Goal: Task Accomplishment & Management: Use online tool/utility

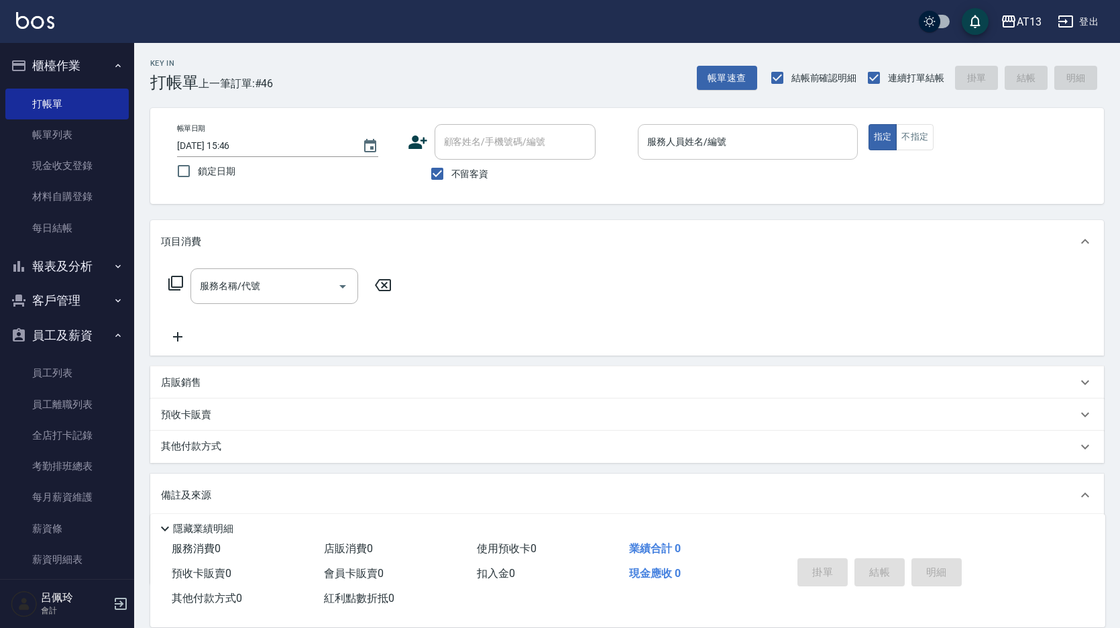
click at [658, 148] on input "服務人員姓名/編號" at bounding box center [748, 141] width 208 height 23
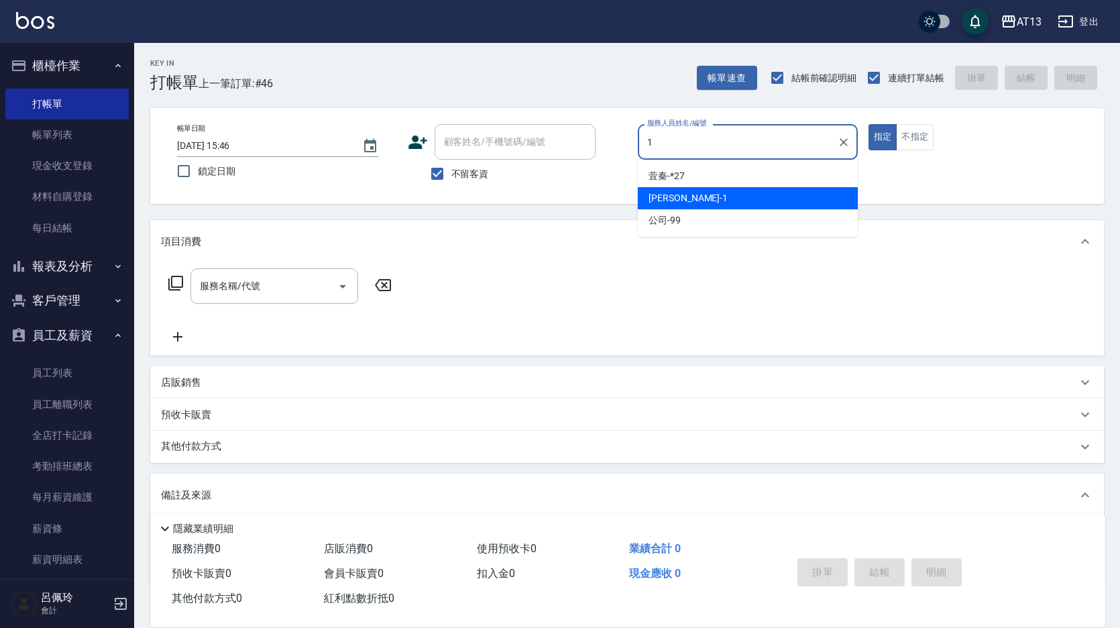
drag, startPoint x: 754, startPoint y: 196, endPoint x: 753, endPoint y: 178, distance: 18.2
click at [753, 197] on div "[PERSON_NAME] -1" at bounding box center [748, 198] width 220 height 22
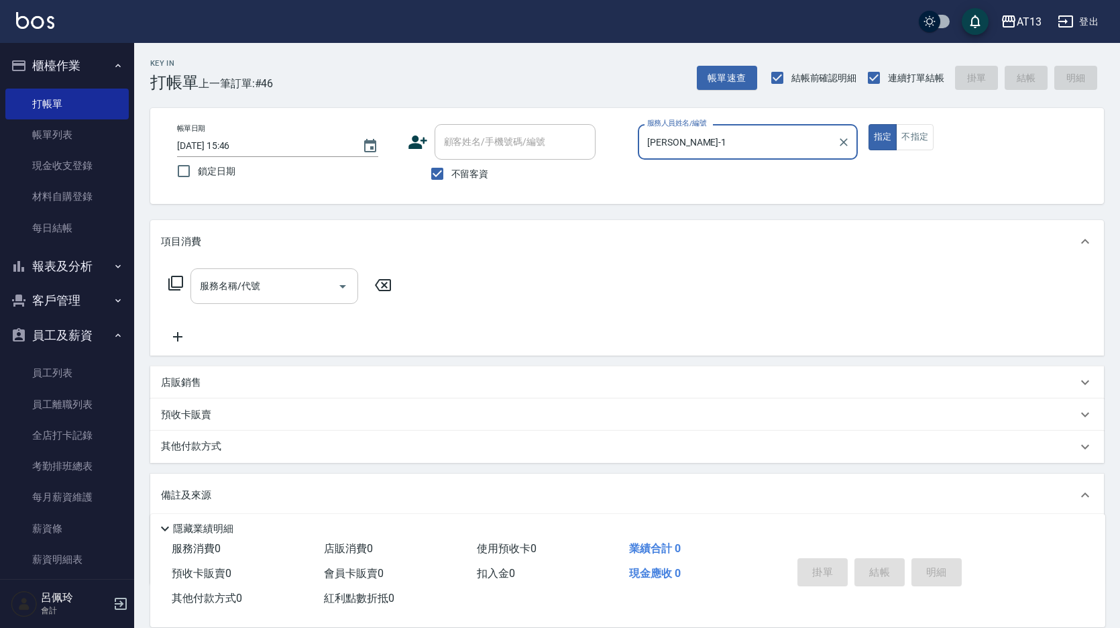
type input "[PERSON_NAME]-1"
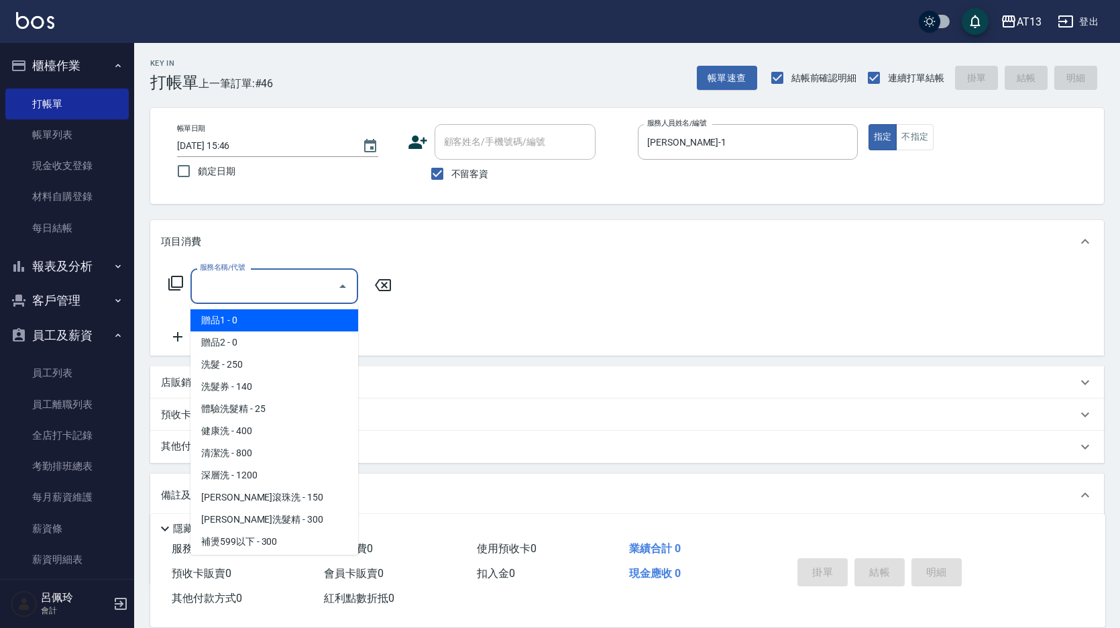
click at [310, 292] on input "服務名稱/代號" at bounding box center [263, 285] width 135 height 23
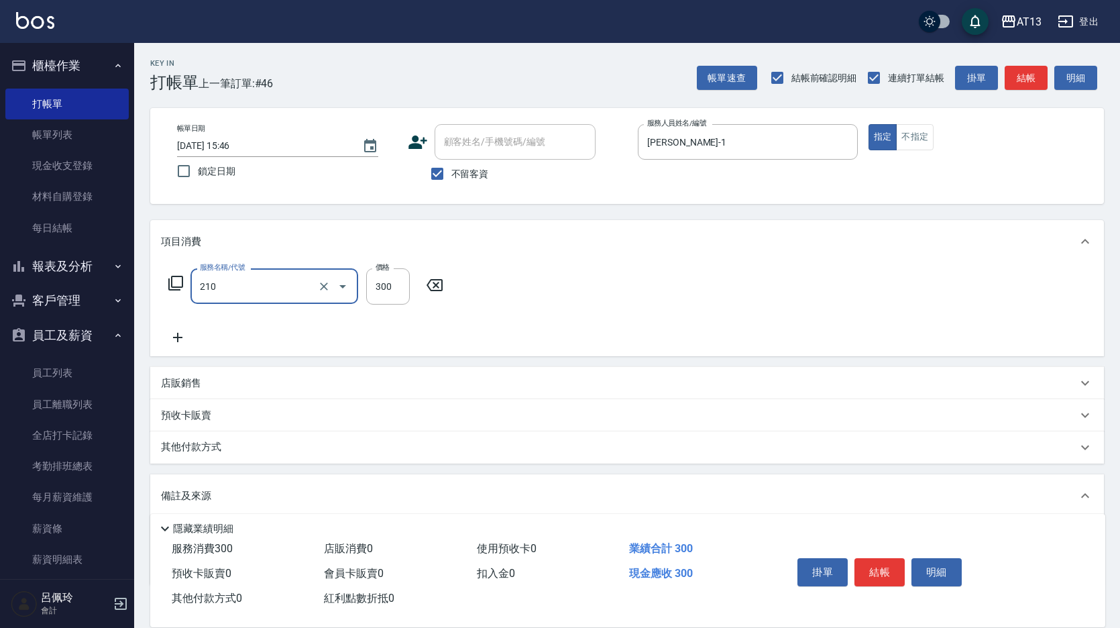
type input "[PERSON_NAME]洗髮精(210)"
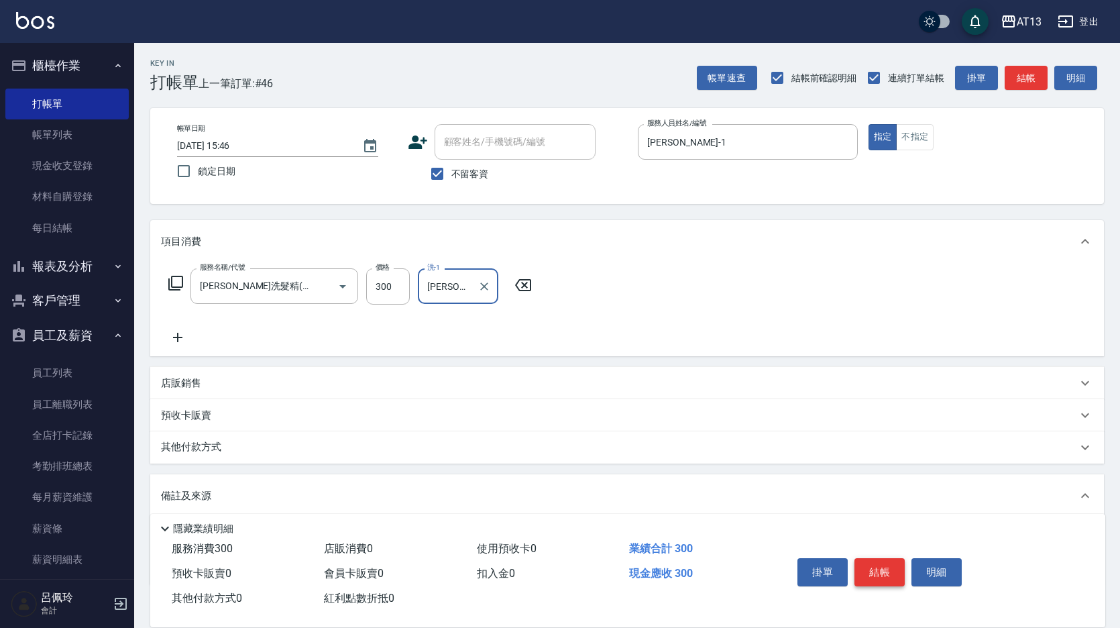
type input "[PERSON_NAME]-33"
drag, startPoint x: 892, startPoint y: 577, endPoint x: 878, endPoint y: 557, distance: 23.6
click at [891, 577] on button "結帳" at bounding box center [879, 572] width 50 height 28
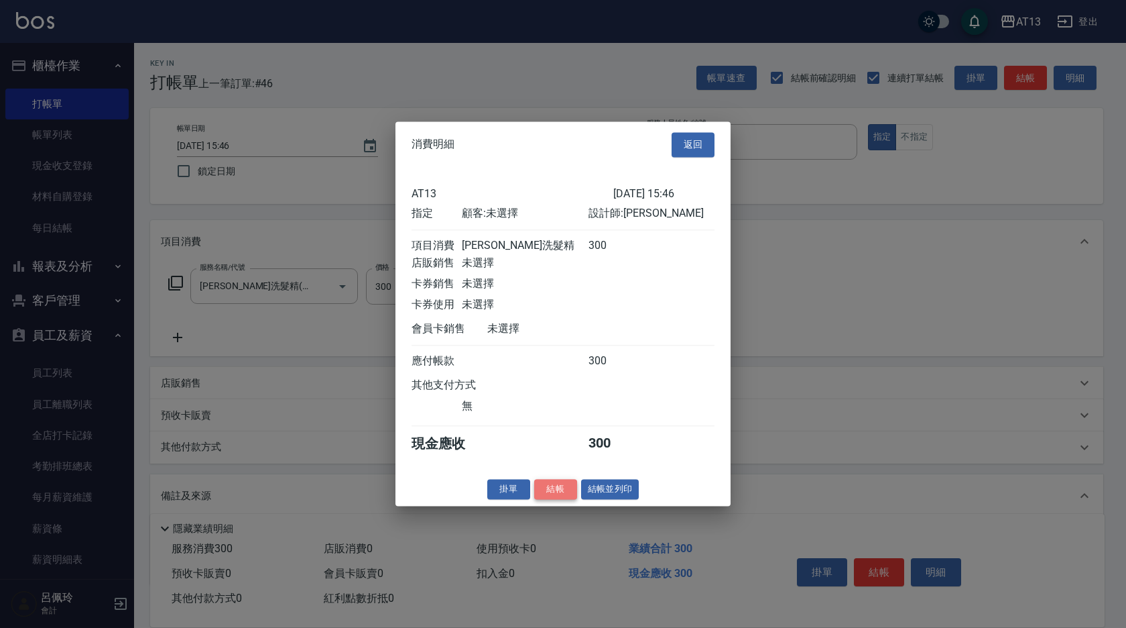
click at [560, 499] on button "結帳" at bounding box center [555, 489] width 43 height 21
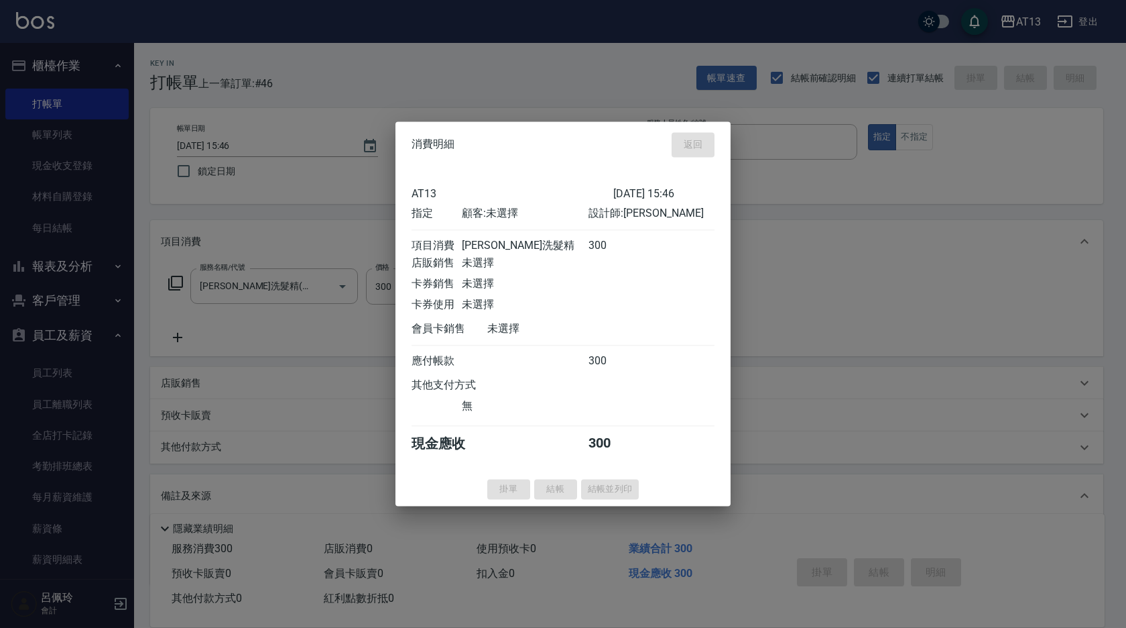
type input "[DATE] 16:44"
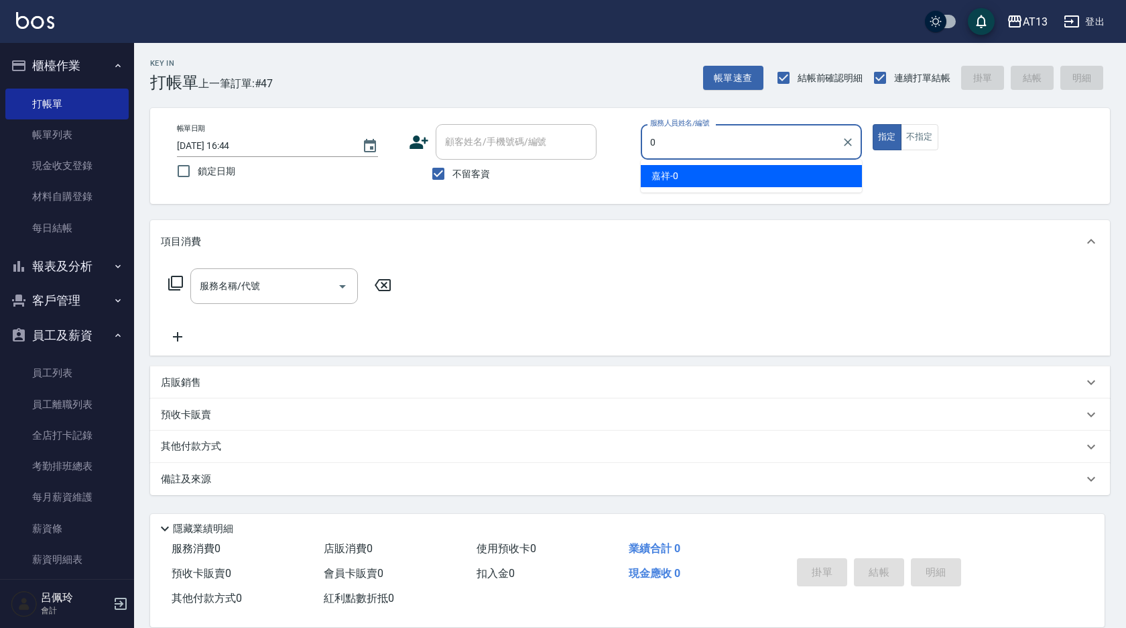
click at [683, 174] on div "嘉祥 -0" at bounding box center [751, 176] width 221 height 22
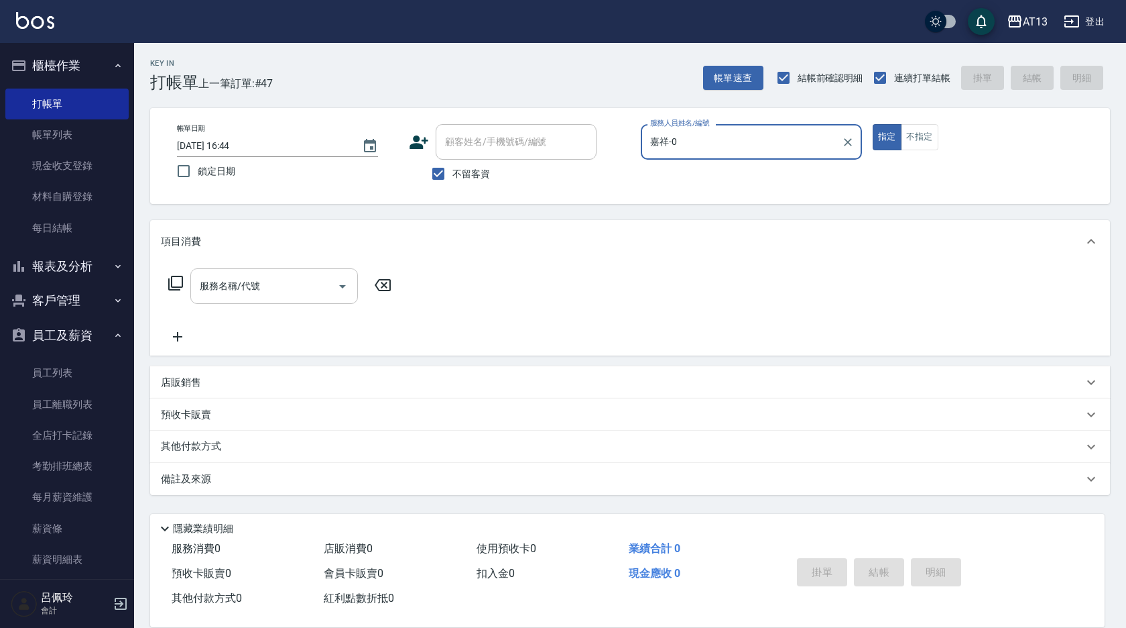
type input "嘉祥-0"
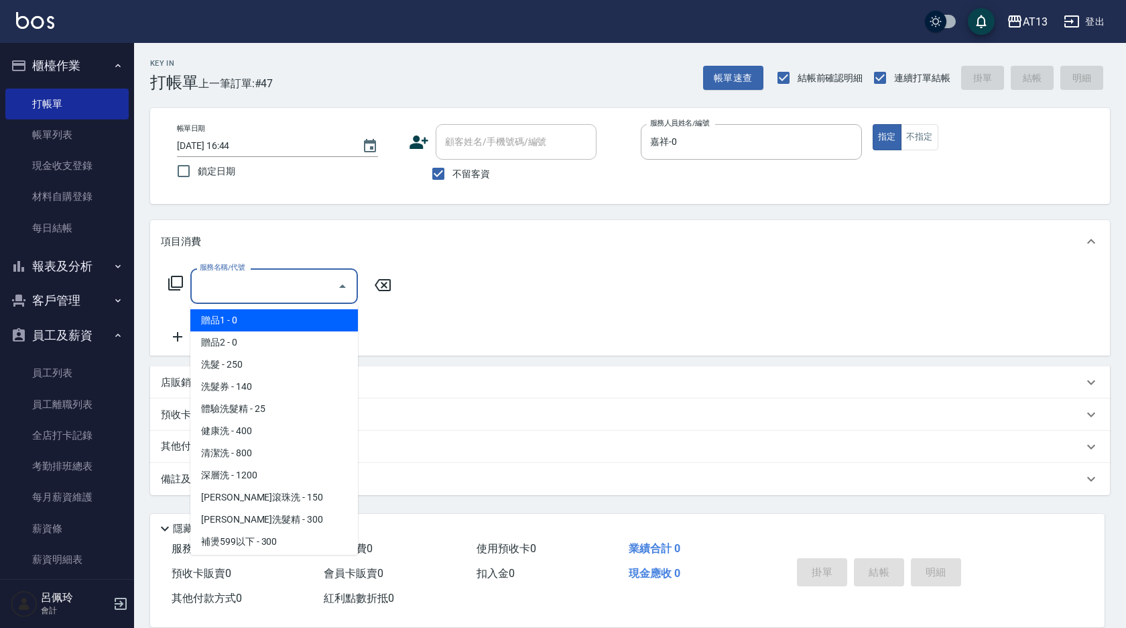
click at [299, 286] on input "服務名稱/代號" at bounding box center [263, 285] width 135 height 23
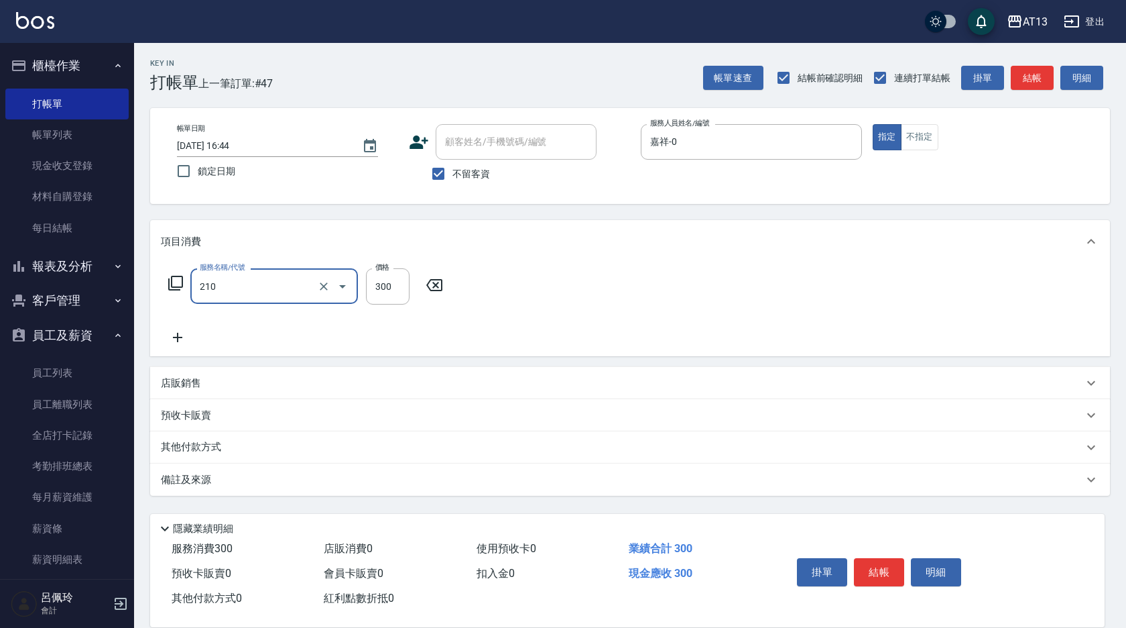
type input "[PERSON_NAME]洗髮精(210)"
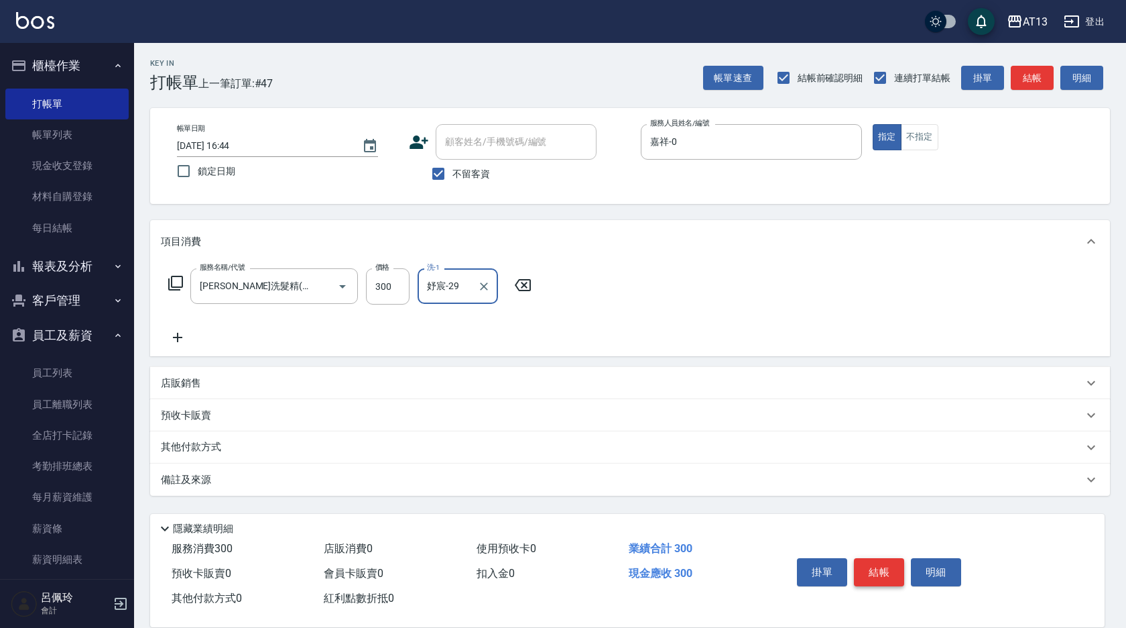
type input "妤宸-29"
click at [872, 574] on button "結帳" at bounding box center [879, 572] width 50 height 28
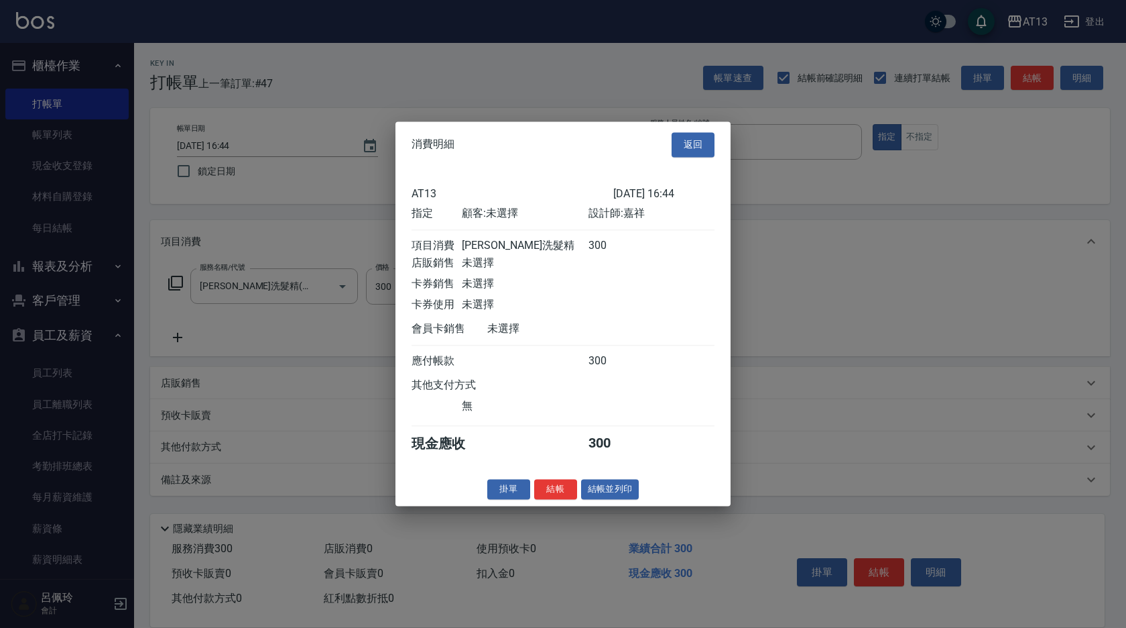
click at [569, 506] on div "消費明細 返回 AT13 [DATE] 16:44 指定 顧客: 未選擇 設計師: 嘉祥 項目消費 歐娜洗髮精 300 店販銷售 未選擇 卡券銷售 未選擇 卡…" at bounding box center [563, 313] width 335 height 384
click at [560, 499] on button "結帳" at bounding box center [555, 489] width 43 height 21
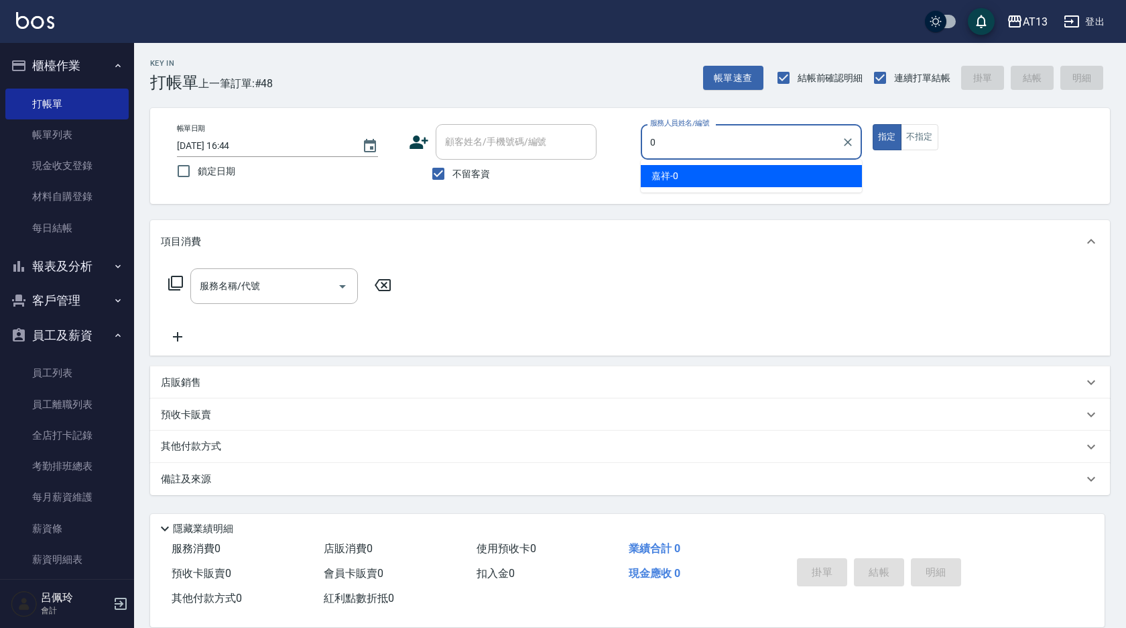
click at [693, 179] on div "嘉祥 -0" at bounding box center [751, 176] width 221 height 22
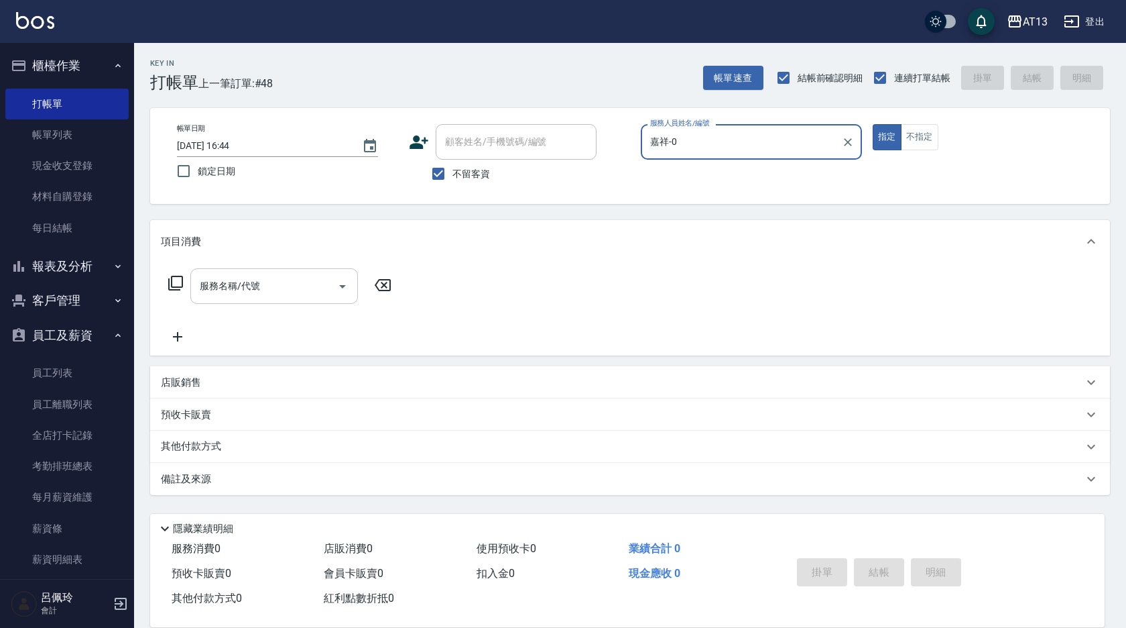
type input "嘉祥-0"
click at [302, 280] on input "服務名稱/代號" at bounding box center [263, 285] width 135 height 23
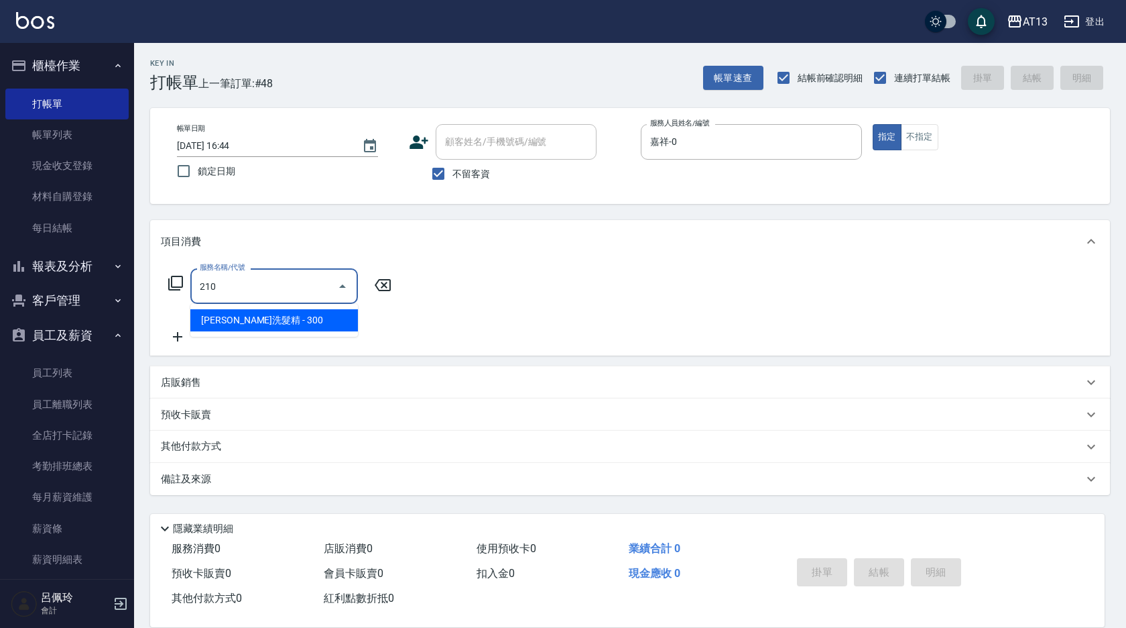
type input "[PERSON_NAME]洗髮精(210)"
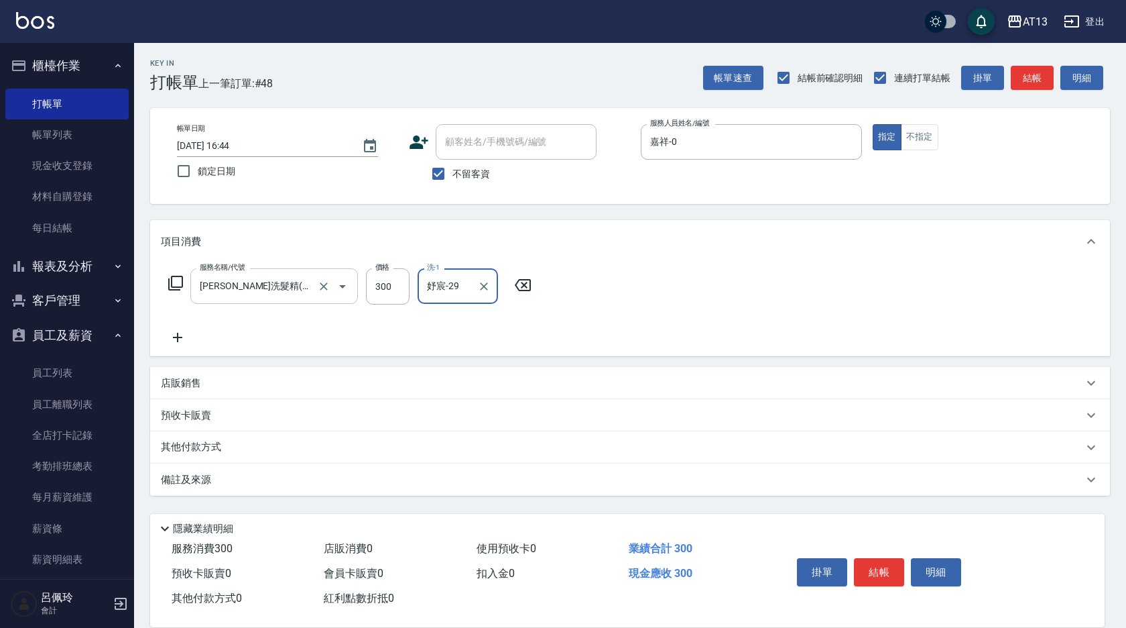
type input "妤宸-29"
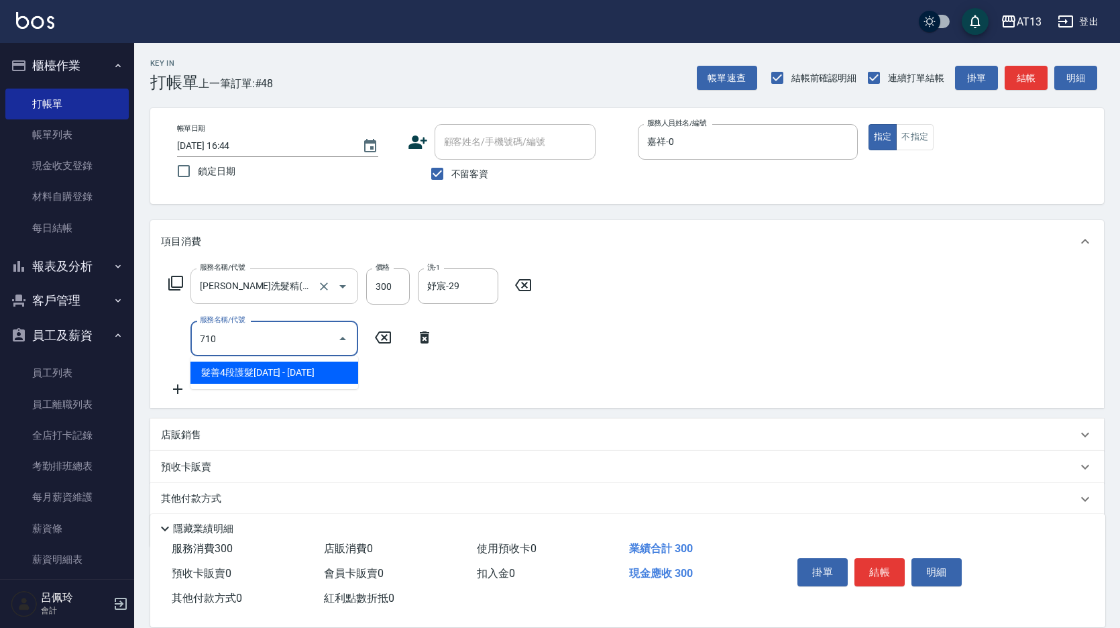
type input "髮善4段護髮2000(710)"
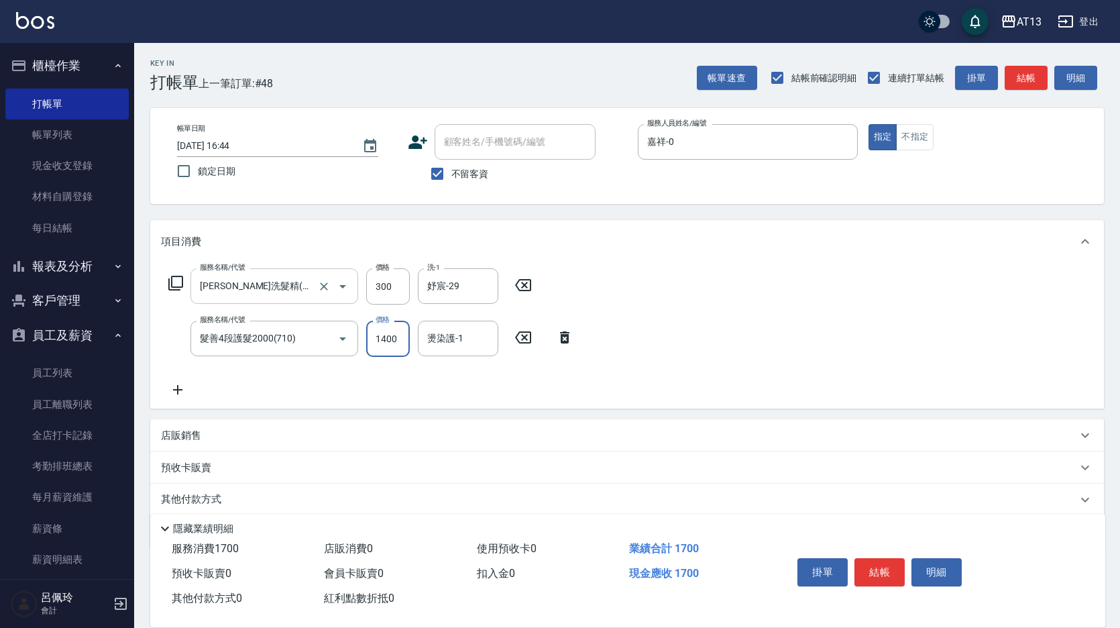
type input "1400"
type input "妤宸-29"
click at [868, 558] on button "結帳" at bounding box center [879, 572] width 50 height 28
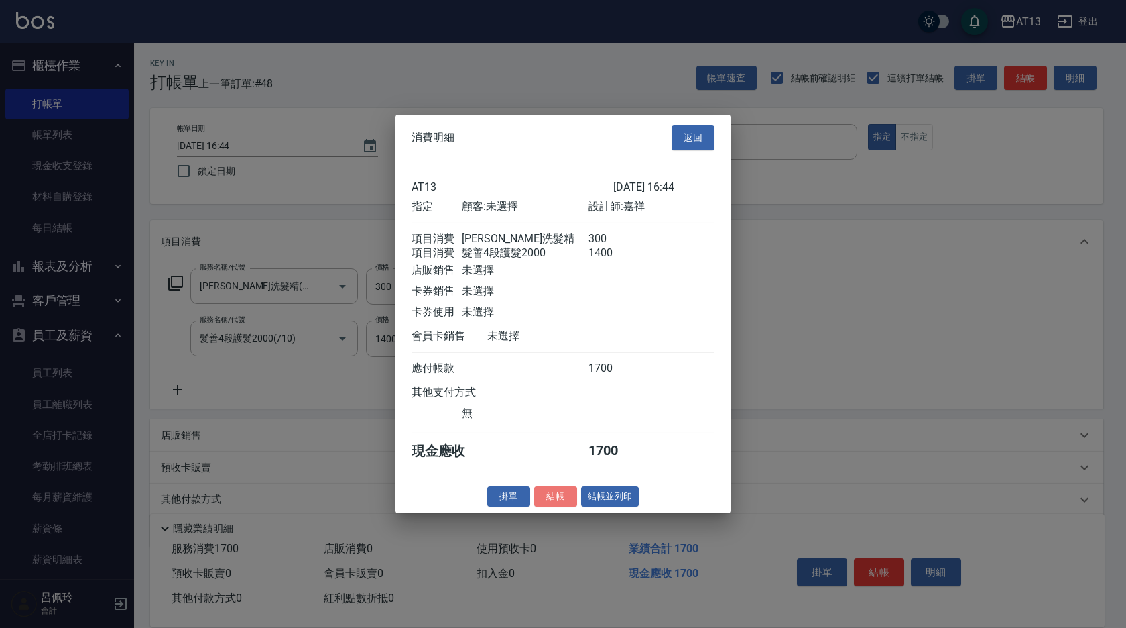
click at [556, 499] on button "結帳" at bounding box center [555, 495] width 43 height 21
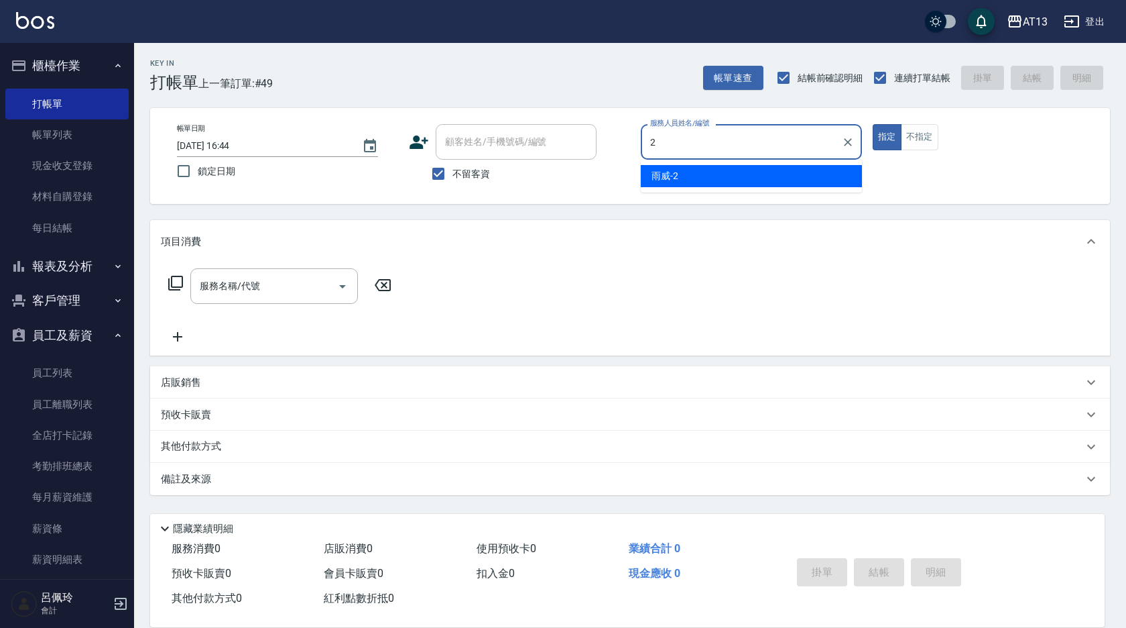
click at [678, 169] on span "雨威 -2" at bounding box center [665, 176] width 27 height 14
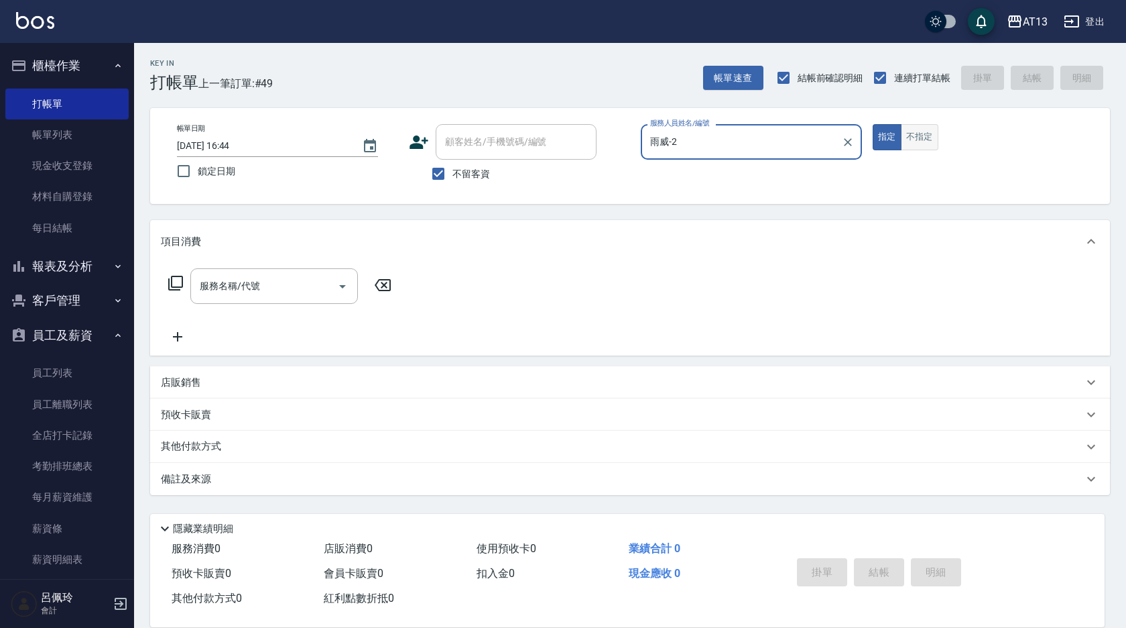
type input "雨威-2"
click at [928, 145] on button "不指定" at bounding box center [920, 137] width 38 height 26
click at [294, 280] on input "服務名稱/代號" at bounding box center [263, 285] width 135 height 23
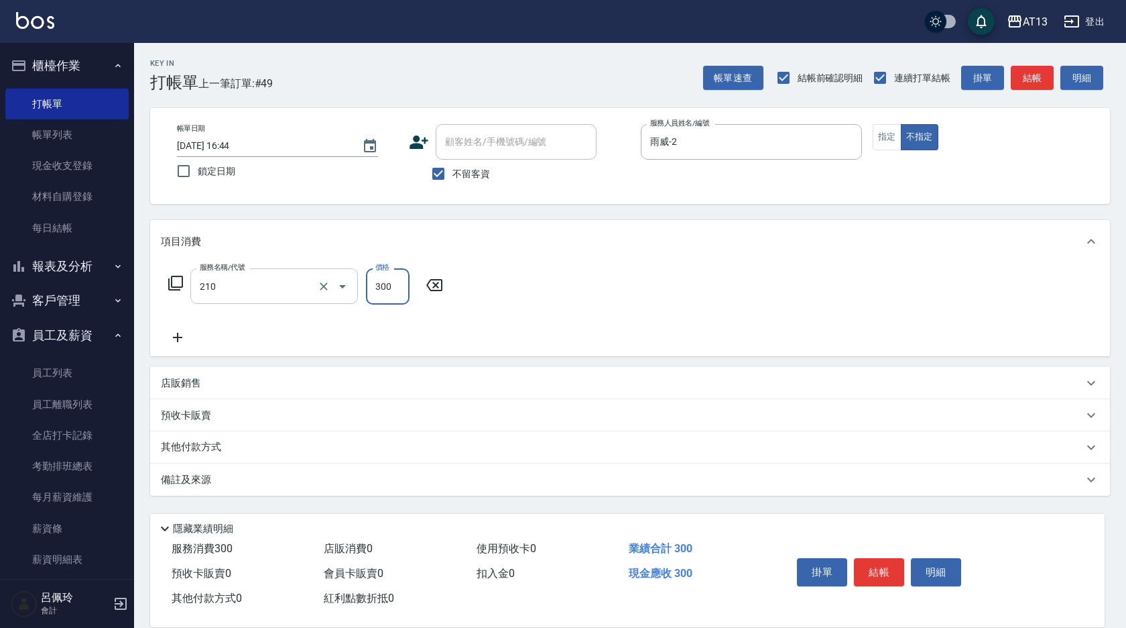
type input "[PERSON_NAME]洗髮精(210)"
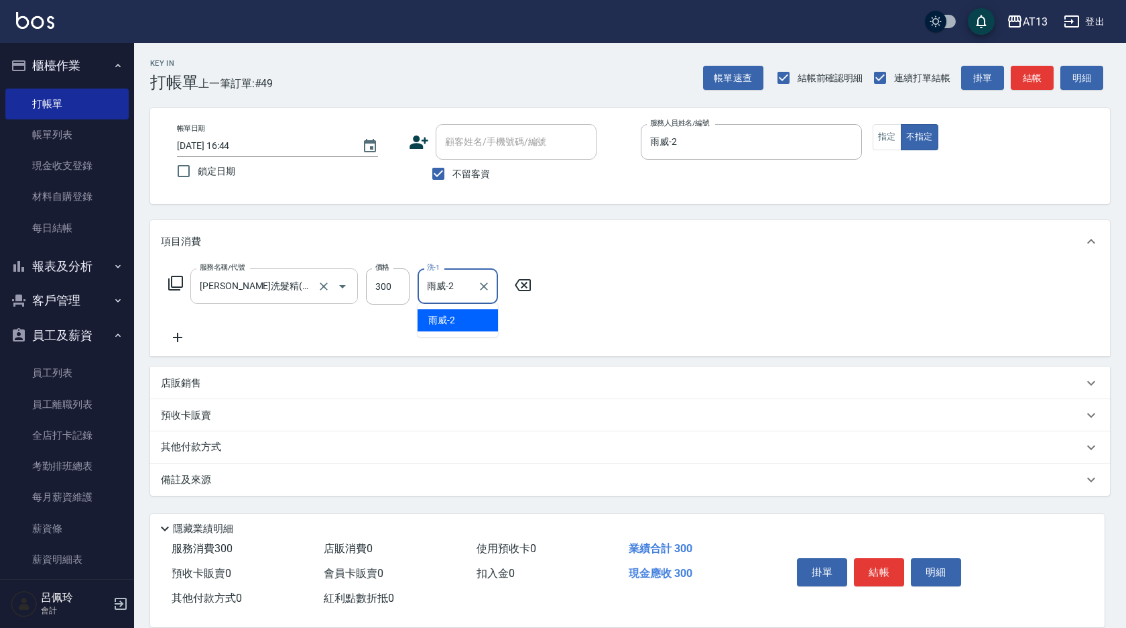
type input "雨威-2"
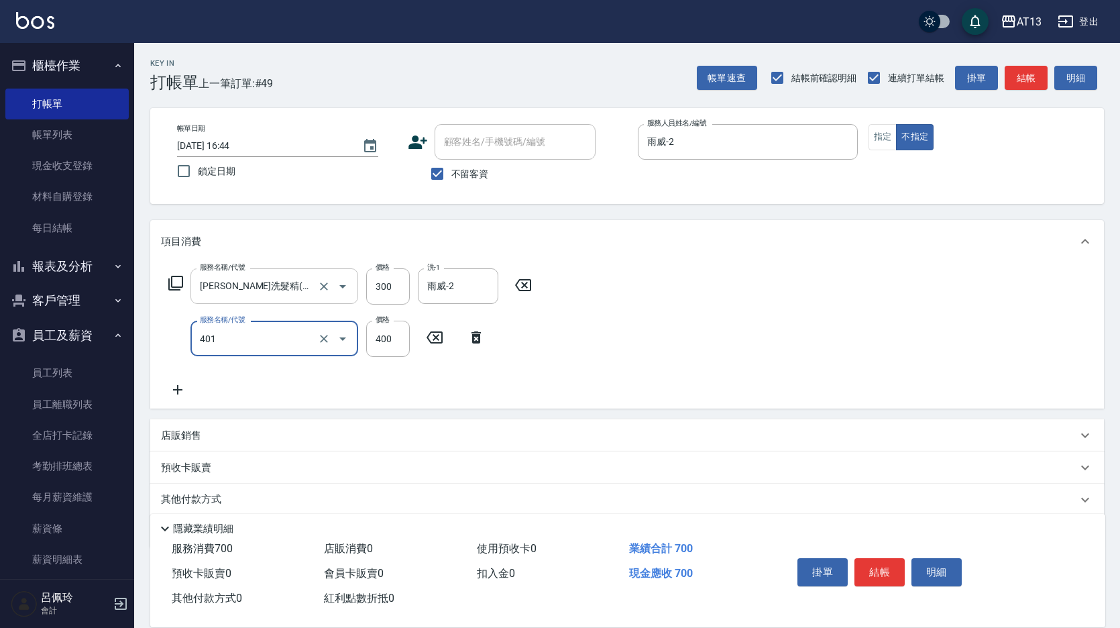
type input "剪髮(401)"
type input "50"
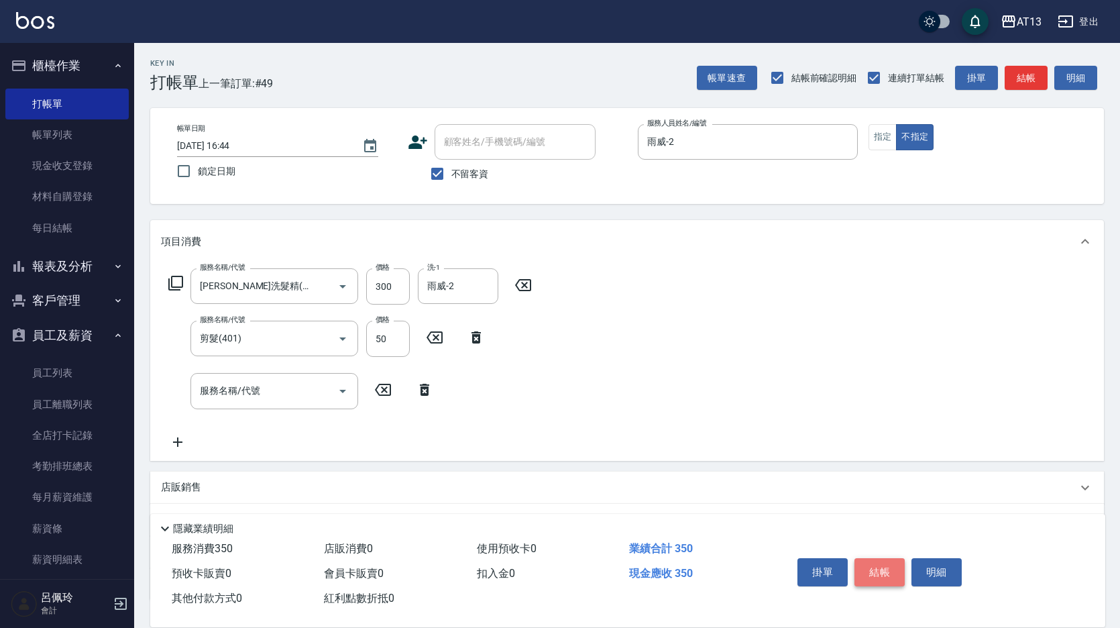
click at [888, 567] on button "結帳" at bounding box center [879, 572] width 50 height 28
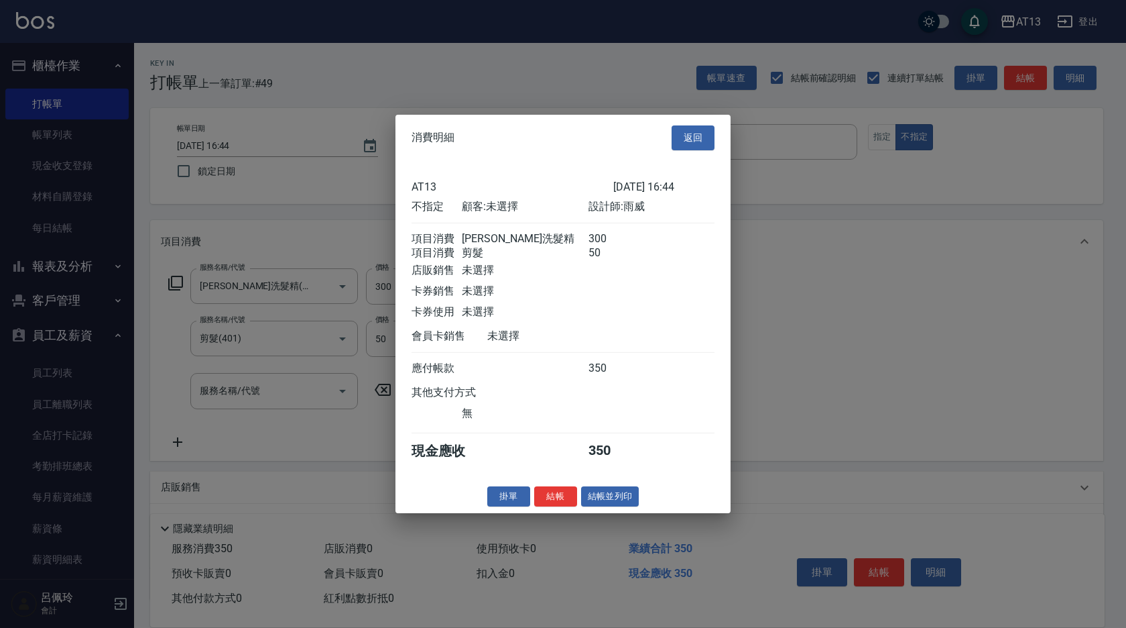
click at [568, 501] on button "結帳" at bounding box center [555, 495] width 43 height 21
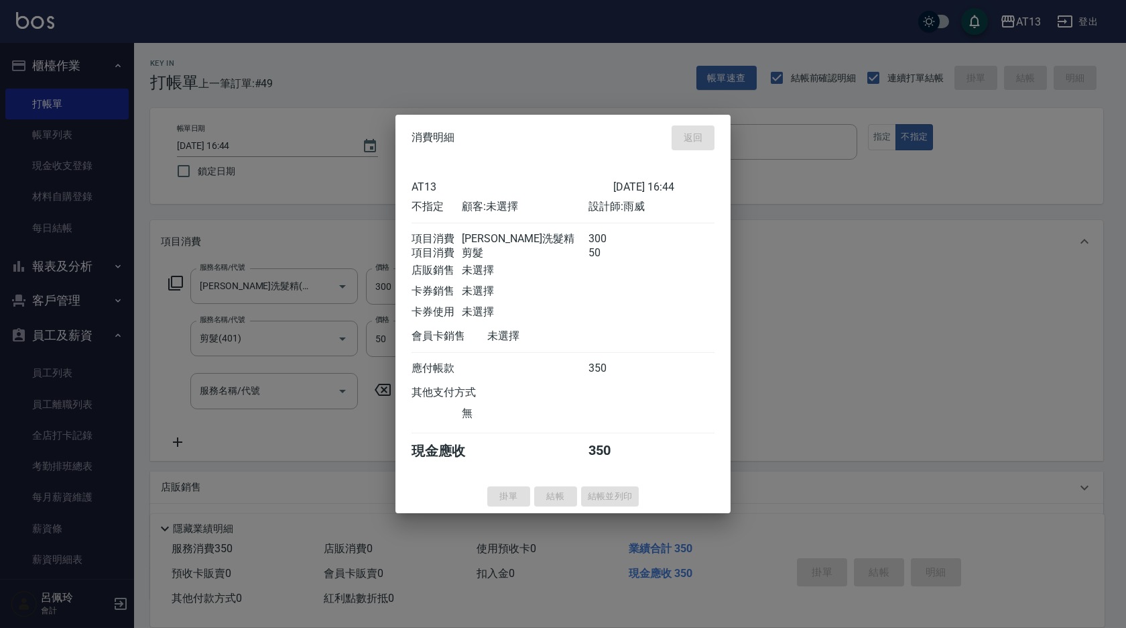
type input "[DATE] 16:45"
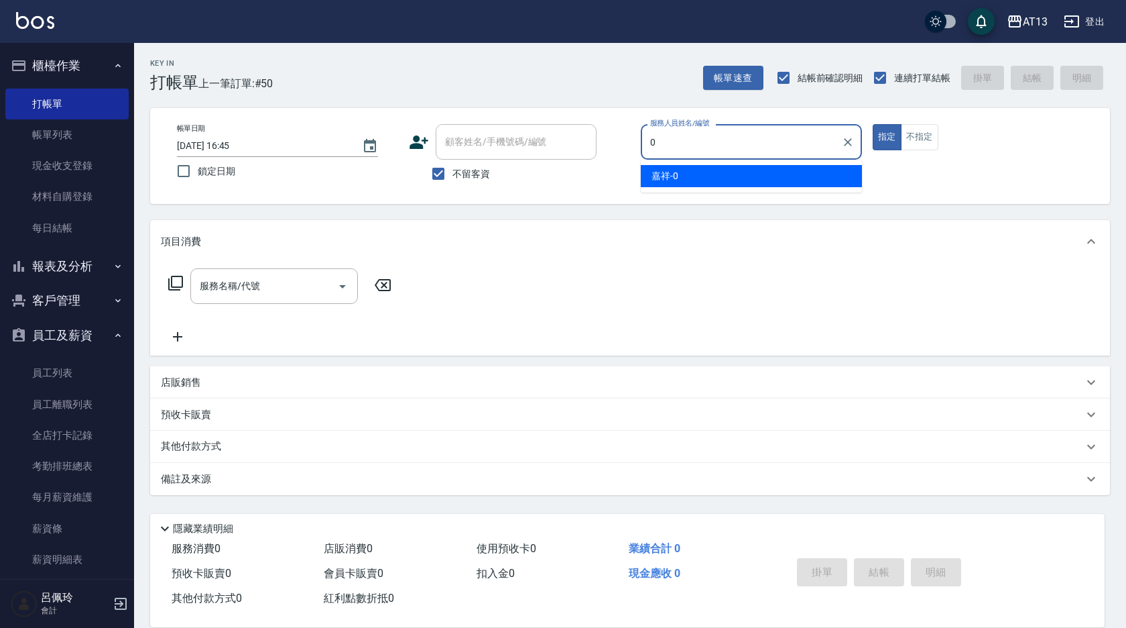
click at [662, 174] on span "嘉祥 -0" at bounding box center [665, 176] width 27 height 14
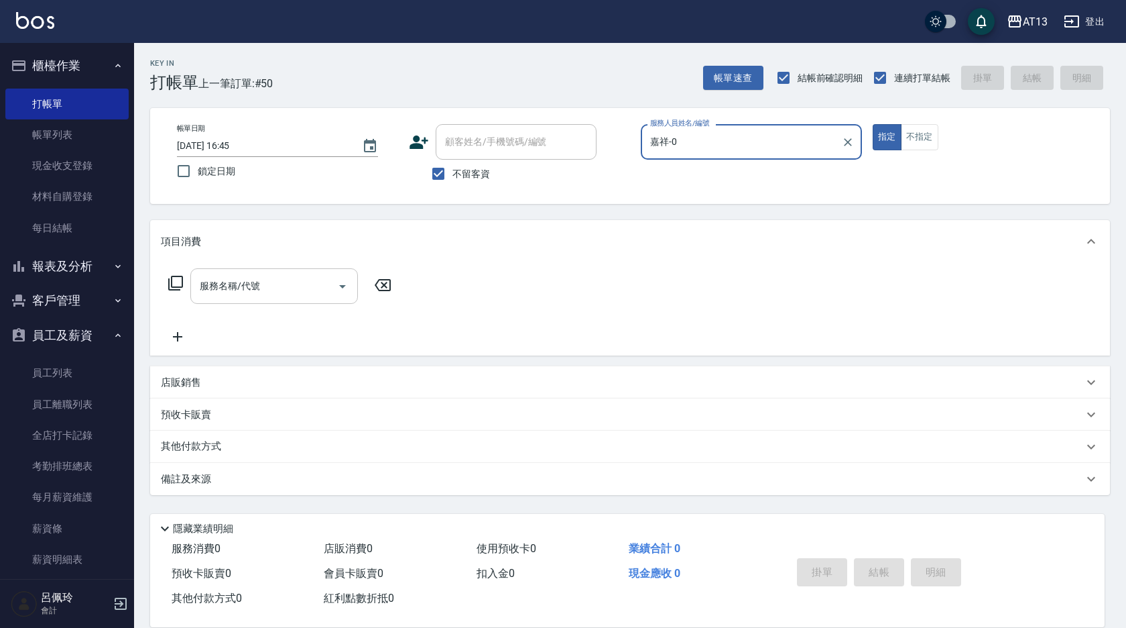
type input "嘉祥-0"
click at [272, 283] on input "服務名稱/代號" at bounding box center [263, 285] width 135 height 23
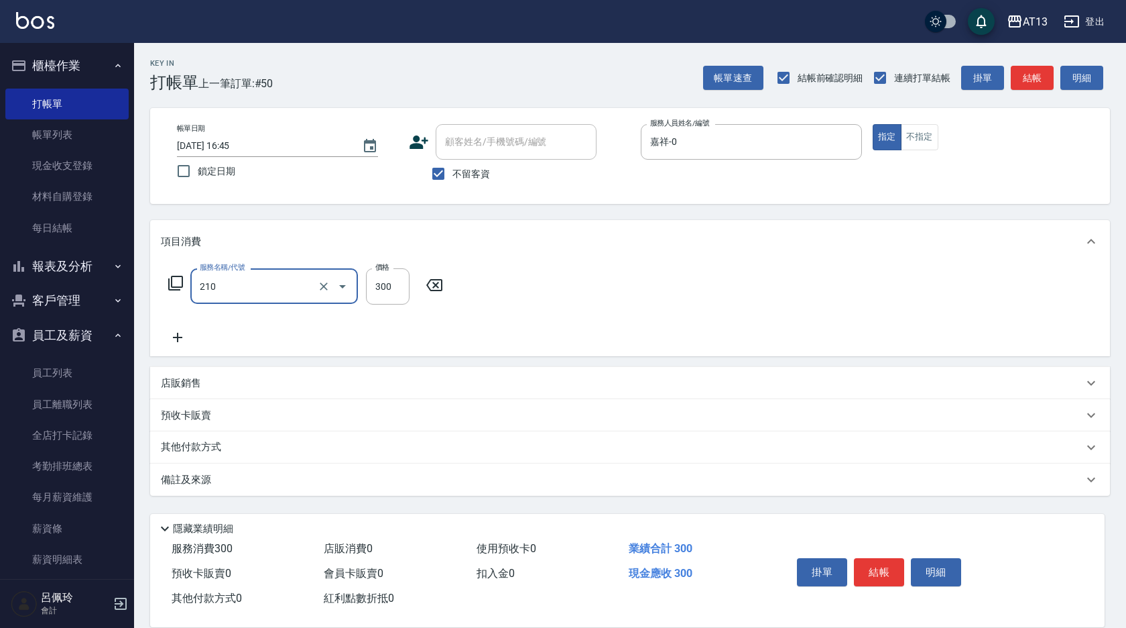
type input "[PERSON_NAME]洗髮精(210)"
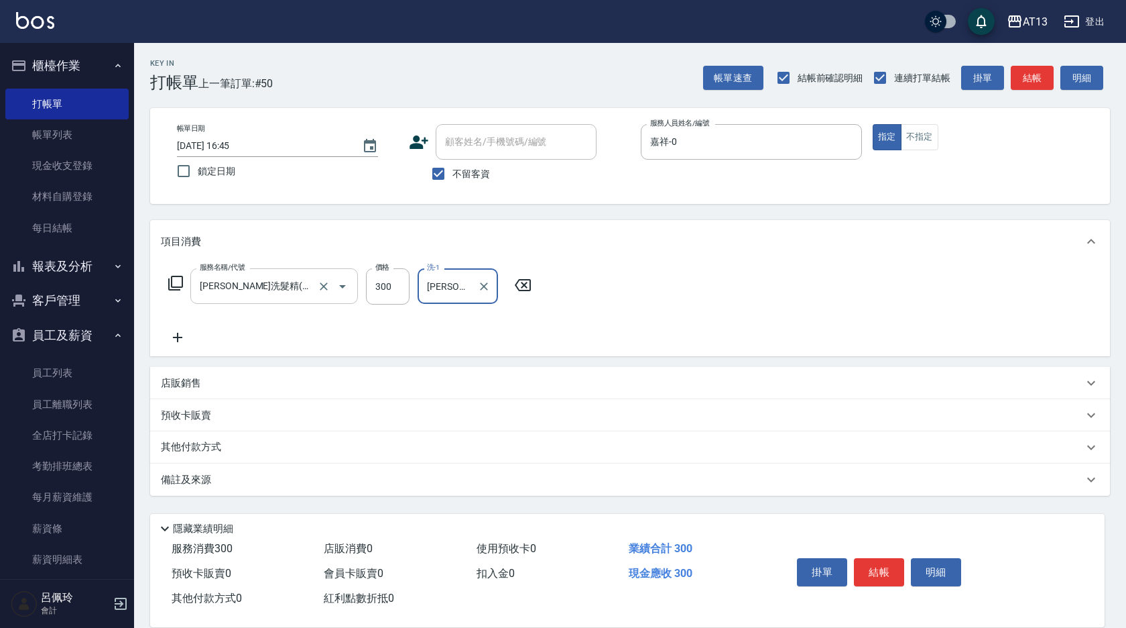
type input "[PERSON_NAME]-5"
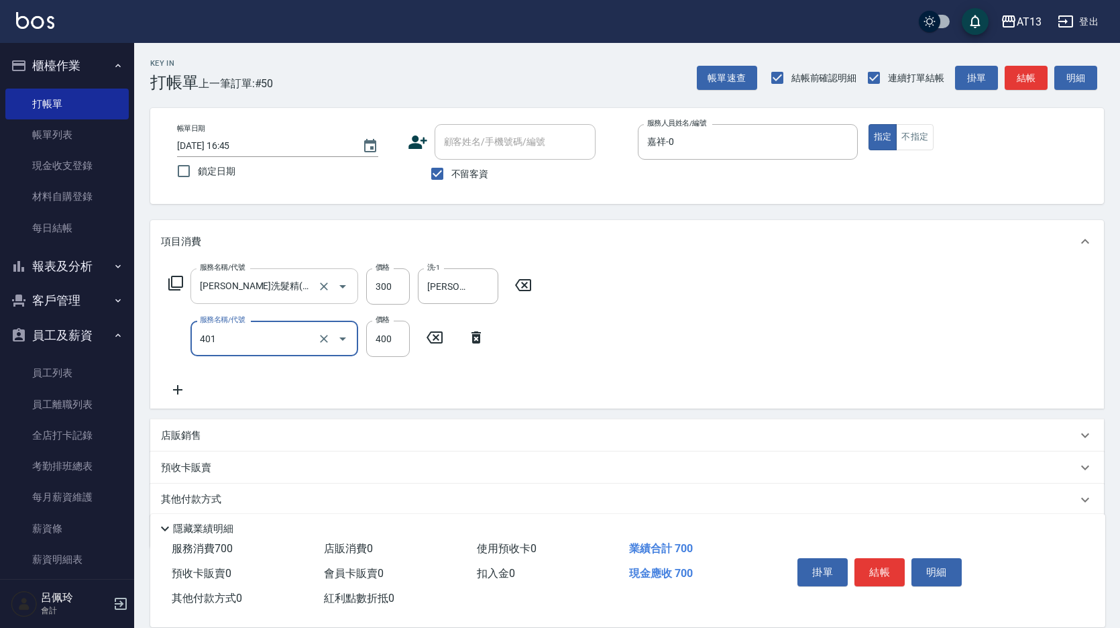
type input "剪髮(401)"
click at [538, 312] on div "服務名稱/代號 [PERSON_NAME]洗髮精(210) 服務名稱/代號 價格 300 價格 洗-1 [PERSON_NAME]-5 洗-1 服務名稱/代號…" at bounding box center [350, 332] width 379 height 129
drag, startPoint x: 878, startPoint y: 567, endPoint x: 865, endPoint y: 554, distance: 18.0
click at [878, 568] on button "結帳" at bounding box center [879, 572] width 50 height 28
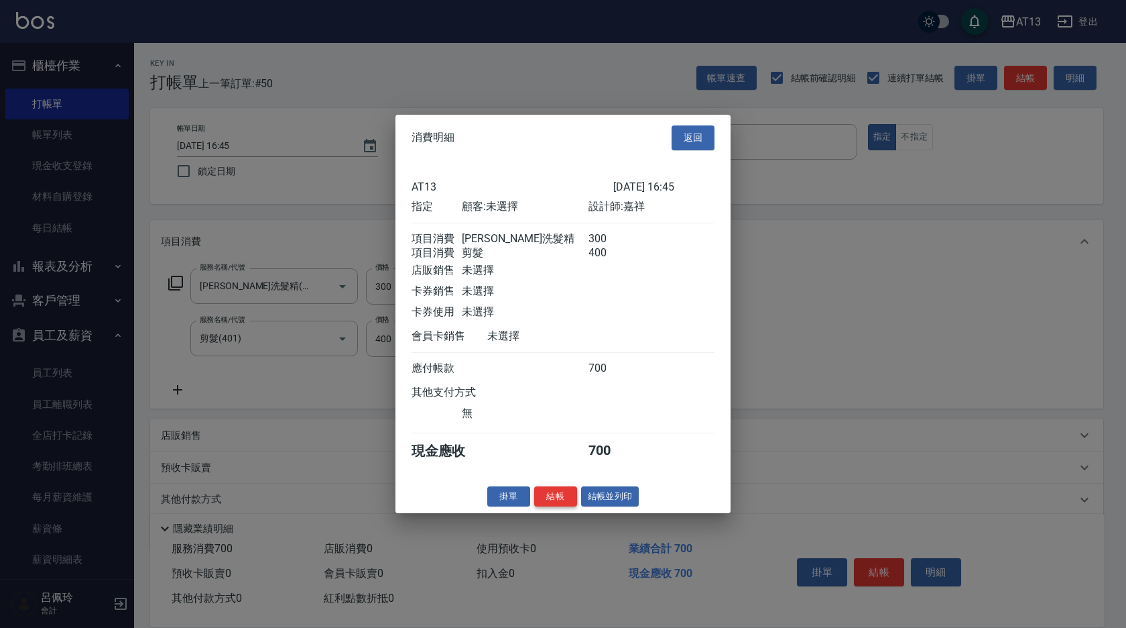
click at [563, 506] on button "結帳" at bounding box center [555, 495] width 43 height 21
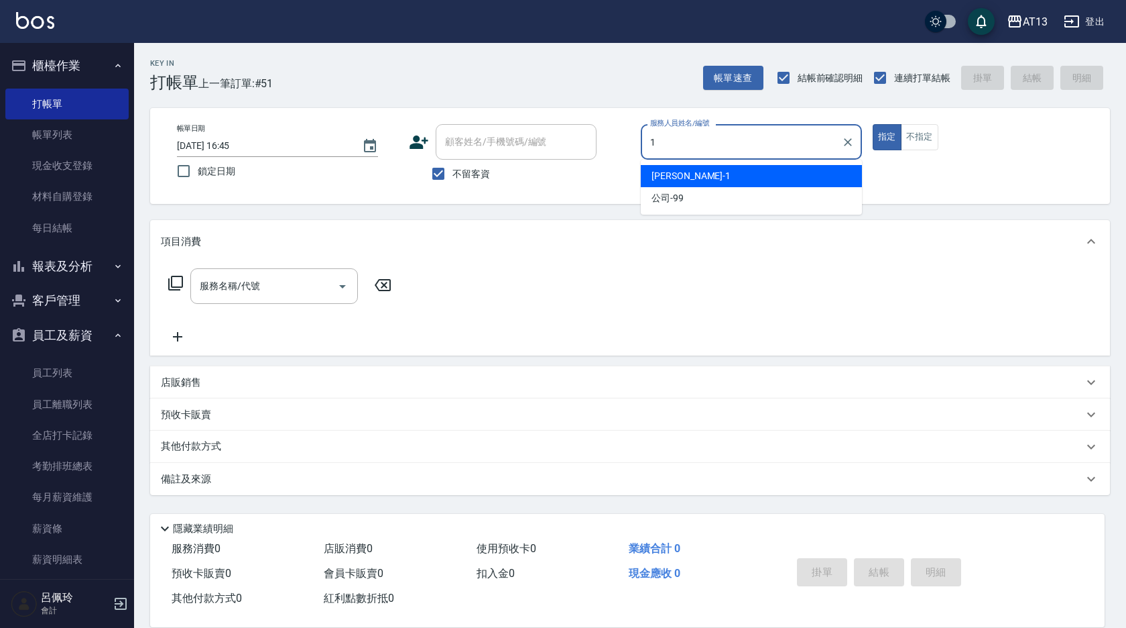
click at [671, 181] on span "[PERSON_NAME] -1" at bounding box center [691, 176] width 79 height 14
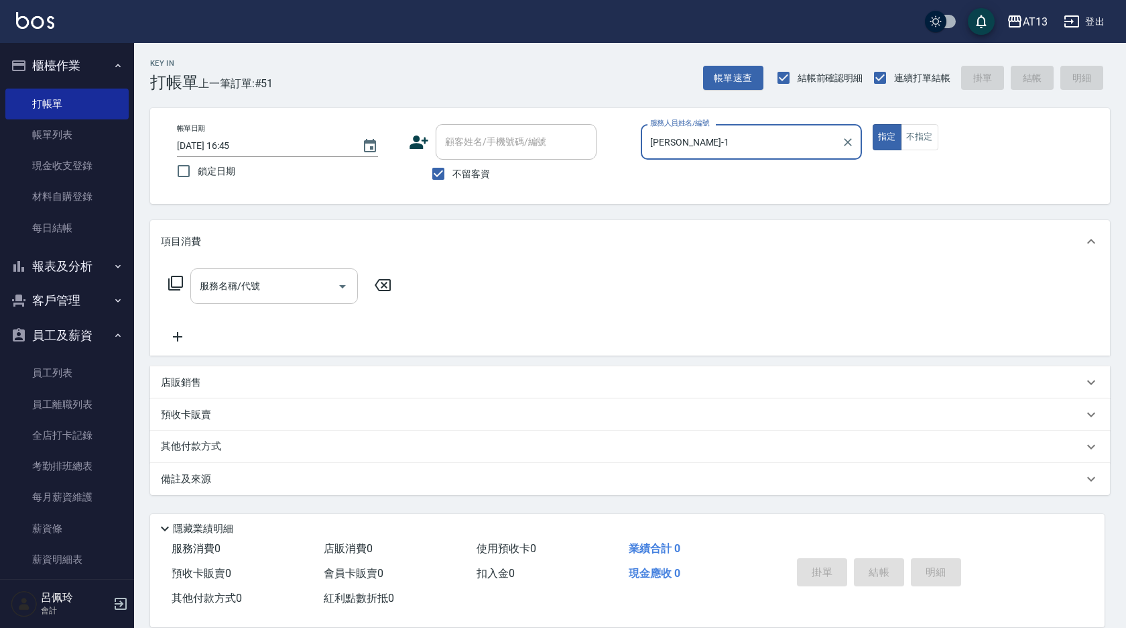
type input "[PERSON_NAME]-1"
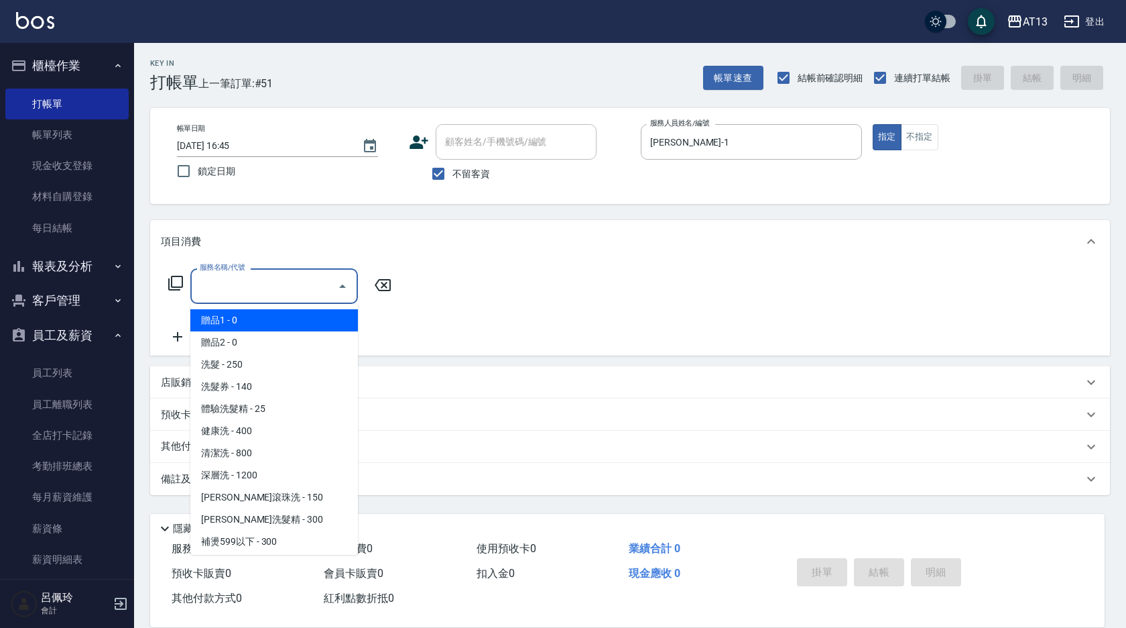
click at [265, 283] on input "服務名稱/代號" at bounding box center [263, 285] width 135 height 23
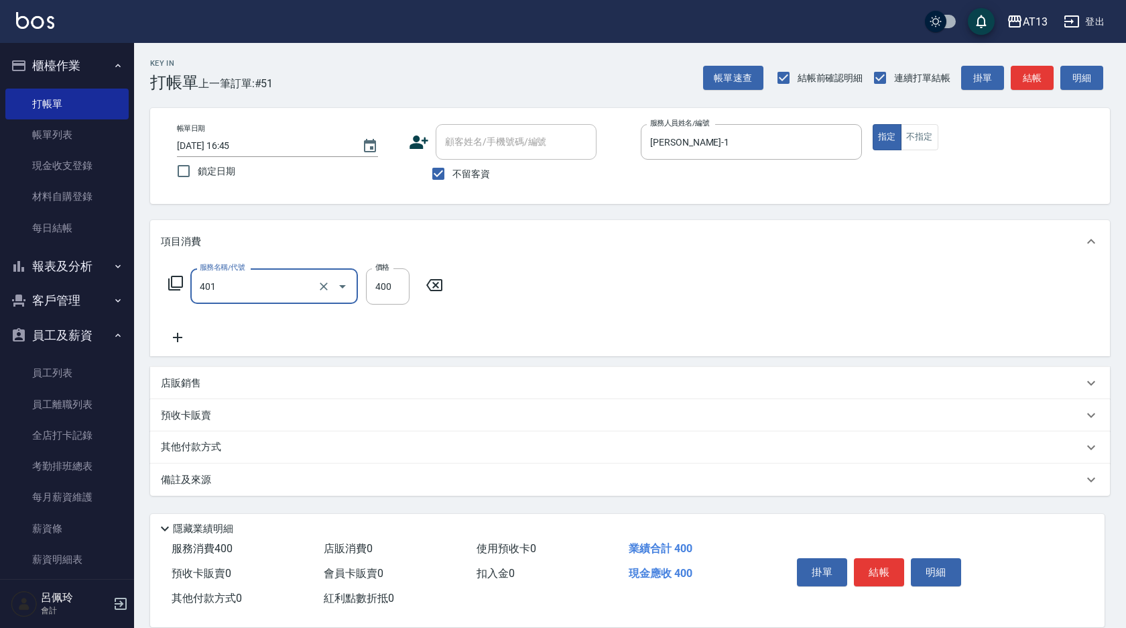
type input "剪髮(401)"
type input "400"
click at [874, 559] on button "結帳" at bounding box center [879, 572] width 50 height 28
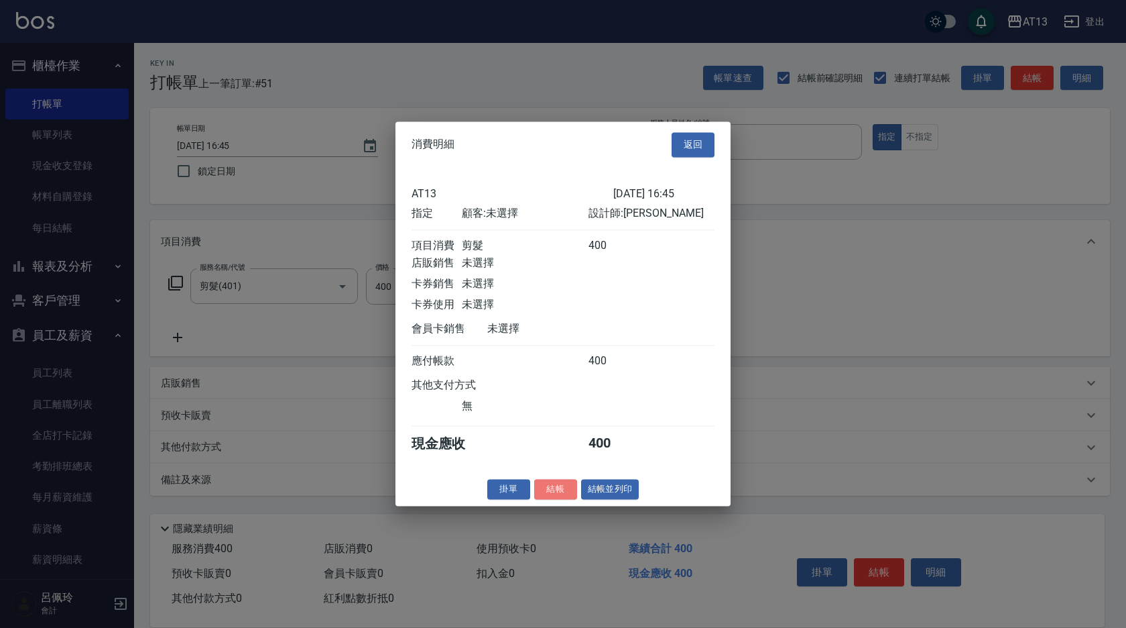
click at [560, 499] on button "結帳" at bounding box center [555, 489] width 43 height 21
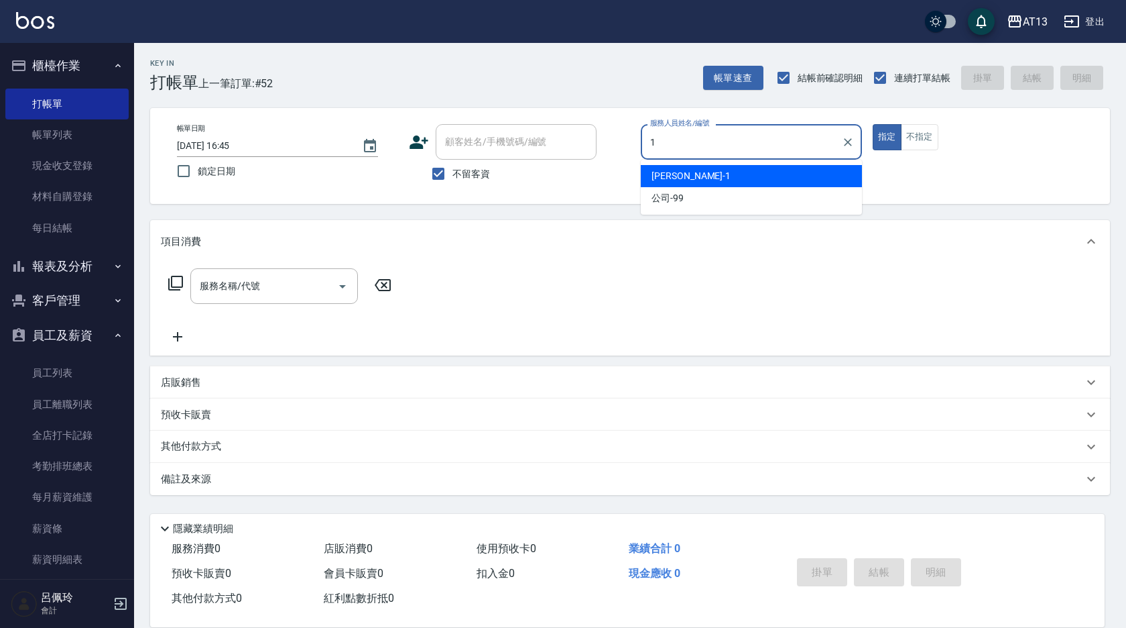
click at [664, 178] on span "[PERSON_NAME] -1" at bounding box center [691, 176] width 79 height 14
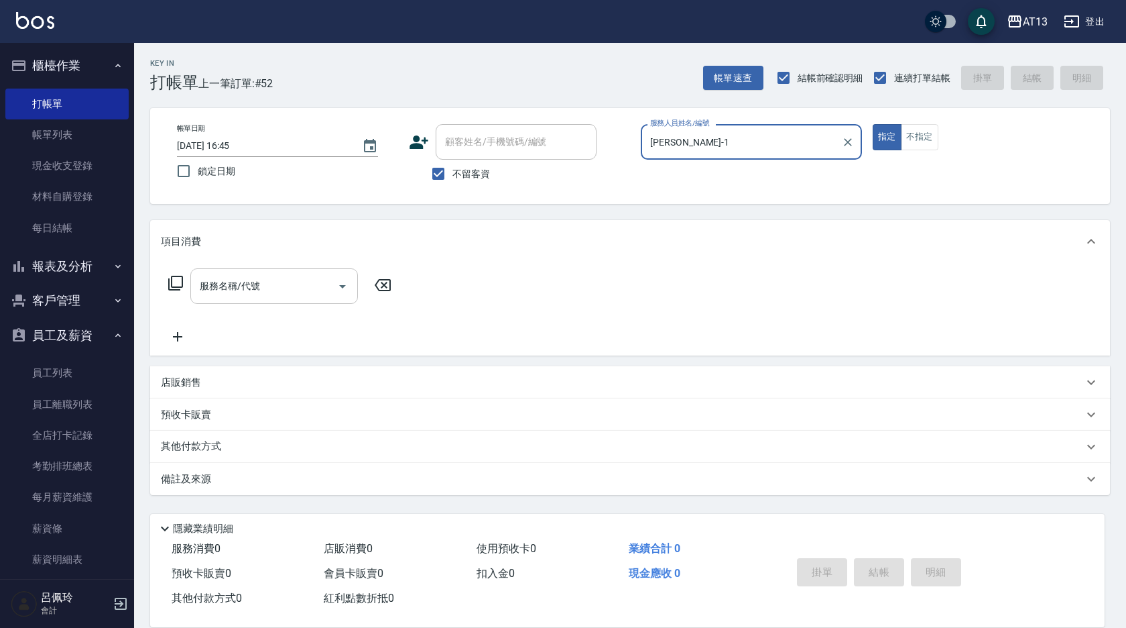
type input "[PERSON_NAME]-1"
click at [218, 292] on div "服務名稱/代號 服務名稱/代號" at bounding box center [274, 286] width 168 height 36
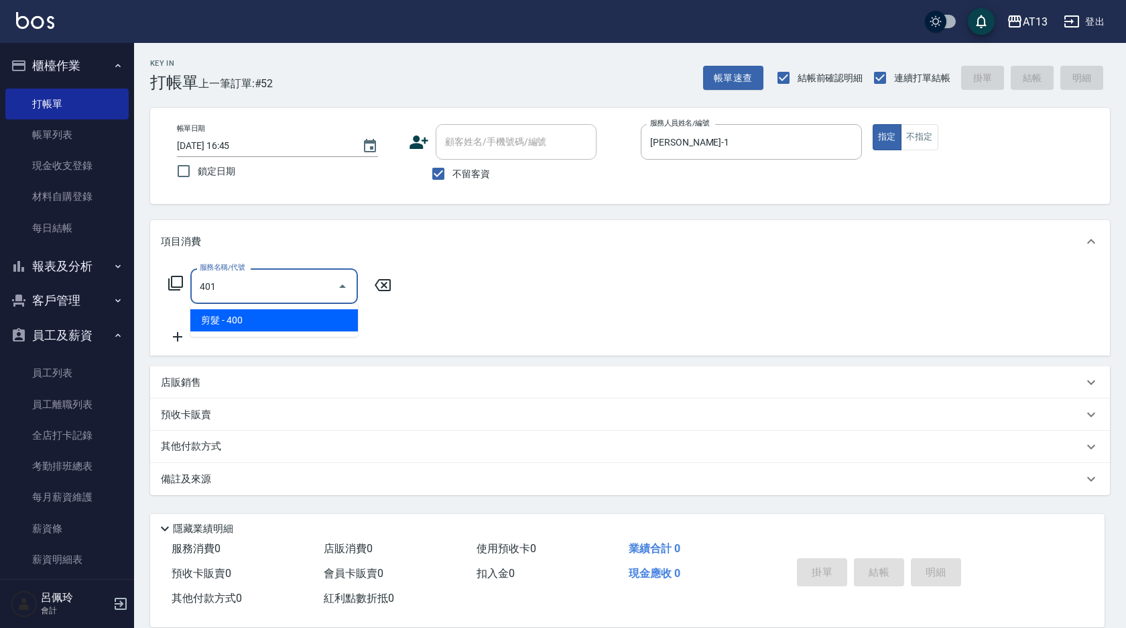
type input "剪髮(401)"
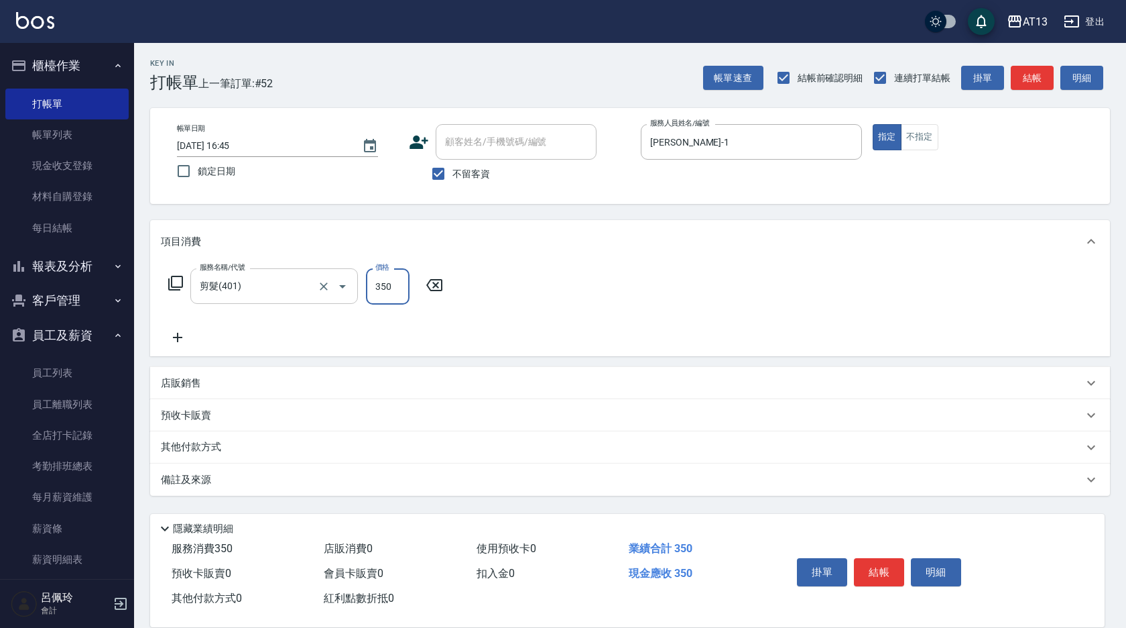
type input "350"
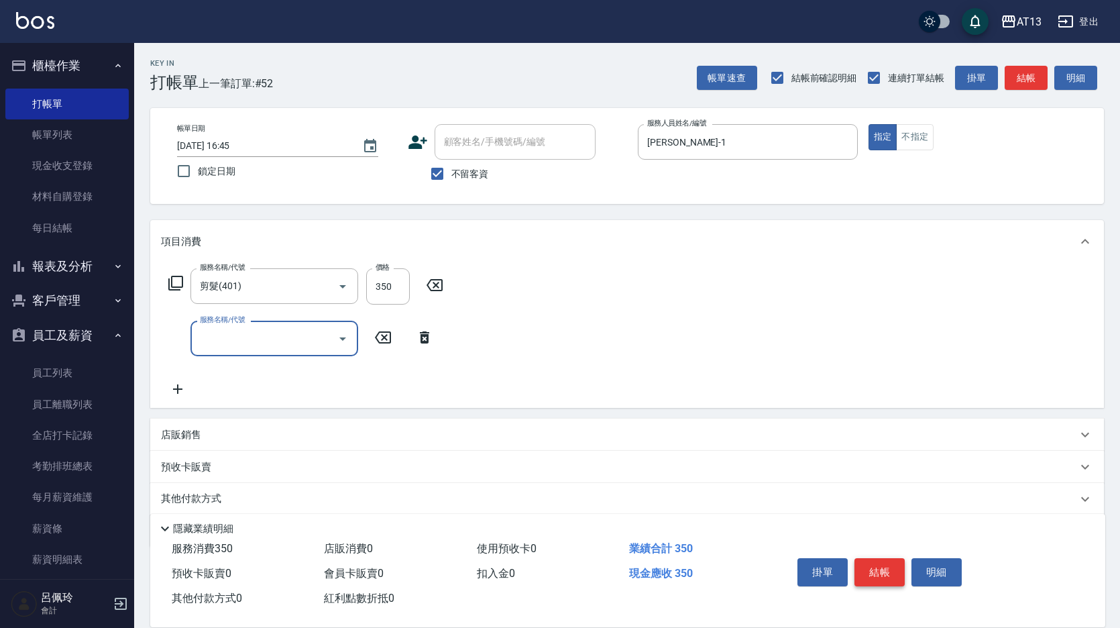
click at [881, 572] on button "結帳" at bounding box center [879, 572] width 50 height 28
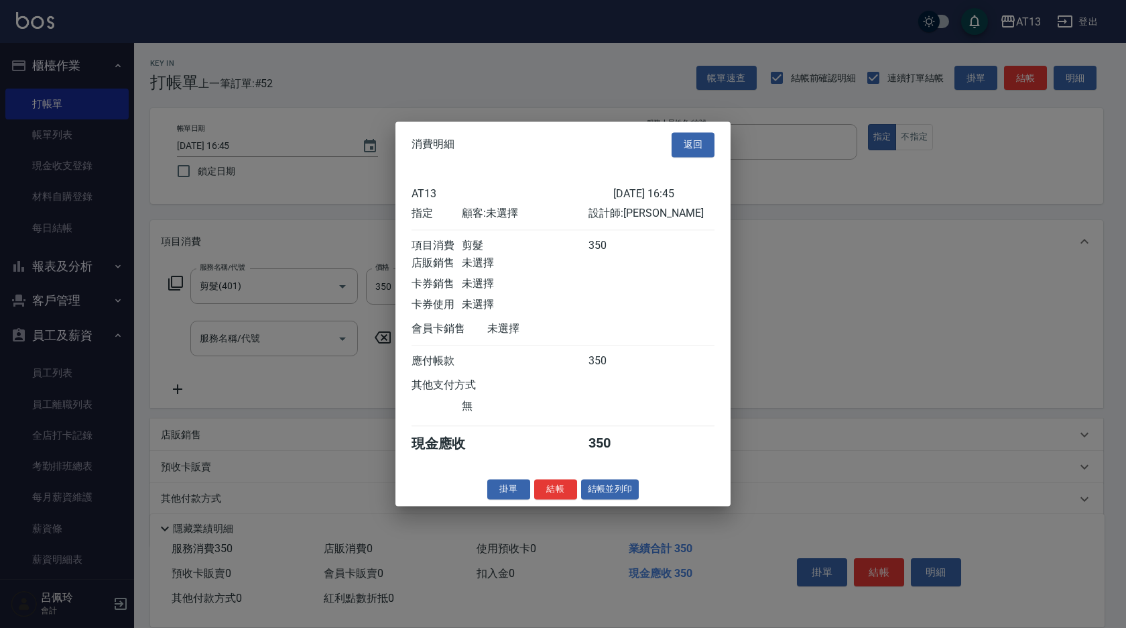
click at [555, 499] on button "結帳" at bounding box center [555, 489] width 43 height 21
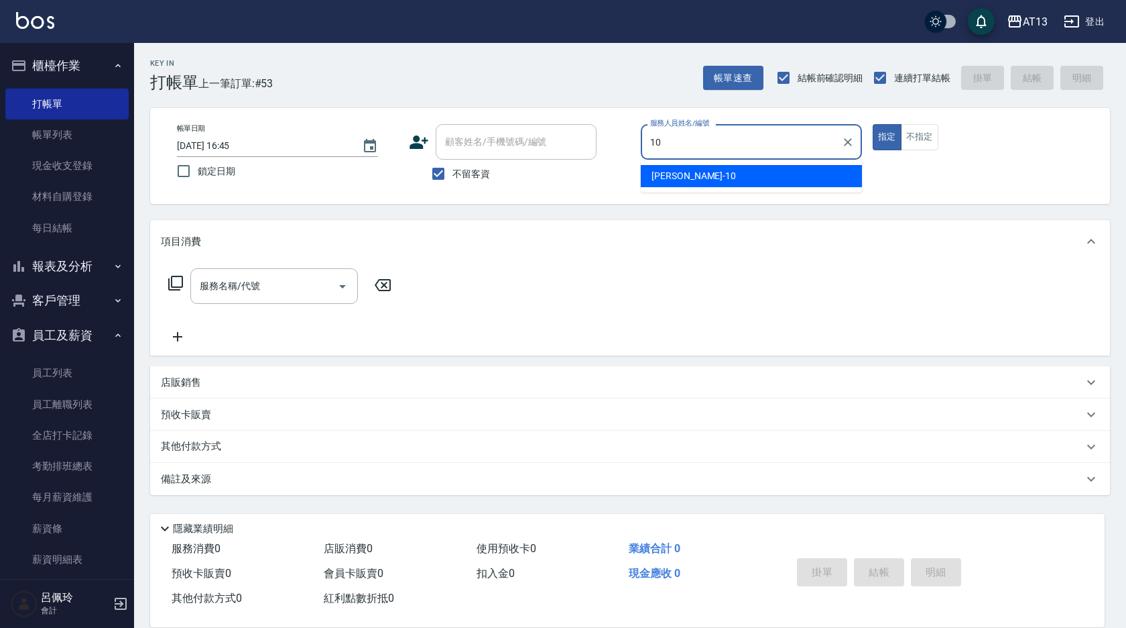
click at [790, 182] on div "[PERSON_NAME] -10" at bounding box center [751, 176] width 221 height 22
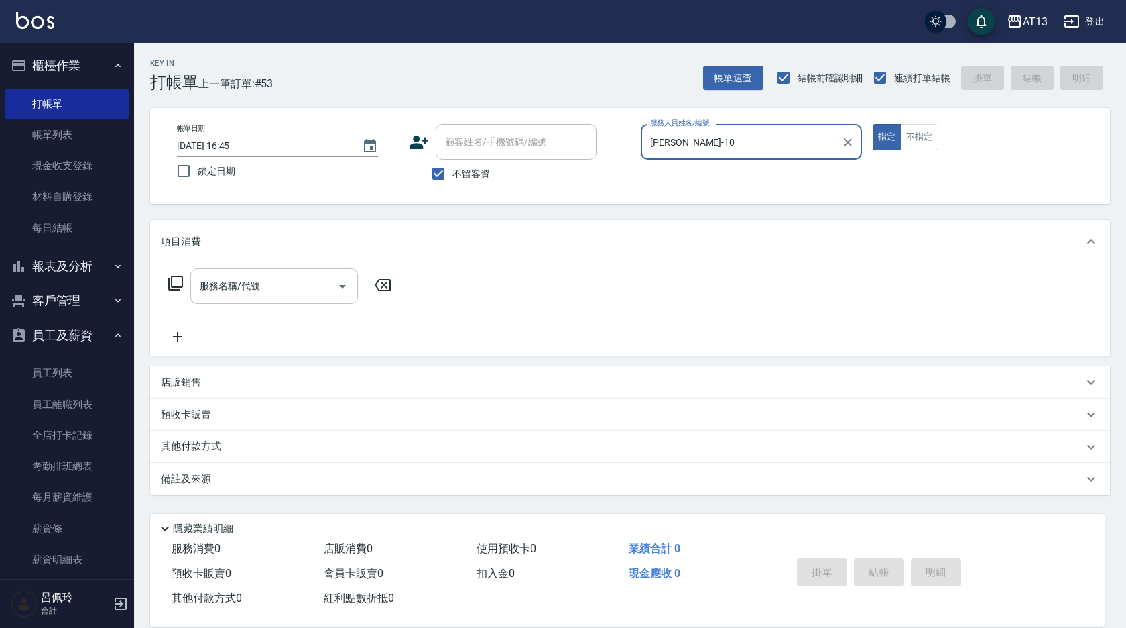
type input "[PERSON_NAME]-10"
click at [313, 284] on input "服務名稱/代號" at bounding box center [263, 285] width 135 height 23
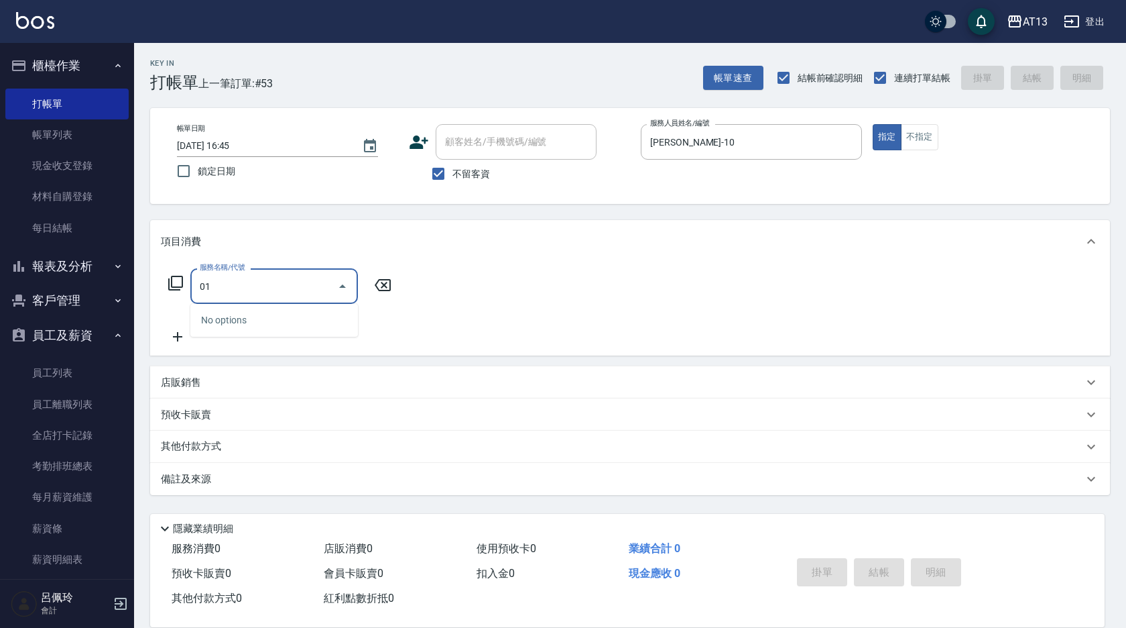
type input "0"
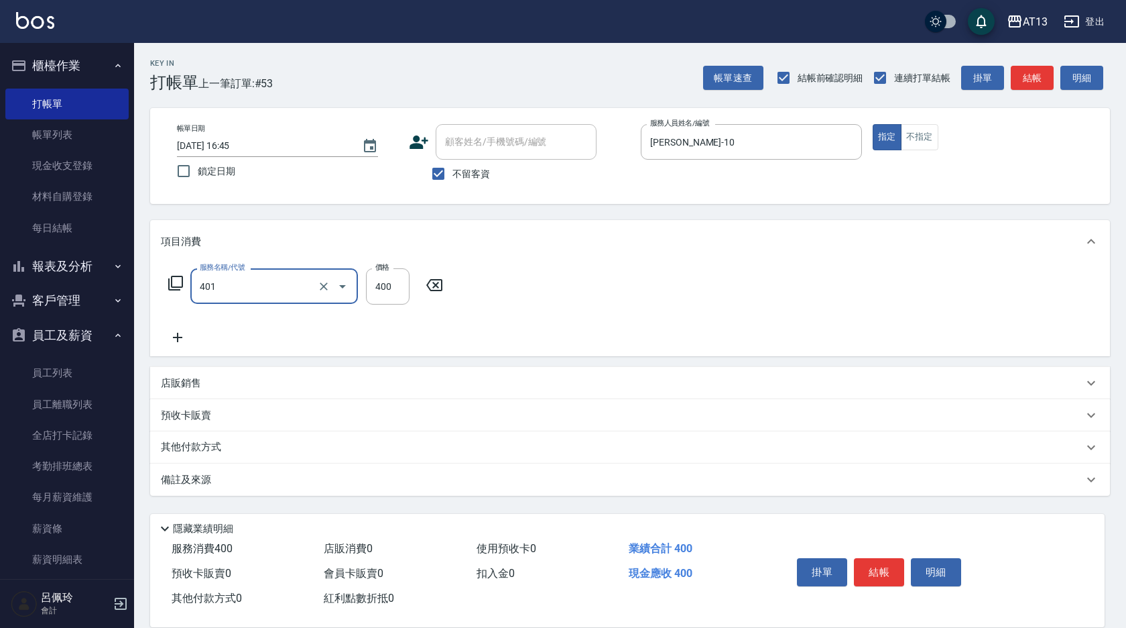
type input "剪髮(401)"
type input "200"
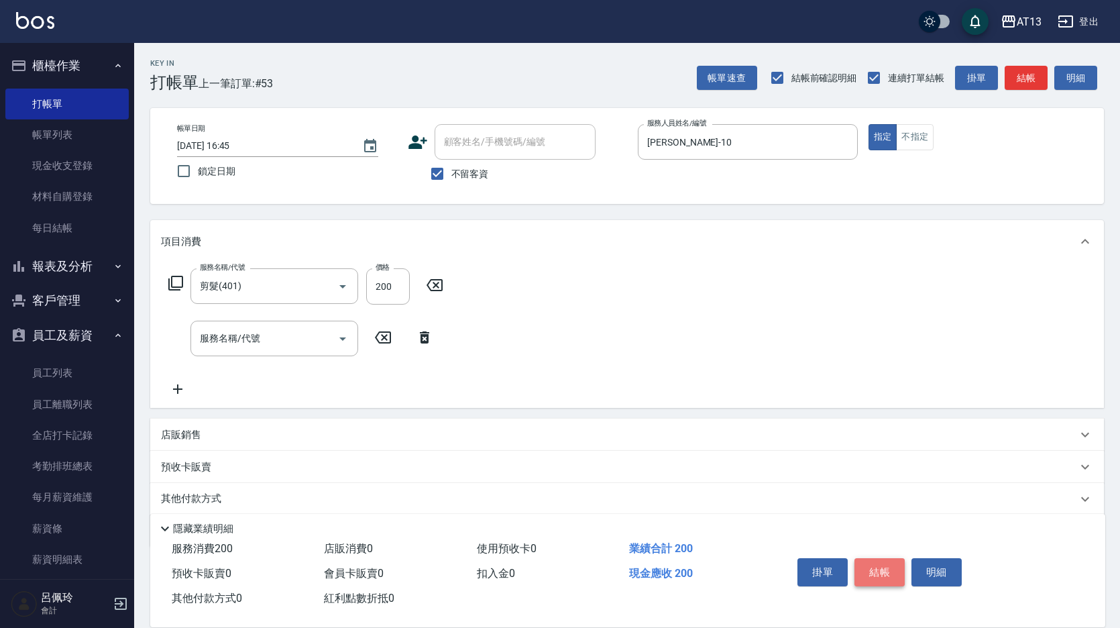
click at [872, 562] on button "結帳" at bounding box center [879, 572] width 50 height 28
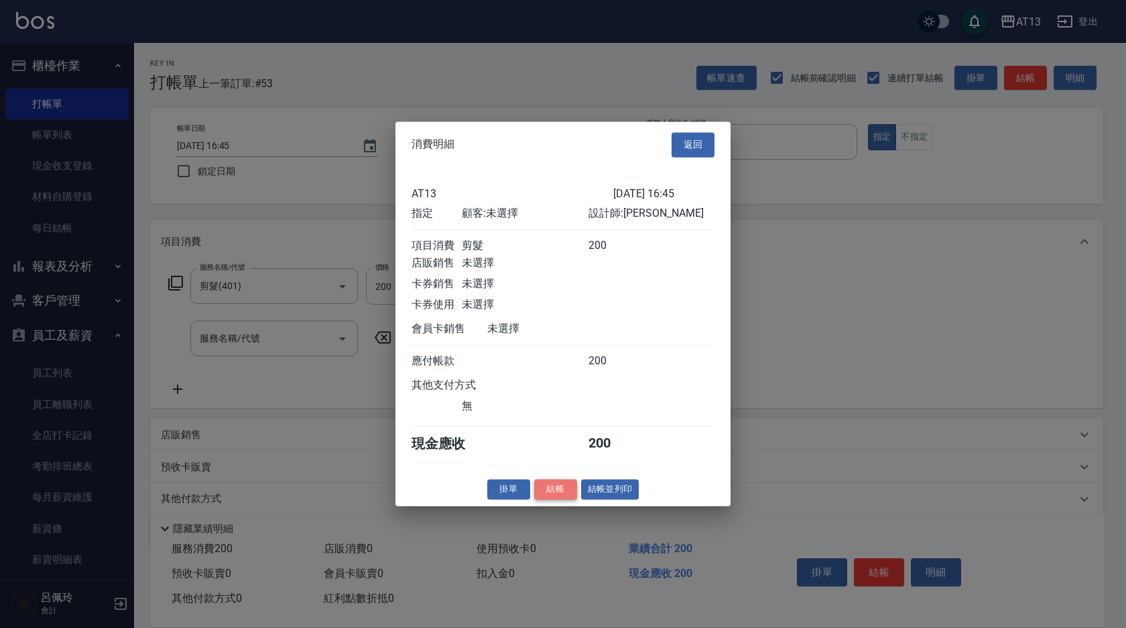
click at [555, 494] on button "結帳" at bounding box center [555, 489] width 43 height 21
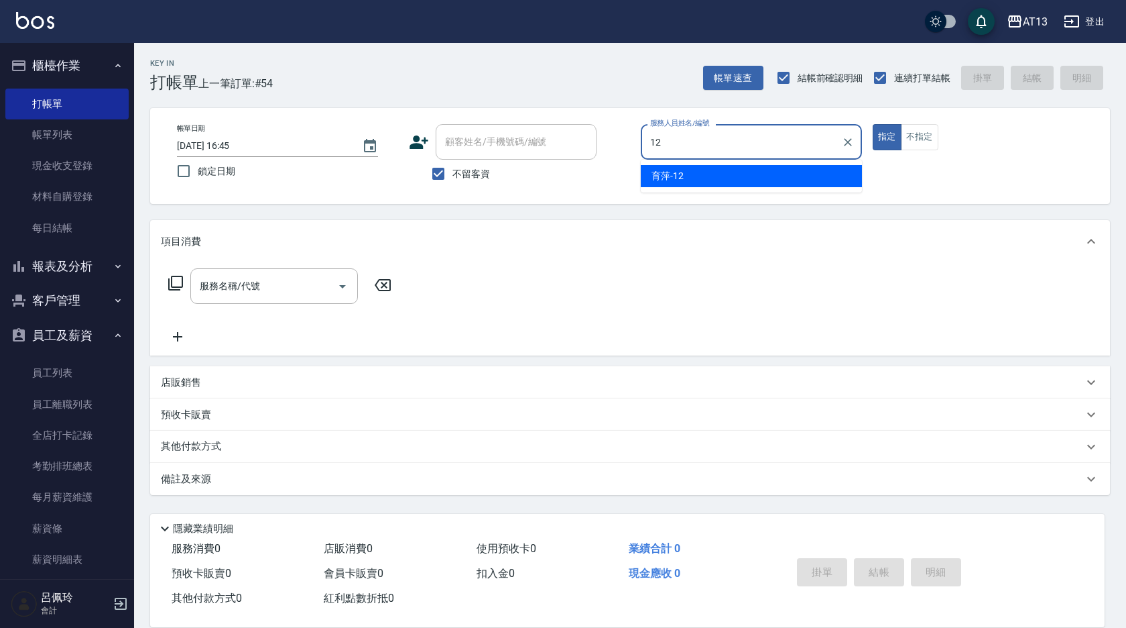
click at [665, 176] on span "育萍 -12" at bounding box center [668, 176] width 32 height 14
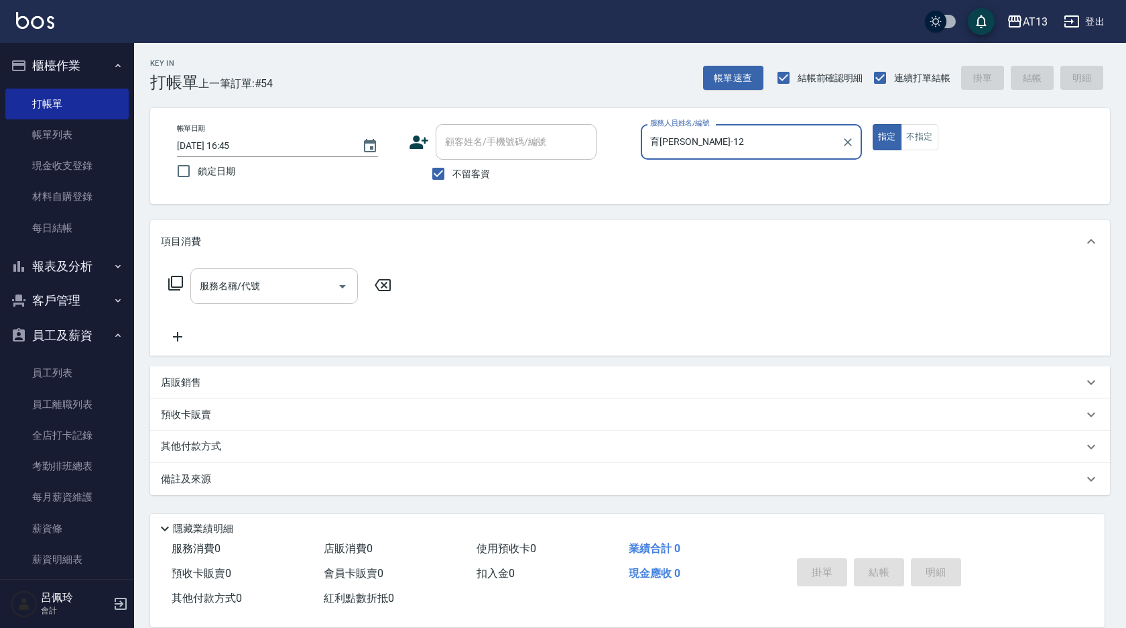
type input "育[PERSON_NAME]-12"
click at [291, 276] on input "服務名稱/代號" at bounding box center [263, 285] width 135 height 23
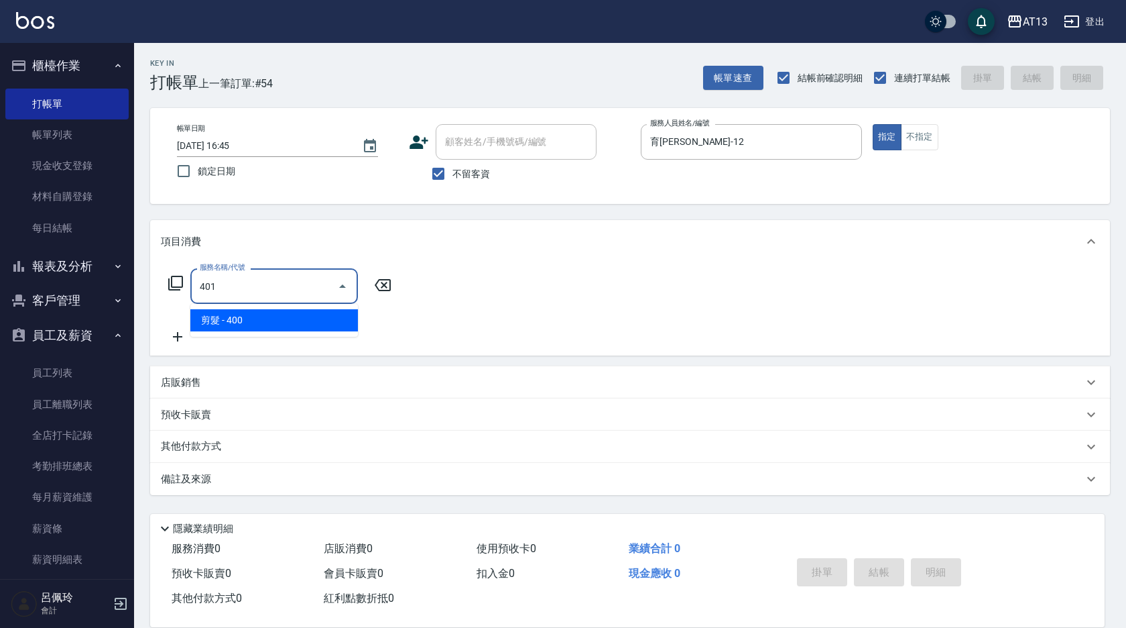
type input "剪髮(401)"
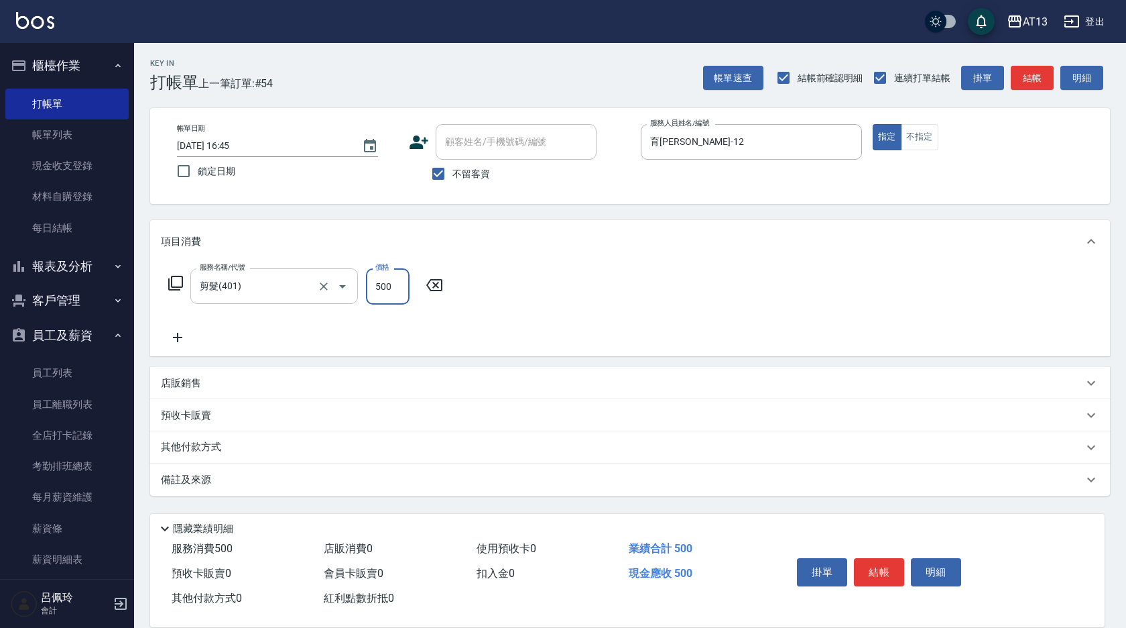
type input "500"
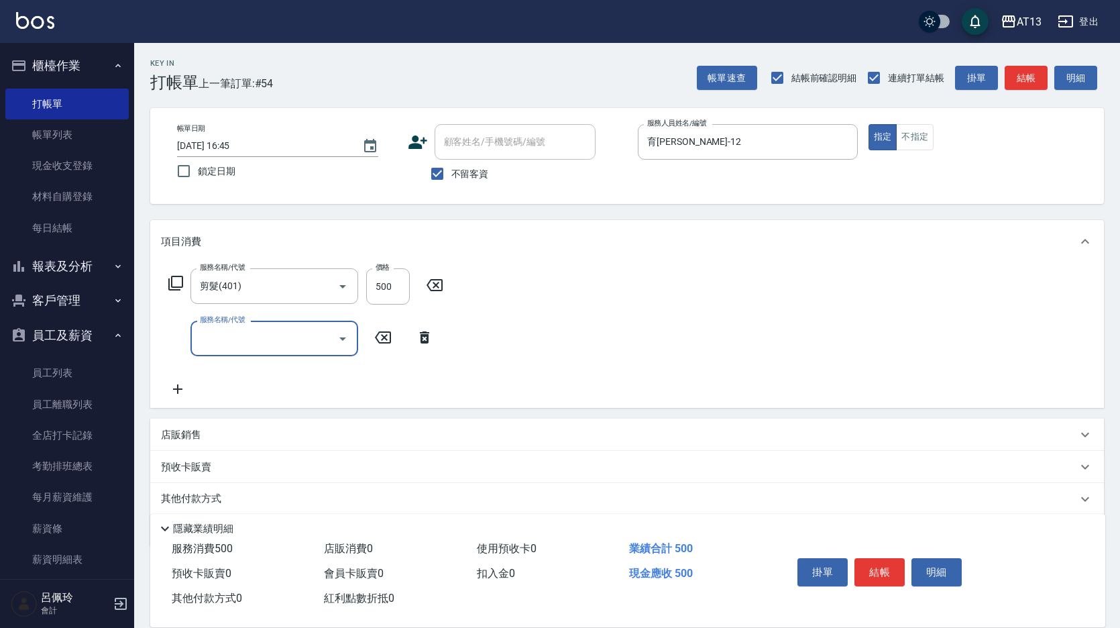
drag, startPoint x: 575, startPoint y: 274, endPoint x: 591, endPoint y: 292, distance: 24.2
click at [585, 284] on div "服務名稱/代號 剪髮(401) 服務名稱/代號 價格 500 價格 服務名稱/代號 服務名稱/代號" at bounding box center [626, 335] width 953 height 145
drag, startPoint x: 885, startPoint y: 562, endPoint x: 869, endPoint y: 550, distance: 19.7
click at [884, 562] on button "結帳" at bounding box center [879, 572] width 50 height 28
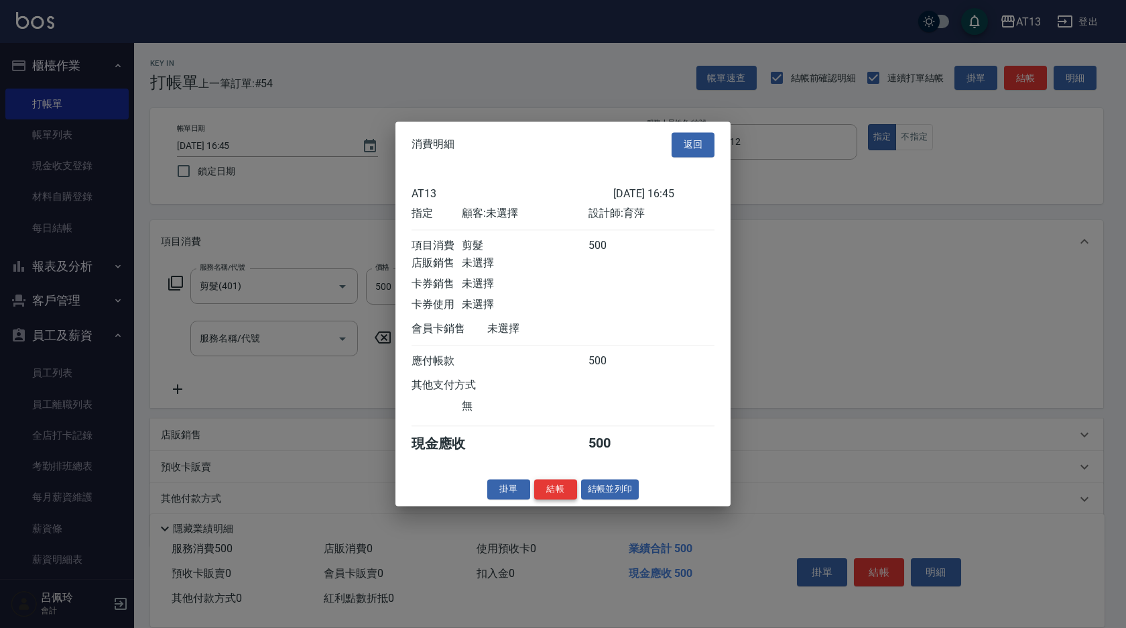
click at [562, 498] on button "結帳" at bounding box center [555, 489] width 43 height 21
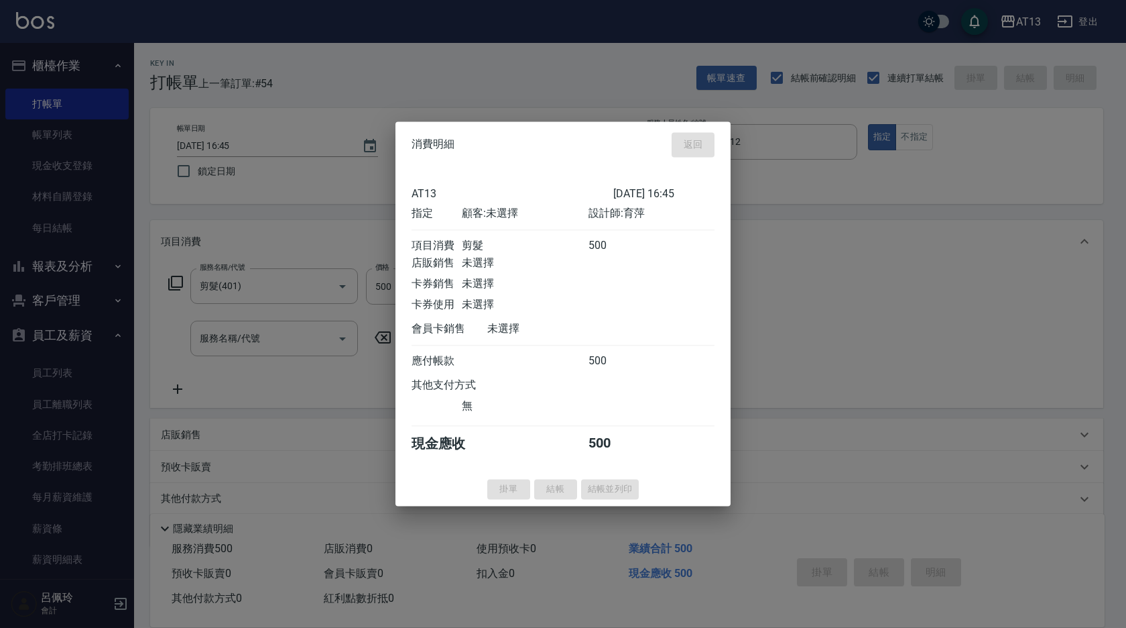
type input "[DATE] 16:46"
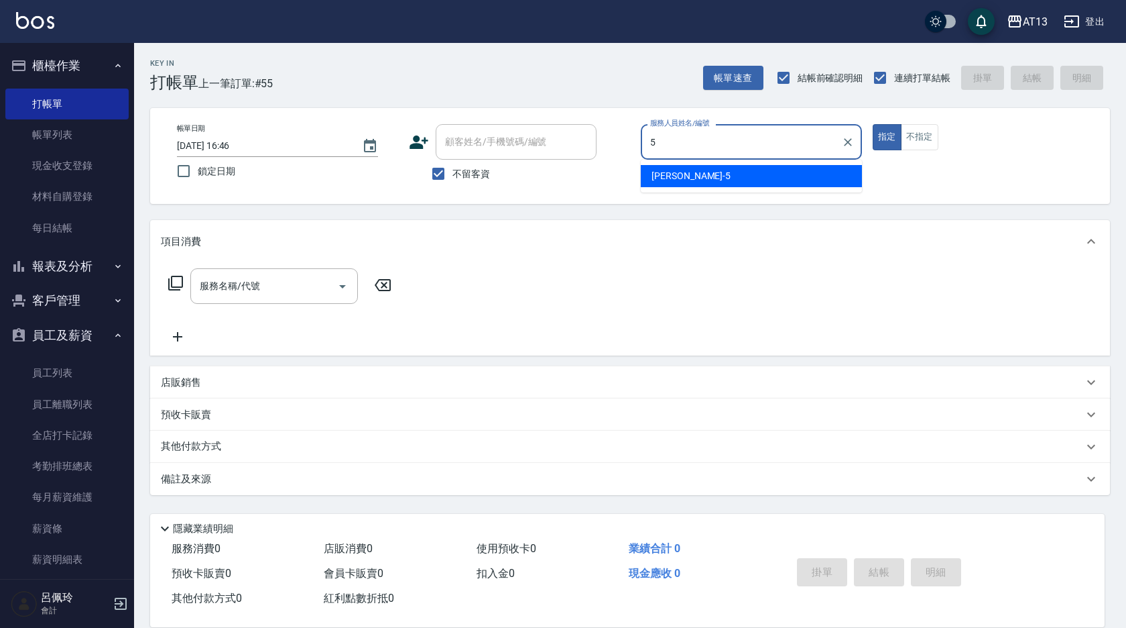
click at [698, 180] on div "[PERSON_NAME] -5" at bounding box center [751, 176] width 221 height 22
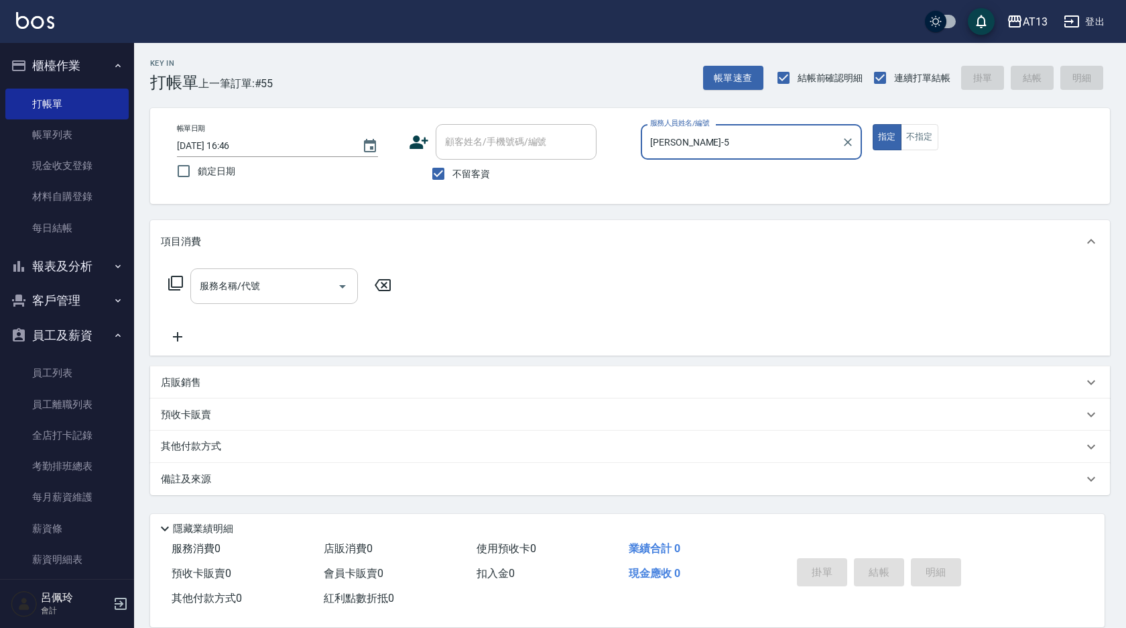
type input "[PERSON_NAME]-5"
click at [292, 291] on input "服務名稱/代號" at bounding box center [263, 285] width 135 height 23
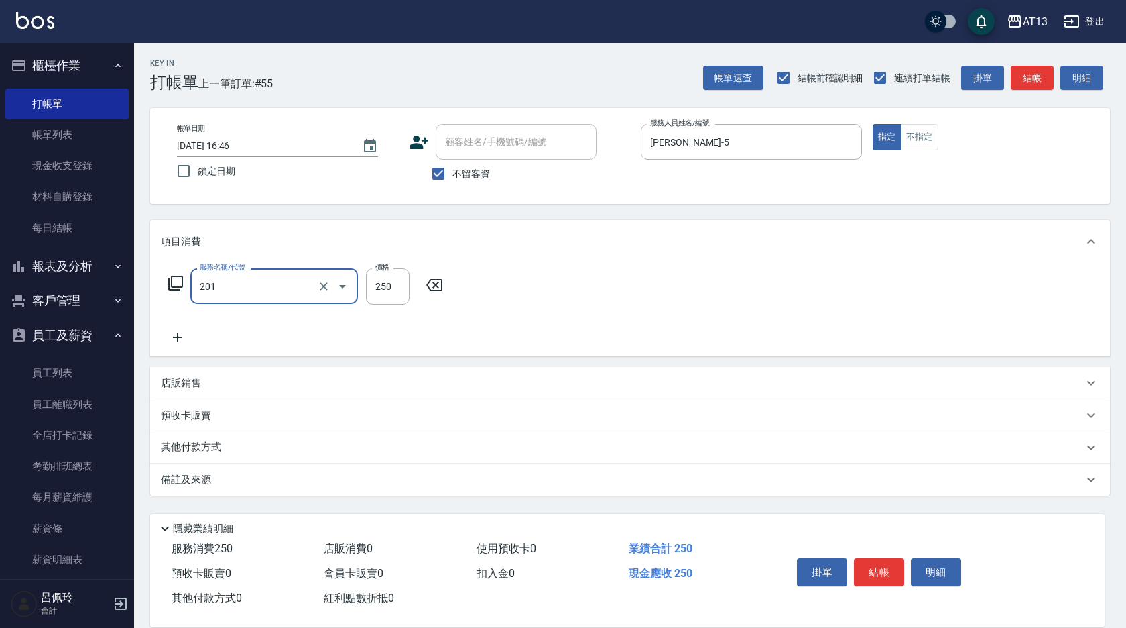
type input "洗髮(201)"
type input "[PERSON_NAME]-5"
click at [883, 558] on button "結帳" at bounding box center [879, 572] width 50 height 28
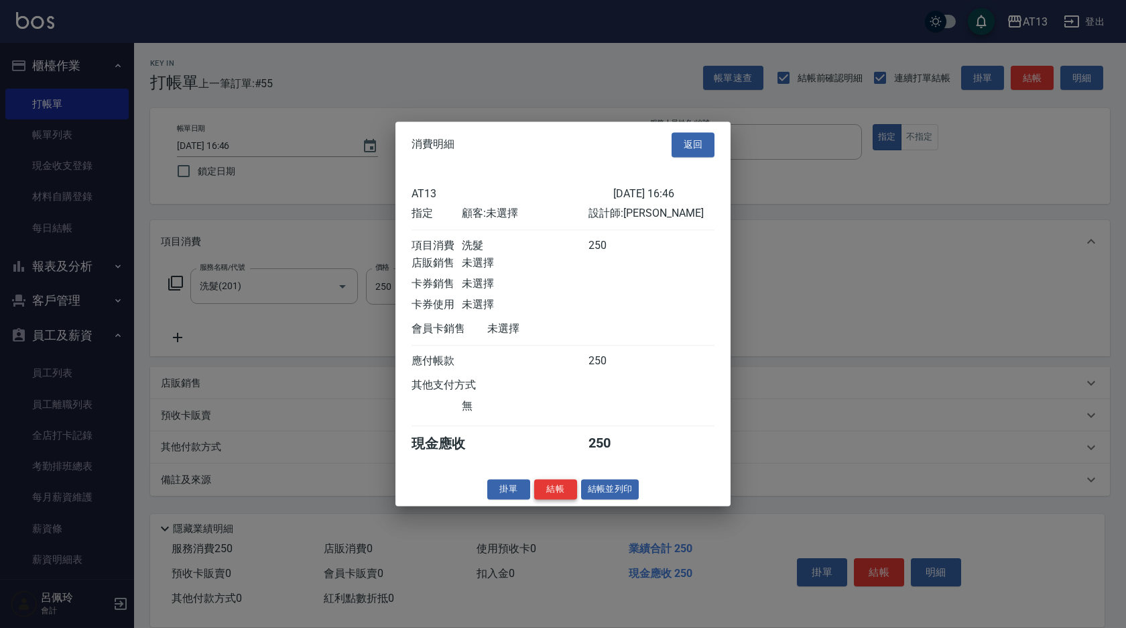
click at [554, 497] on button "結帳" at bounding box center [555, 489] width 43 height 21
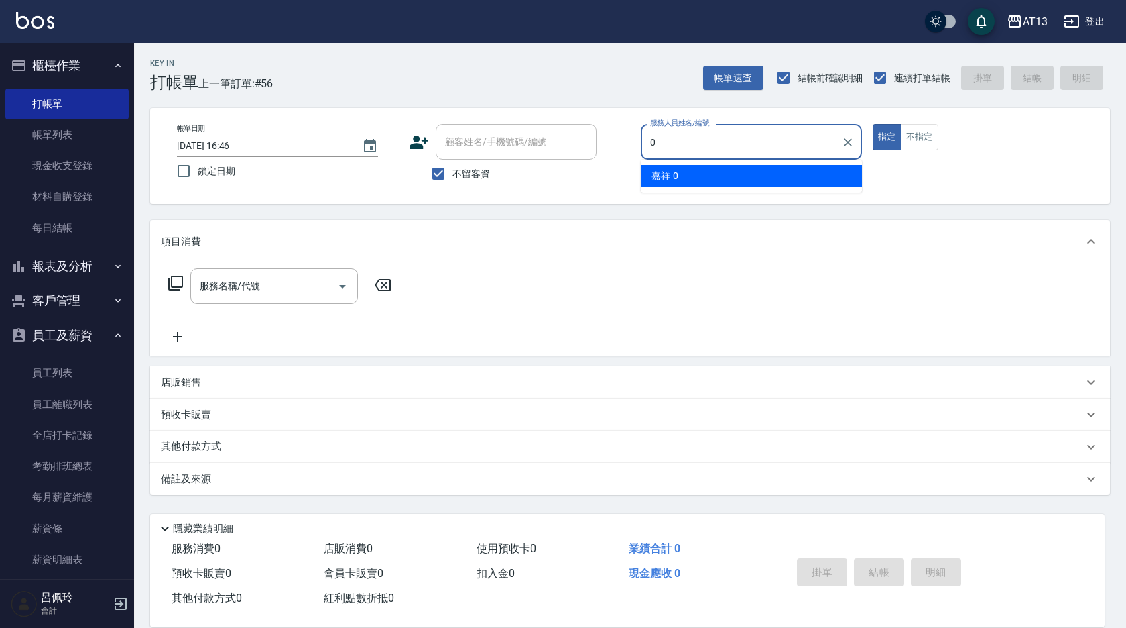
click at [683, 179] on div "嘉祥 -0" at bounding box center [751, 176] width 221 height 22
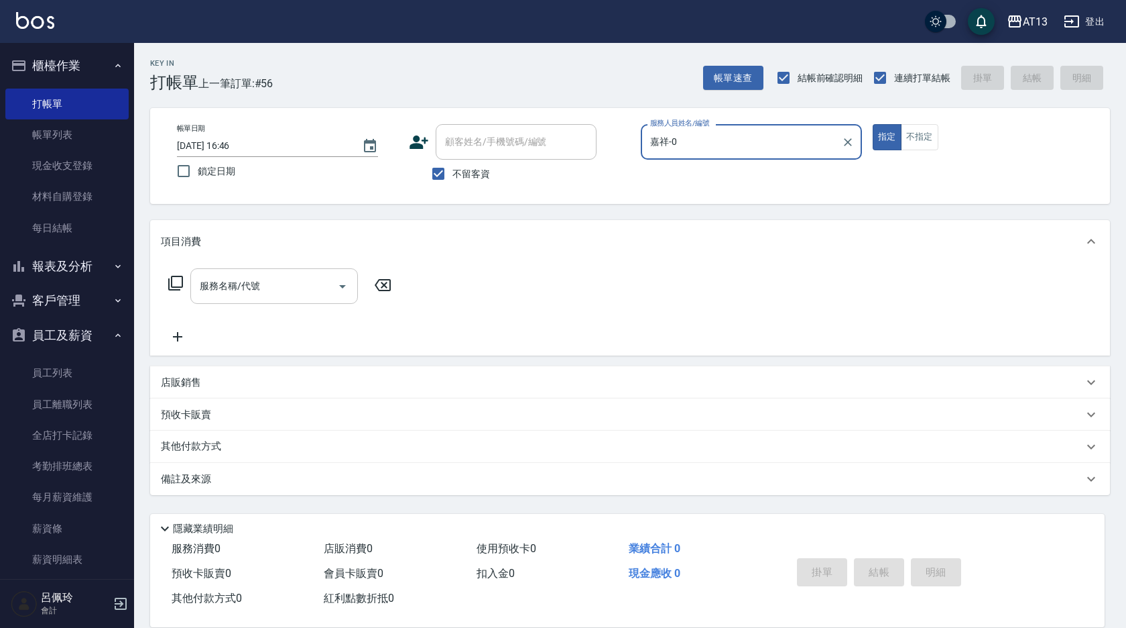
type input "嘉祥-0"
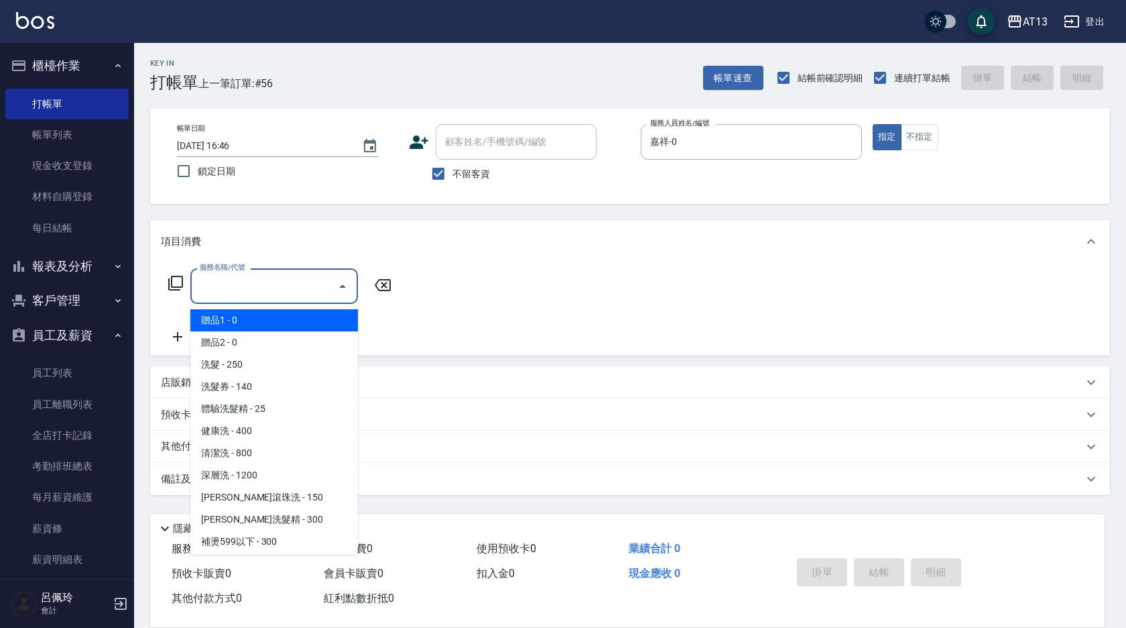
click at [278, 287] on input "服務名稱/代號" at bounding box center [263, 285] width 135 height 23
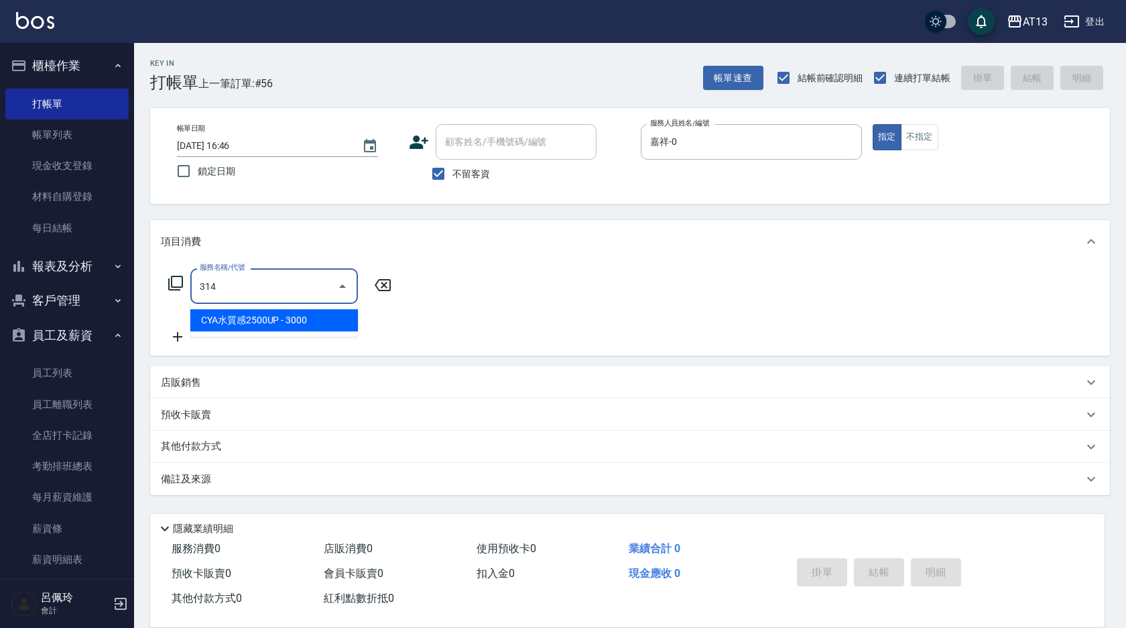
type input "CYA水質感2500UP(314)"
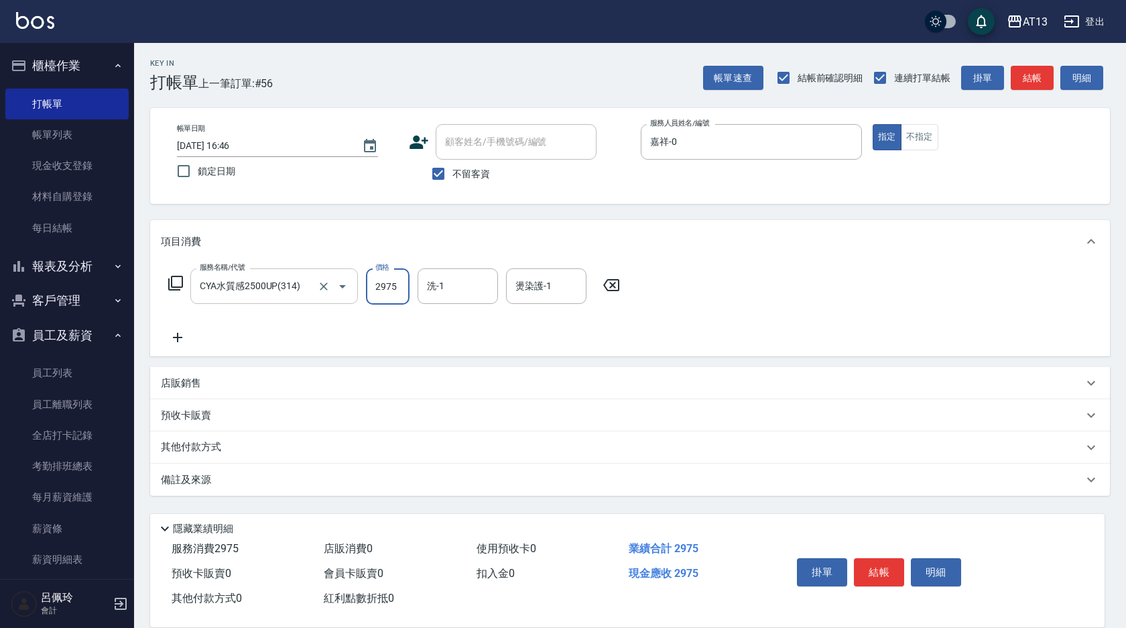
type input "2975"
type input "妤宸-29"
click at [875, 563] on button "結帳" at bounding box center [879, 572] width 50 height 28
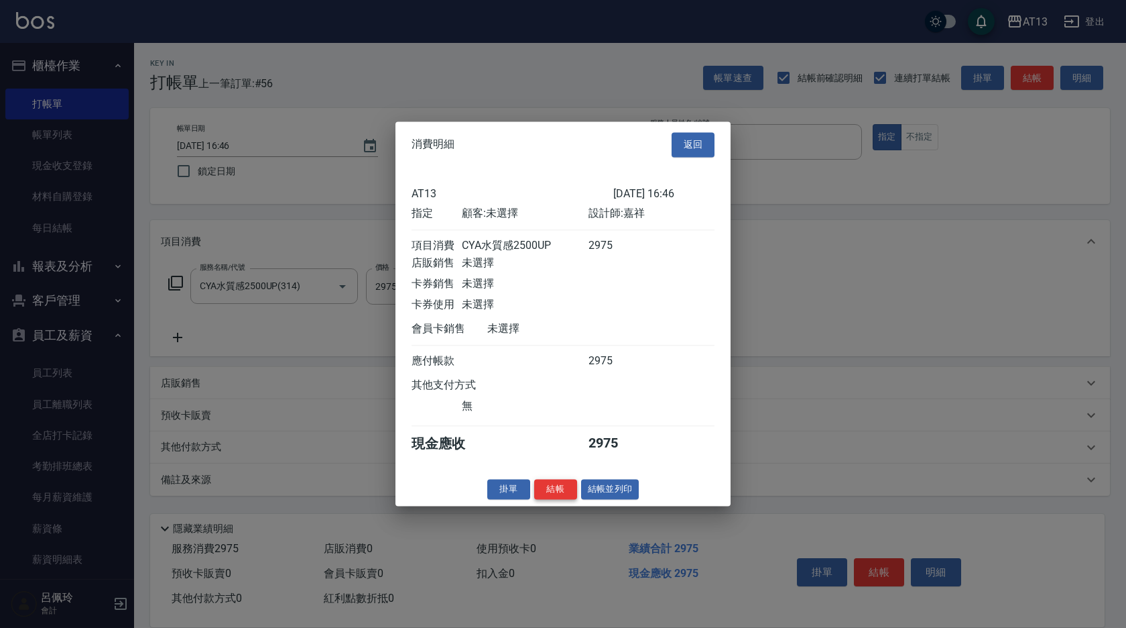
click at [558, 499] on button "結帳" at bounding box center [555, 489] width 43 height 21
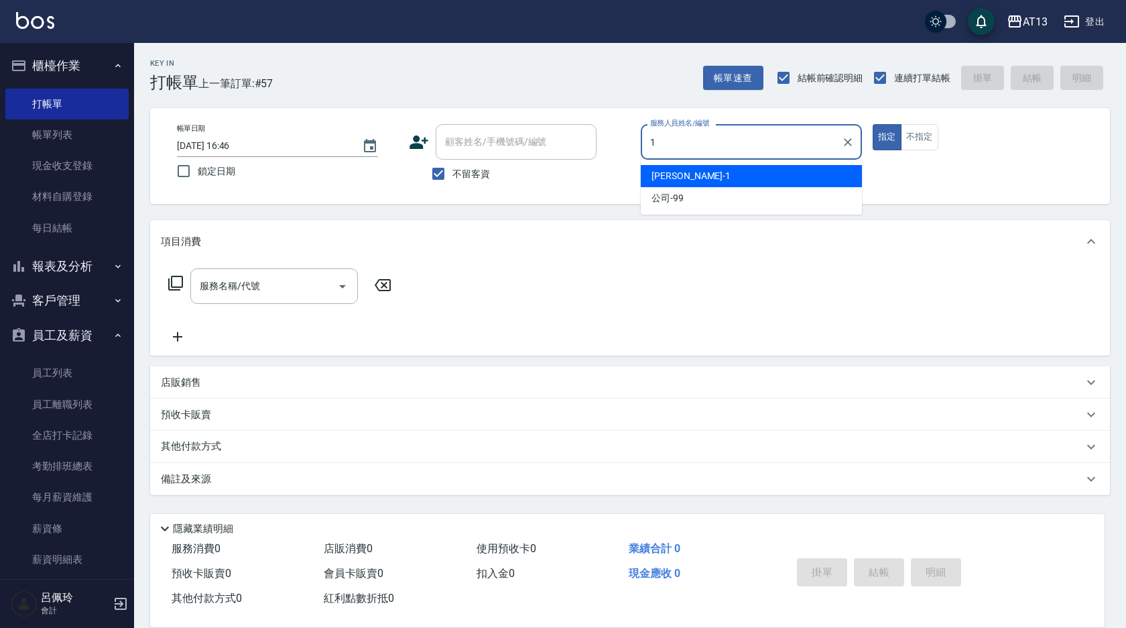
click at [668, 176] on span "[PERSON_NAME] -1" at bounding box center [691, 176] width 79 height 14
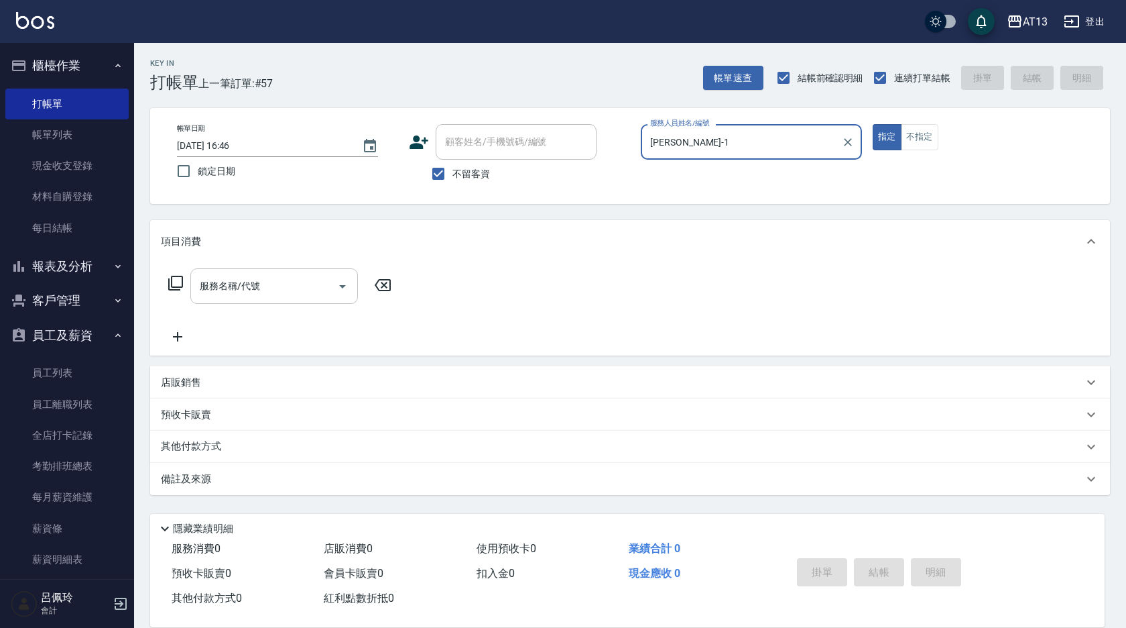
type input "[PERSON_NAME]-1"
click at [287, 286] on input "服務名稱/代號" at bounding box center [263, 285] width 135 height 23
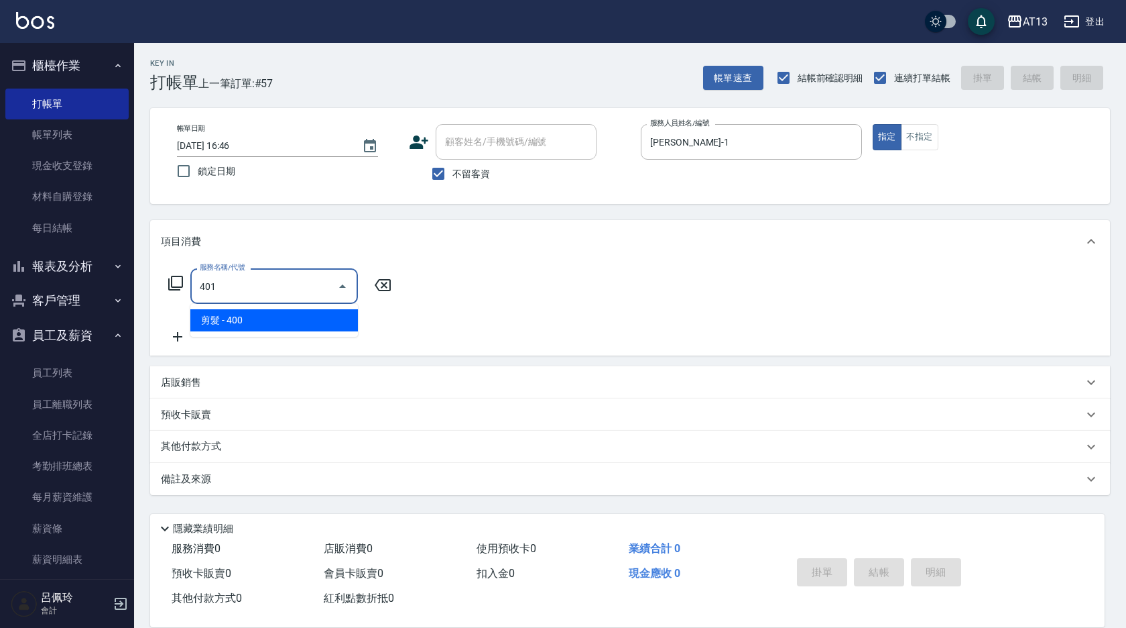
type input "剪髮(401)"
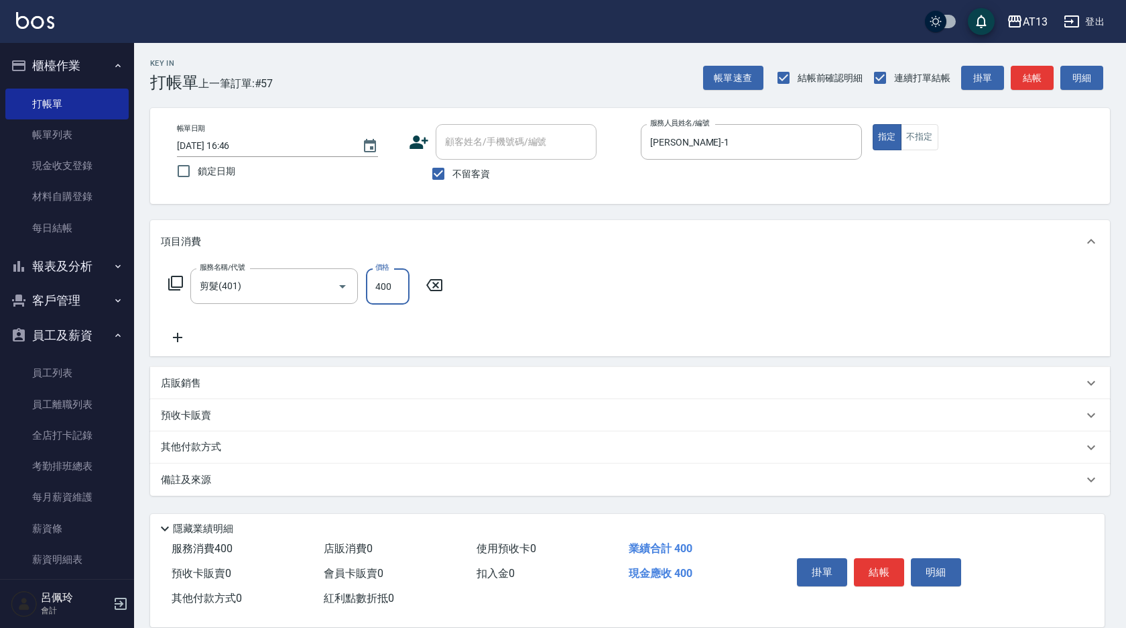
drag, startPoint x: 578, startPoint y: 353, endPoint x: 785, endPoint y: 485, distance: 245.3
click at [584, 354] on div "服務名稱/代號 剪髮(401) 服務名稱/代號 價格 400 價格" at bounding box center [630, 309] width 960 height 93
click at [880, 571] on button "結帳" at bounding box center [879, 572] width 50 height 28
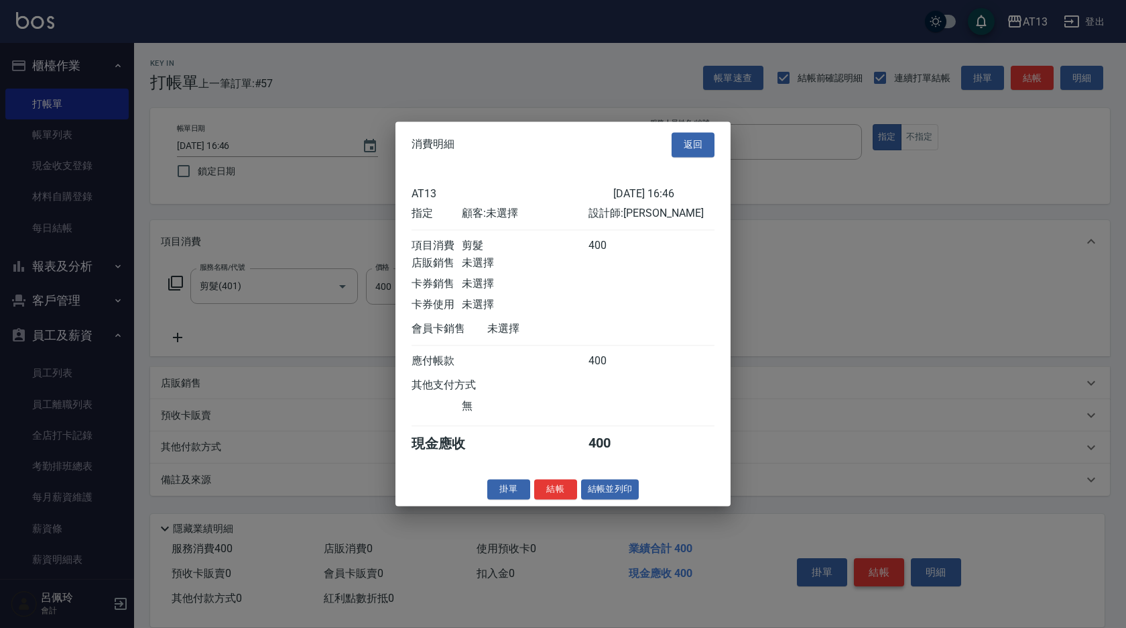
click at [860, 564] on div at bounding box center [563, 314] width 1126 height 628
click at [564, 495] on button "結帳" at bounding box center [555, 489] width 43 height 21
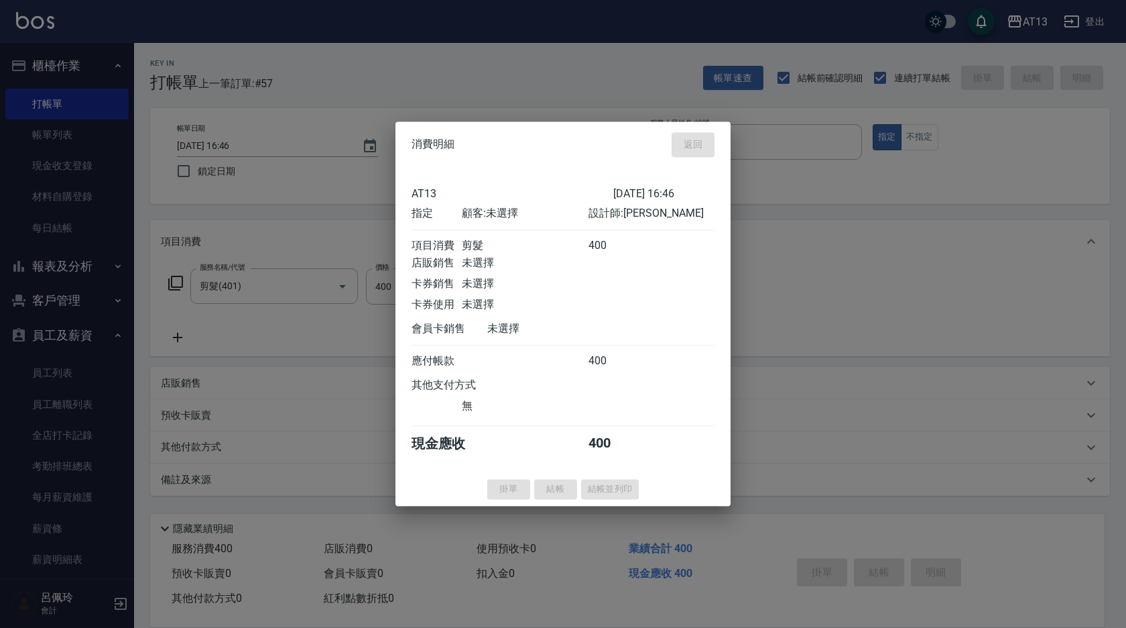
type input "[DATE] 16:47"
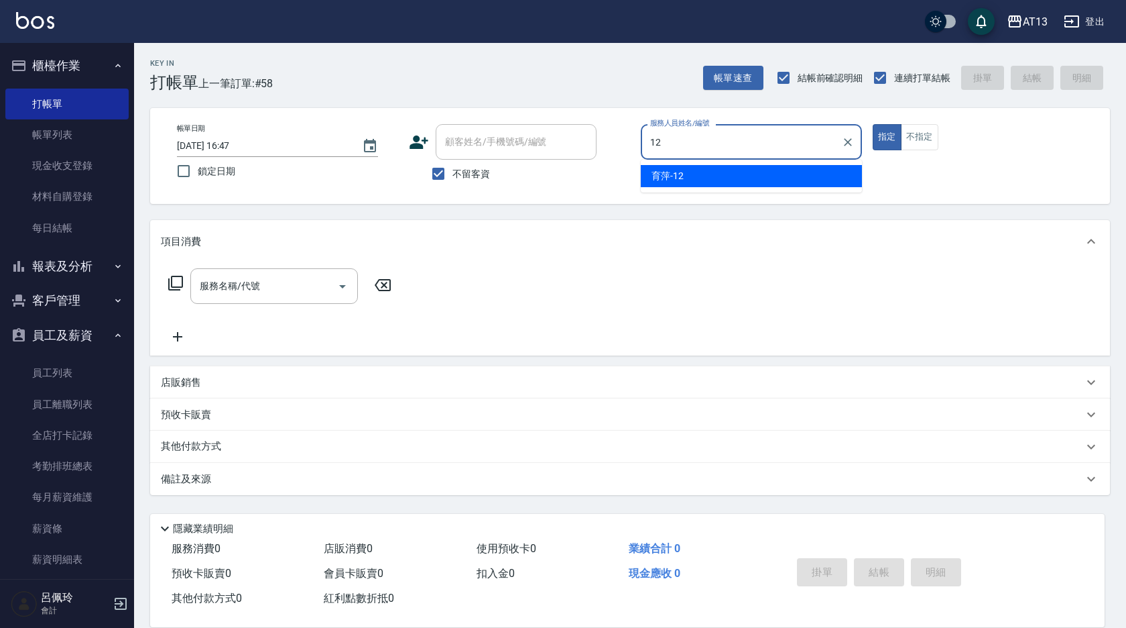
click at [728, 182] on div "育萍 -12" at bounding box center [751, 176] width 221 height 22
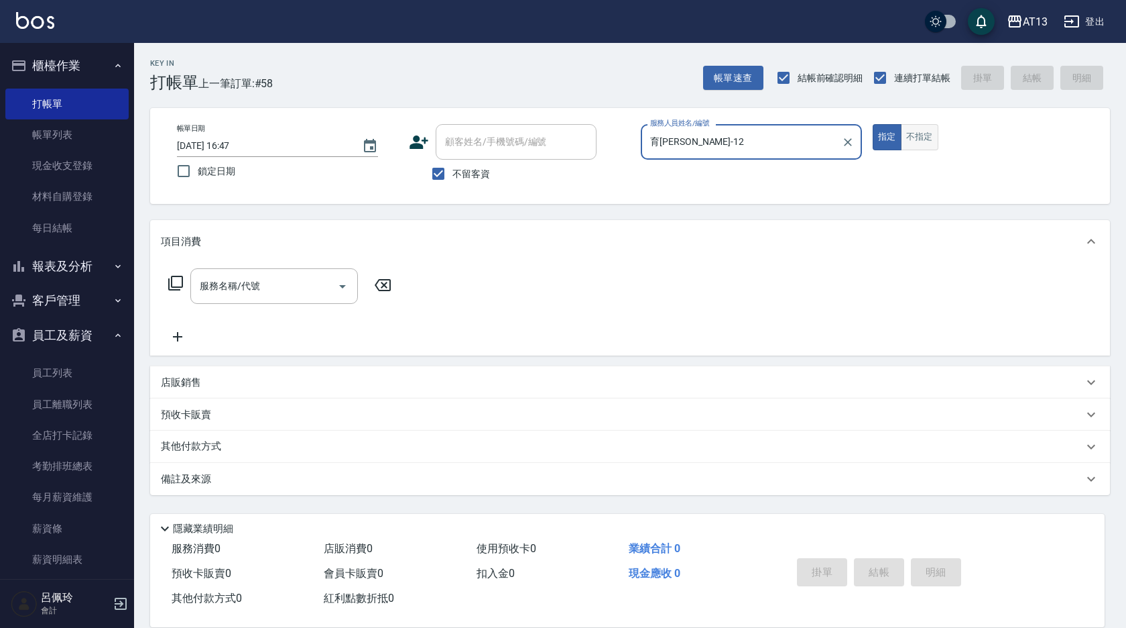
type input "育[PERSON_NAME]-12"
click at [919, 137] on button "不指定" at bounding box center [920, 137] width 38 height 26
click at [225, 286] on div "服務名稱/代號 服務名稱/代號" at bounding box center [274, 286] width 168 height 36
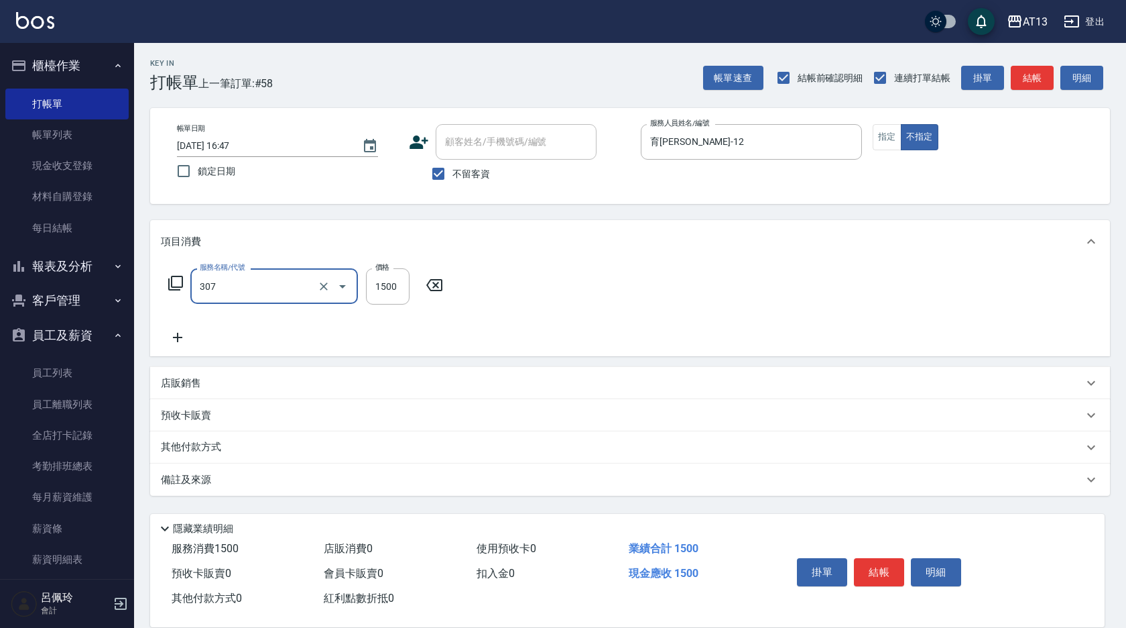
type input "EF麥拉寧燙髮1500(307)"
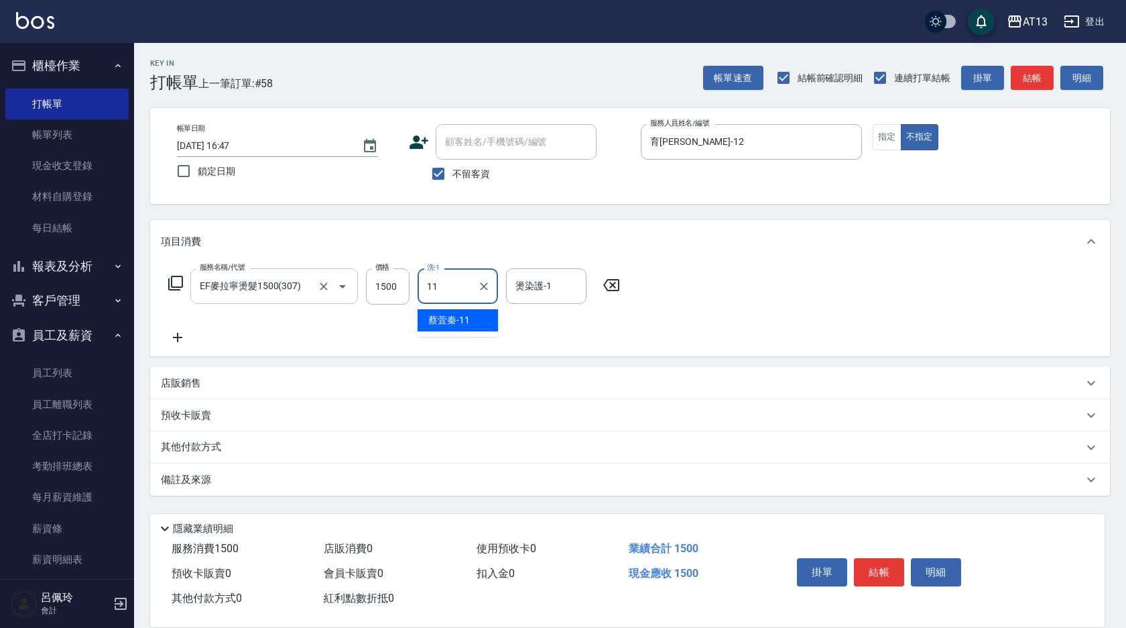
type input "[PERSON_NAME]-11"
click at [876, 569] on button "結帳" at bounding box center [879, 572] width 50 height 28
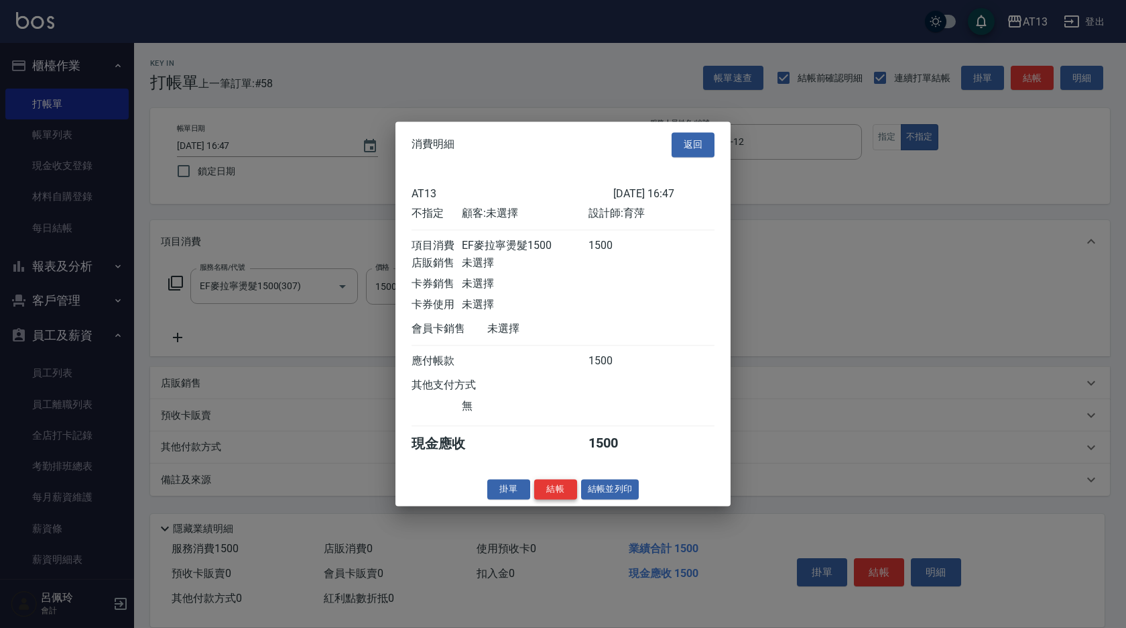
click at [551, 499] on button "結帳" at bounding box center [555, 489] width 43 height 21
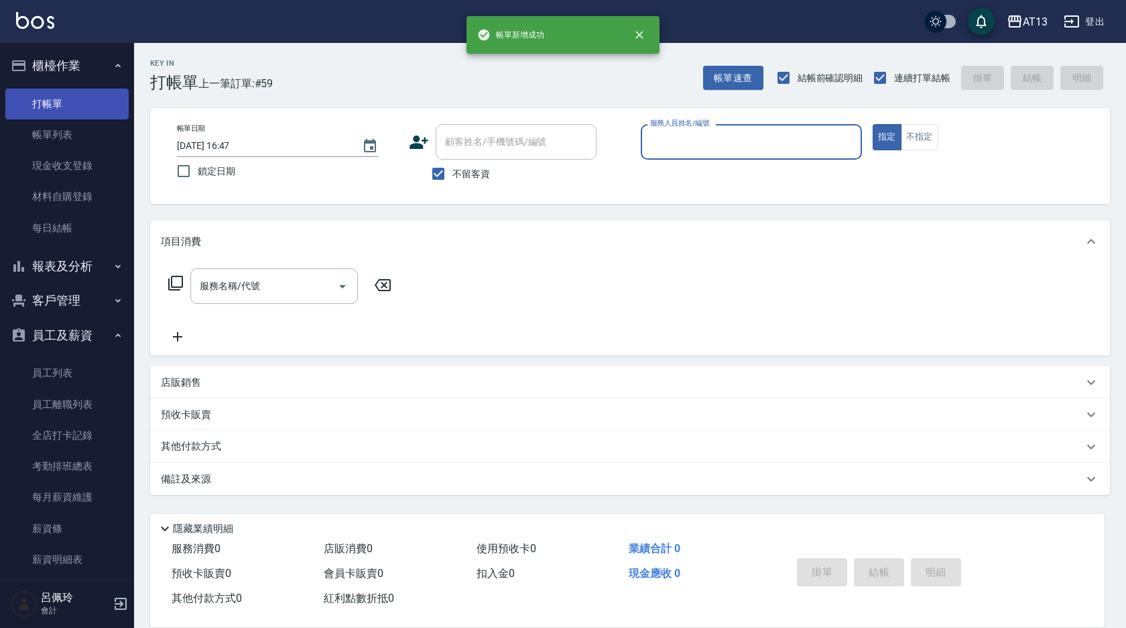
drag, startPoint x: 58, startPoint y: 129, endPoint x: 40, endPoint y: 105, distance: 30.2
click at [58, 130] on link "帳單列表" at bounding box center [66, 134] width 123 height 31
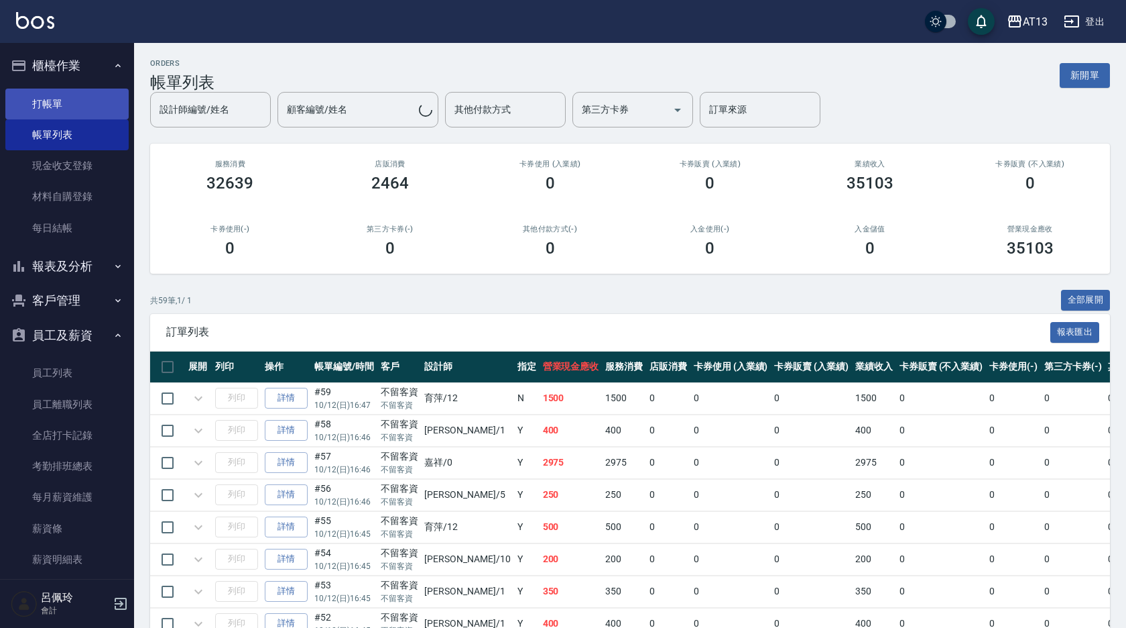
click at [46, 94] on link "打帳單" at bounding box center [66, 103] width 123 height 31
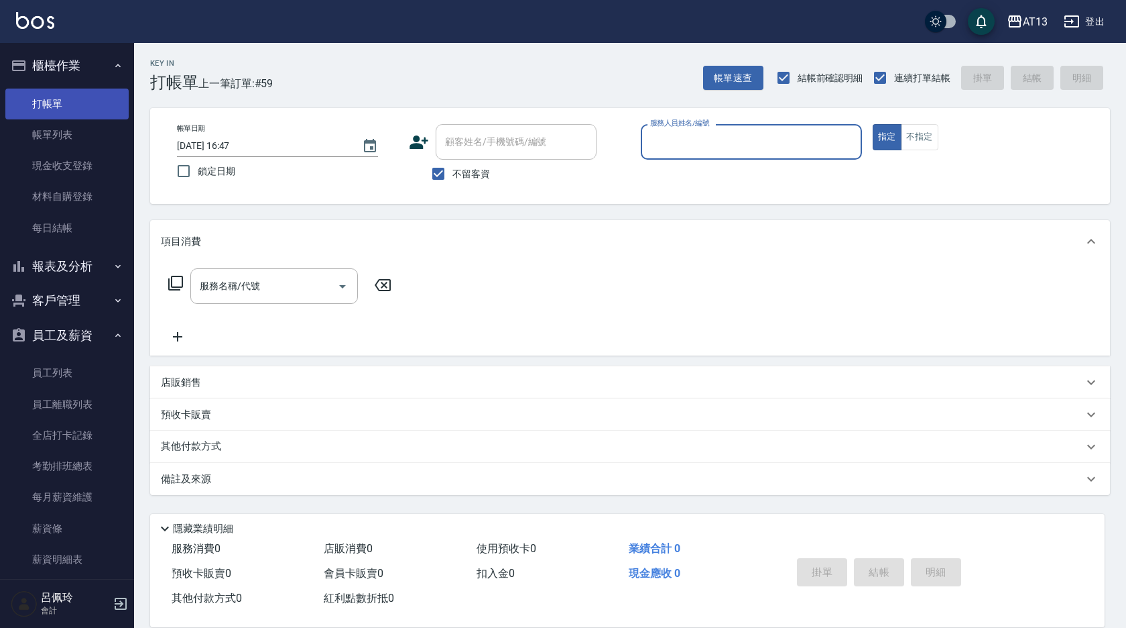
drag, startPoint x: 64, startPoint y: 141, endPoint x: 51, endPoint y: 103, distance: 40.3
click at [63, 141] on link "帳單列表" at bounding box center [66, 134] width 123 height 31
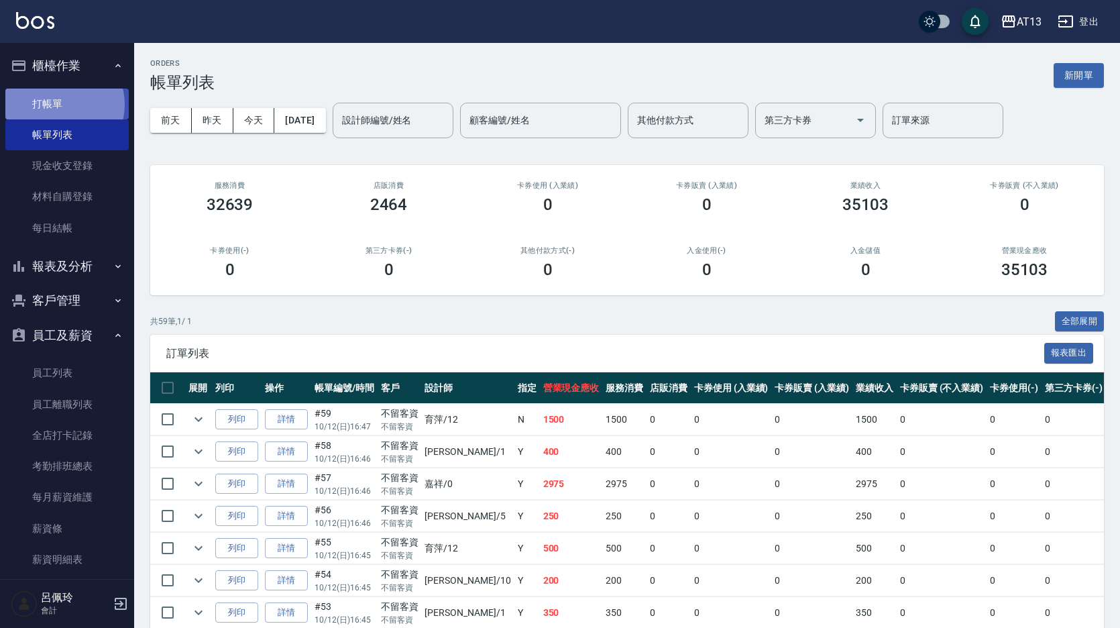
click at [63, 104] on link "打帳單" at bounding box center [66, 103] width 123 height 31
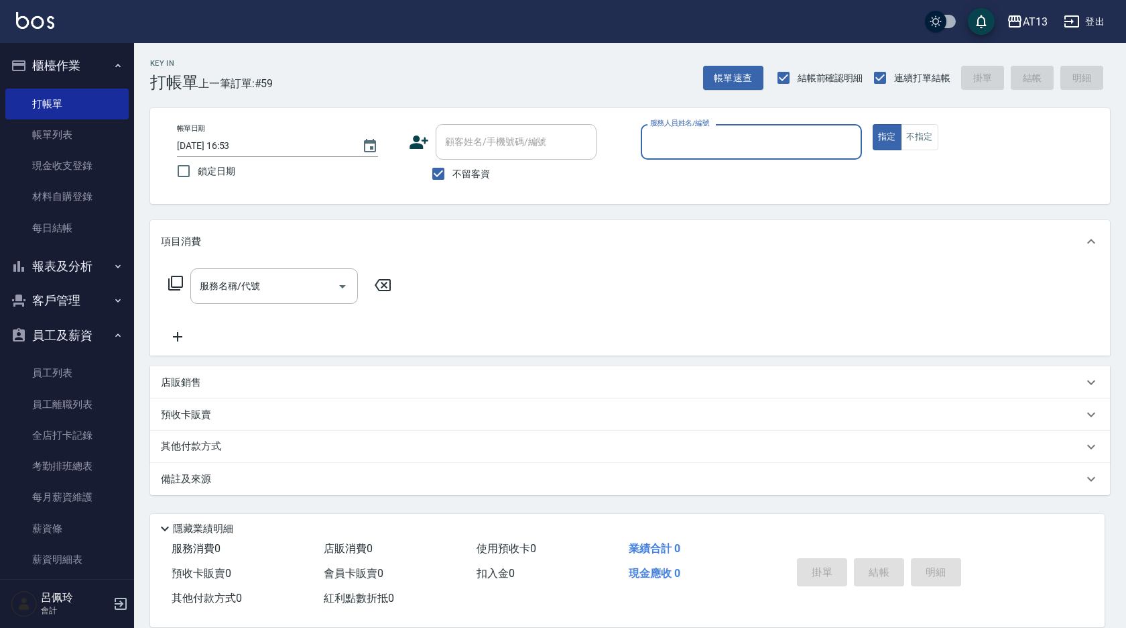
drag, startPoint x: 803, startPoint y: 287, endPoint x: 756, endPoint y: 256, distance: 55.6
click at [801, 287] on div "服務名稱/代號 服務名稱/代號" at bounding box center [630, 309] width 960 height 93
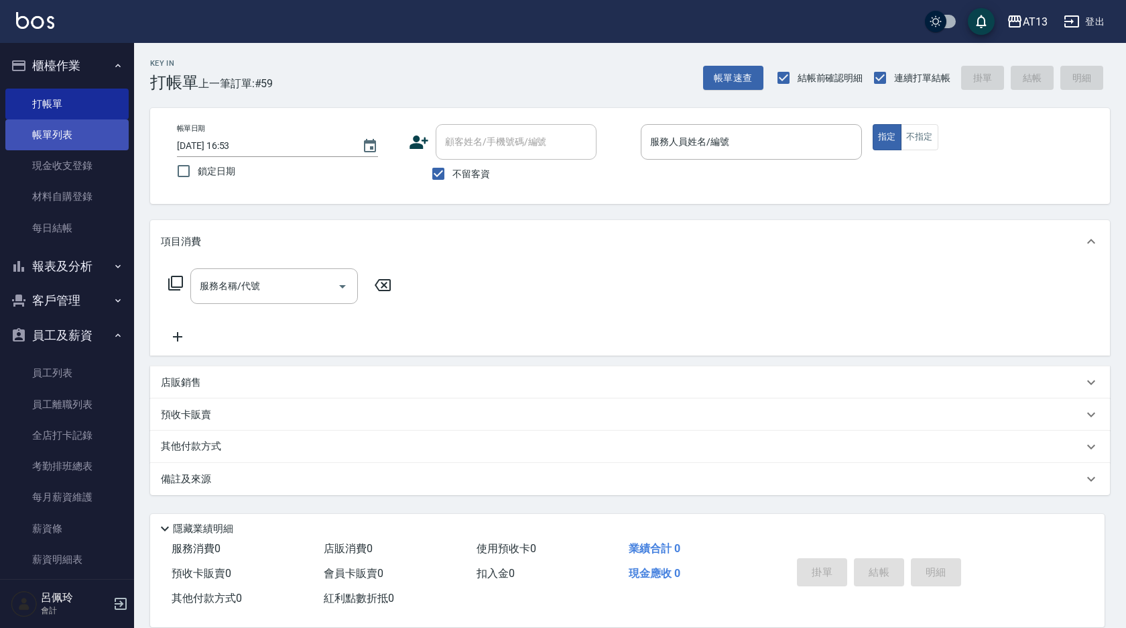
click at [78, 133] on link "帳單列表" at bounding box center [66, 134] width 123 height 31
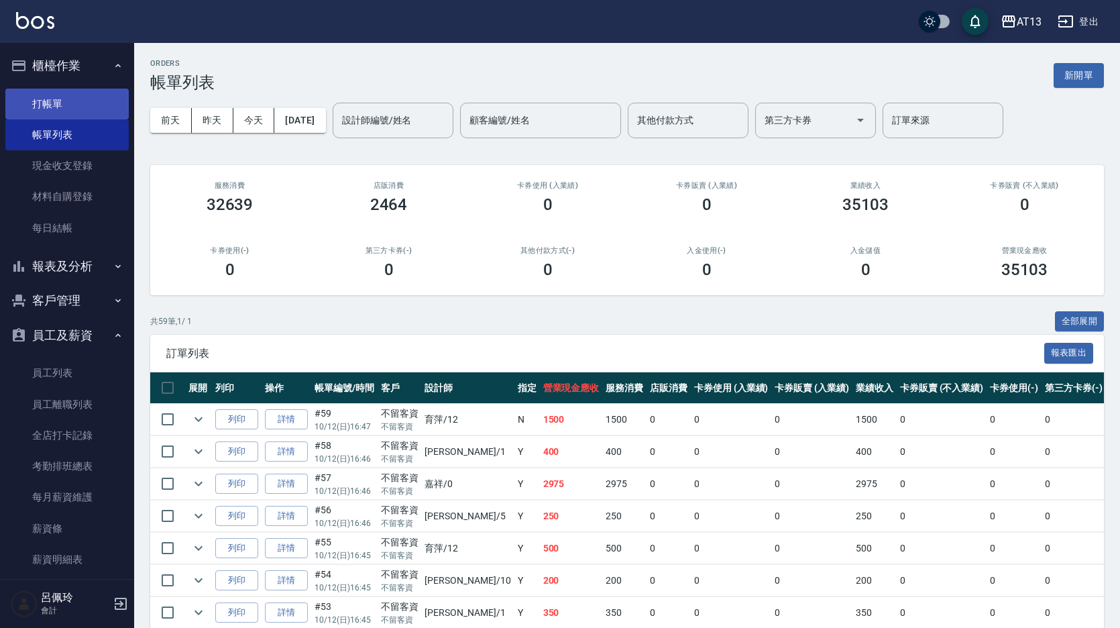
click at [72, 110] on link "打帳單" at bounding box center [66, 103] width 123 height 31
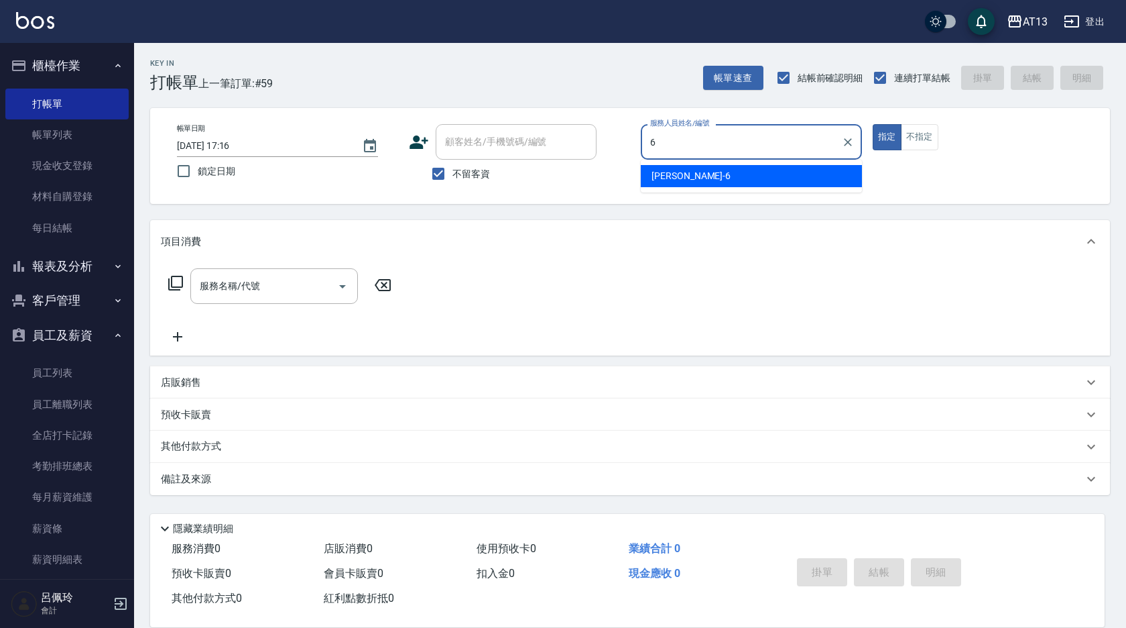
click at [784, 178] on div "亭妤 -6" at bounding box center [751, 176] width 221 height 22
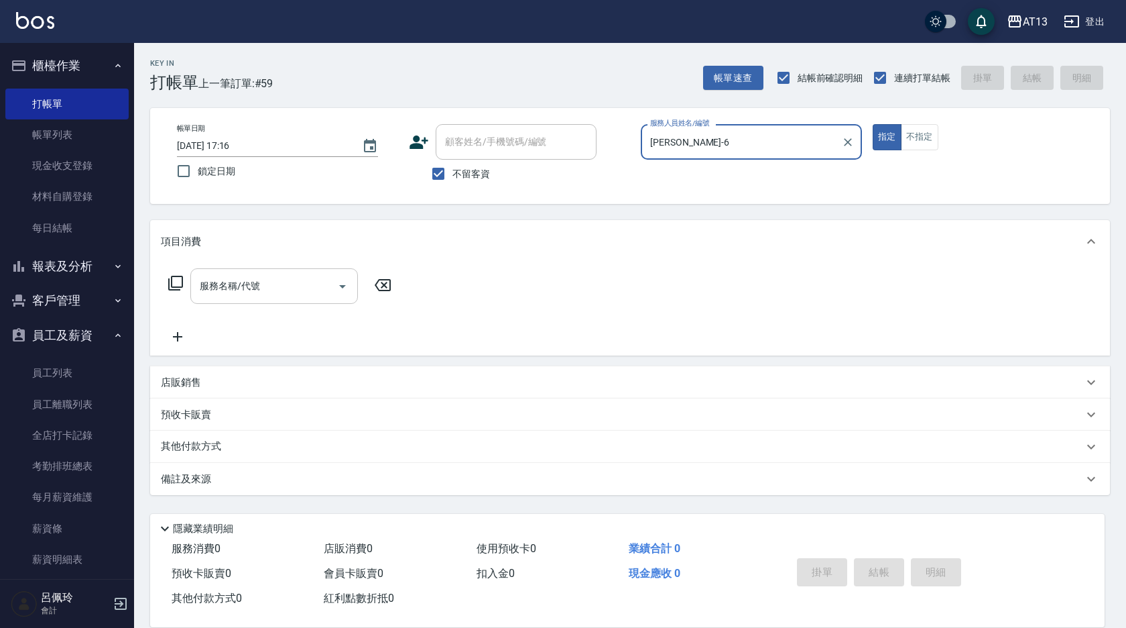
type input "[PERSON_NAME]-6"
click at [272, 280] on input "服務名稱/代號" at bounding box center [263, 285] width 135 height 23
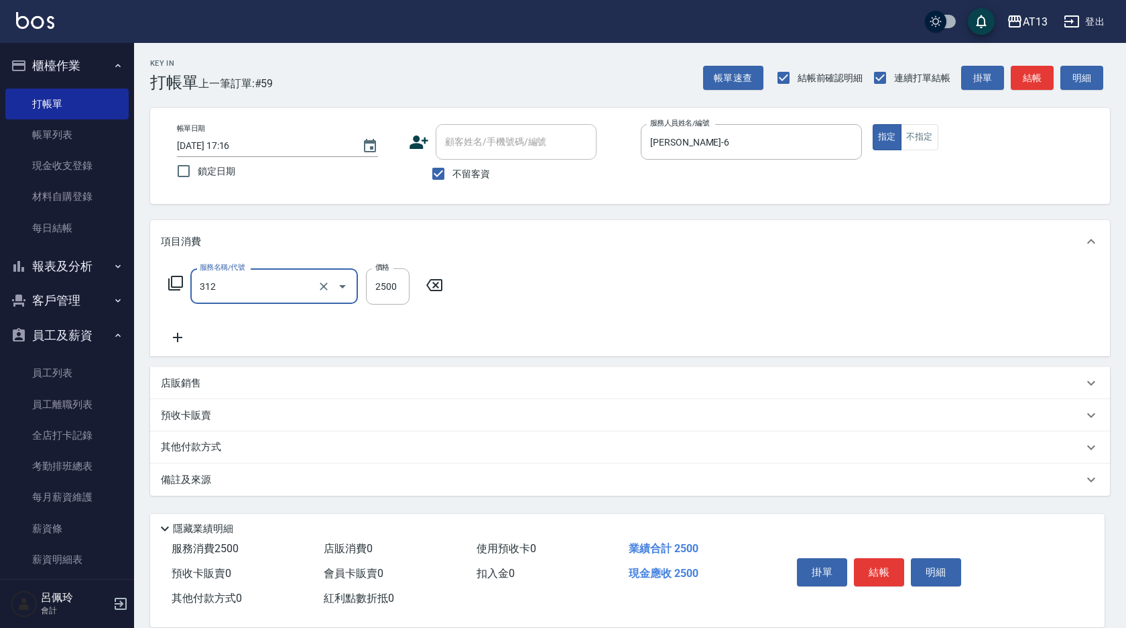
type input "有氧水離子燙2500(312)"
type input "2125"
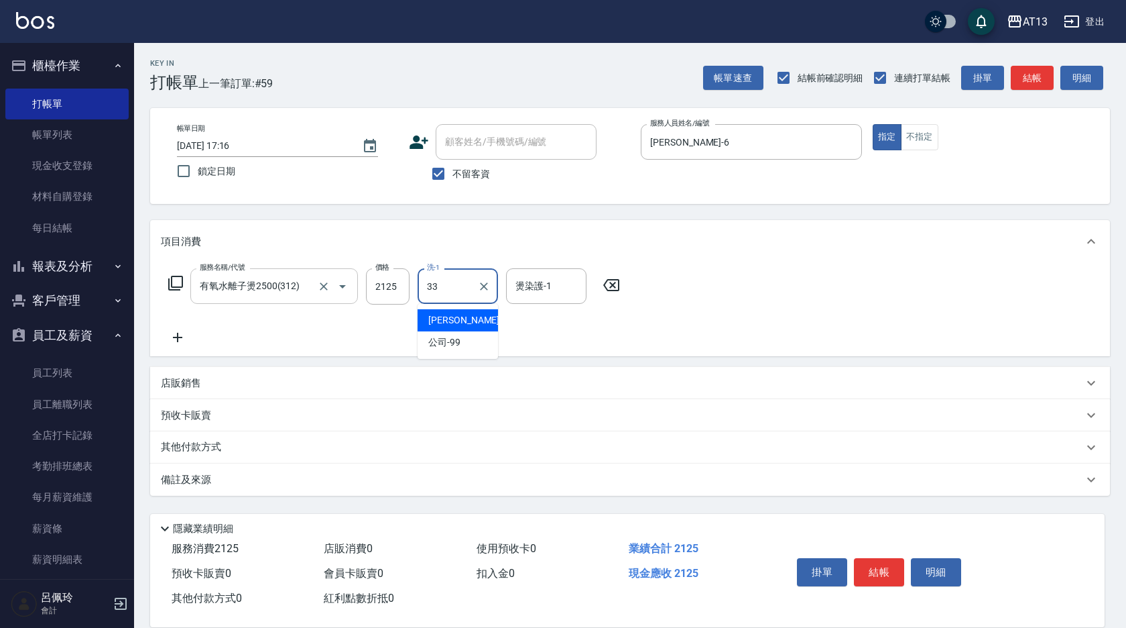
type input "[PERSON_NAME]-33"
click at [880, 563] on button "結帳" at bounding box center [879, 572] width 50 height 28
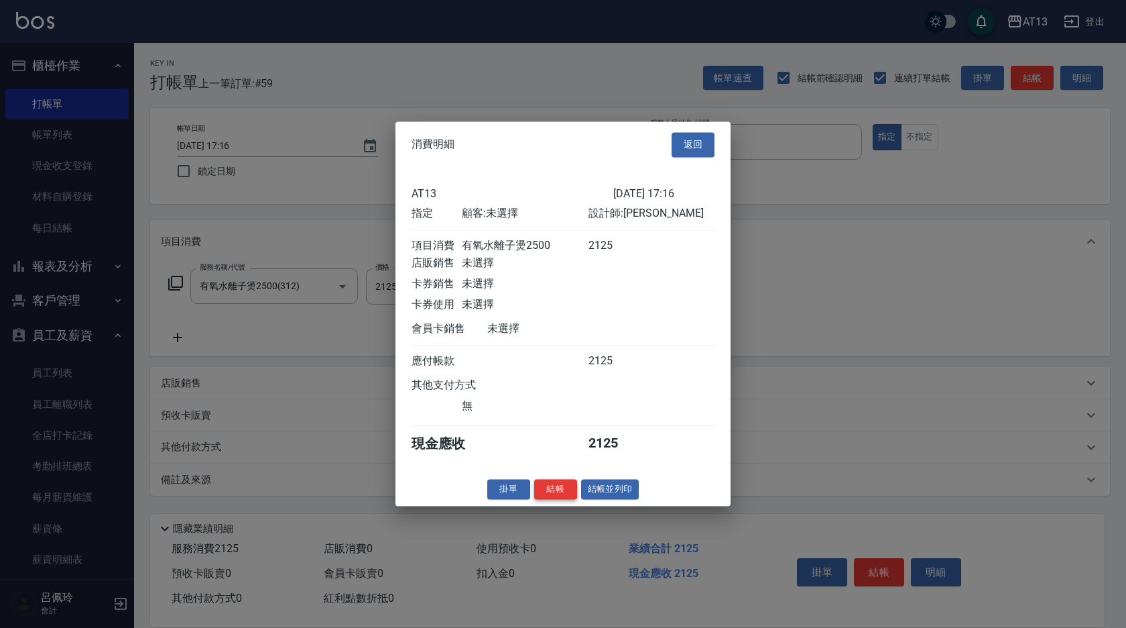
click at [553, 499] on button "結帳" at bounding box center [555, 489] width 43 height 21
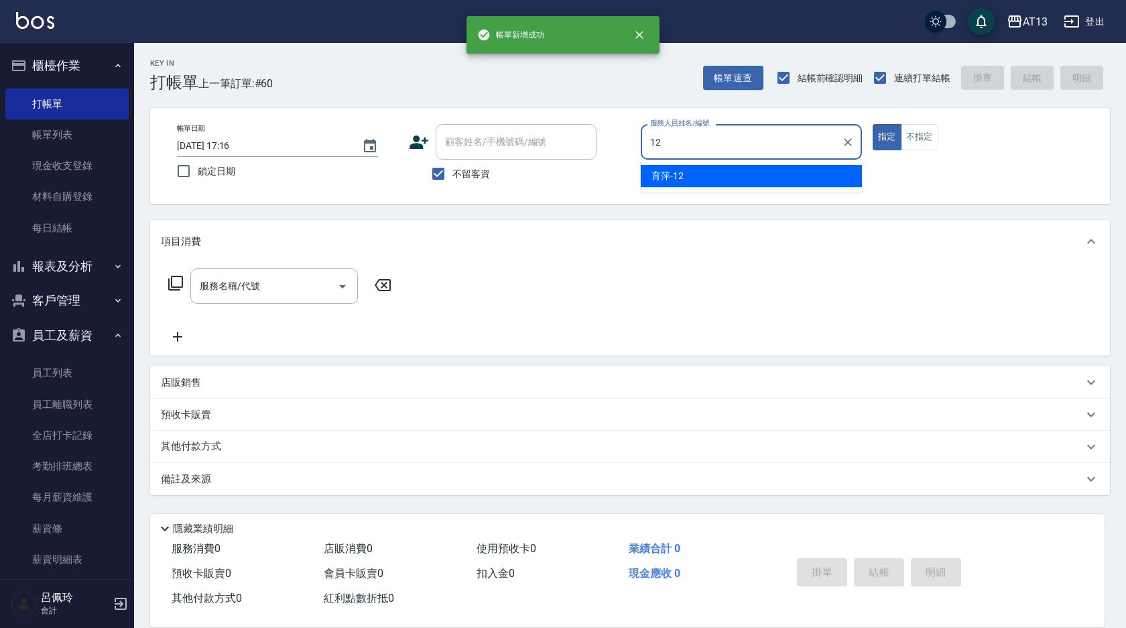
click at [756, 175] on div "育萍 -12" at bounding box center [751, 176] width 221 height 22
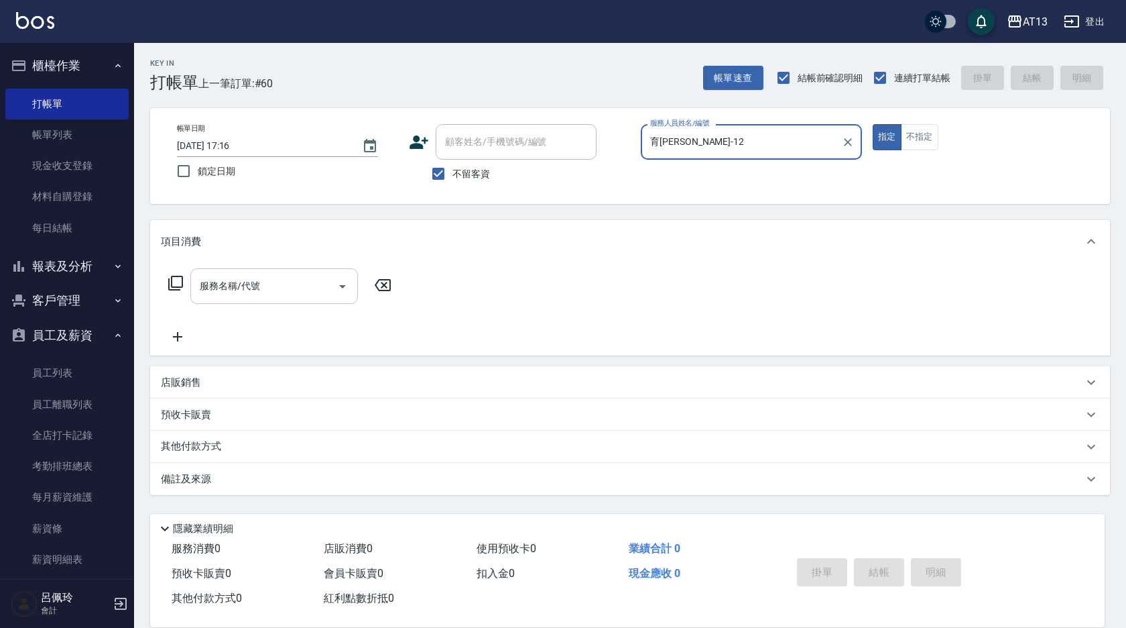
type input "育[PERSON_NAME]-12"
click at [243, 282] on div "服務名稱/代號 服務名稱/代號" at bounding box center [274, 286] width 168 height 36
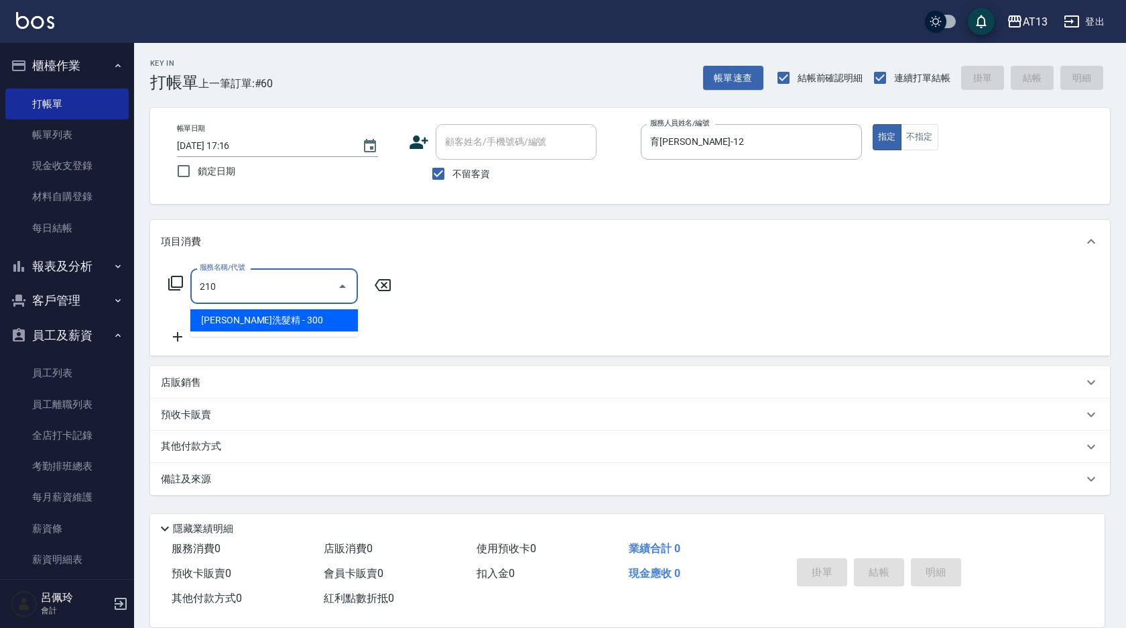
type input "[PERSON_NAME]洗髮精(210)"
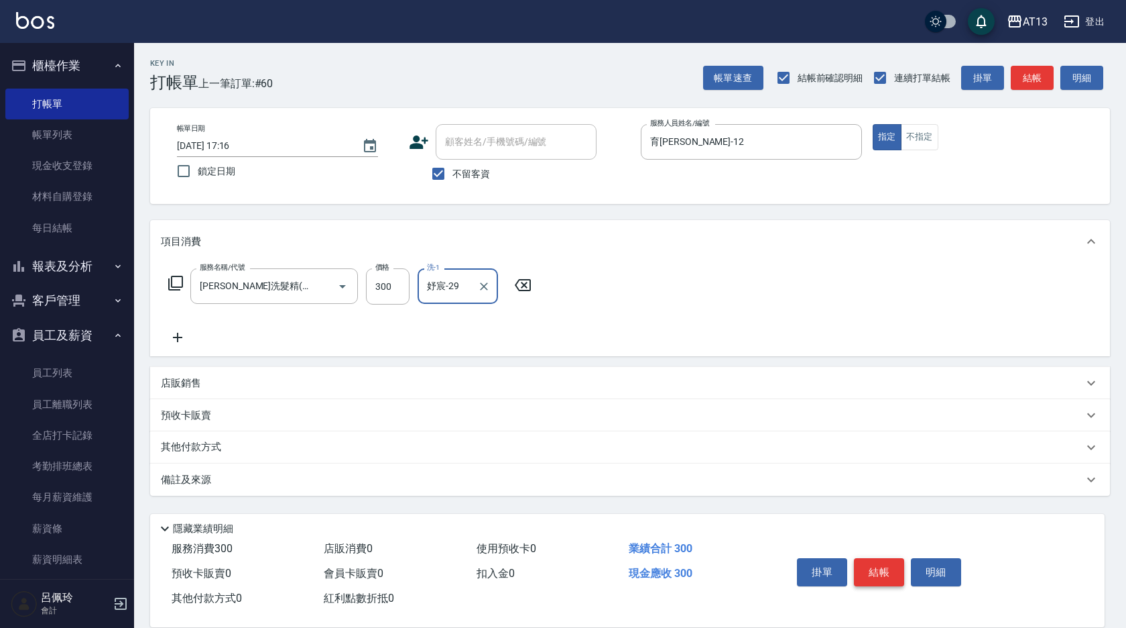
type input "妤宸-29"
click at [870, 565] on button "結帳" at bounding box center [879, 572] width 50 height 28
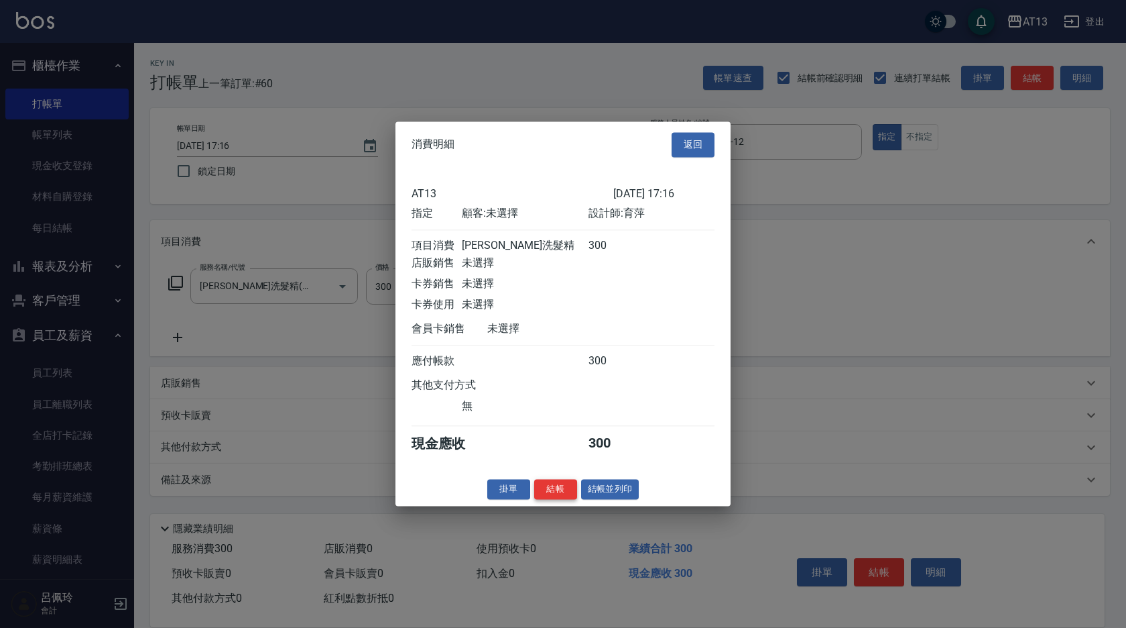
click at [542, 499] on button "結帳" at bounding box center [555, 489] width 43 height 21
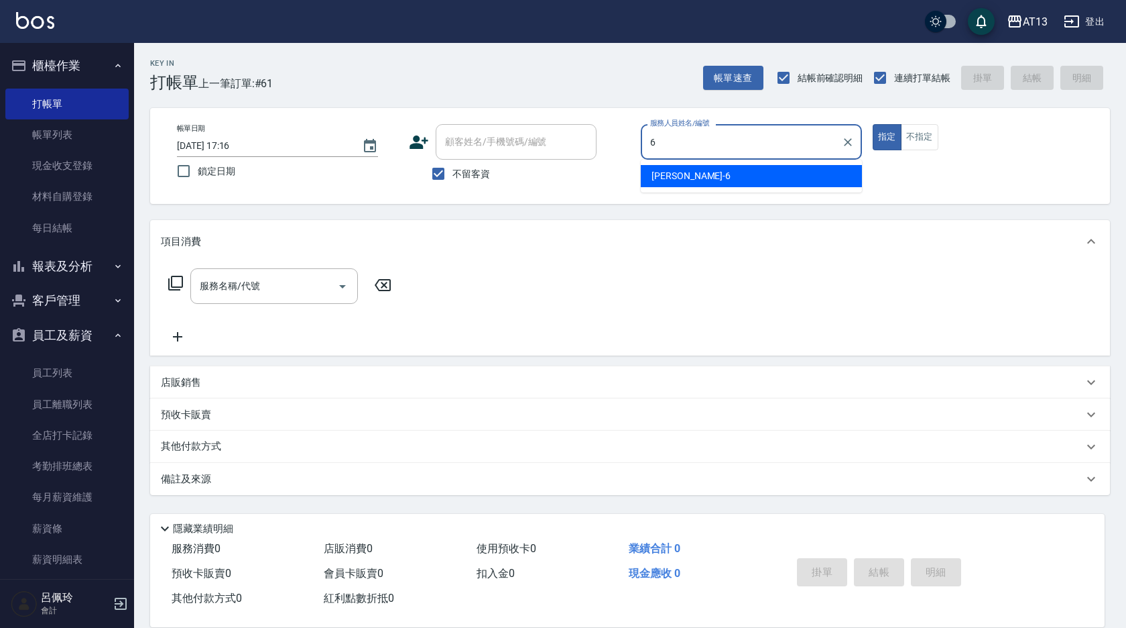
click at [667, 180] on span "亭妤 -6" at bounding box center [691, 176] width 79 height 14
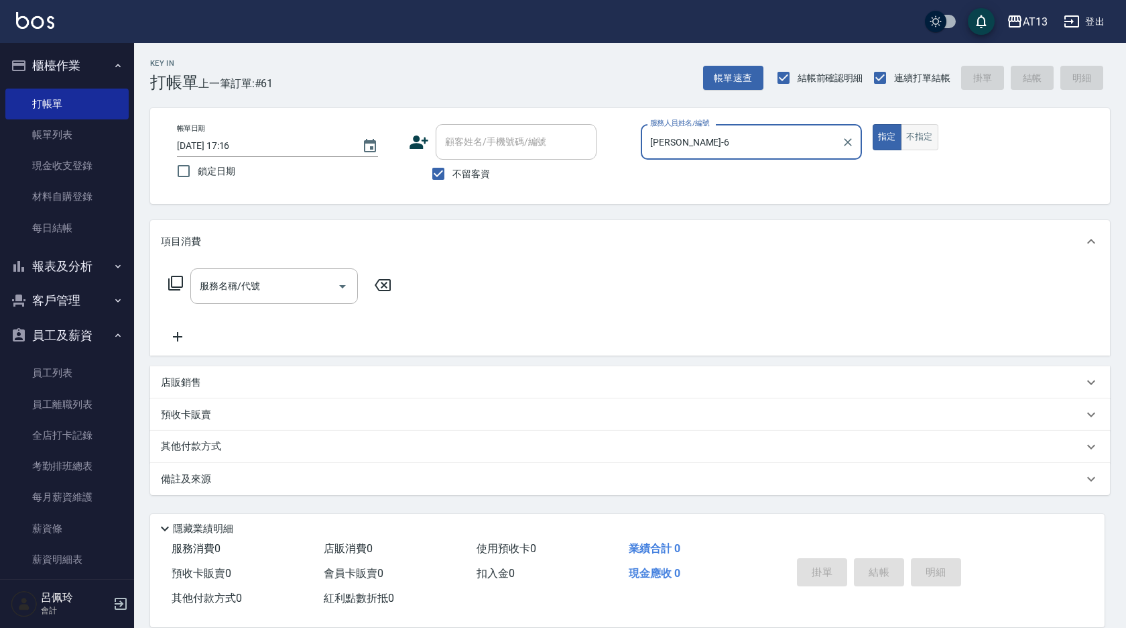
type input "[PERSON_NAME]-6"
click at [921, 137] on button "不指定" at bounding box center [920, 137] width 38 height 26
click at [229, 293] on input "服務名稱/代號" at bounding box center [263, 285] width 135 height 23
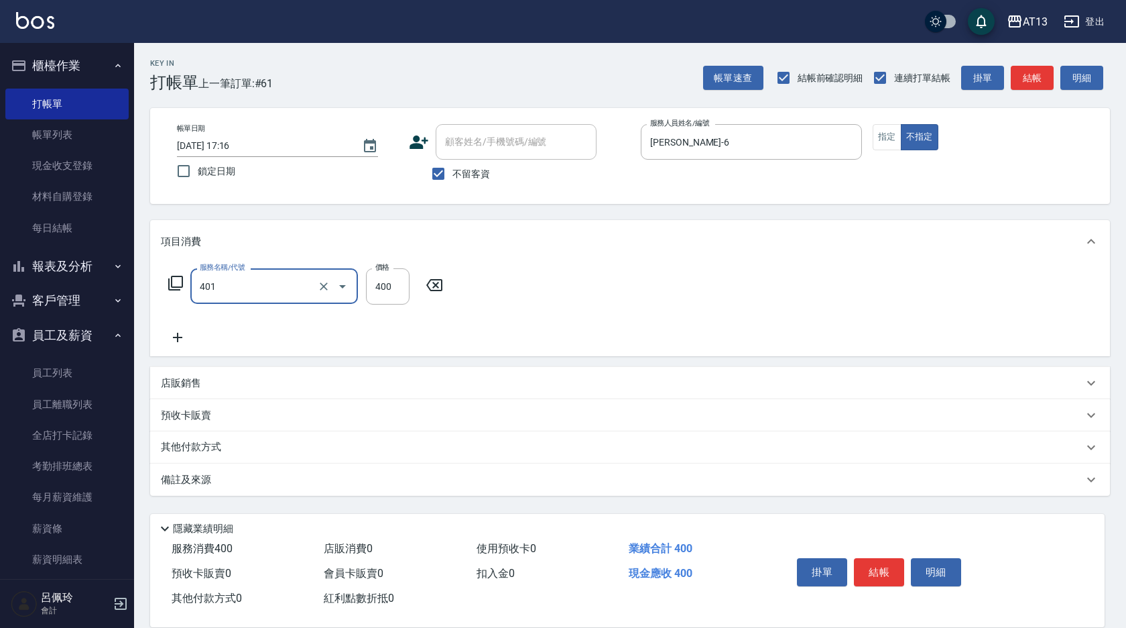
type input "剪髮(401)"
type input "150"
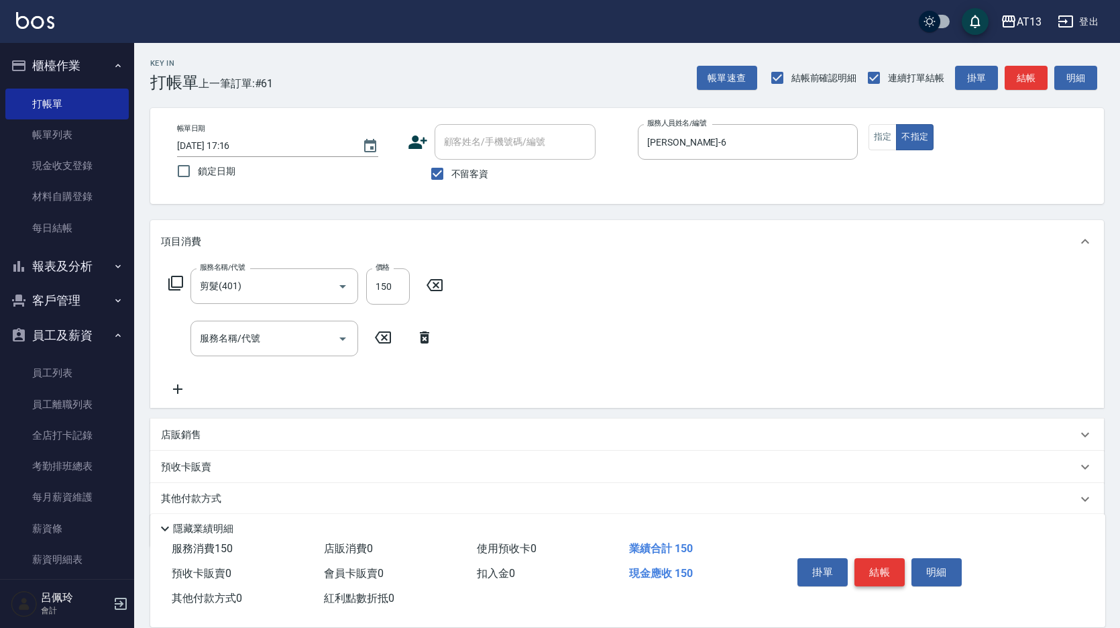
drag, startPoint x: 634, startPoint y: 334, endPoint x: 886, endPoint y: 575, distance: 348.5
click at [636, 337] on div "服務名稱/代號 剪髮(401) 服務名稱/代號 價格 150 價格 服務名稱/代號 服務名稱/代號" at bounding box center [626, 335] width 953 height 145
click at [886, 573] on button "結帳" at bounding box center [879, 572] width 50 height 28
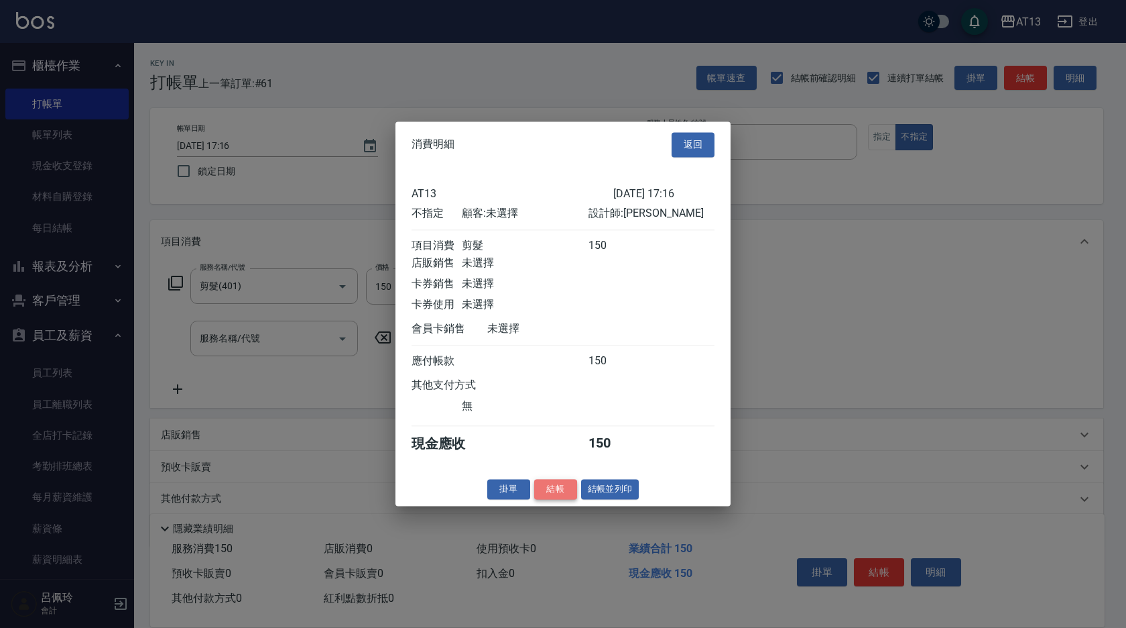
click at [557, 499] on button "結帳" at bounding box center [555, 489] width 43 height 21
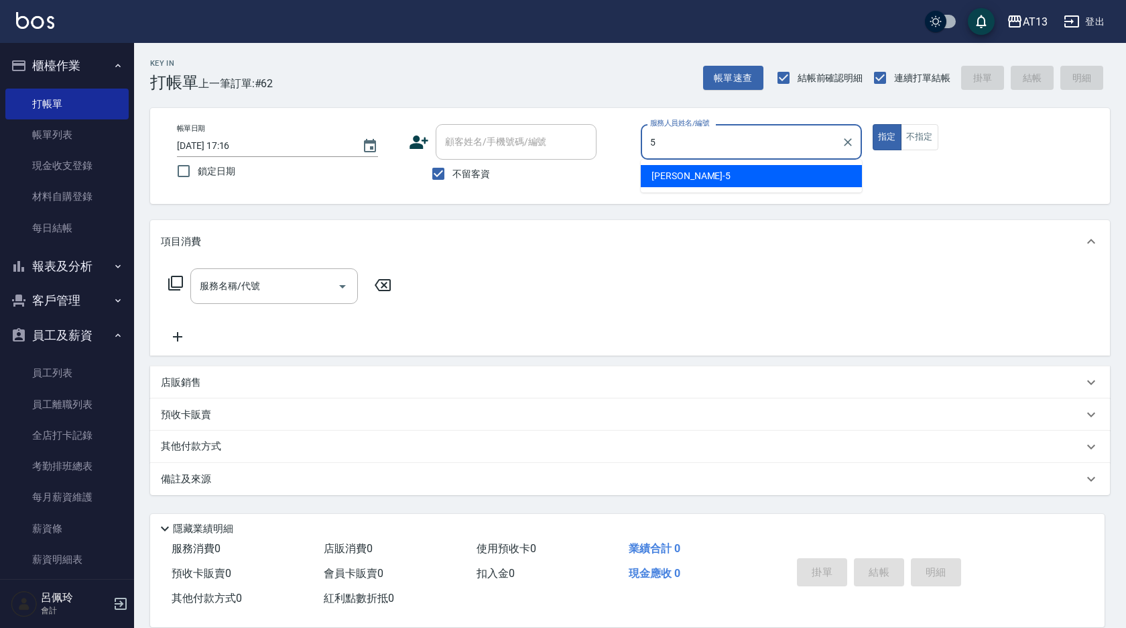
click at [666, 181] on span "[PERSON_NAME] -5" at bounding box center [691, 176] width 79 height 14
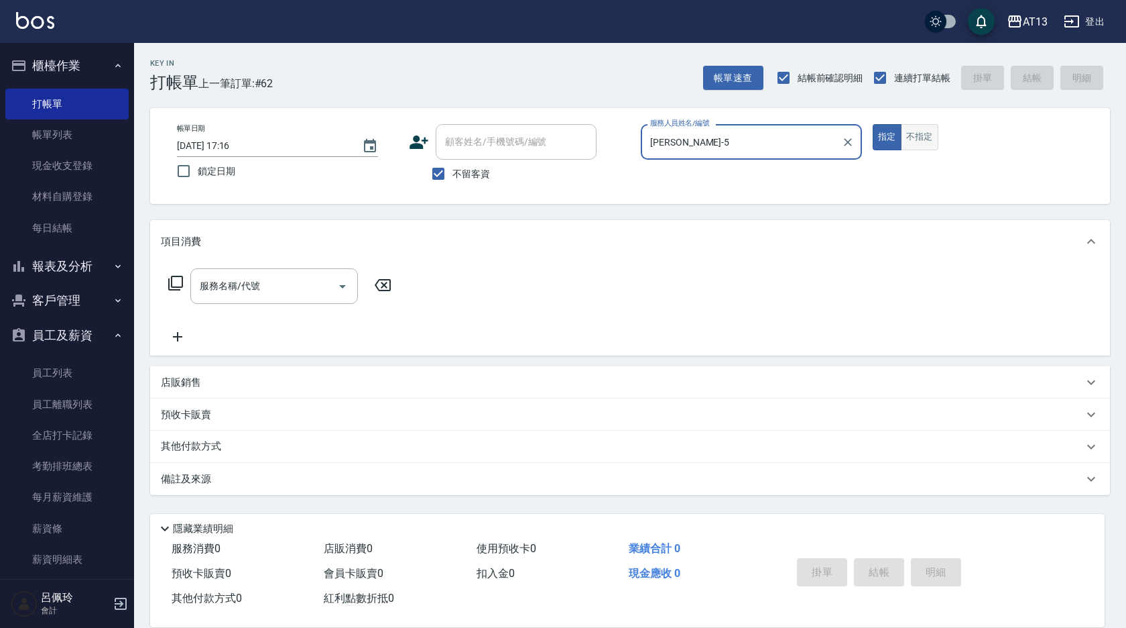
type input "[PERSON_NAME]-5"
click at [925, 147] on button "不指定" at bounding box center [920, 137] width 38 height 26
click at [253, 276] on input "服務名稱/代號" at bounding box center [263, 285] width 135 height 23
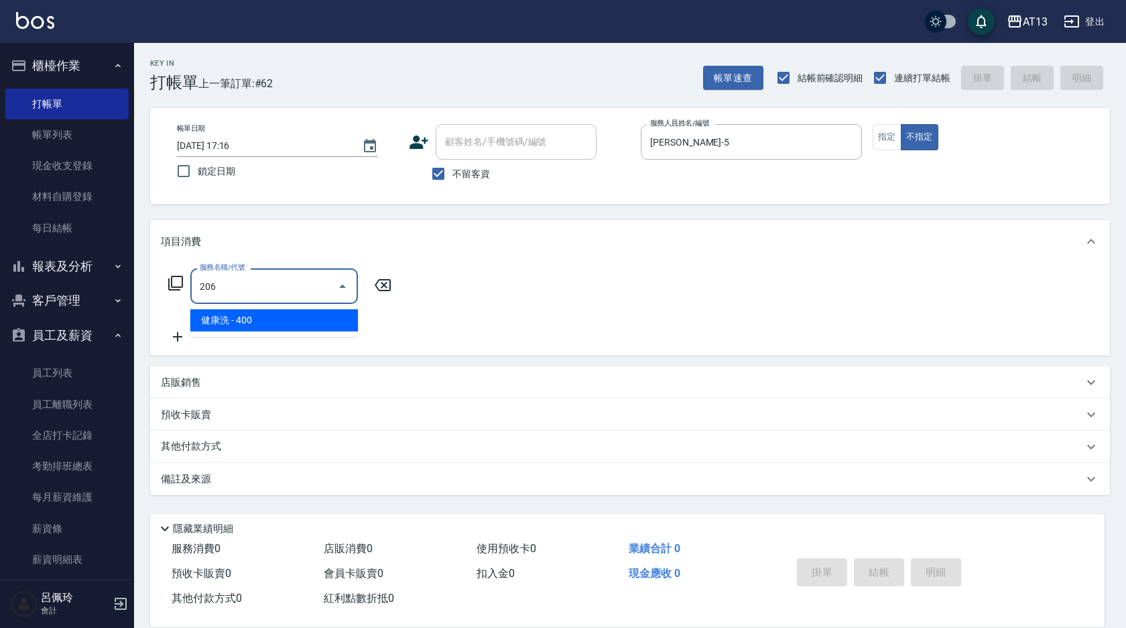
type input "健康洗(206)"
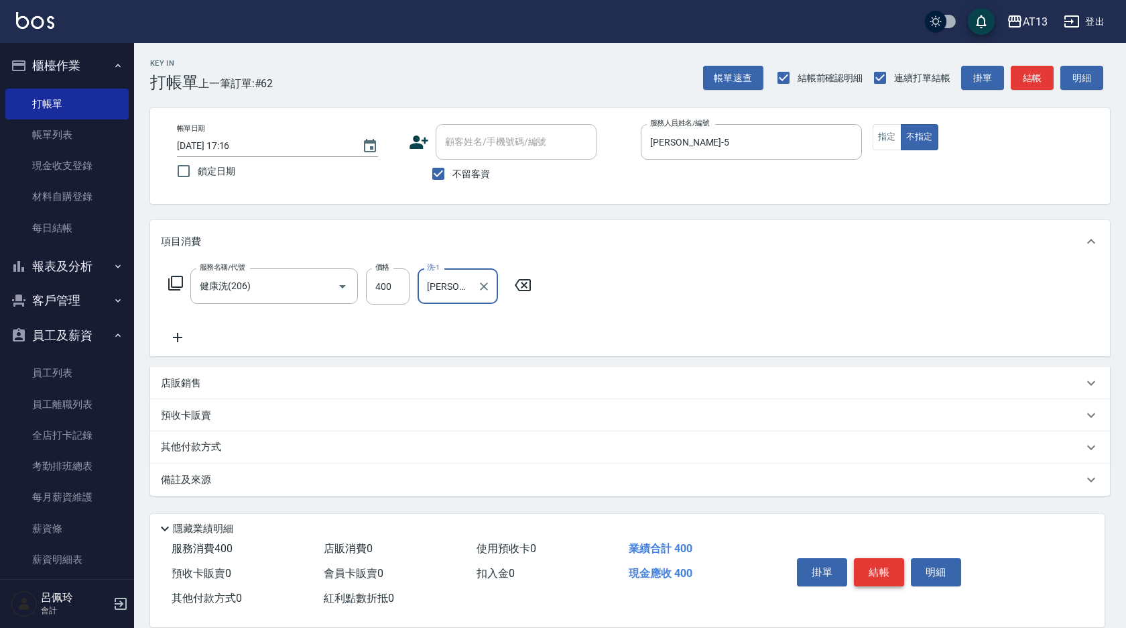
type input "[PERSON_NAME]-5"
click at [878, 569] on button "結帳" at bounding box center [879, 572] width 50 height 28
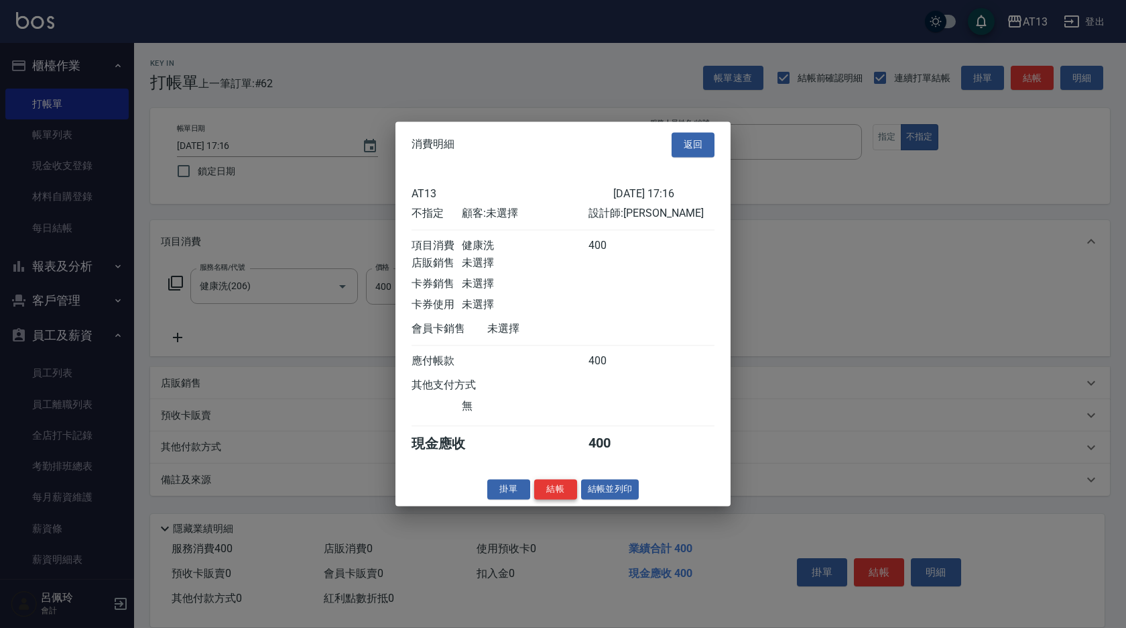
click at [566, 493] on button "結帳" at bounding box center [555, 489] width 43 height 21
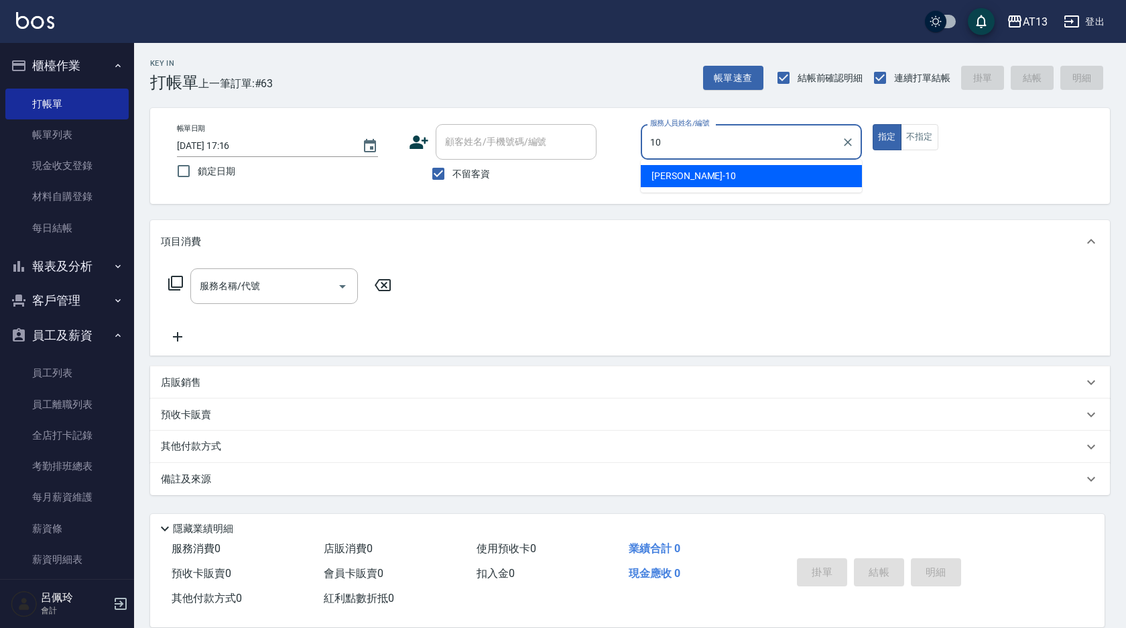
click at [762, 174] on div "[PERSON_NAME] -10" at bounding box center [751, 176] width 221 height 22
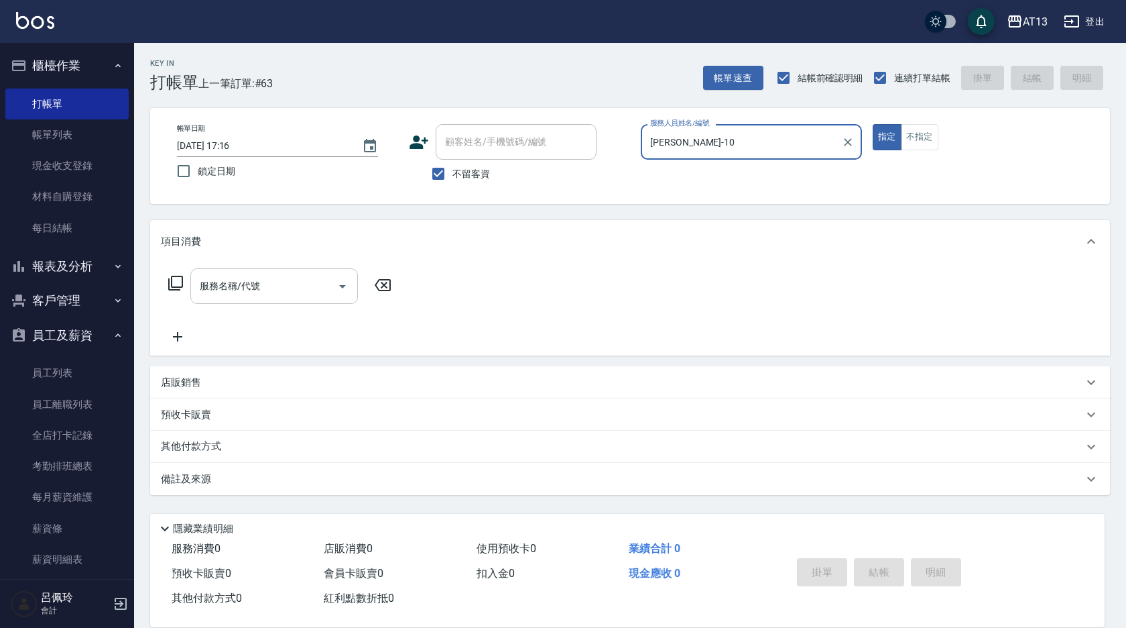
click at [209, 299] on div "服務名稱/代號" at bounding box center [274, 286] width 168 height 36
type input "[PERSON_NAME]-10"
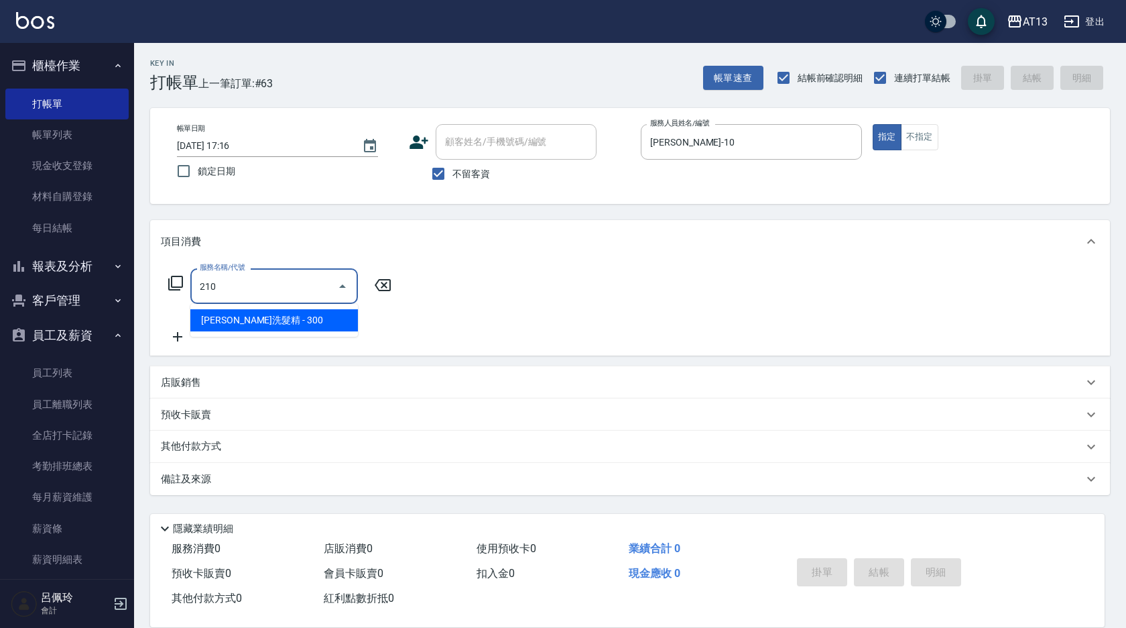
type input "[PERSON_NAME]洗髮精(210)"
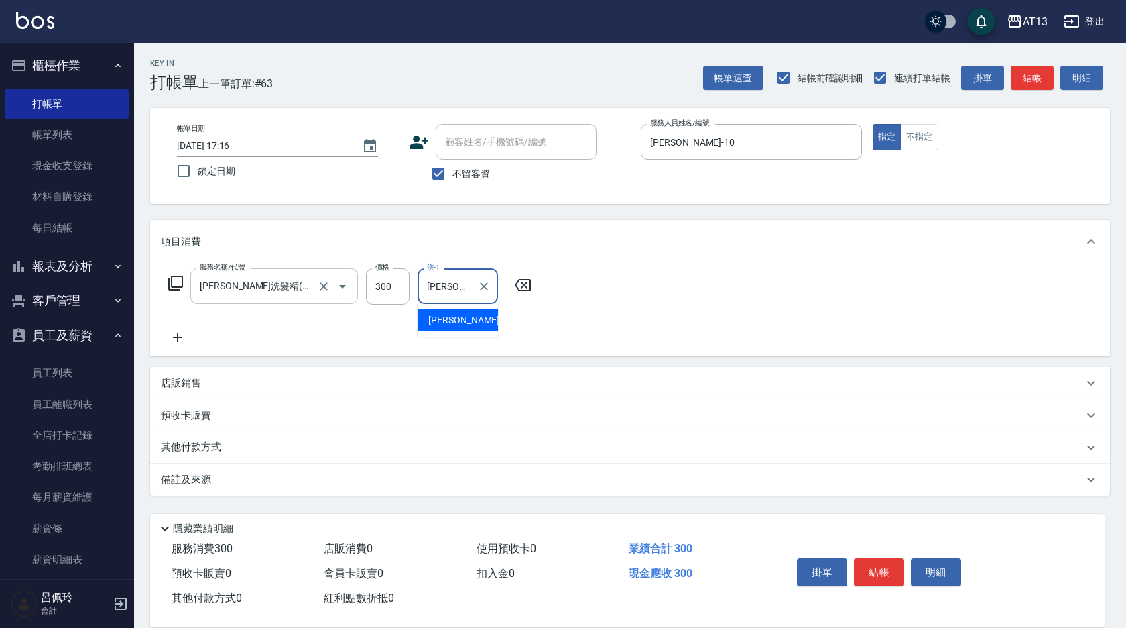
type input "[PERSON_NAME]-10"
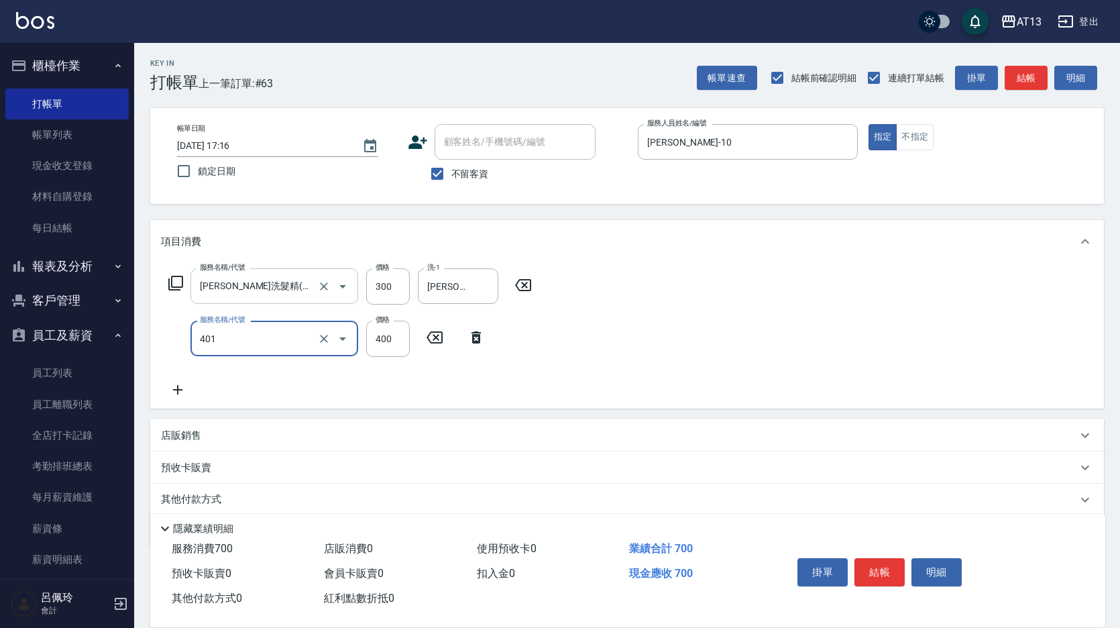
type input "剪髮(401)"
type input "500"
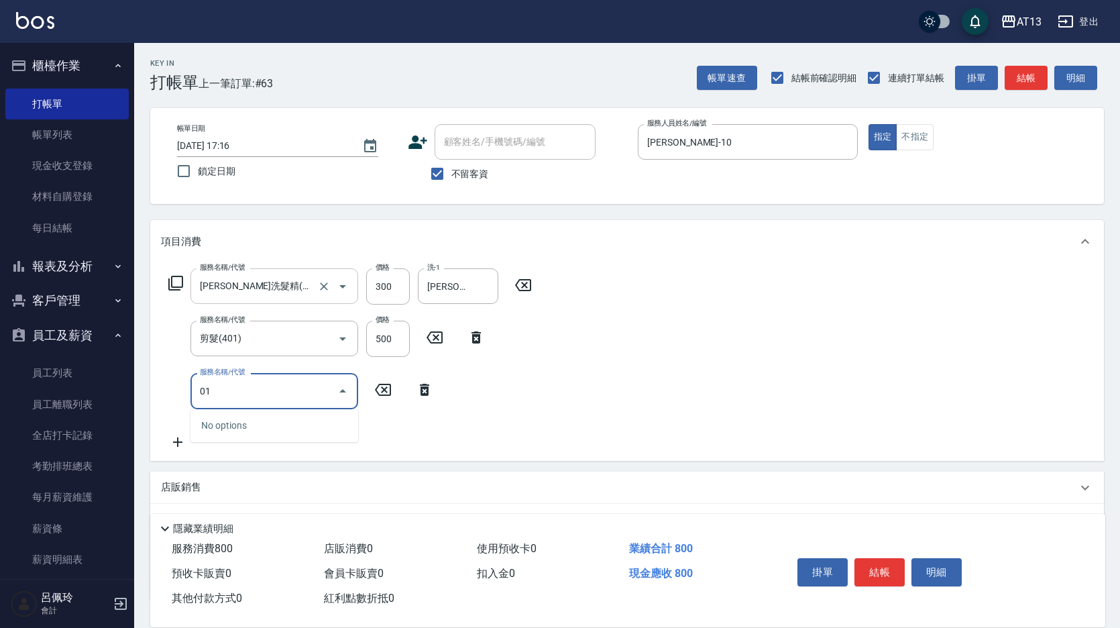
type input "0"
type input "染髮(501)"
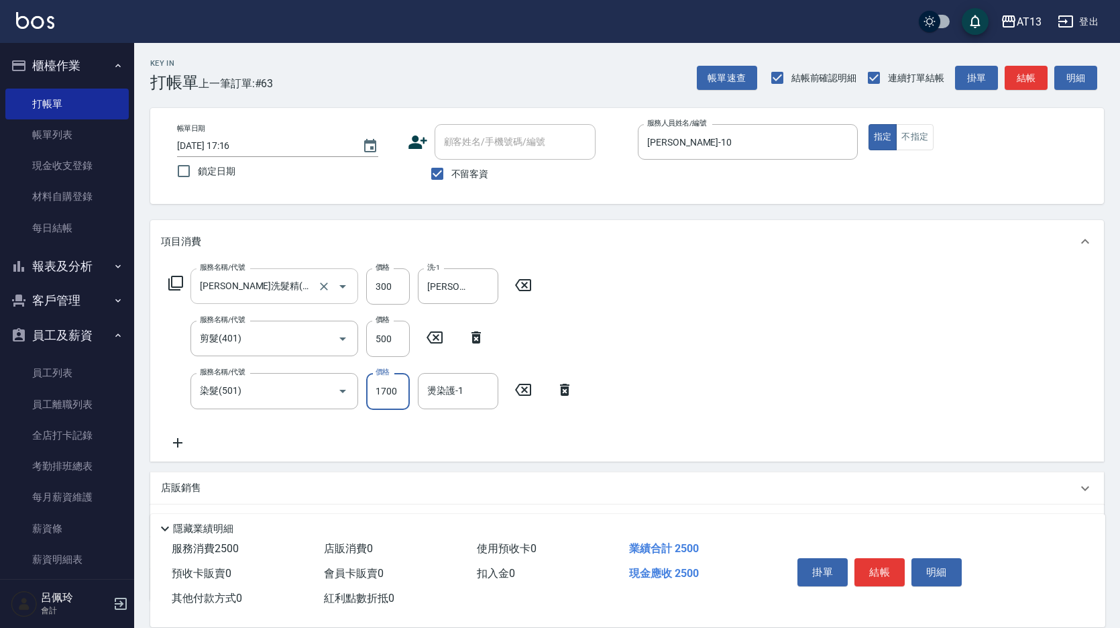
type input "1700"
type input "[PERSON_NAME]-10"
click at [888, 567] on button "結帳" at bounding box center [879, 572] width 50 height 28
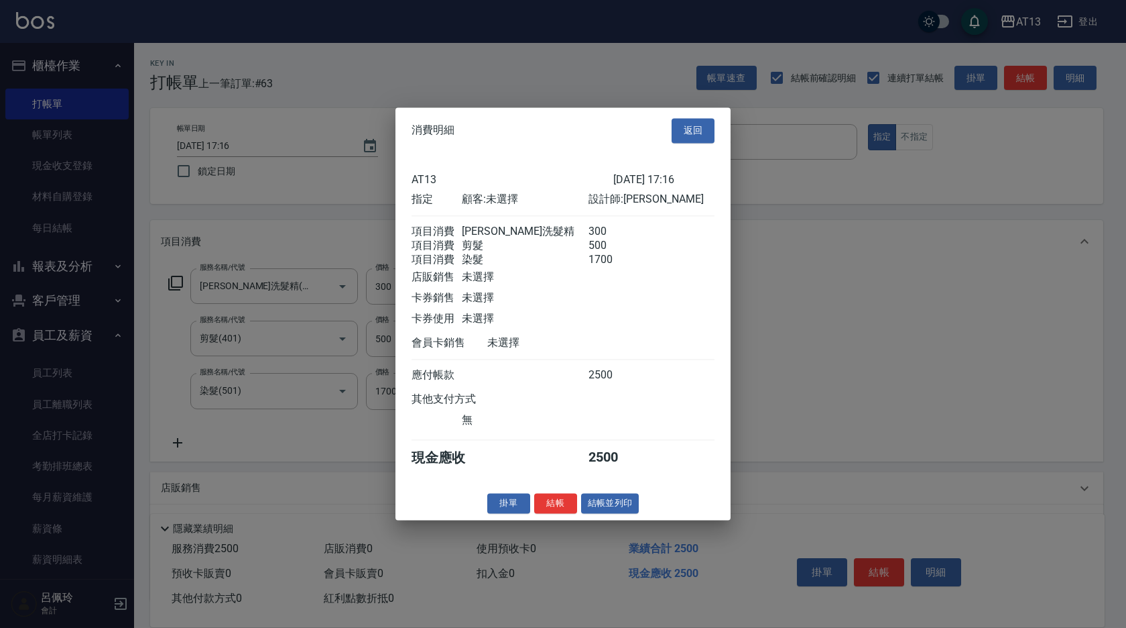
click at [549, 511] on button "結帳" at bounding box center [555, 503] width 43 height 21
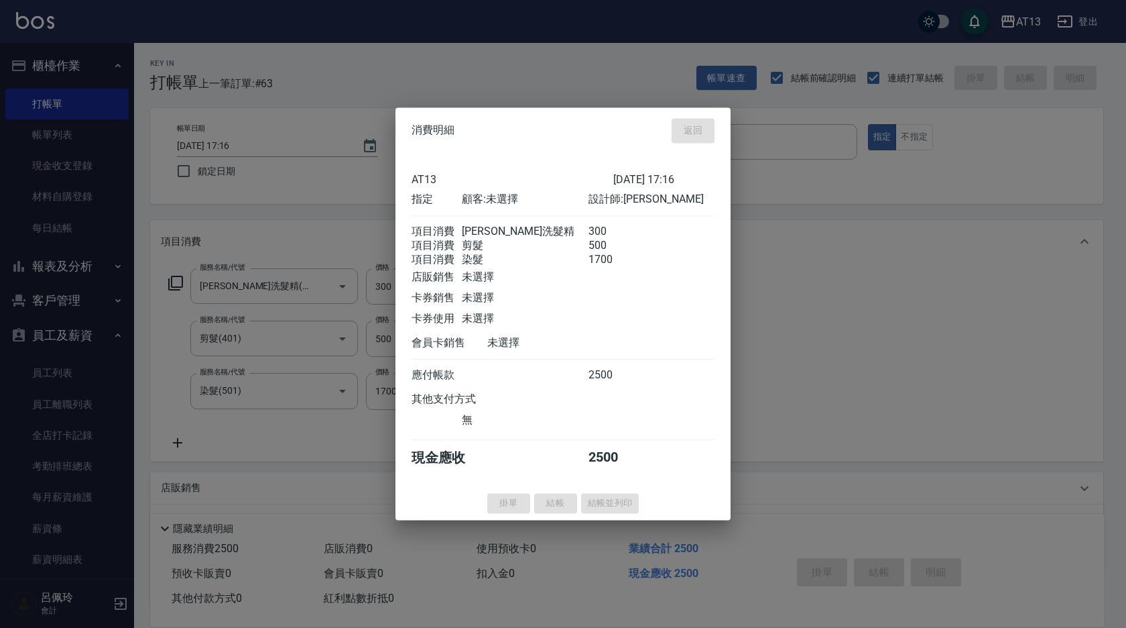
type input "[DATE] 17:17"
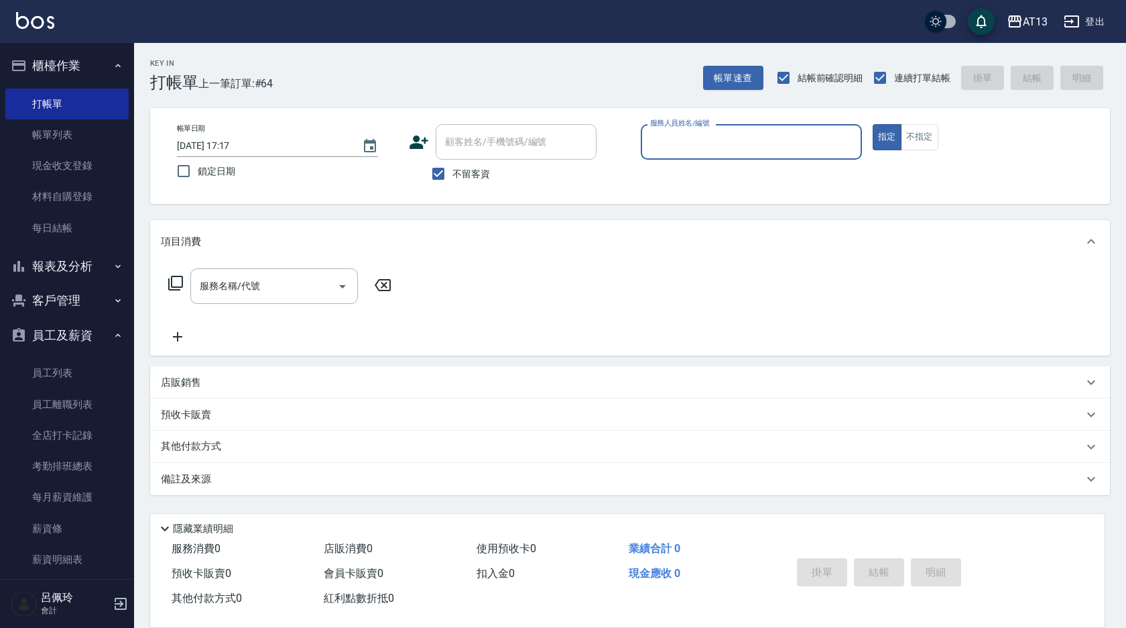
click at [546, 504] on div "Key In 打帳單 上一筆訂單:#64 帳單速查 結帳前確認明細 連續打單結帳 掛單 結帳 明細 帳單日期 [DATE] 17:17 鎖定日期 顧客姓名/手…" at bounding box center [630, 333] width 992 height 581
click at [691, 137] on input "服務人員姓名/編號" at bounding box center [751, 141] width 209 height 23
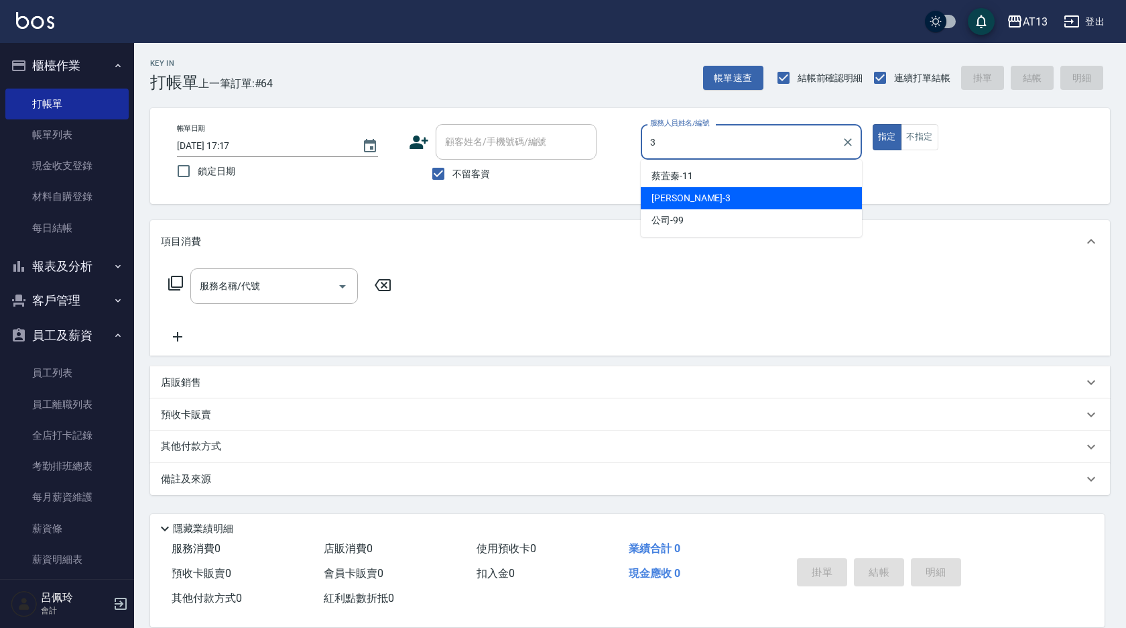
click at [731, 204] on div "[PERSON_NAME] -3" at bounding box center [751, 198] width 221 height 22
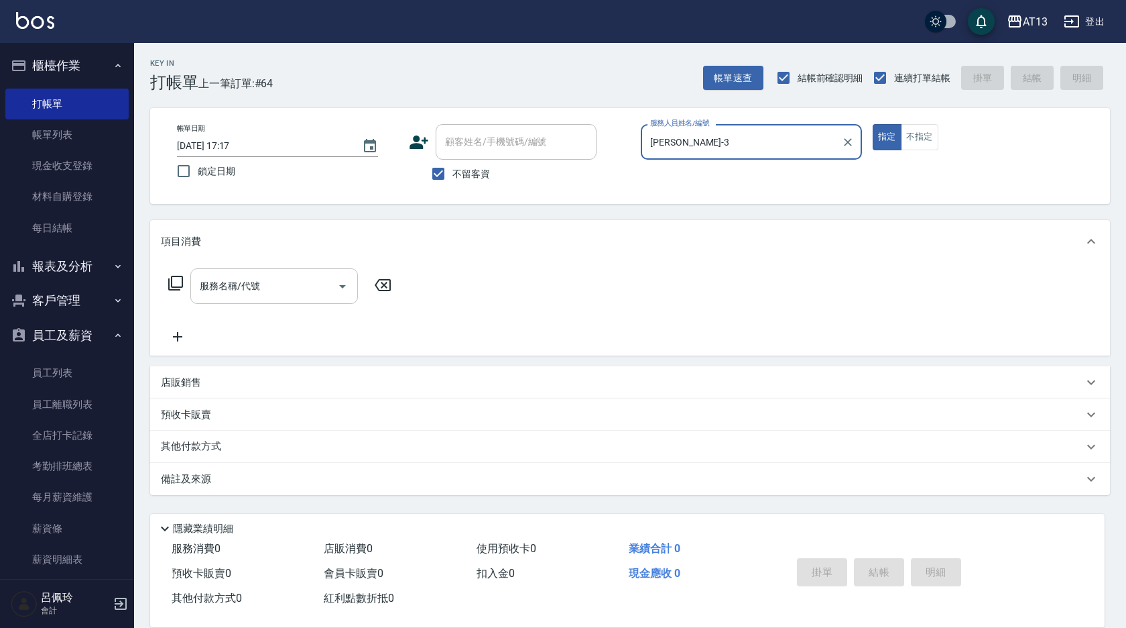
type input "[PERSON_NAME]-3"
click at [252, 295] on input "服務名稱/代號" at bounding box center [263, 285] width 135 height 23
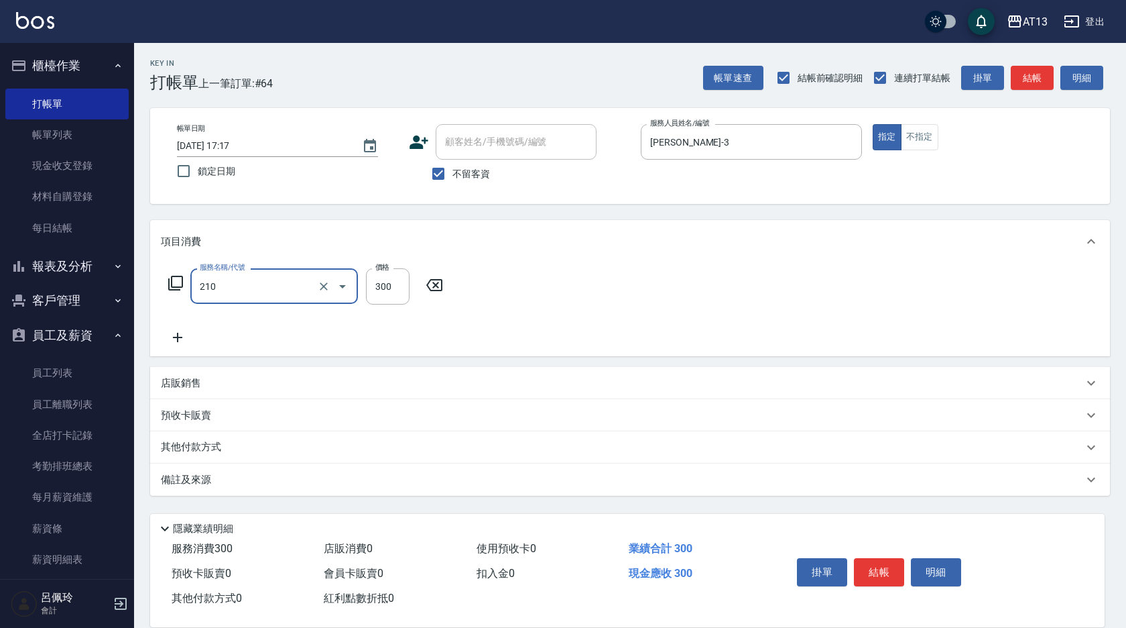
type input "[PERSON_NAME]洗髮精(210)"
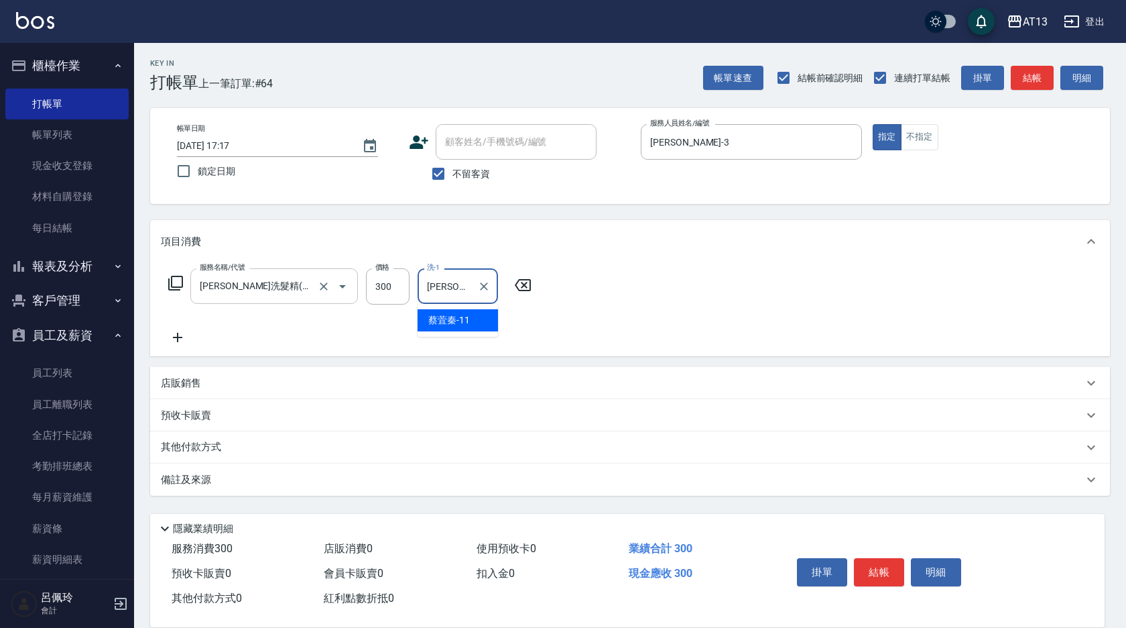
type input "[PERSON_NAME]-11"
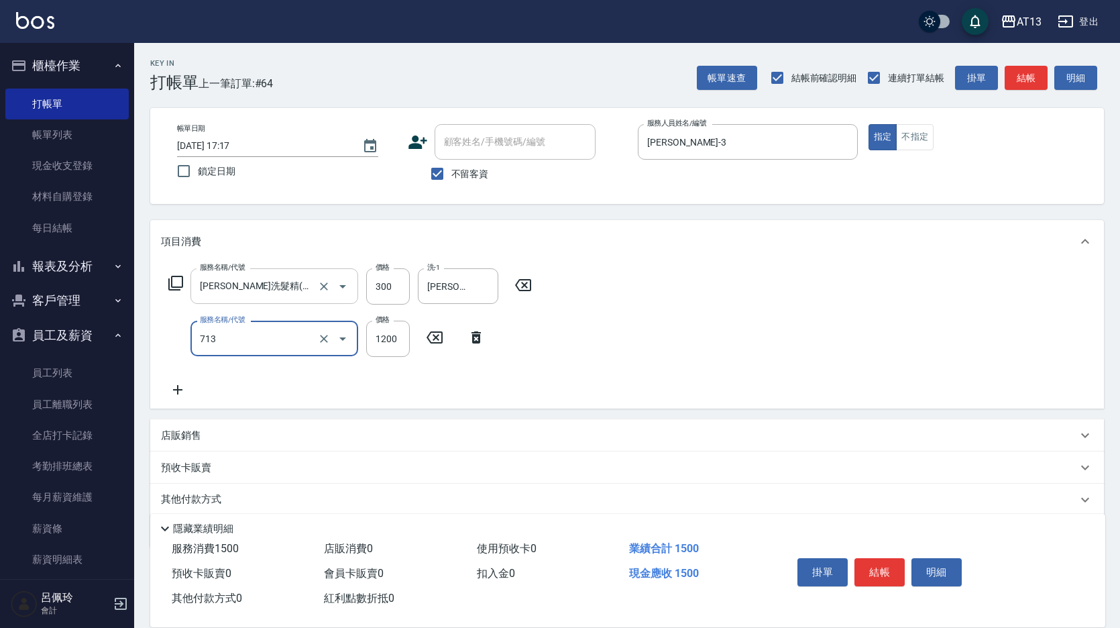
type input "水樣結構式1200(713)"
type input "840"
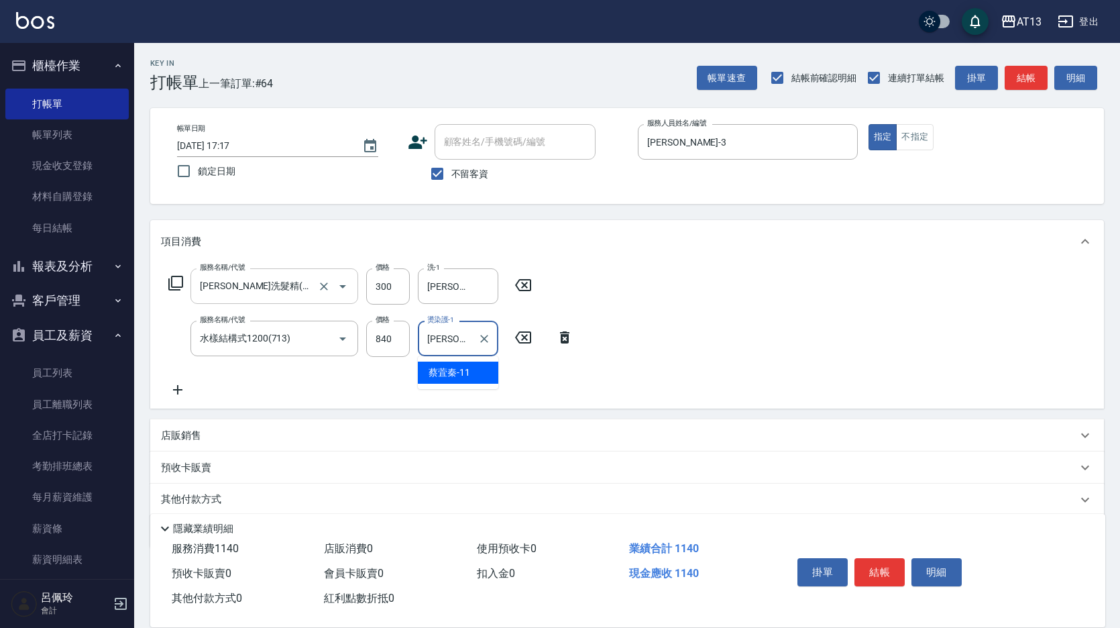
type input "[PERSON_NAME]-11"
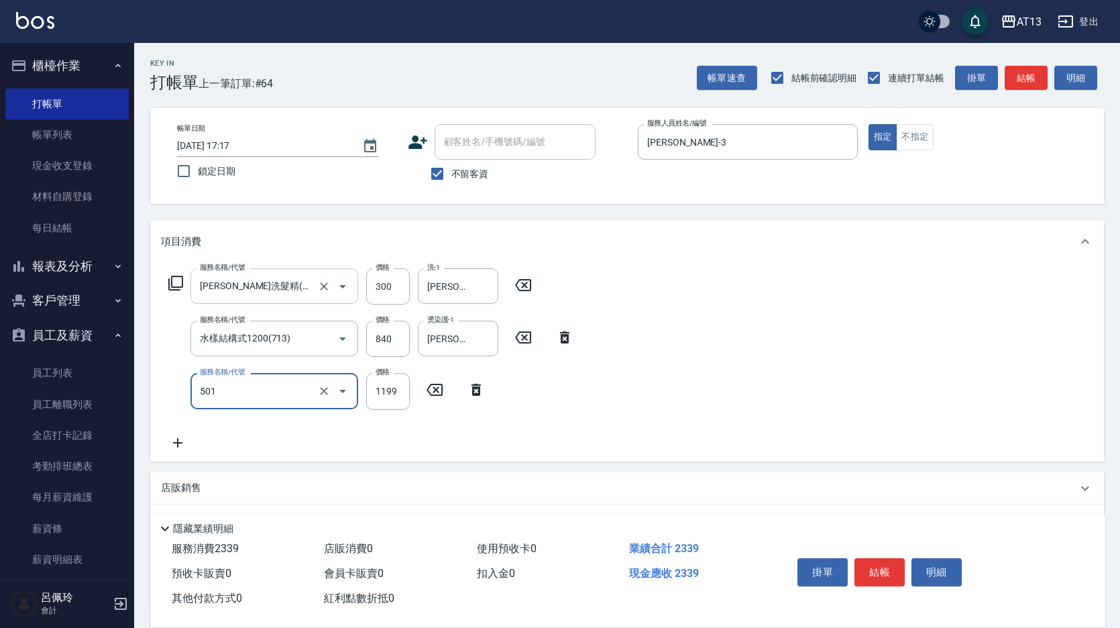
type input "染髮(501)"
type input "1800"
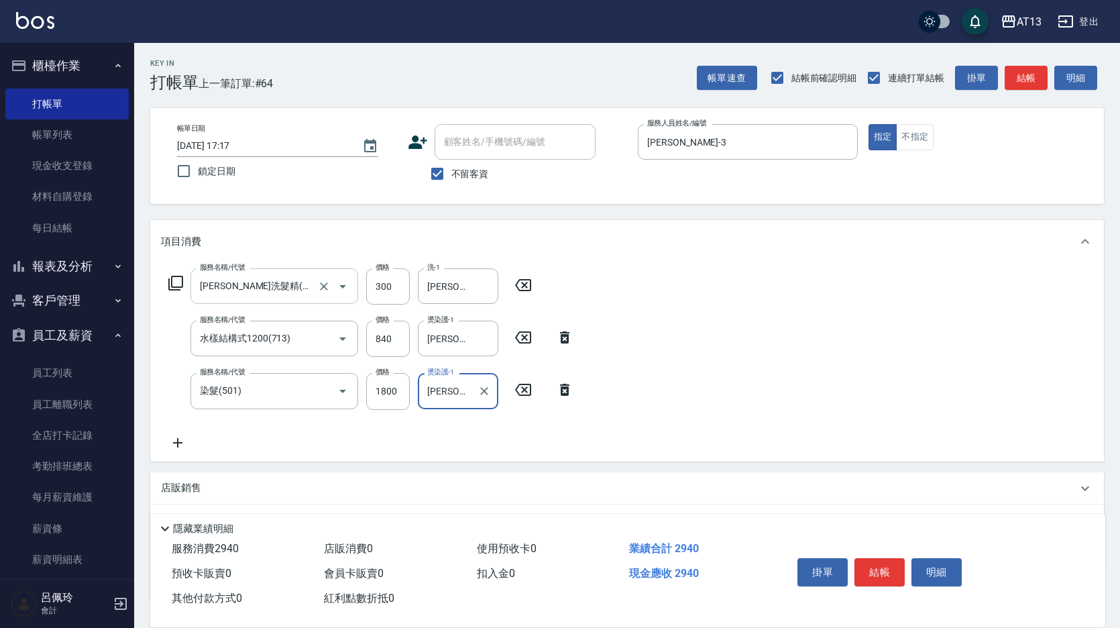
type input "[PERSON_NAME]-11"
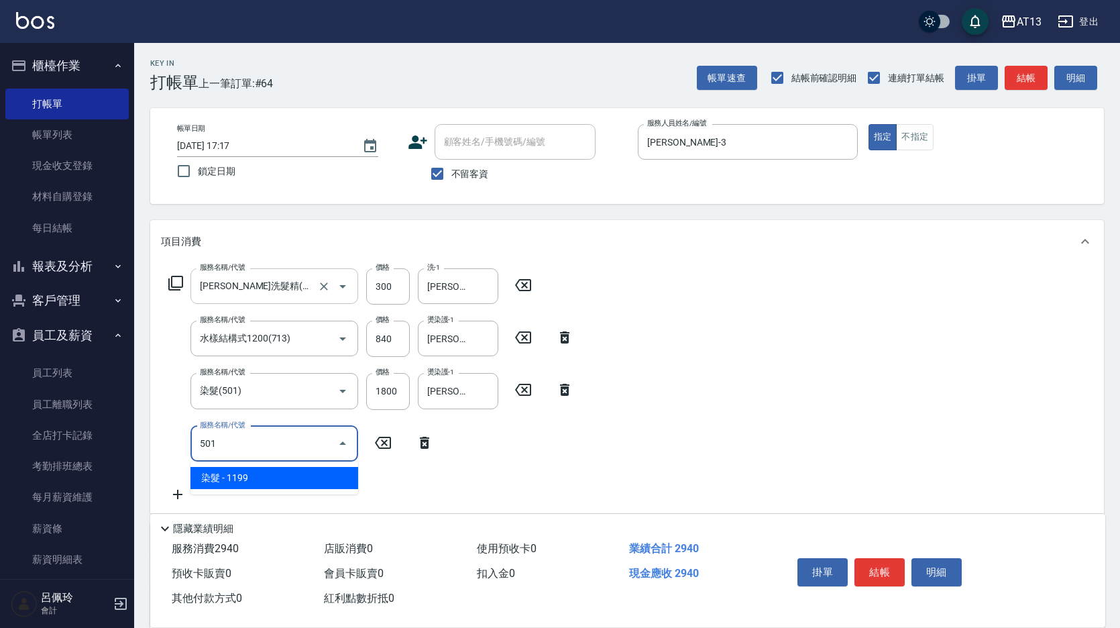
type input "染髮(501)"
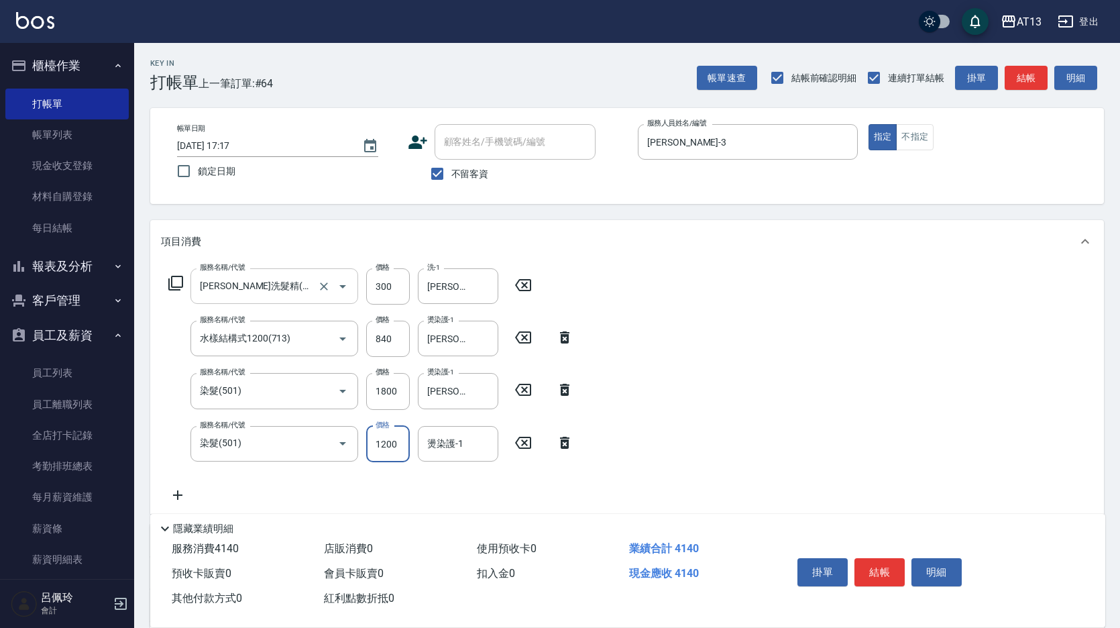
type input "1200"
type input "[PERSON_NAME]-11"
click at [882, 569] on button "結帳" at bounding box center [879, 572] width 50 height 28
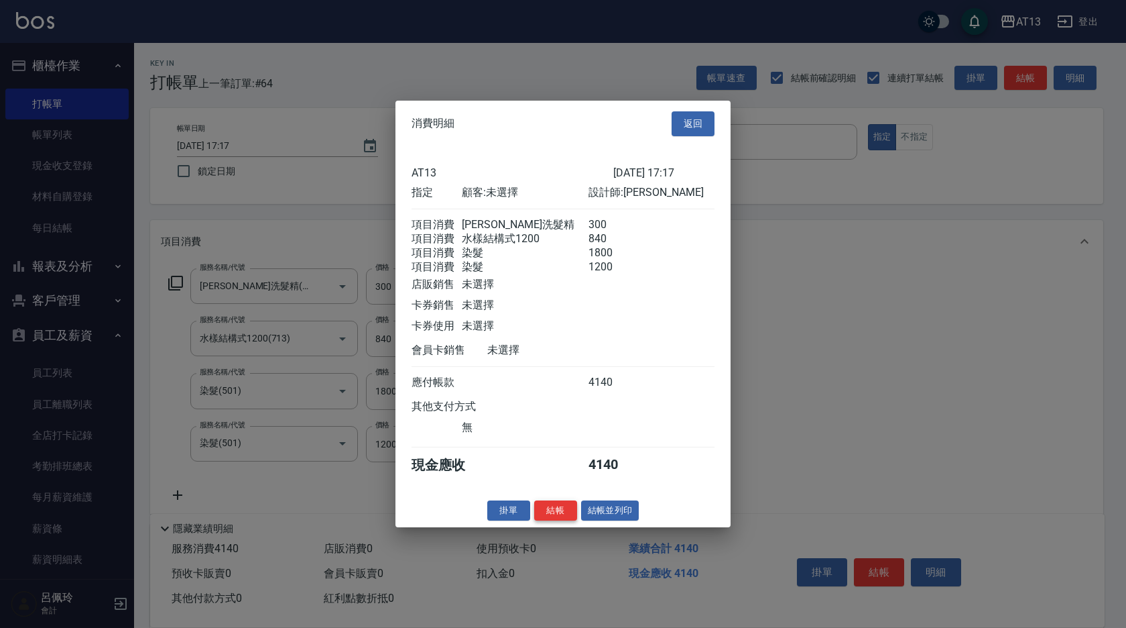
drag, startPoint x: 552, startPoint y: 516, endPoint x: 573, endPoint y: 518, distance: 20.3
click at [553, 516] on button "結帳" at bounding box center [555, 509] width 43 height 21
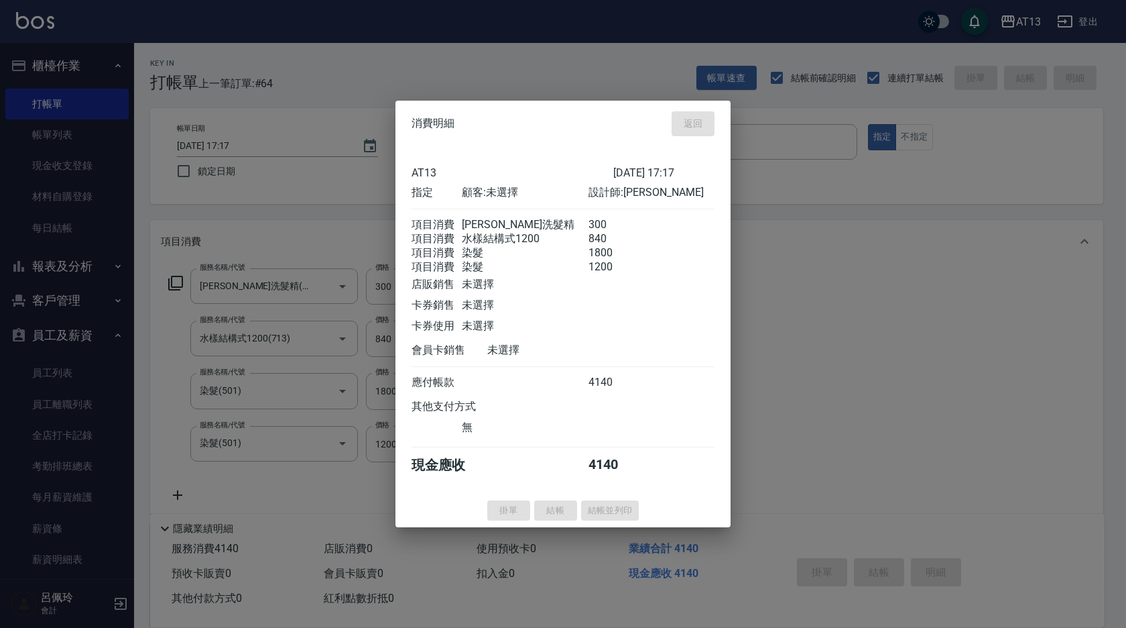
type input "[DATE] 17:38"
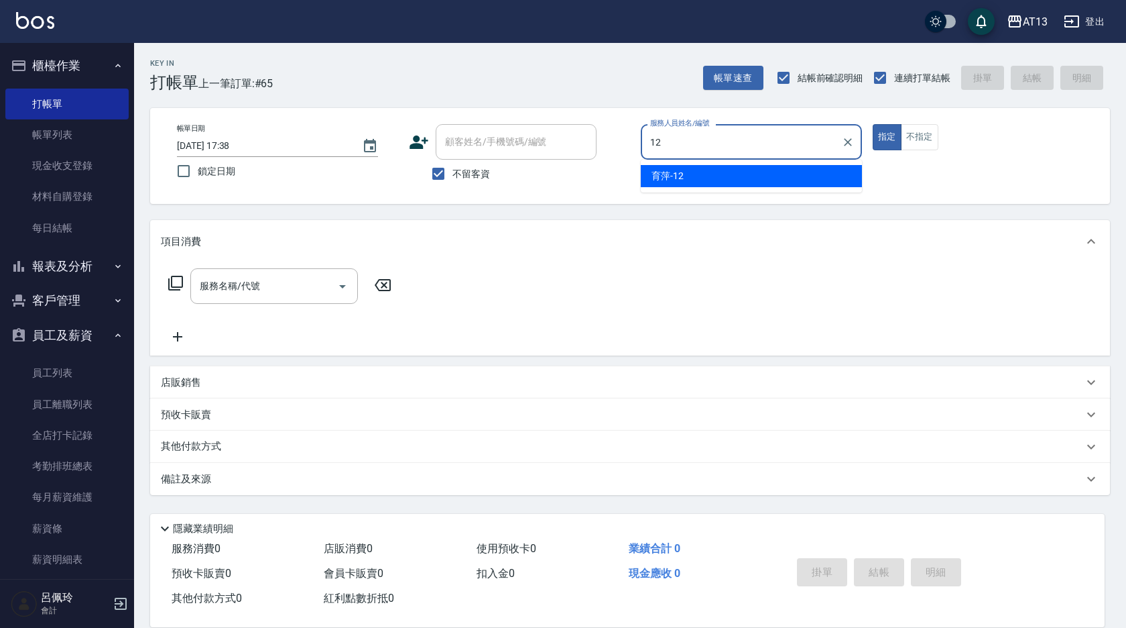
click at [649, 168] on div "育萍 -12" at bounding box center [751, 176] width 221 height 22
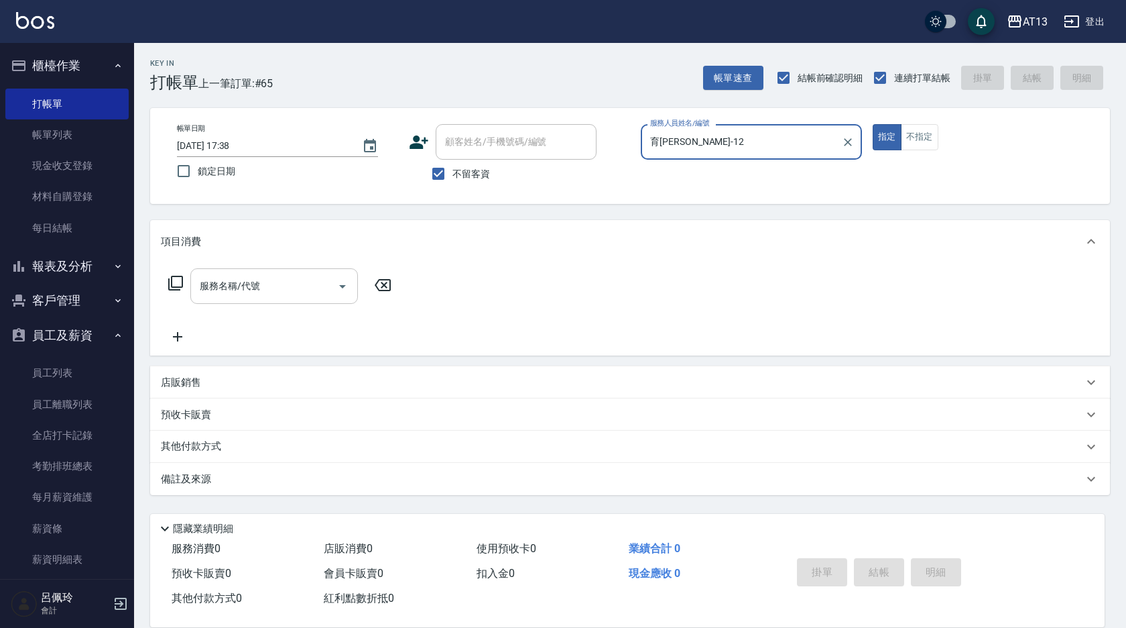
type input "育[PERSON_NAME]-12"
click at [211, 278] on div "服務名稱/代號 服務名稱/代號" at bounding box center [274, 286] width 168 height 36
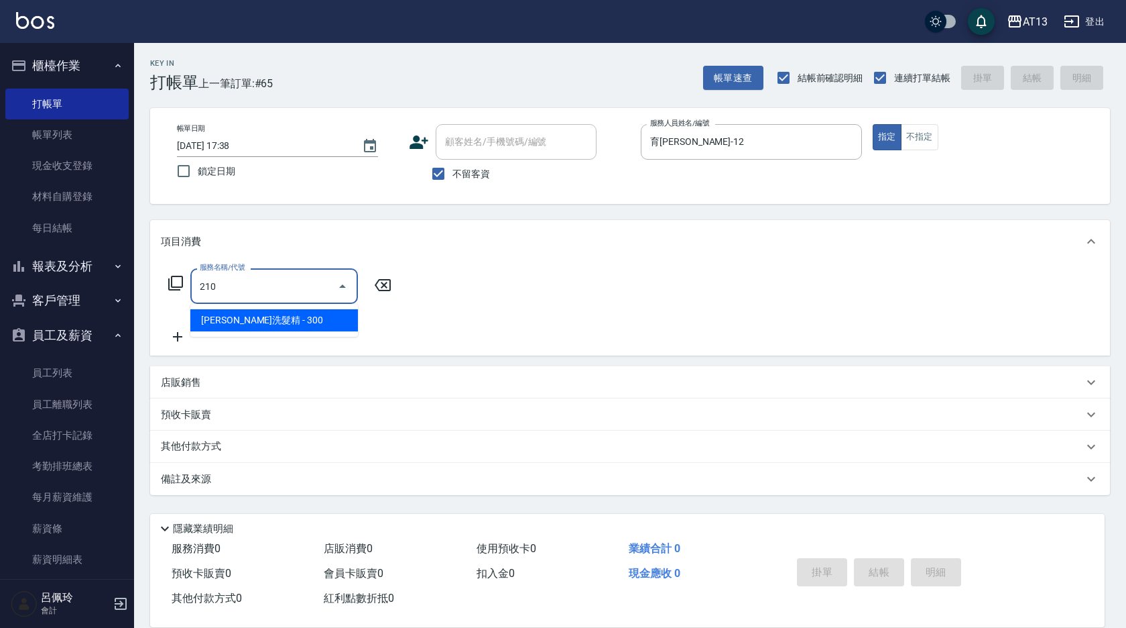
type input "[PERSON_NAME]洗髮精(210)"
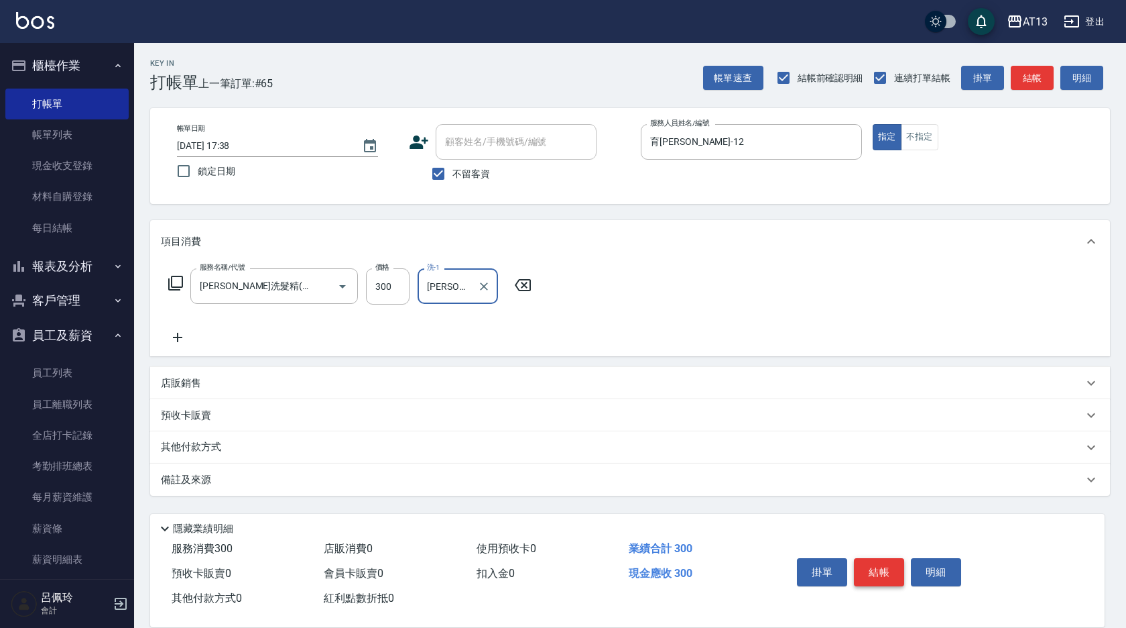
type input "[PERSON_NAME]-11"
click at [873, 566] on button "結帳" at bounding box center [879, 572] width 50 height 28
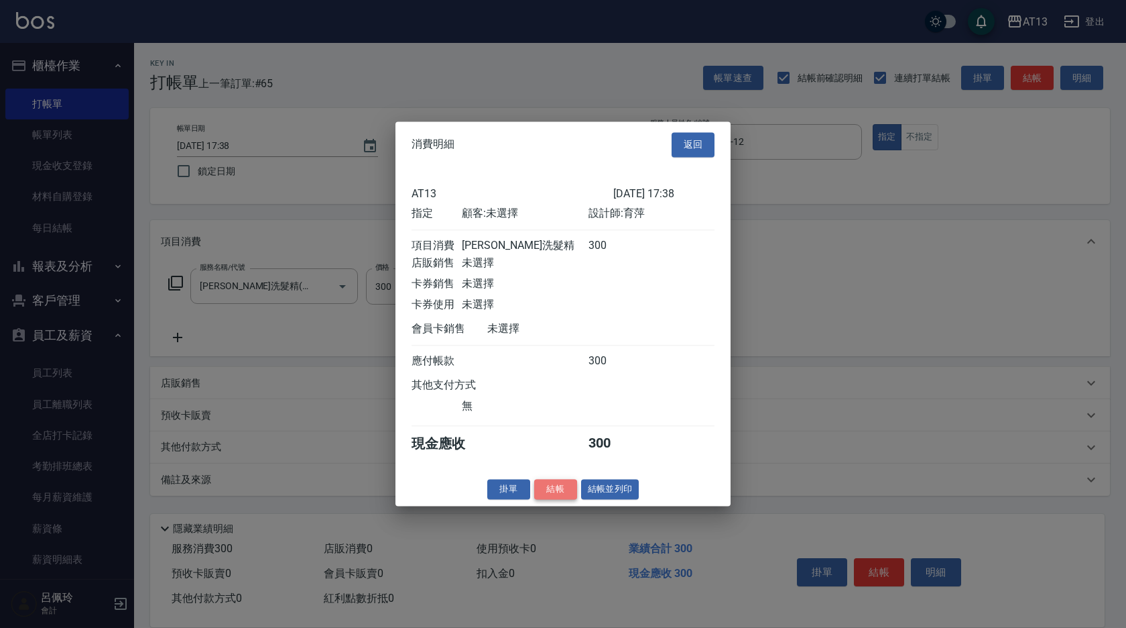
click at [558, 495] on button "結帳" at bounding box center [555, 489] width 43 height 21
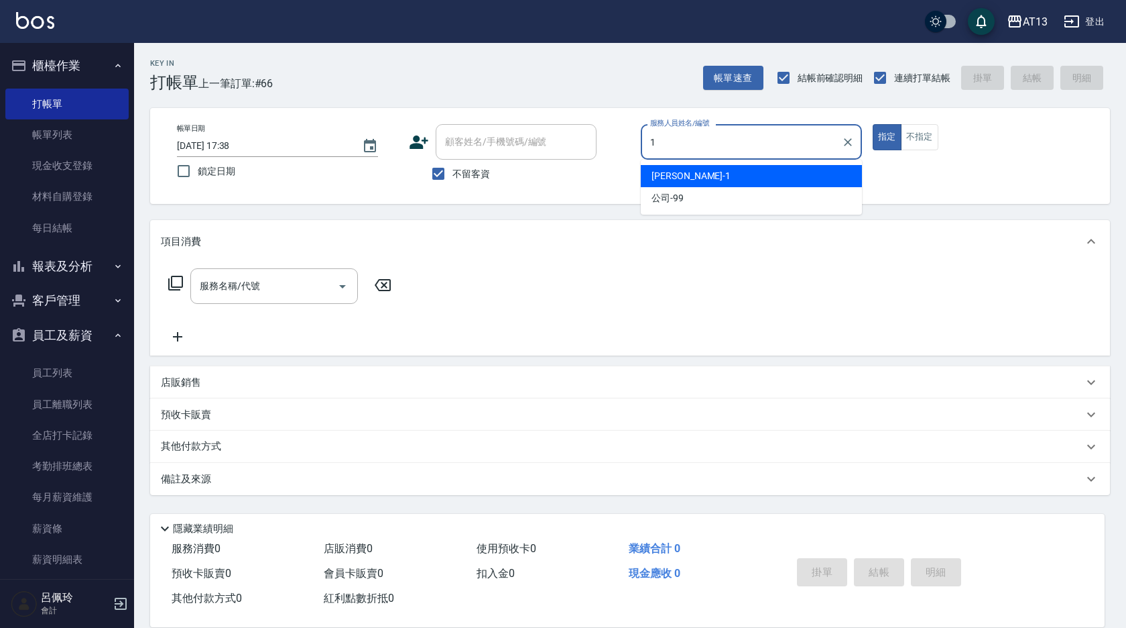
click at [678, 164] on ul "[PERSON_NAME] -1 公司 -99" at bounding box center [751, 187] width 221 height 55
click at [674, 170] on span "[PERSON_NAME] -1" at bounding box center [691, 176] width 79 height 14
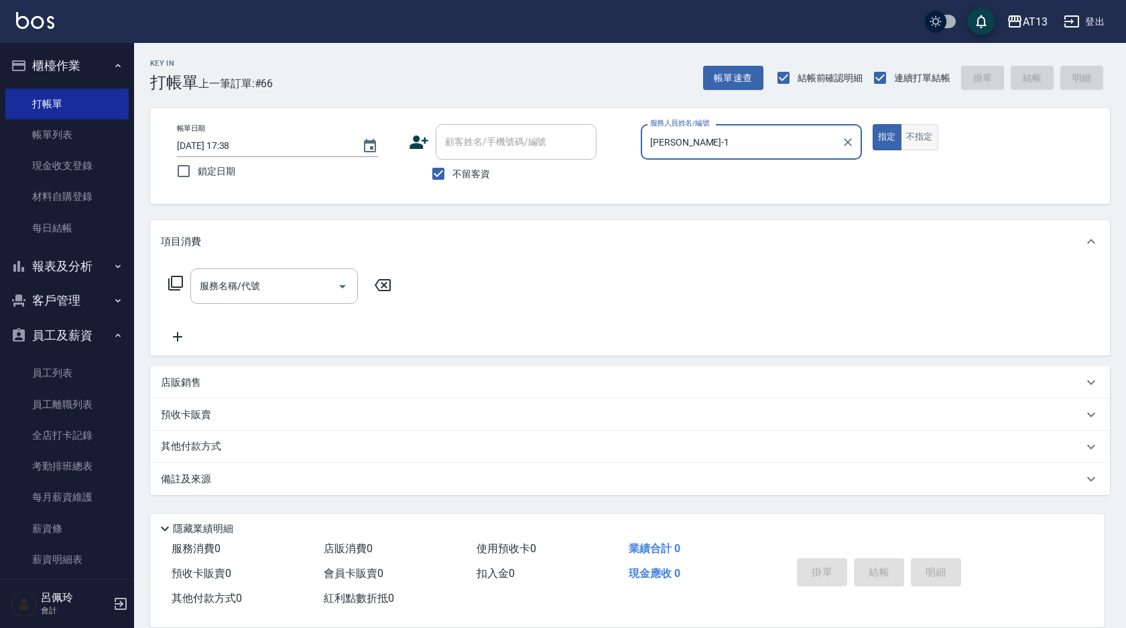
type input "[PERSON_NAME]-1"
click at [909, 130] on button "不指定" at bounding box center [920, 137] width 38 height 26
click at [273, 286] on input "服務名稱/代號" at bounding box center [263, 285] width 135 height 23
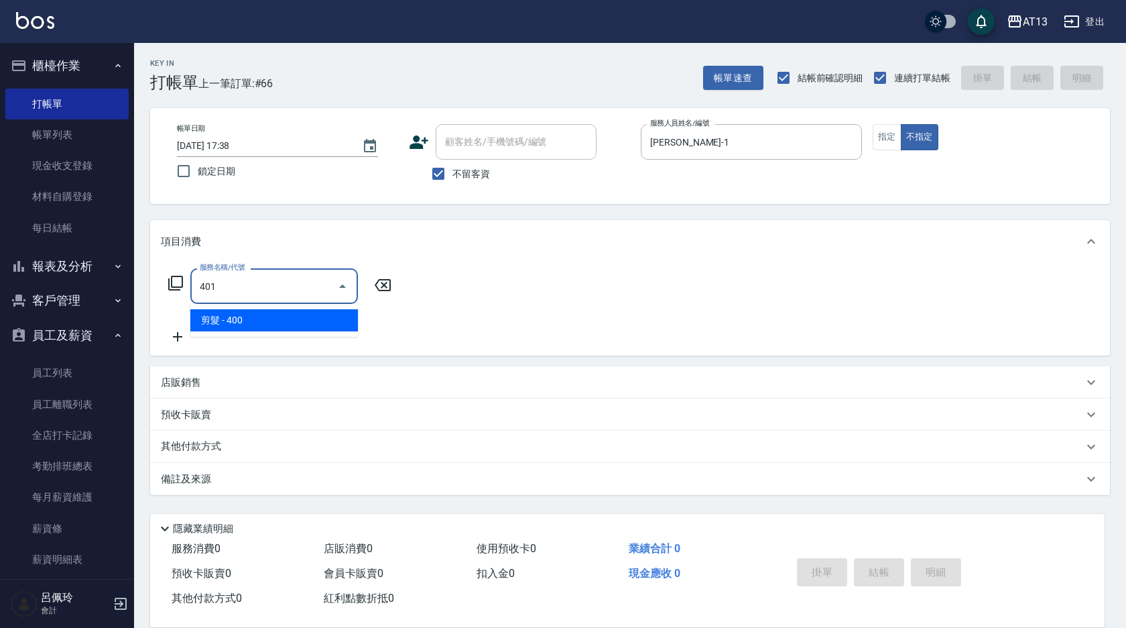
type input "剪髮(401)"
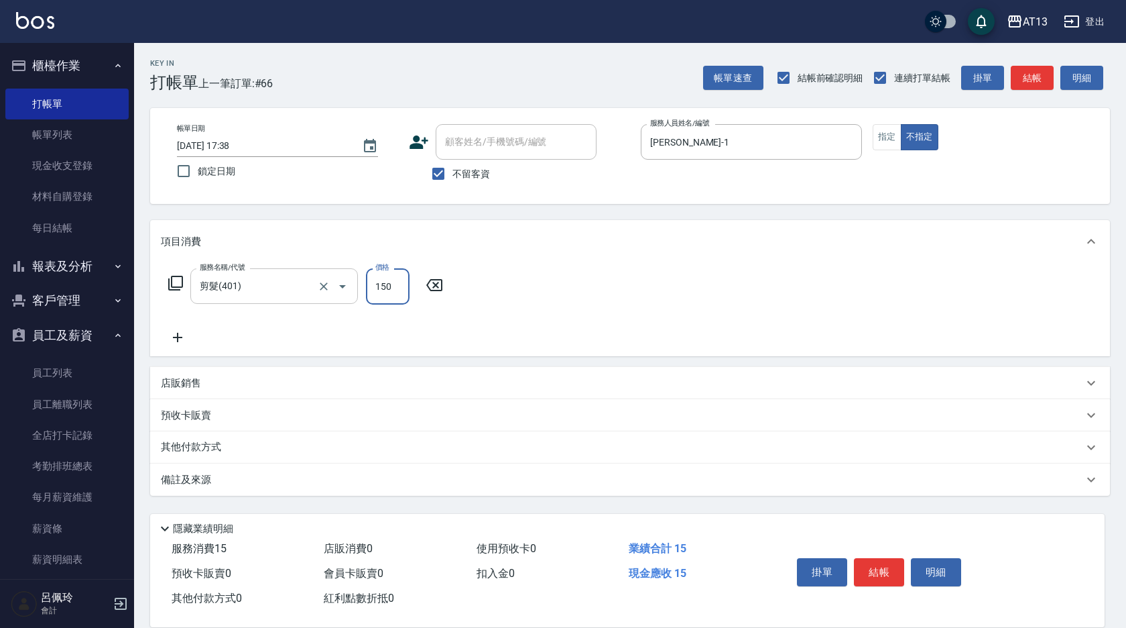
type input "150"
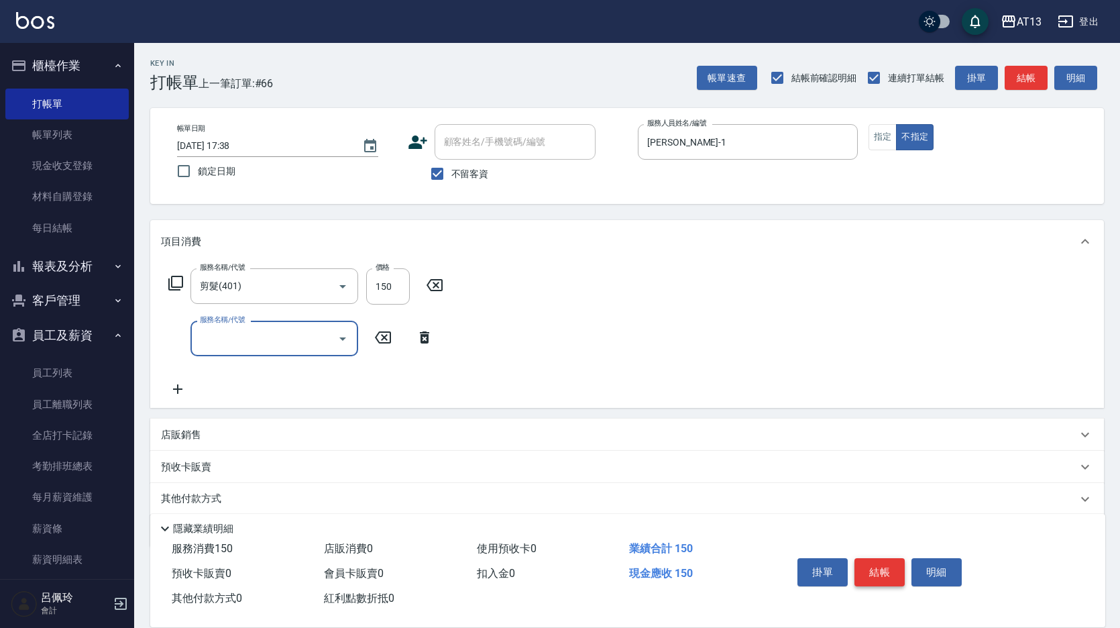
click at [866, 580] on button "結帳" at bounding box center [879, 572] width 50 height 28
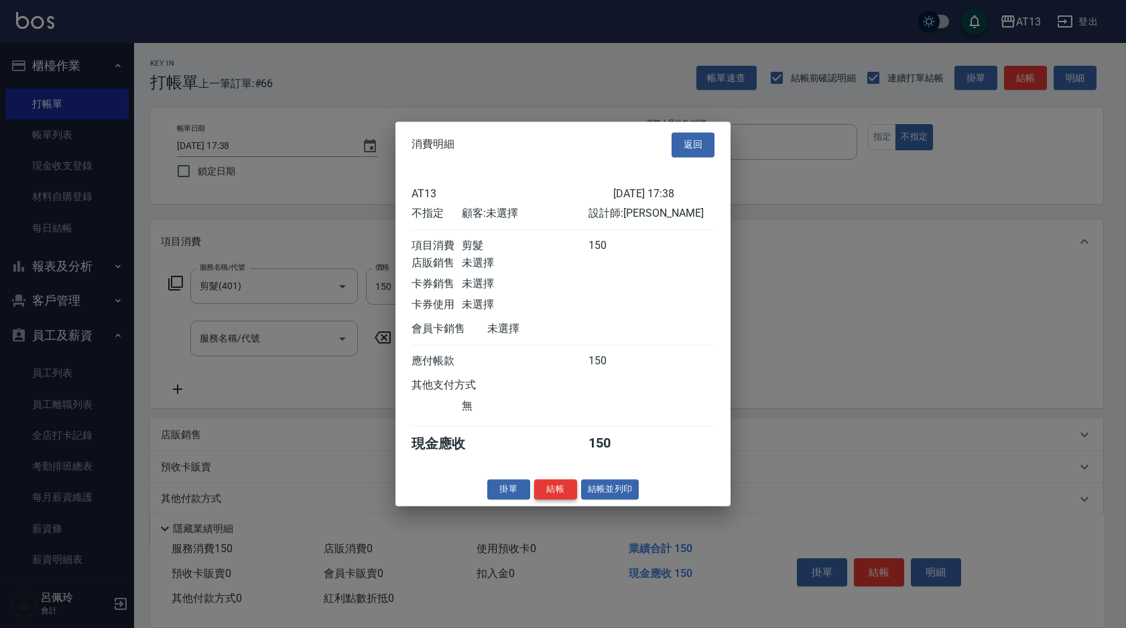
click at [558, 499] on button "結帳" at bounding box center [555, 489] width 43 height 21
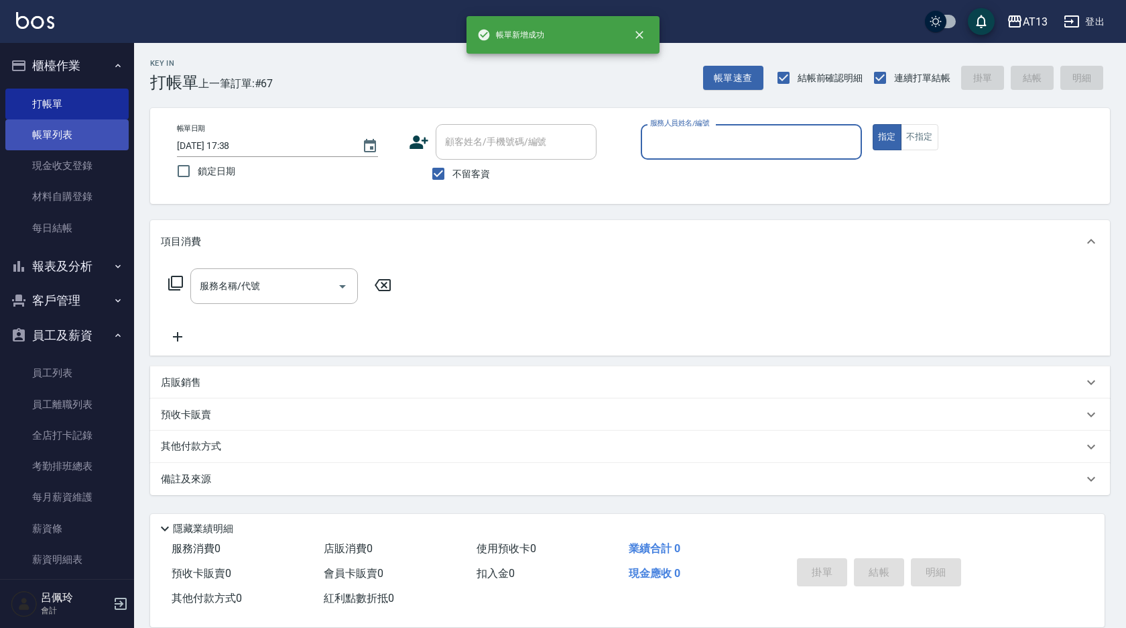
click at [77, 126] on link "帳單列表" at bounding box center [66, 134] width 123 height 31
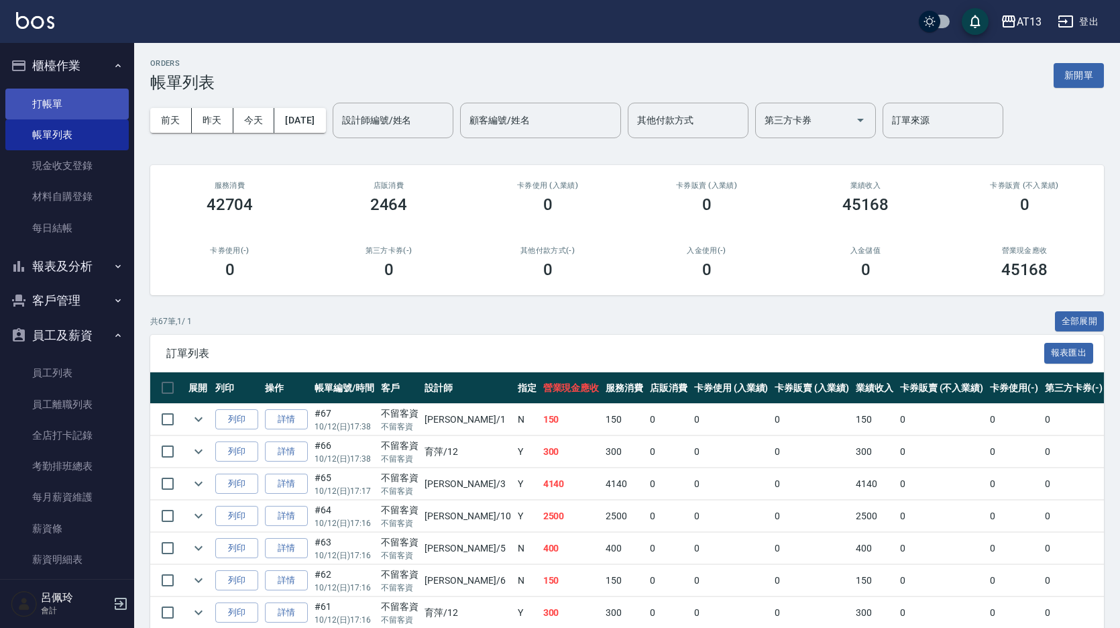
click at [58, 103] on link "打帳單" at bounding box center [66, 103] width 123 height 31
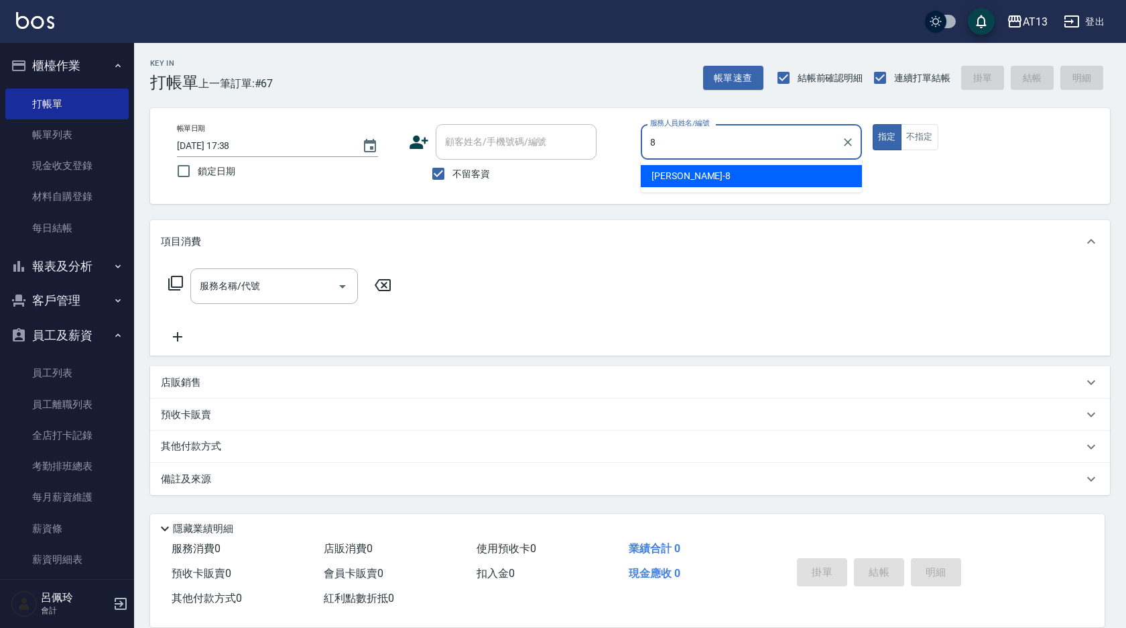
drag, startPoint x: 731, startPoint y: 178, endPoint x: 705, endPoint y: 182, distance: 26.5
click at [731, 178] on div "[PERSON_NAME] -8" at bounding box center [751, 176] width 221 height 22
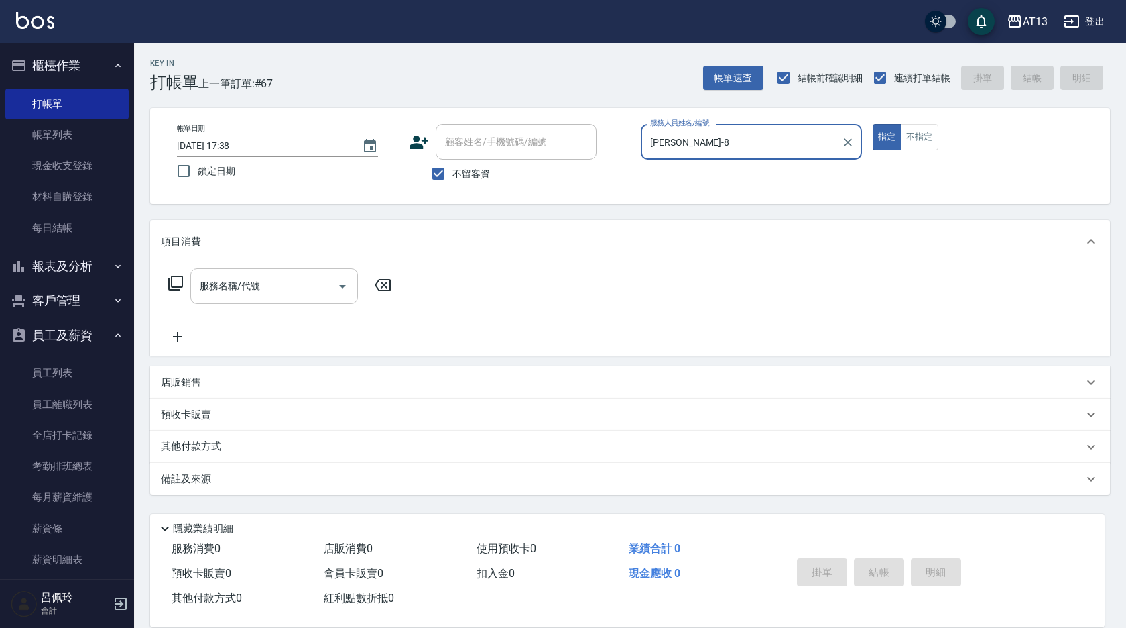
type input "[PERSON_NAME]-8"
click at [290, 281] on input "服務名稱/代號" at bounding box center [263, 285] width 135 height 23
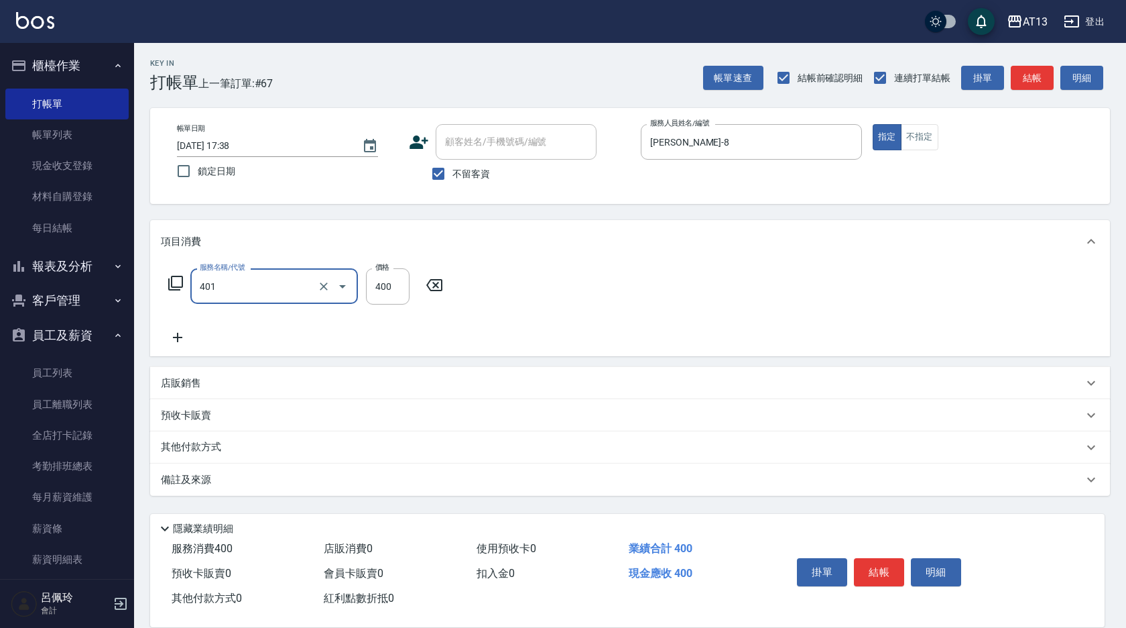
type input "剪髮(401)"
type input "300"
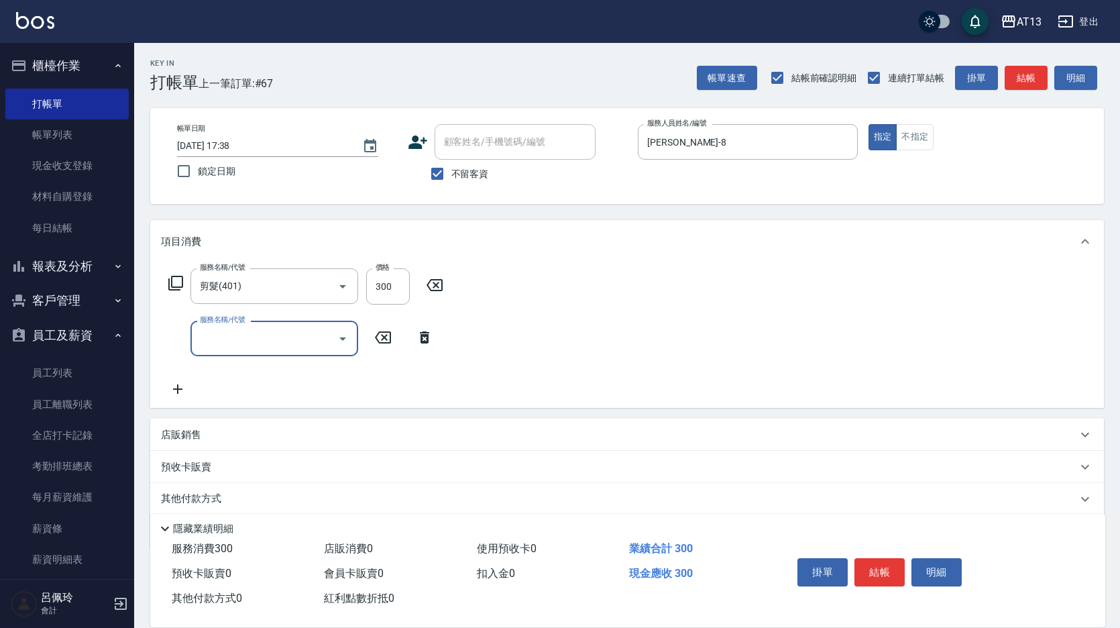
drag, startPoint x: 692, startPoint y: 308, endPoint x: 879, endPoint y: 493, distance: 263.1
click at [701, 322] on div "服務名稱/代號 剪髮(401) 服務名稱/代號 價格 300 價格 服務名稱/代號 服務名稱/代號" at bounding box center [626, 335] width 953 height 145
click at [880, 575] on button "結帳" at bounding box center [879, 572] width 50 height 28
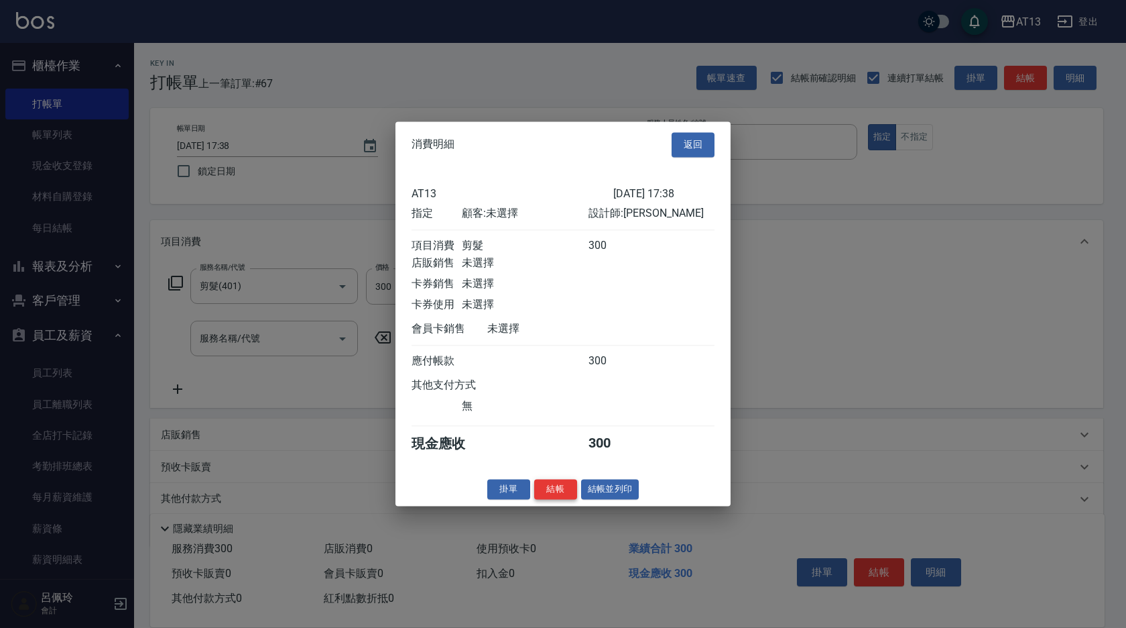
click at [557, 499] on button "結帳" at bounding box center [555, 489] width 43 height 21
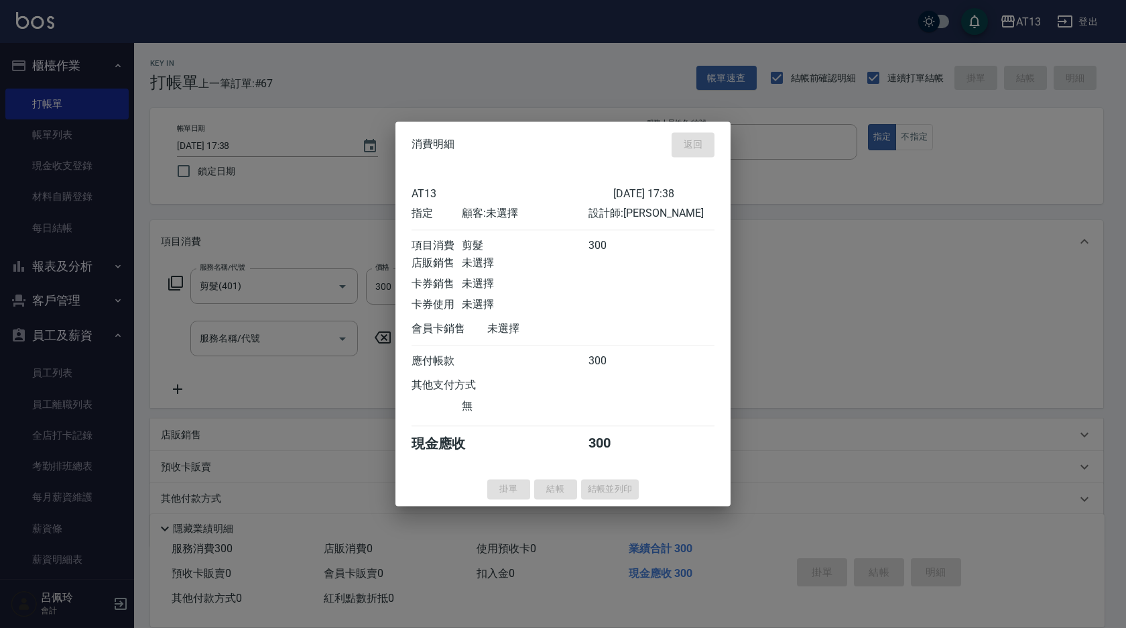
type input "[DATE] 17:53"
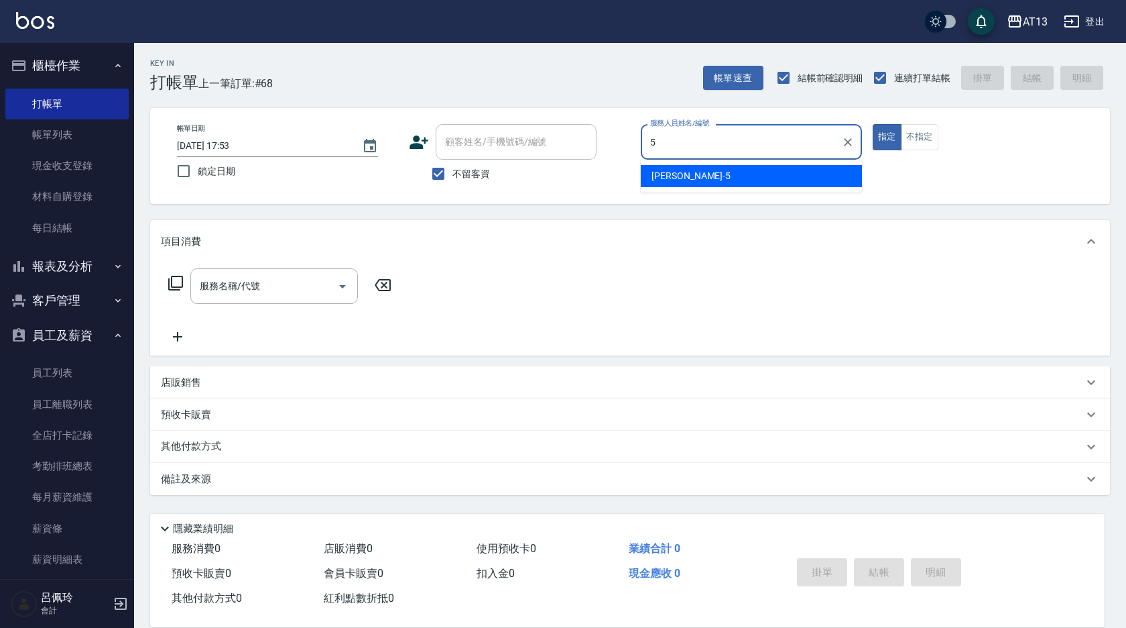
click at [707, 156] on div "5 服務人員姓名/編號" at bounding box center [751, 142] width 221 height 36
click at [720, 176] on div "[PERSON_NAME] -5" at bounding box center [751, 176] width 221 height 22
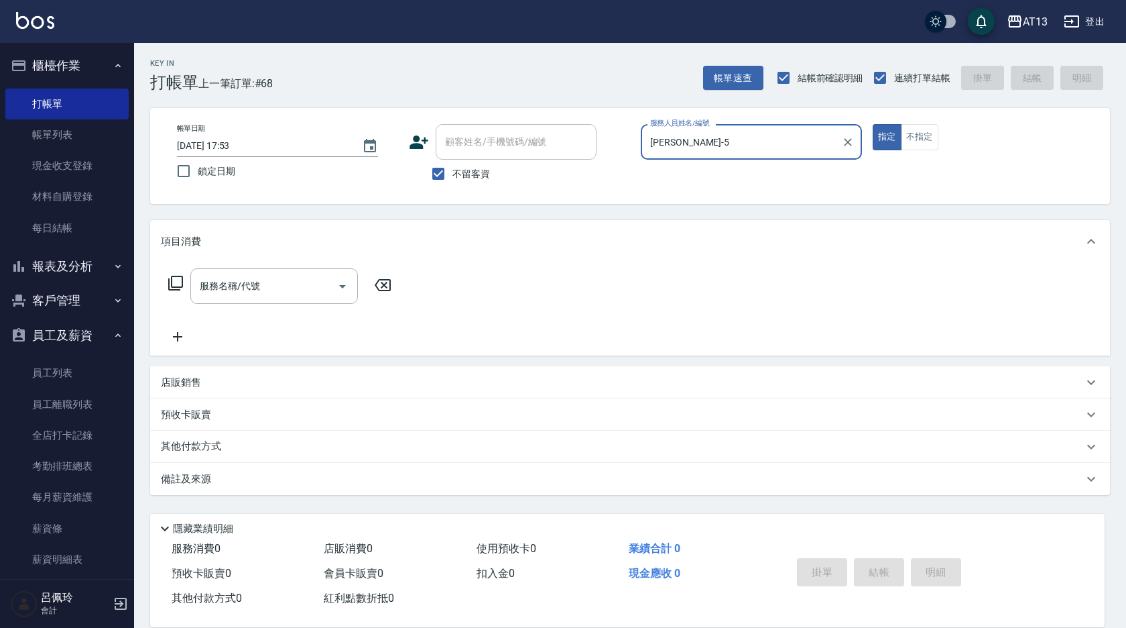
type input "[PERSON_NAME]-5"
click at [941, 140] on div "指定 不指定" at bounding box center [983, 137] width 221 height 26
click at [919, 141] on button "不指定" at bounding box center [920, 137] width 38 height 26
click at [295, 296] on input "服務名稱/代號" at bounding box center [263, 285] width 135 height 23
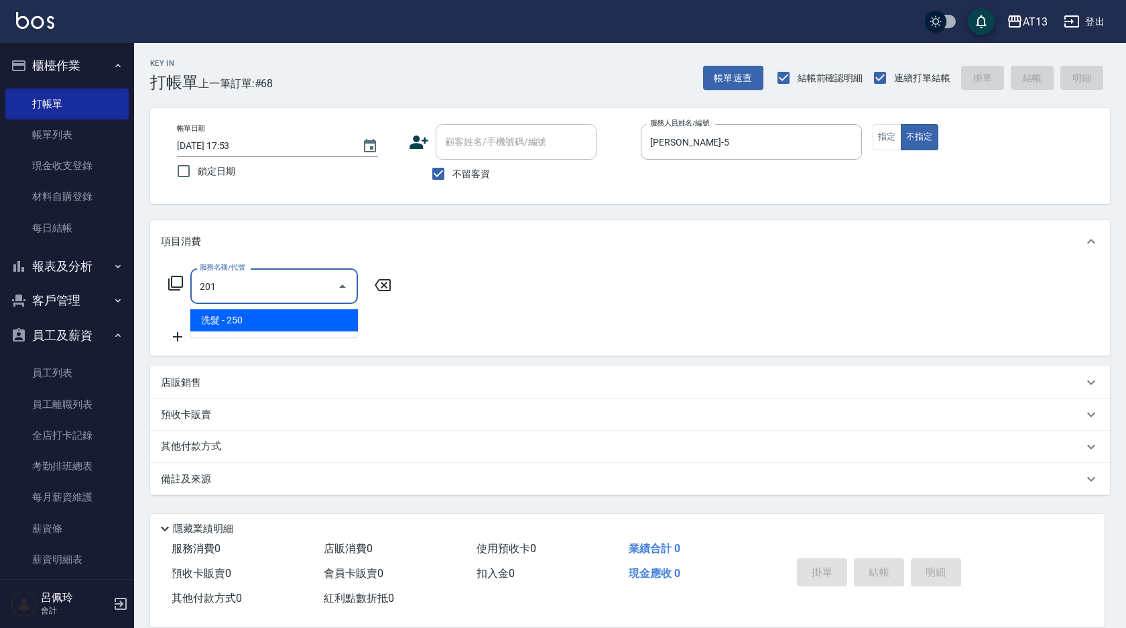
type input "洗髮(201)"
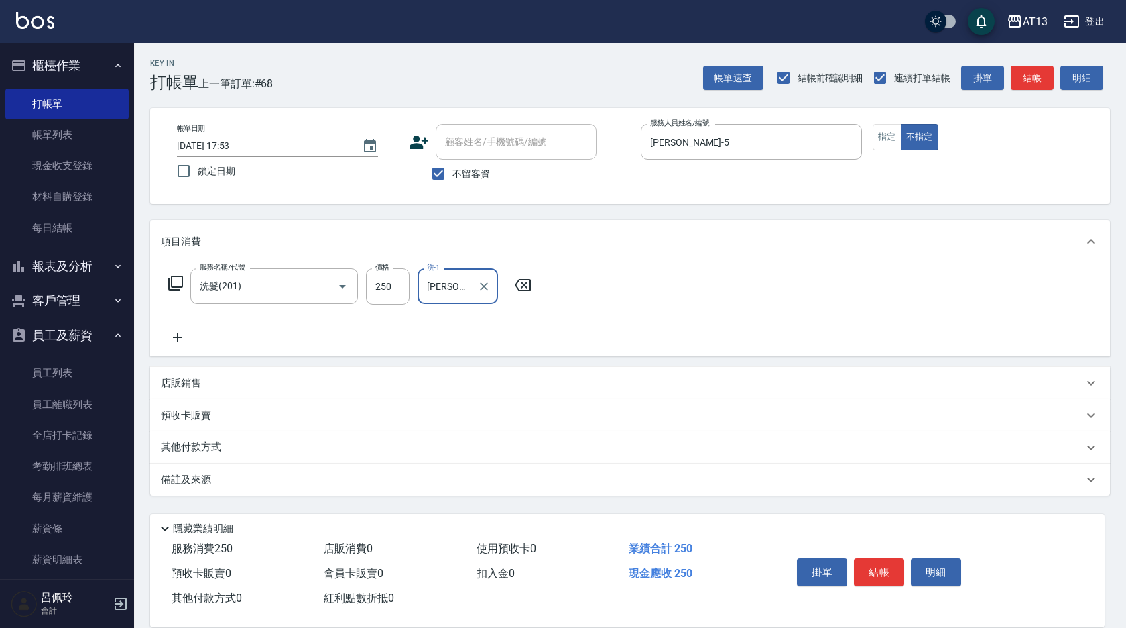
type input "[PERSON_NAME]-26"
click at [642, 318] on div "服務名稱/代號 洗髮(201) 服務名稱/代號 價格 250 價格 洗-1 [PERSON_NAME]-26 洗-1" at bounding box center [630, 309] width 960 height 93
click at [878, 564] on button "結帳" at bounding box center [879, 572] width 50 height 28
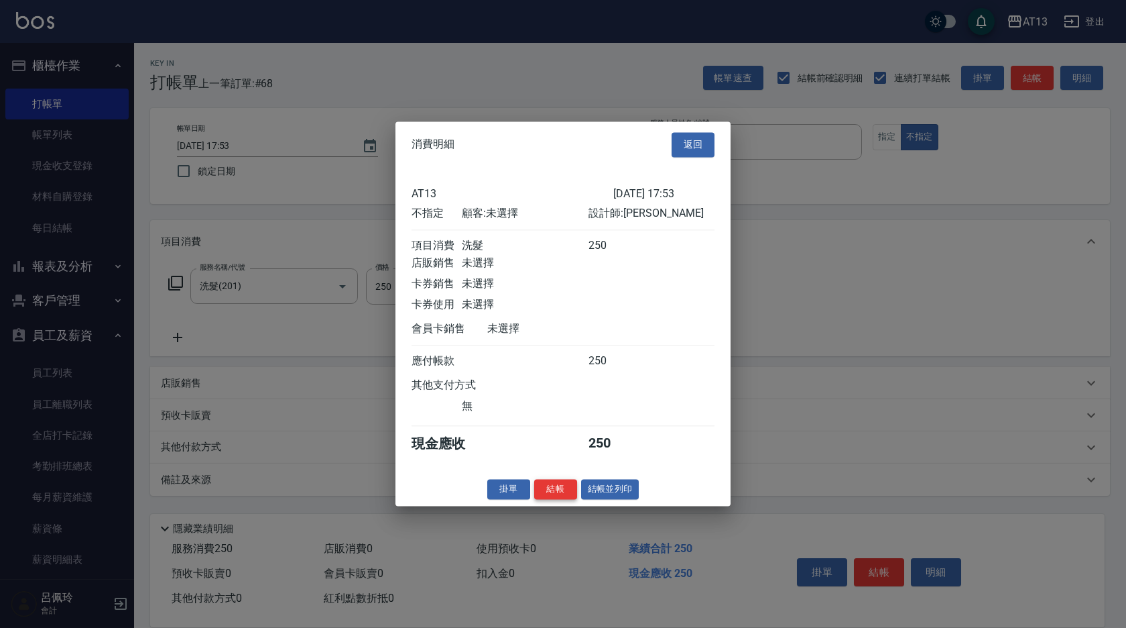
click at [563, 499] on button "結帳" at bounding box center [555, 489] width 43 height 21
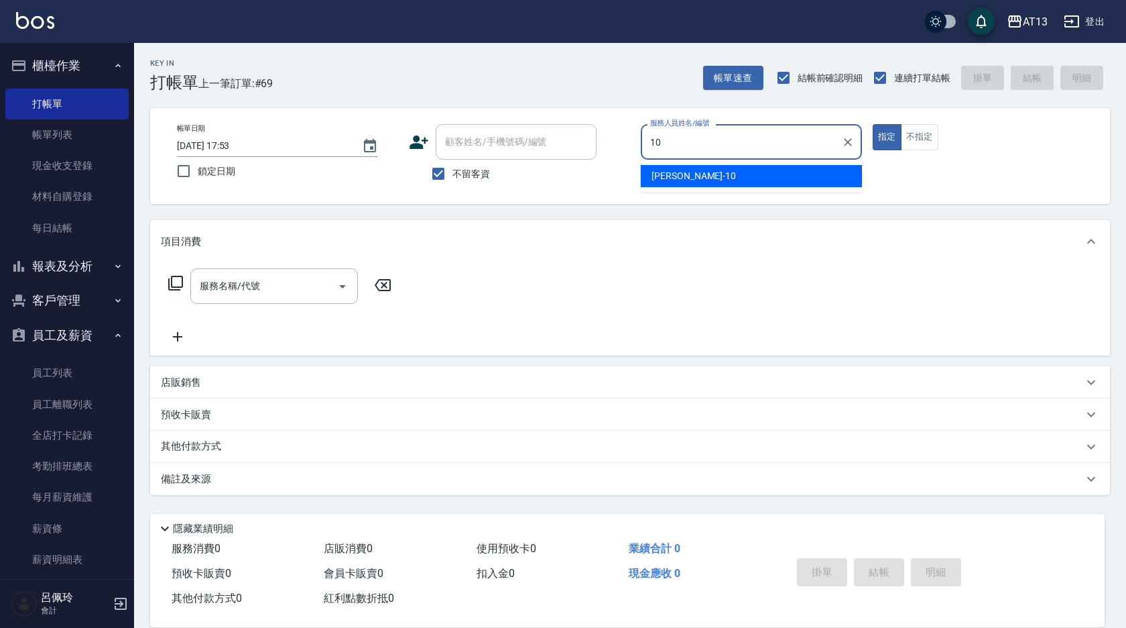
click at [735, 166] on div "[PERSON_NAME] -10" at bounding box center [751, 176] width 221 height 22
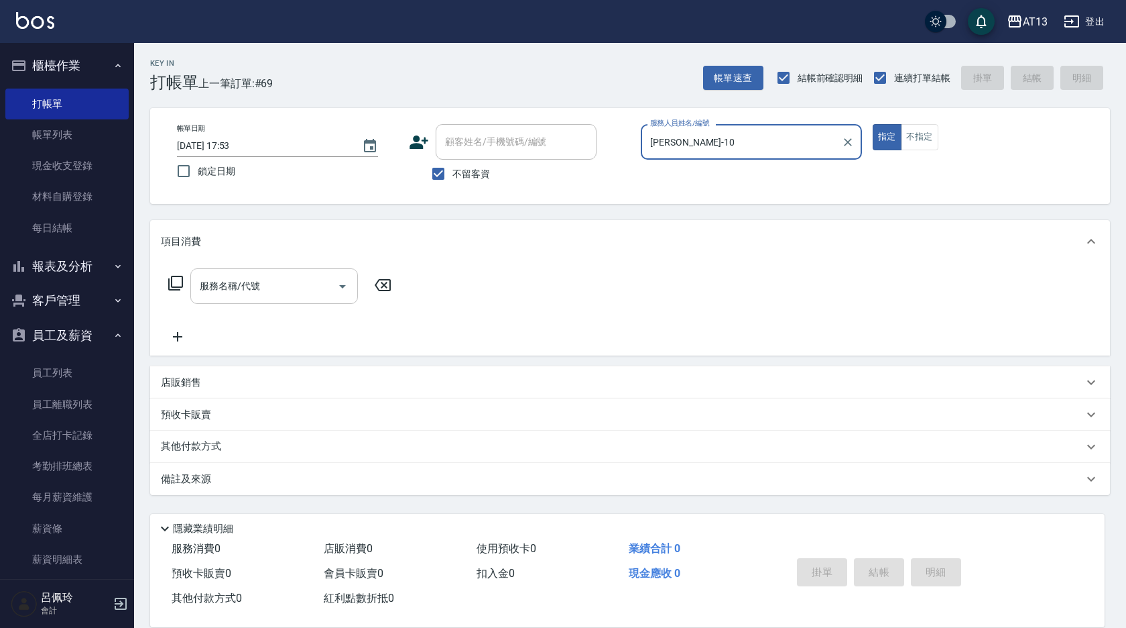
type input "[PERSON_NAME]-10"
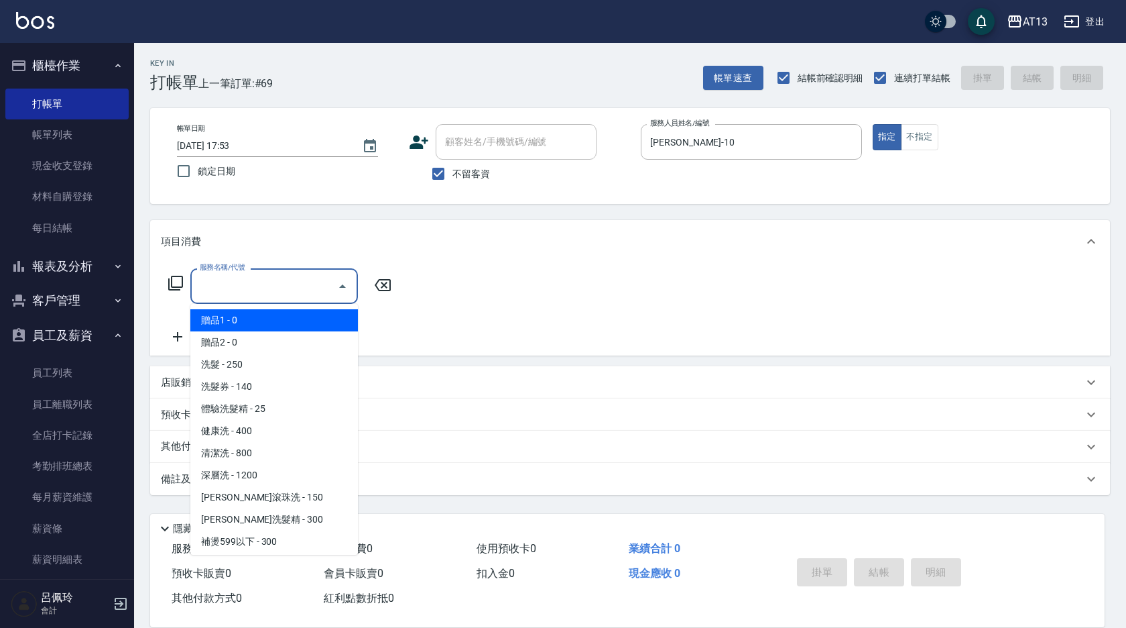
click at [243, 286] on div "服務名稱/代號 服務名稱/代號" at bounding box center [274, 286] width 168 height 36
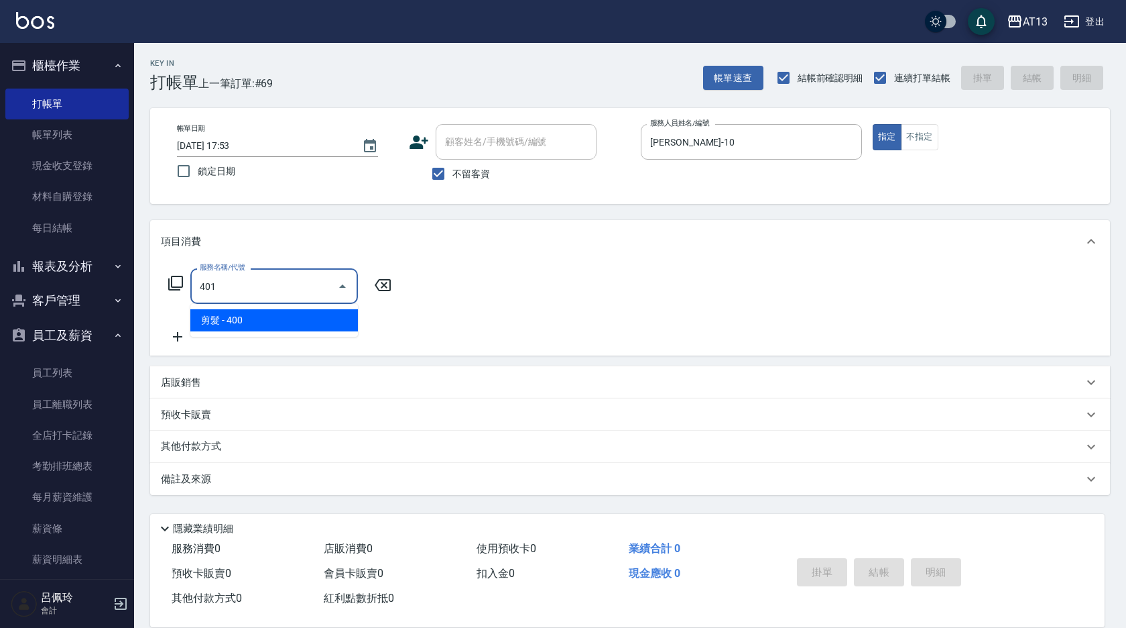
type input "剪髮(401)"
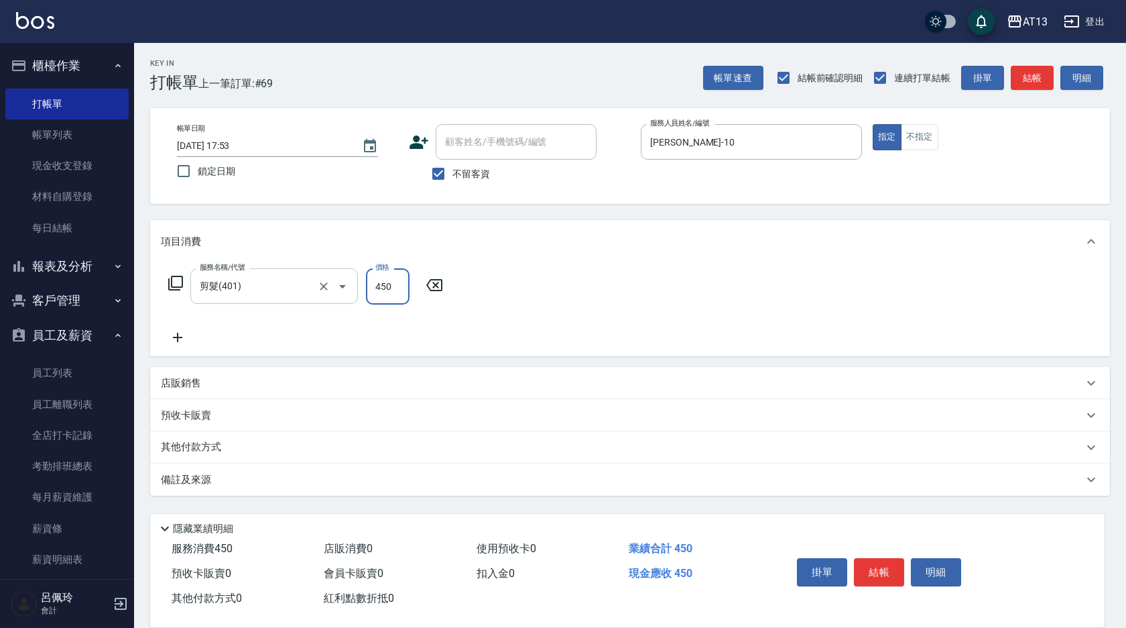
type input "450"
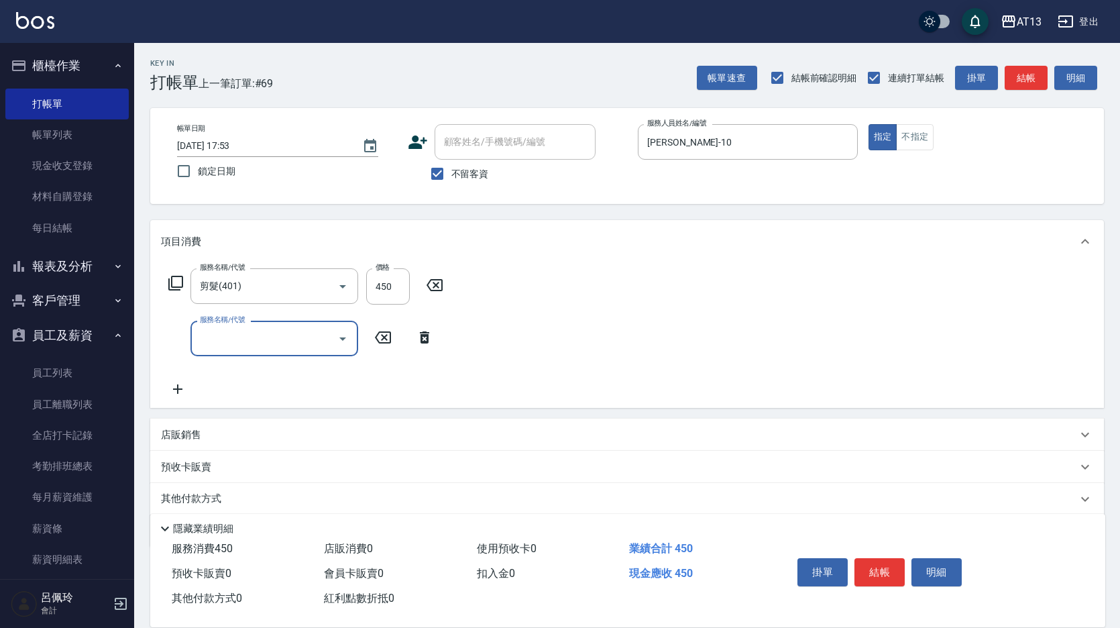
click at [579, 278] on div "服務名稱/代號 剪髮(401) 服務名稱/代號 價格 450 價格 服務名稱/代號 服務名稱/代號" at bounding box center [626, 335] width 953 height 145
click at [869, 579] on button "結帳" at bounding box center [879, 572] width 50 height 28
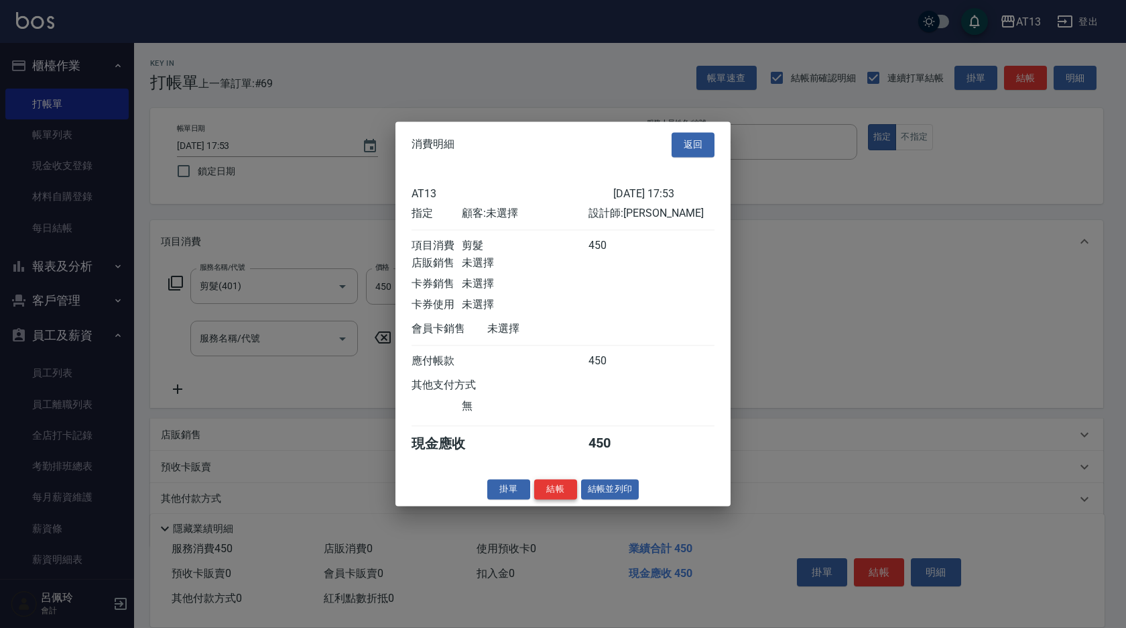
click at [558, 491] on button "結帳" at bounding box center [555, 489] width 43 height 21
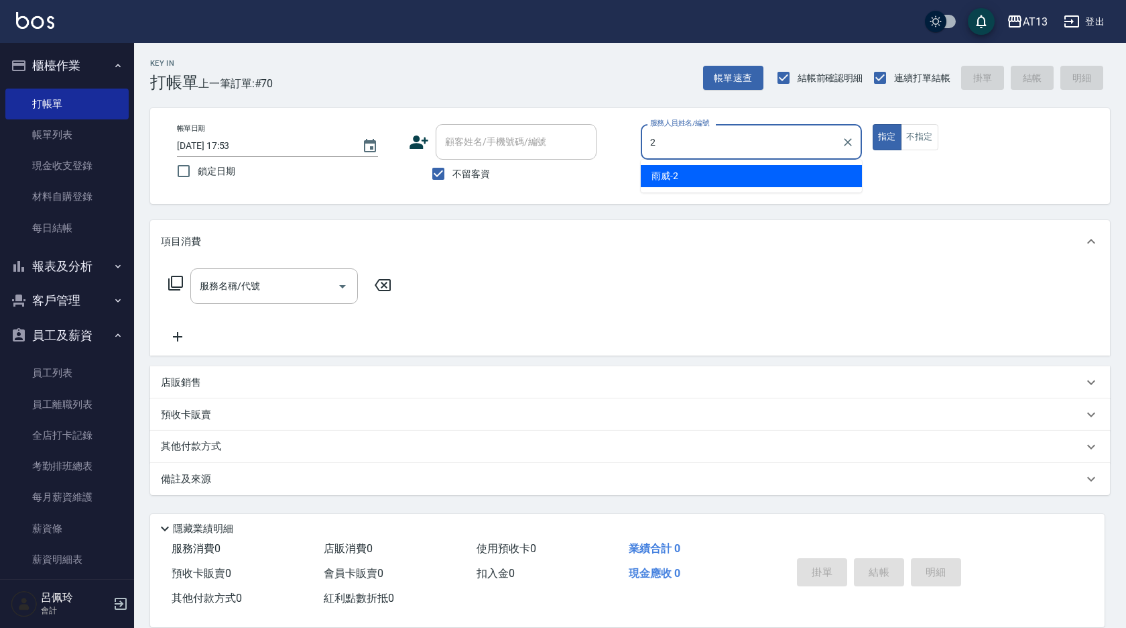
click at [680, 176] on div "雨威 -2" at bounding box center [751, 176] width 221 height 22
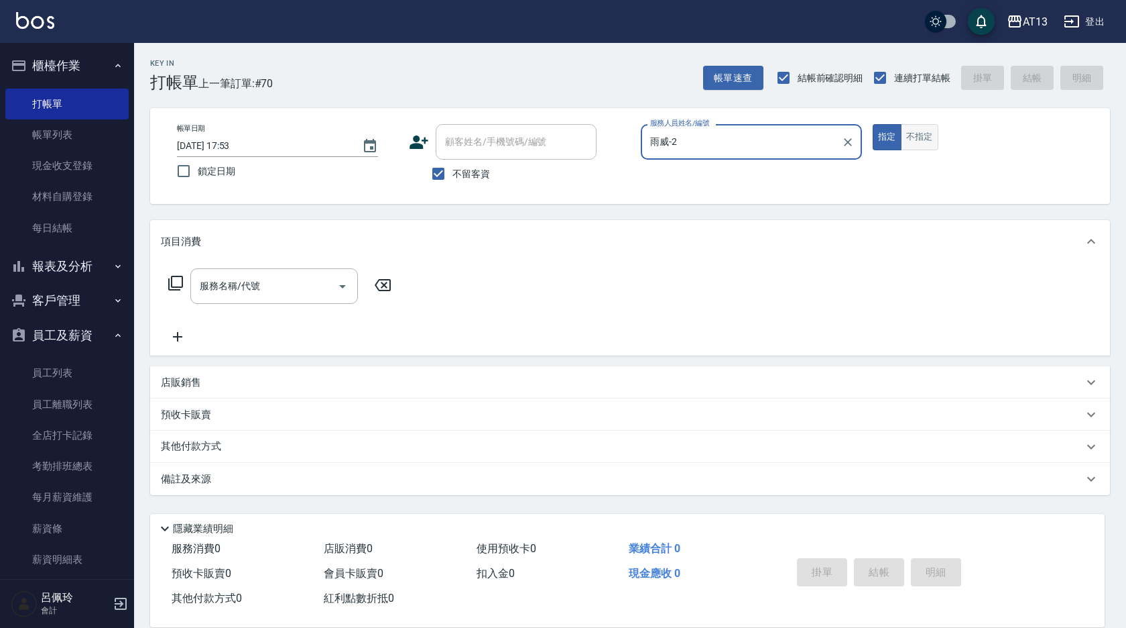
type input "雨威-2"
click at [938, 141] on button "不指定" at bounding box center [920, 137] width 38 height 26
click at [306, 282] on input "服務名稱/代號" at bounding box center [263, 285] width 135 height 23
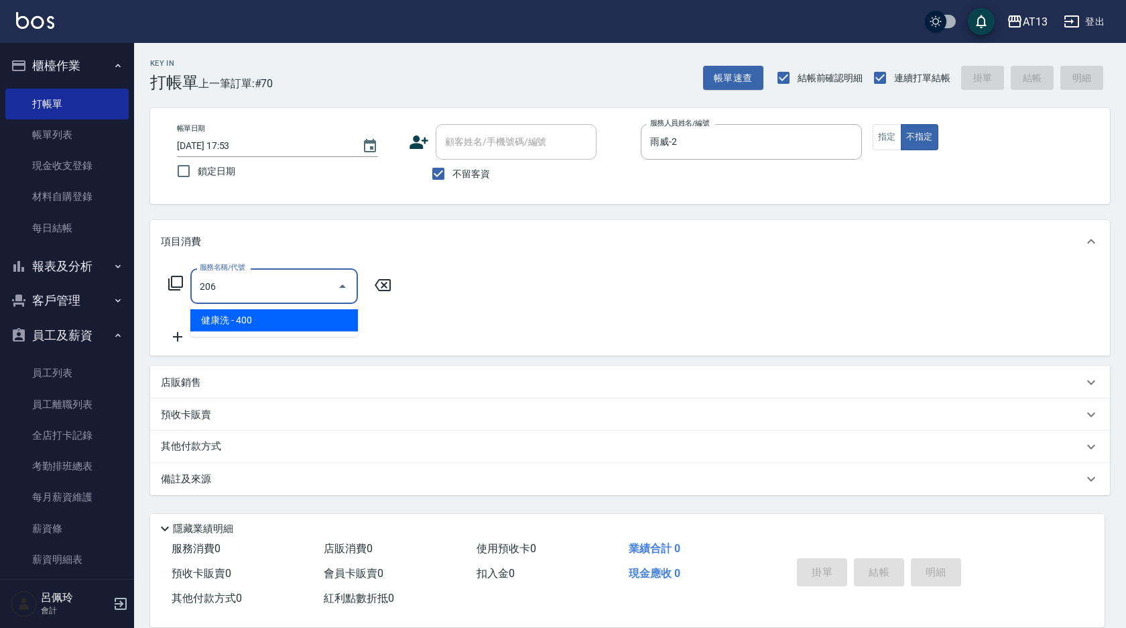
type input "健康洗(206)"
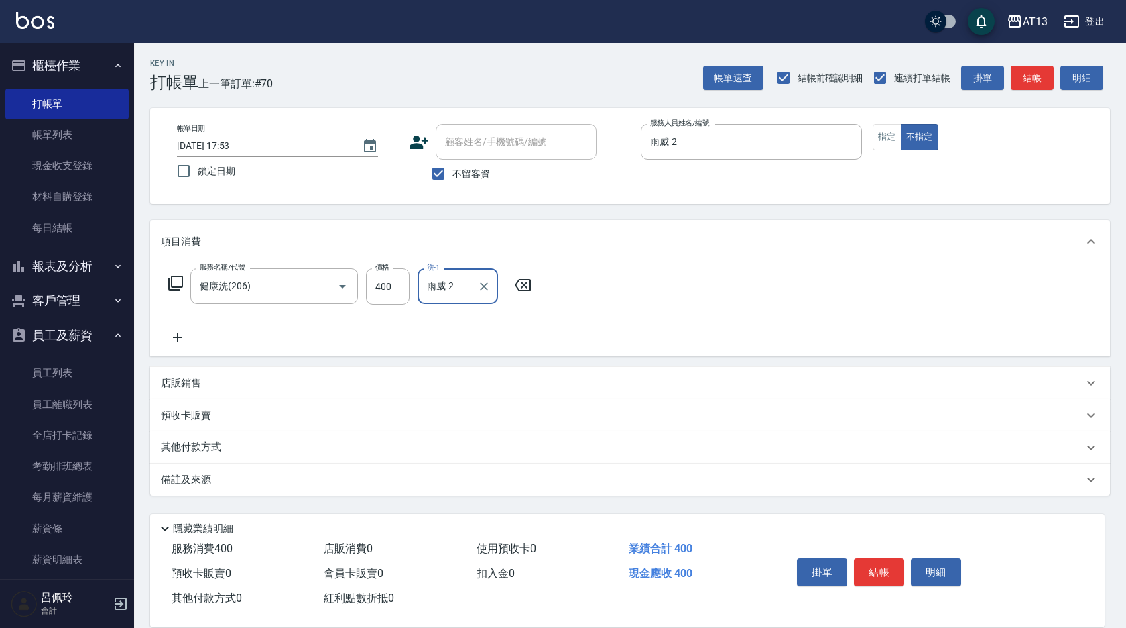
type input "雨威-2"
click at [878, 558] on button "結帳" at bounding box center [879, 572] width 50 height 28
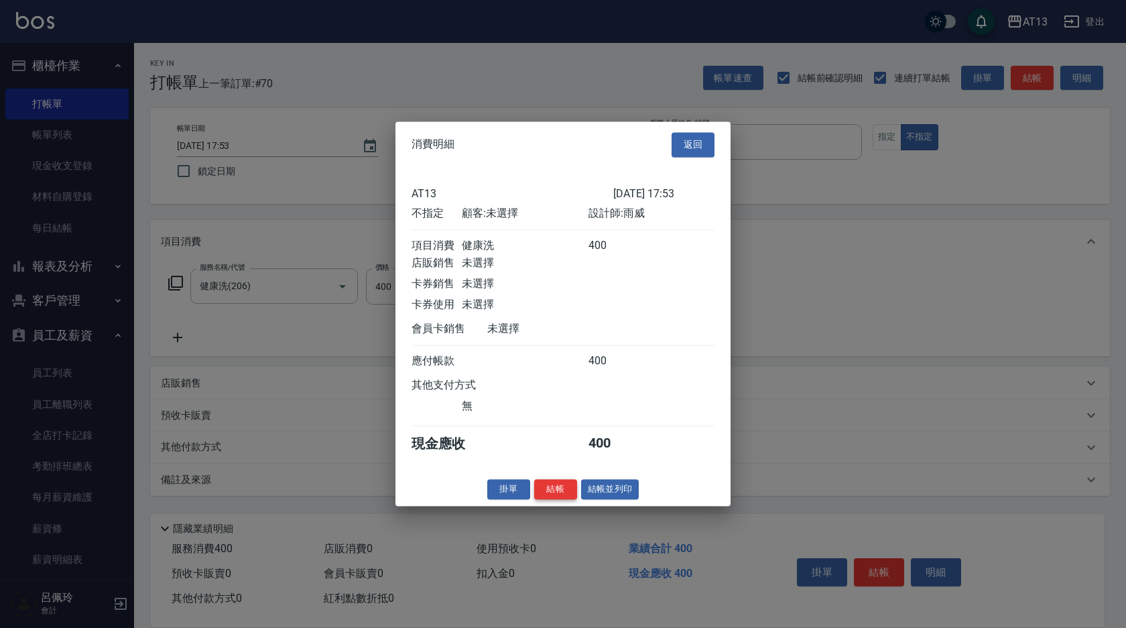
click at [560, 498] on button "結帳" at bounding box center [555, 489] width 43 height 21
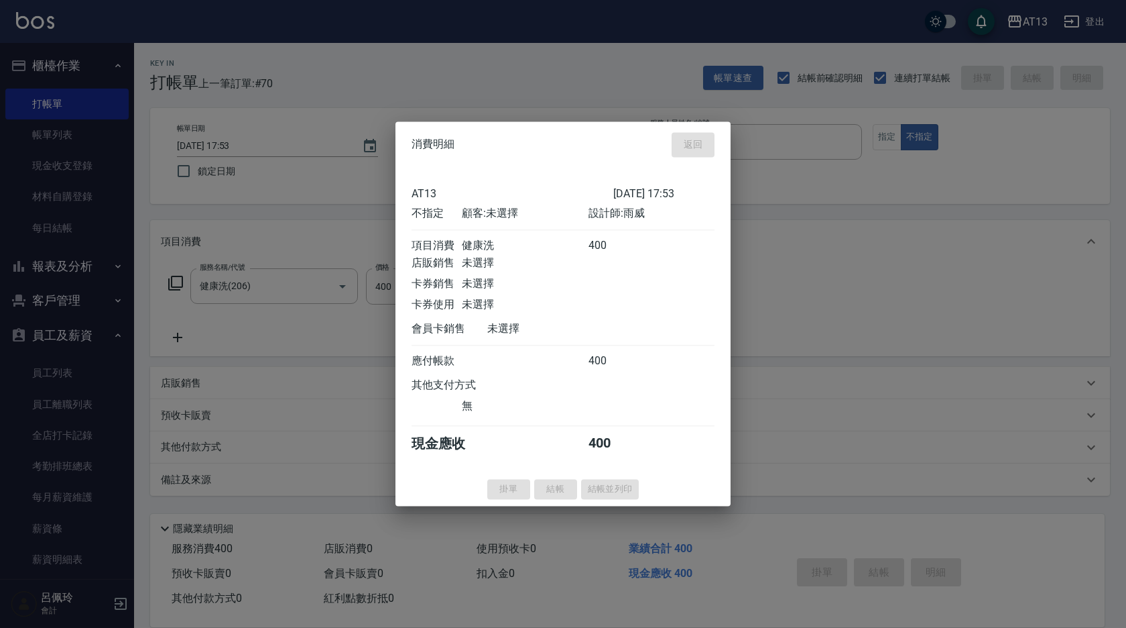
type input "[DATE] 17:54"
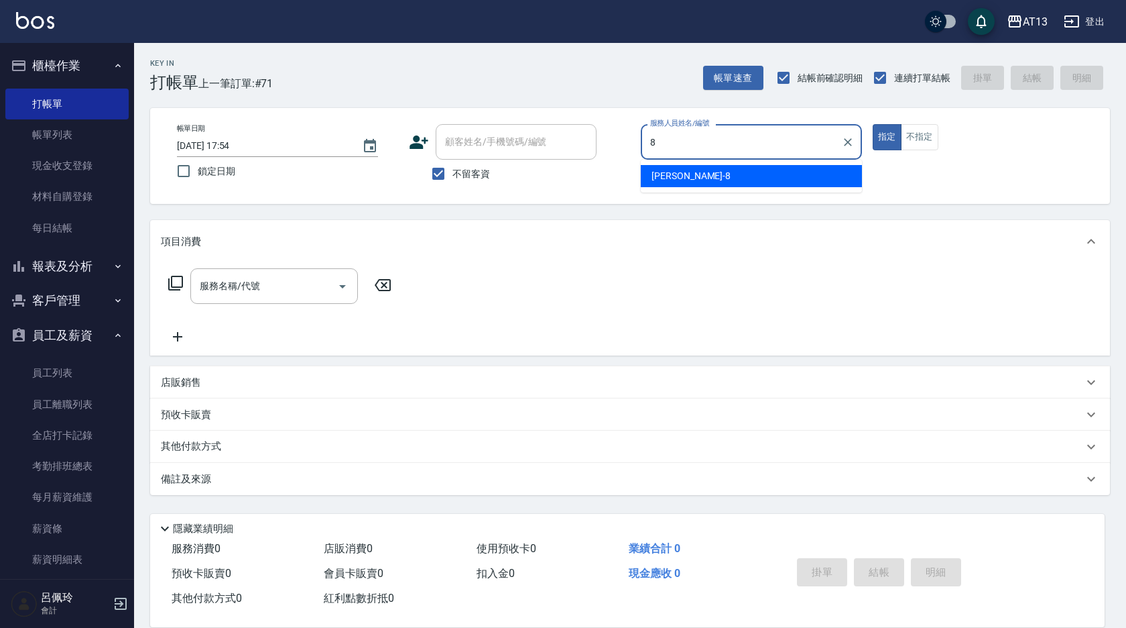
click at [724, 182] on div "[PERSON_NAME] -8" at bounding box center [751, 176] width 221 height 22
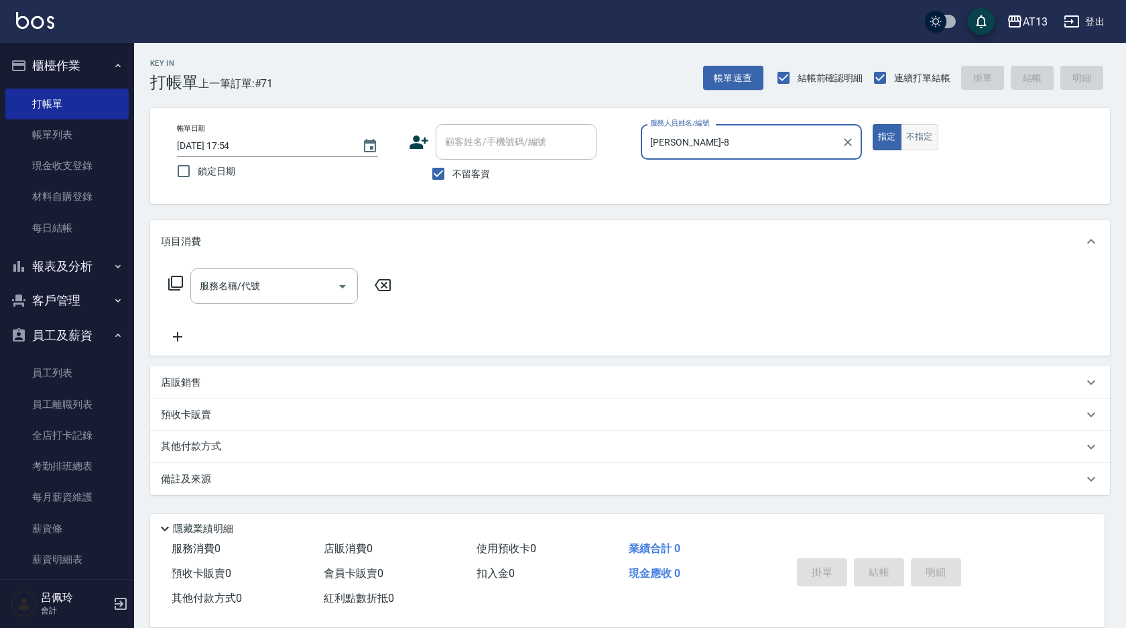
type input "[PERSON_NAME]-8"
click at [934, 129] on button "不指定" at bounding box center [920, 137] width 38 height 26
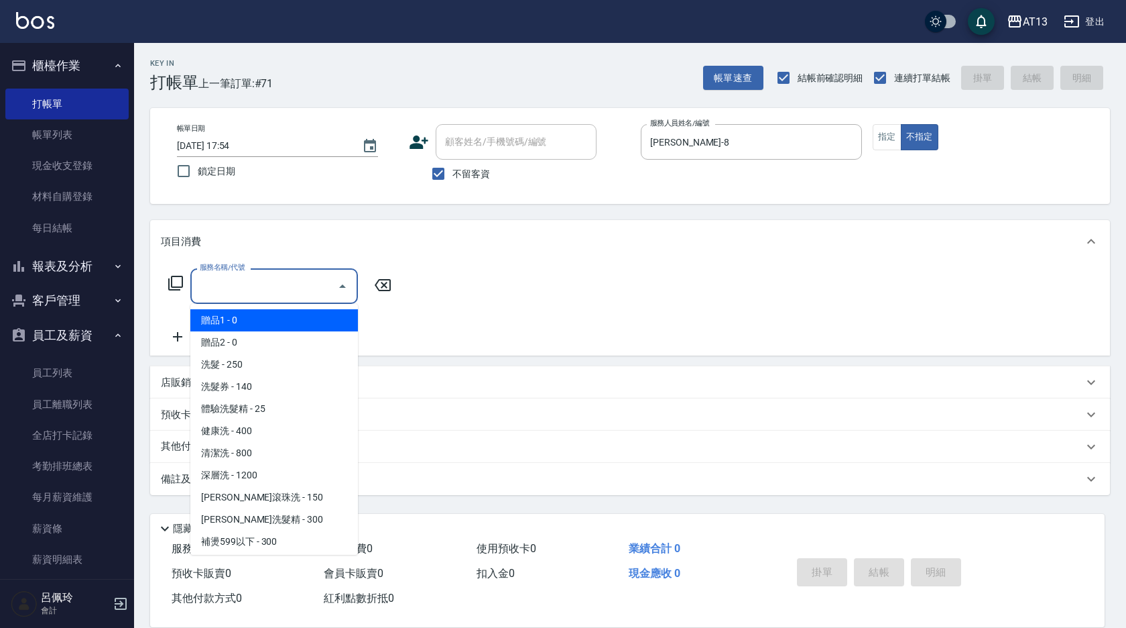
click at [293, 290] on input "服務名稱/代號" at bounding box center [263, 285] width 135 height 23
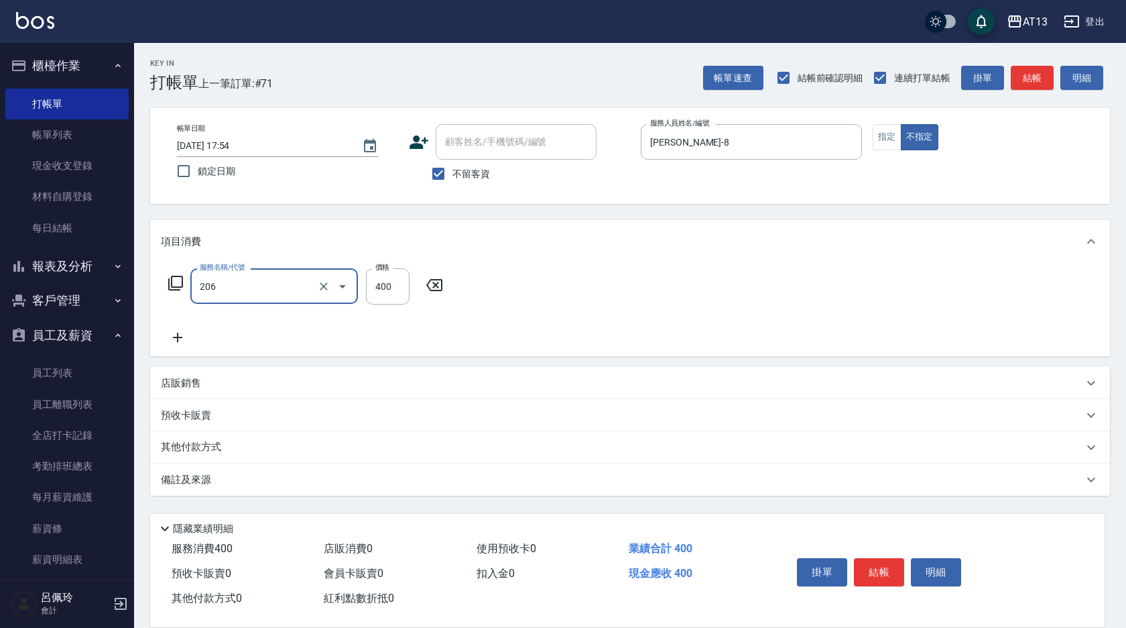
type input "健康洗(206)"
type input "[PERSON_NAME]-8"
drag, startPoint x: 871, startPoint y: 573, endPoint x: 851, endPoint y: 557, distance: 25.8
click at [871, 573] on button "結帳" at bounding box center [879, 572] width 50 height 28
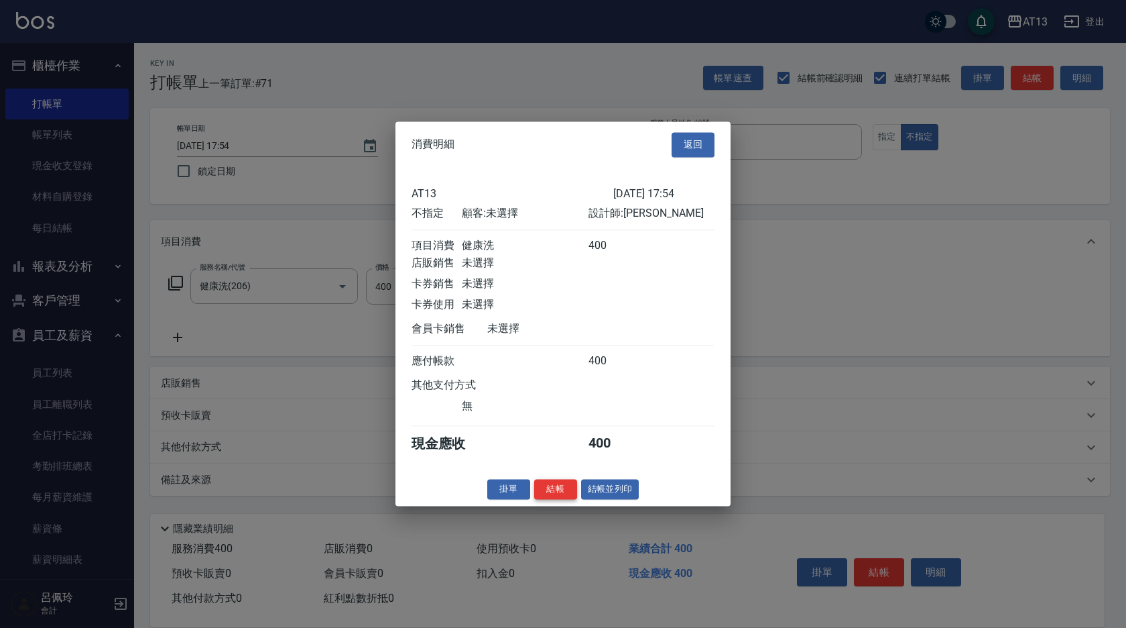
click at [569, 493] on button "結帳" at bounding box center [555, 489] width 43 height 21
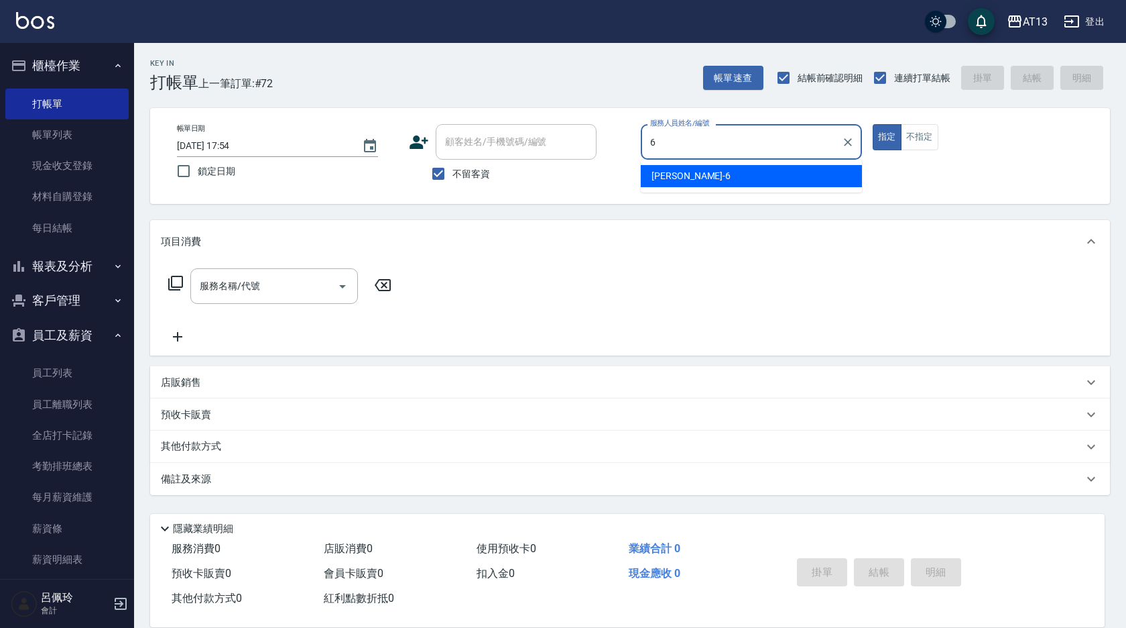
click at [724, 169] on div "亭妤 -6" at bounding box center [751, 176] width 221 height 22
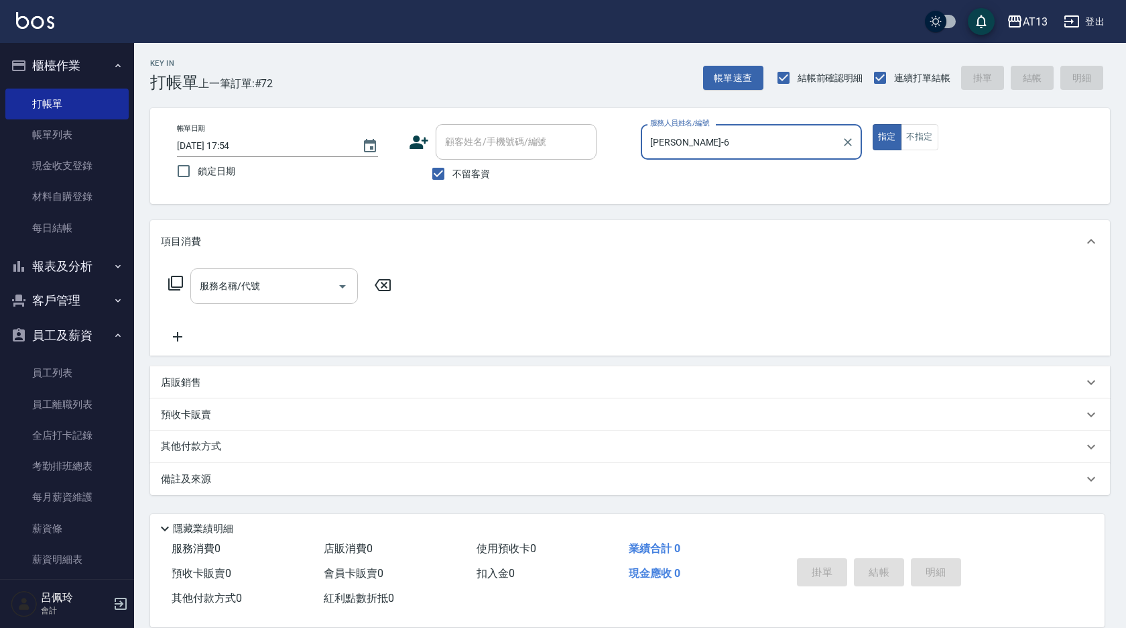
type input "[PERSON_NAME]-6"
click at [288, 282] on input "服務名稱/代號" at bounding box center [263, 285] width 135 height 23
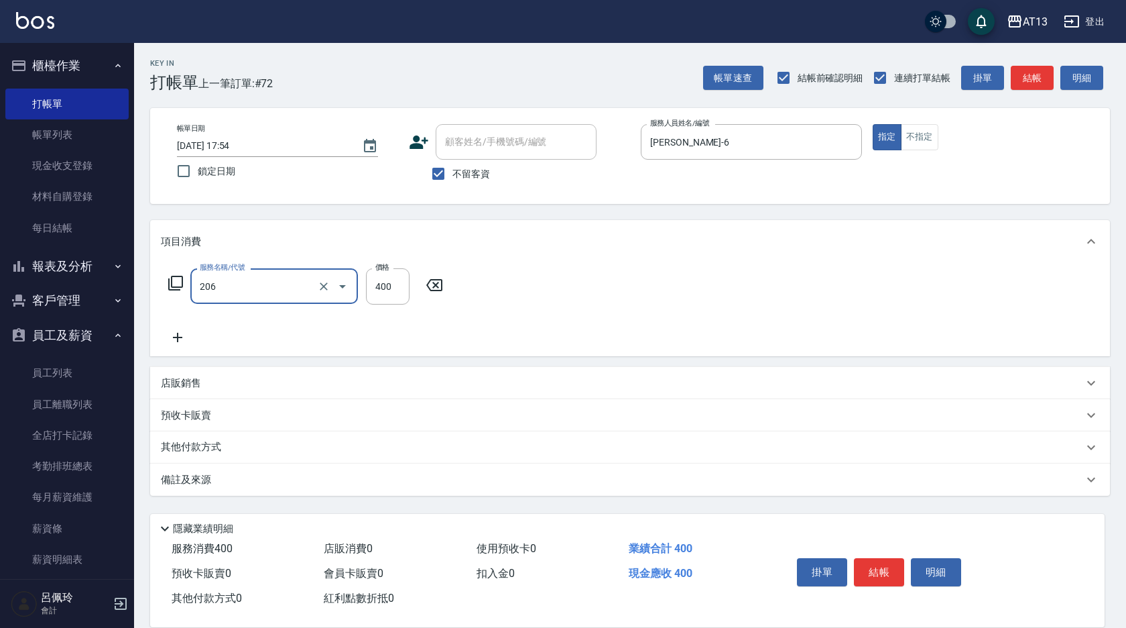
type input "健康洗(206)"
type input "[PERSON_NAME]-33"
click at [897, 574] on button "結帳" at bounding box center [879, 572] width 50 height 28
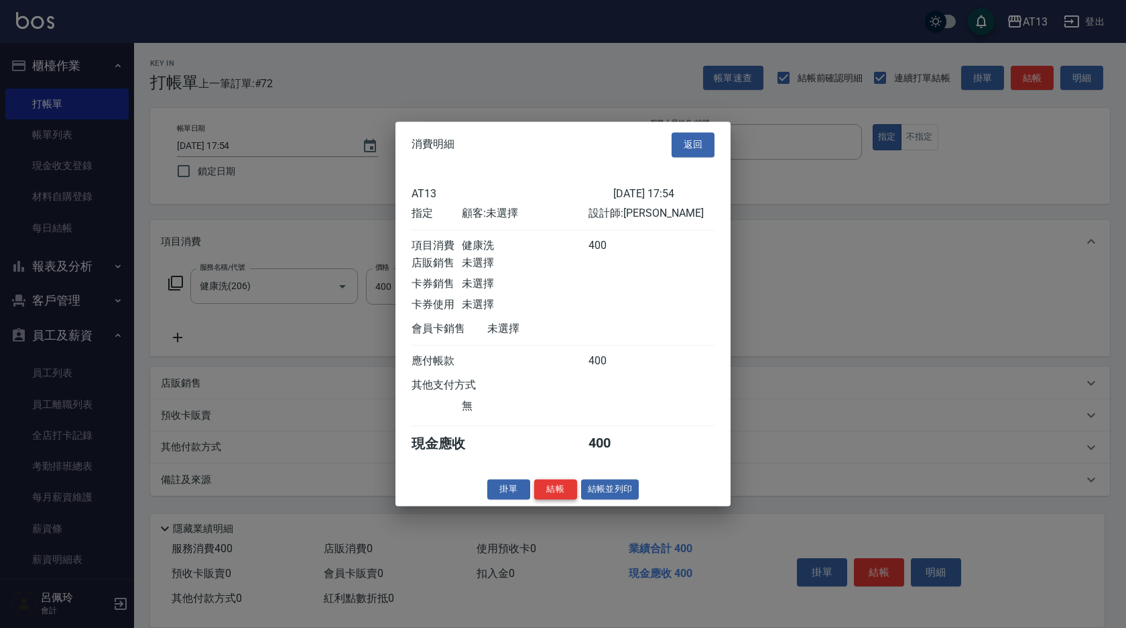
click at [567, 493] on button "結帳" at bounding box center [555, 489] width 43 height 21
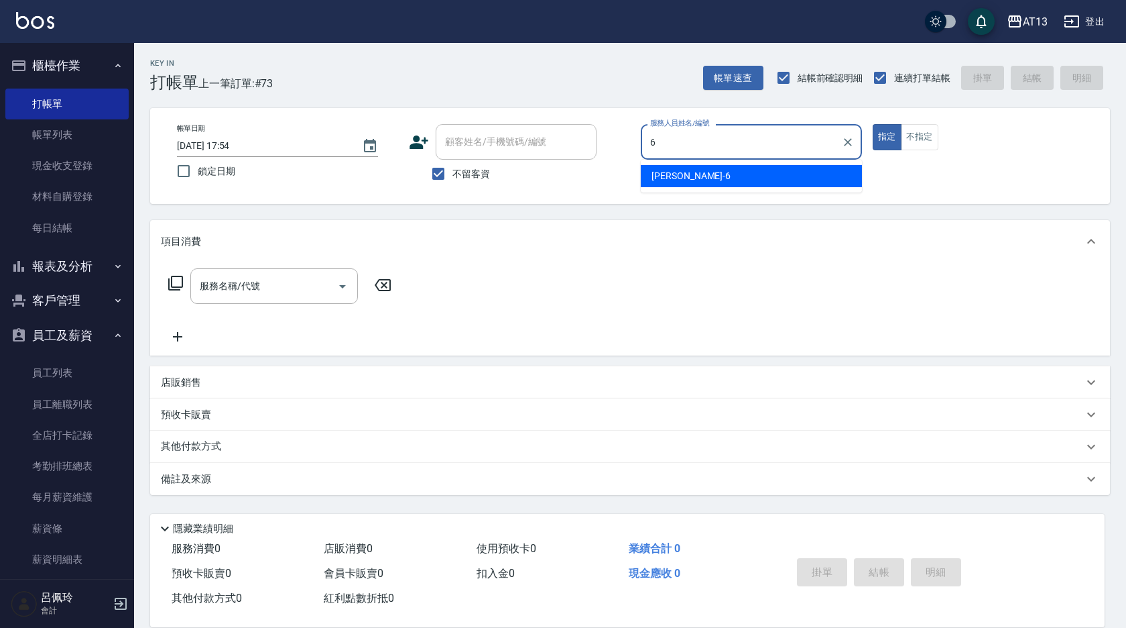
click at [680, 174] on div "亭妤 -6" at bounding box center [751, 176] width 221 height 22
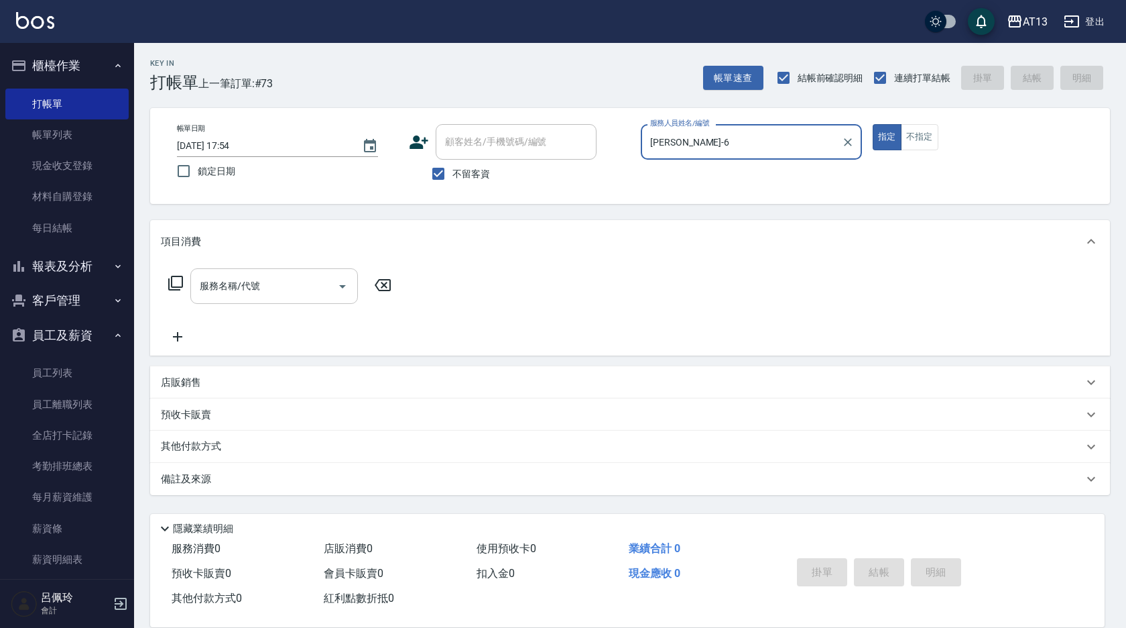
click at [254, 274] on div "服務名稱/代號" at bounding box center [274, 286] width 168 height 36
type input "[PERSON_NAME]-6"
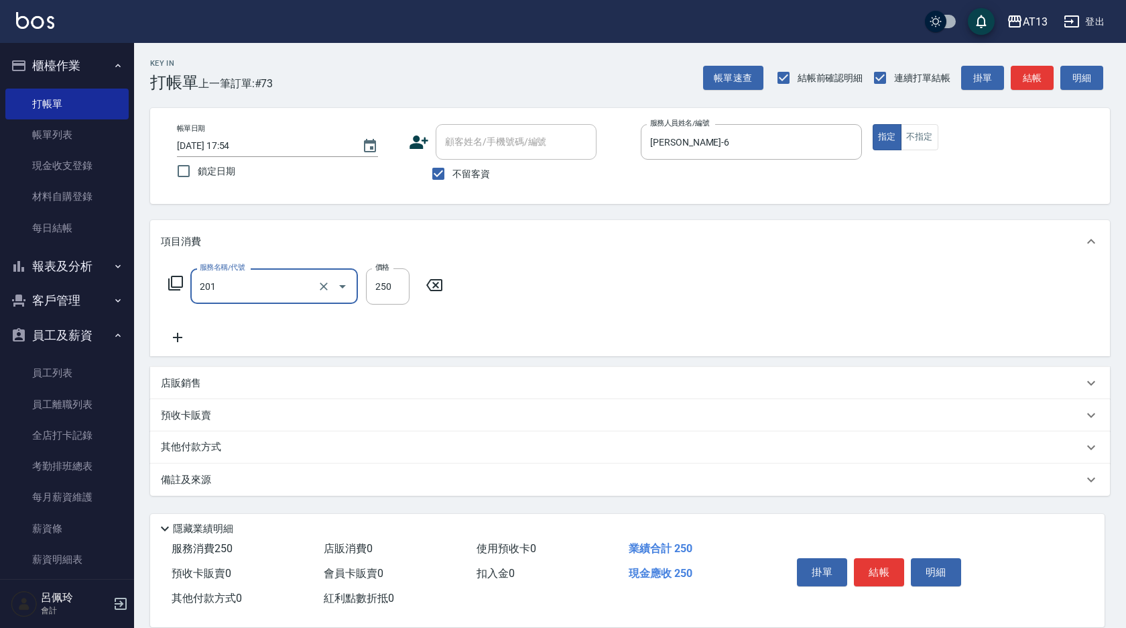
type input "洗髮(201)"
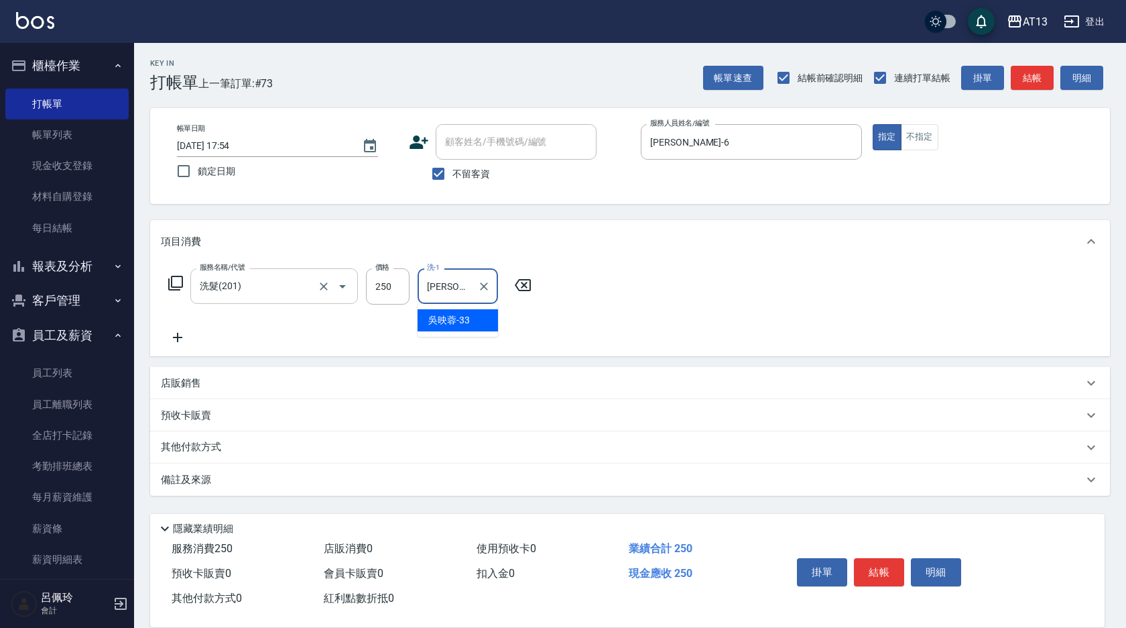
type input "[PERSON_NAME]-33"
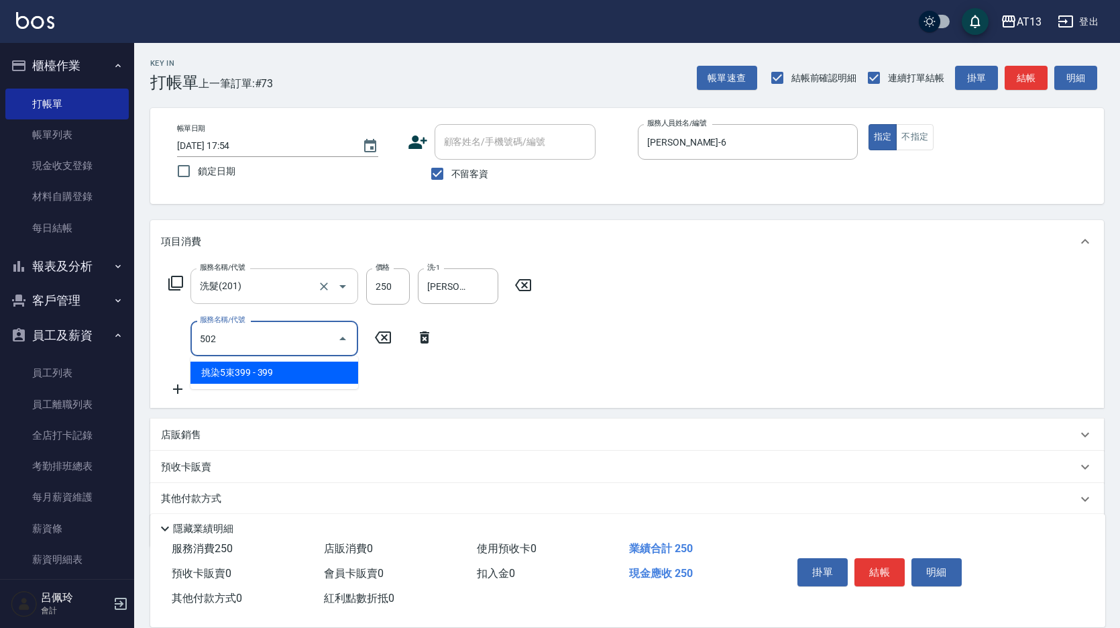
type input "挑染5束399(502)"
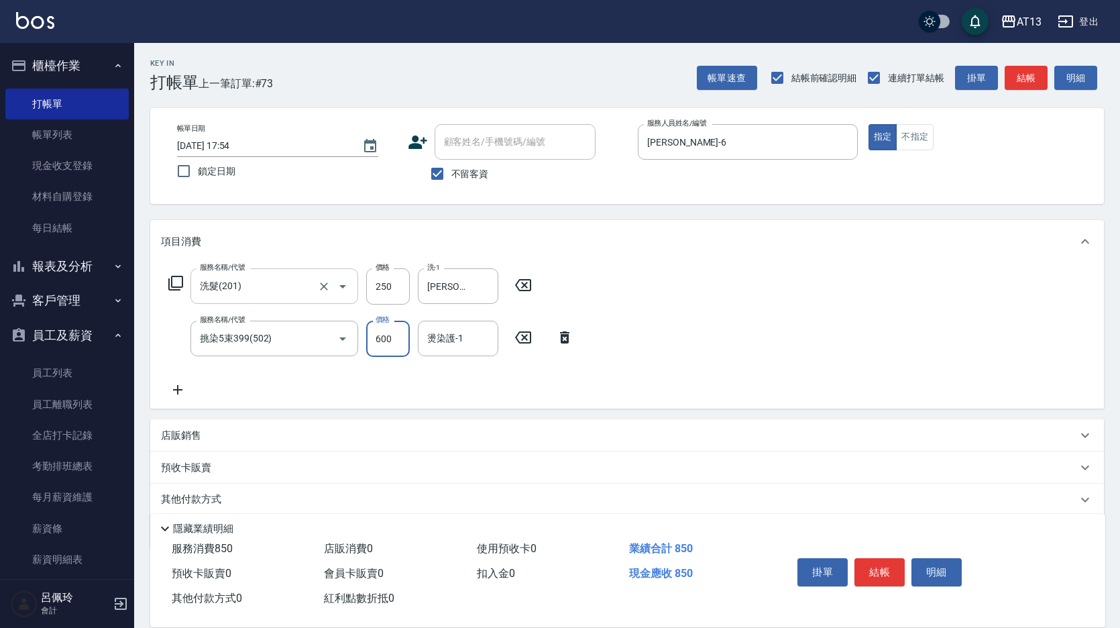
type input "600"
type input "[PERSON_NAME]-33"
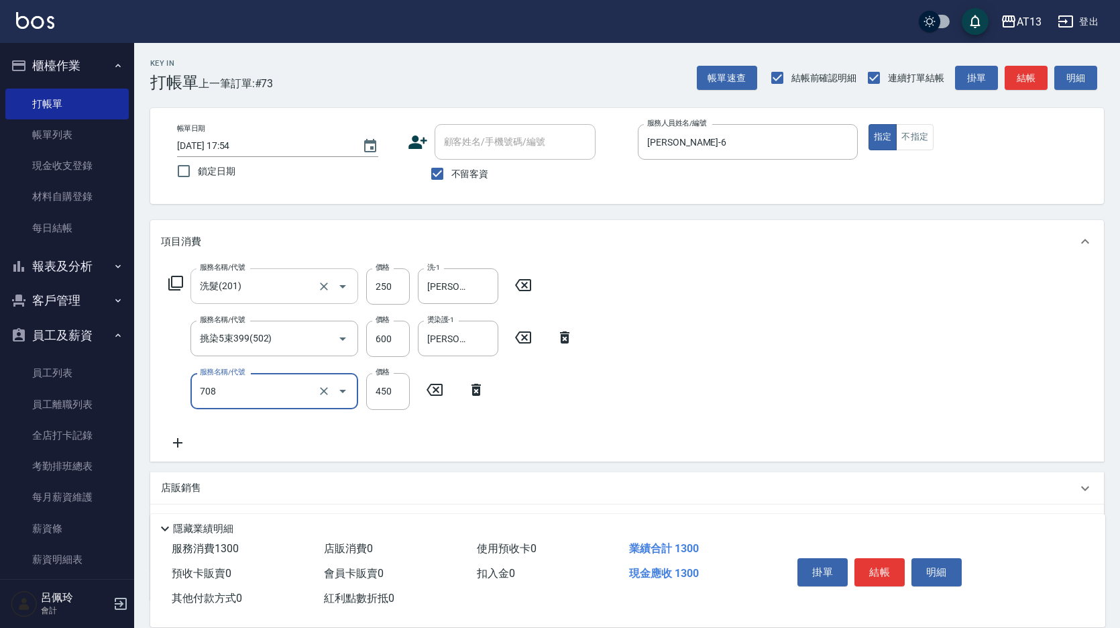
type input "松島舞鶴450(708)"
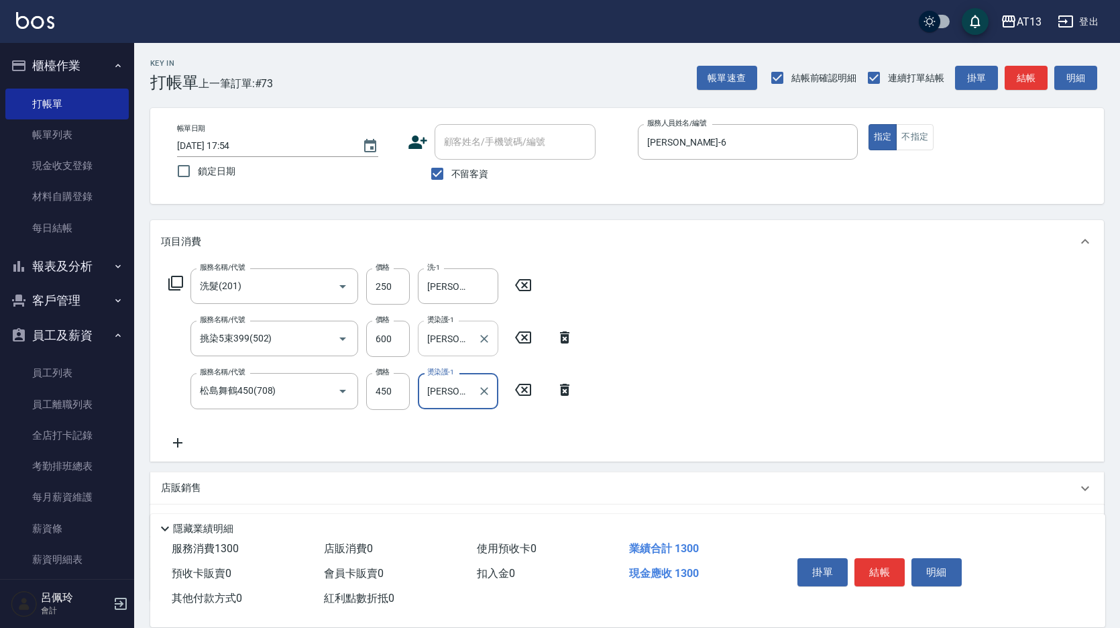
type input "[PERSON_NAME]-6"
click at [457, 337] on input "[PERSON_NAME]-33" at bounding box center [448, 338] width 48 height 23
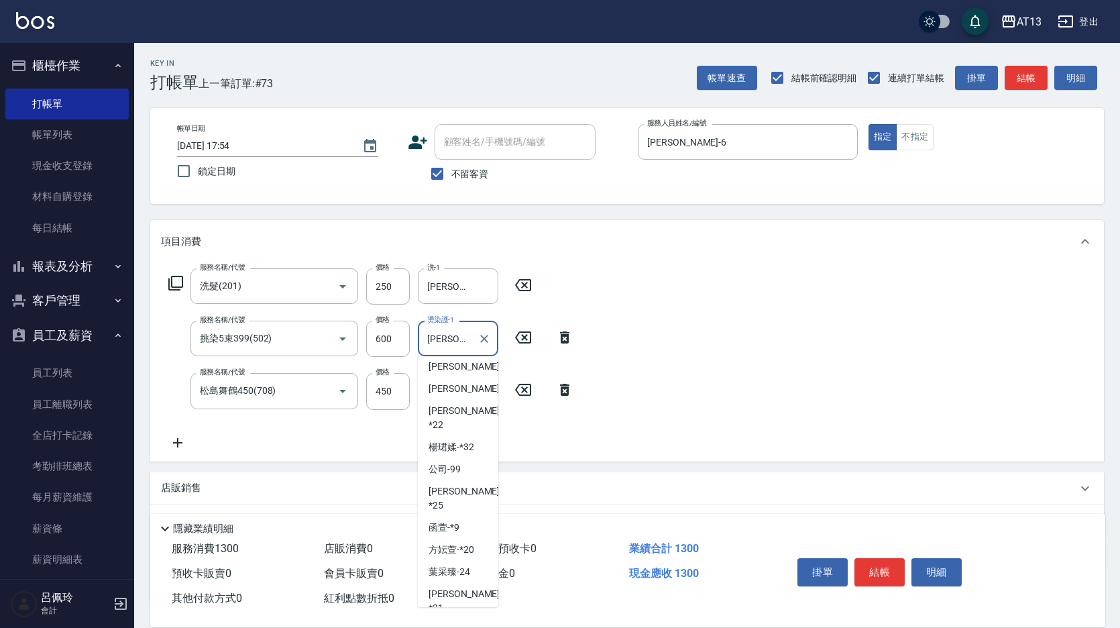
click at [490, 334] on button "Clear" at bounding box center [484, 338] width 19 height 19
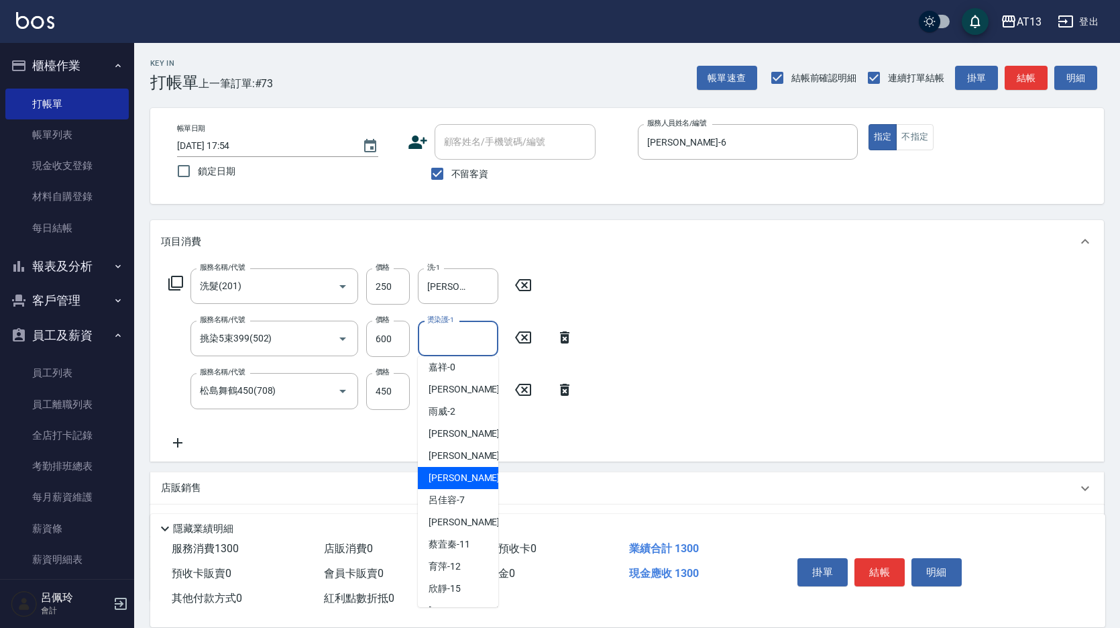
click at [453, 471] on span "亭妤 -6" at bounding box center [467, 478] width 79 height 14
type input "[PERSON_NAME]-6"
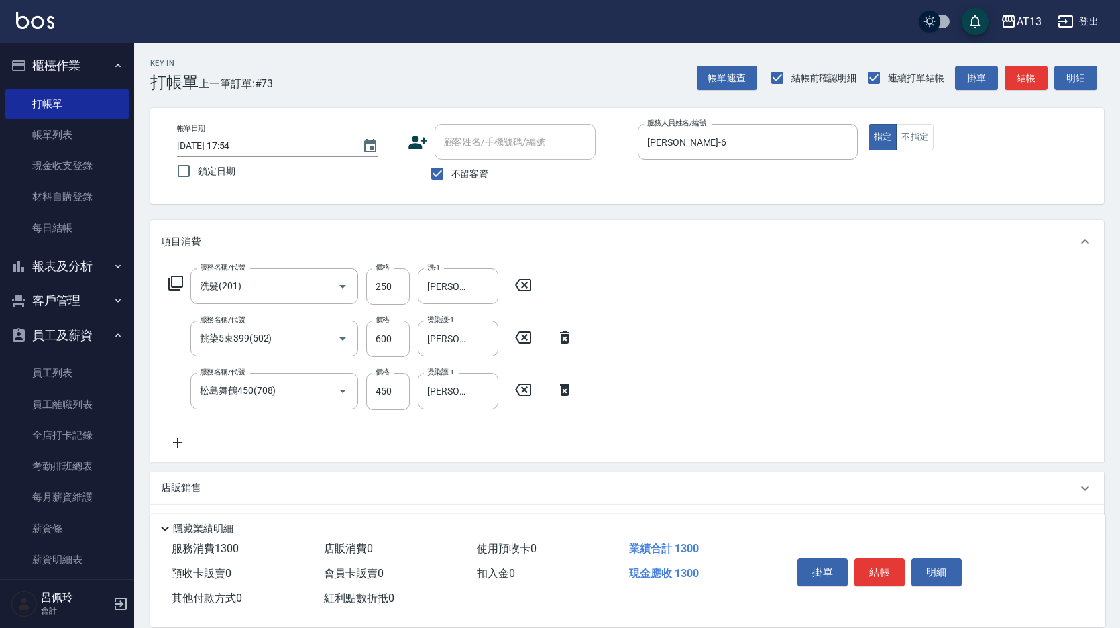
click at [647, 386] on div "服務名稱/代號 洗髮(201) 服務名稱/代號 價格 250 價格 洗-1 [PERSON_NAME]-33 洗-1 服務名稱/代號 挑染5束399(502)…" at bounding box center [626, 362] width 953 height 198
click at [488, 388] on icon "Clear" at bounding box center [483, 390] width 13 height 13
click at [457, 392] on input "燙染護-1" at bounding box center [458, 390] width 68 height 23
click at [451, 443] on span "[PERSON_NAME]-33" at bounding box center [449, 447] width 42 height 14
type input "[PERSON_NAME]-33"
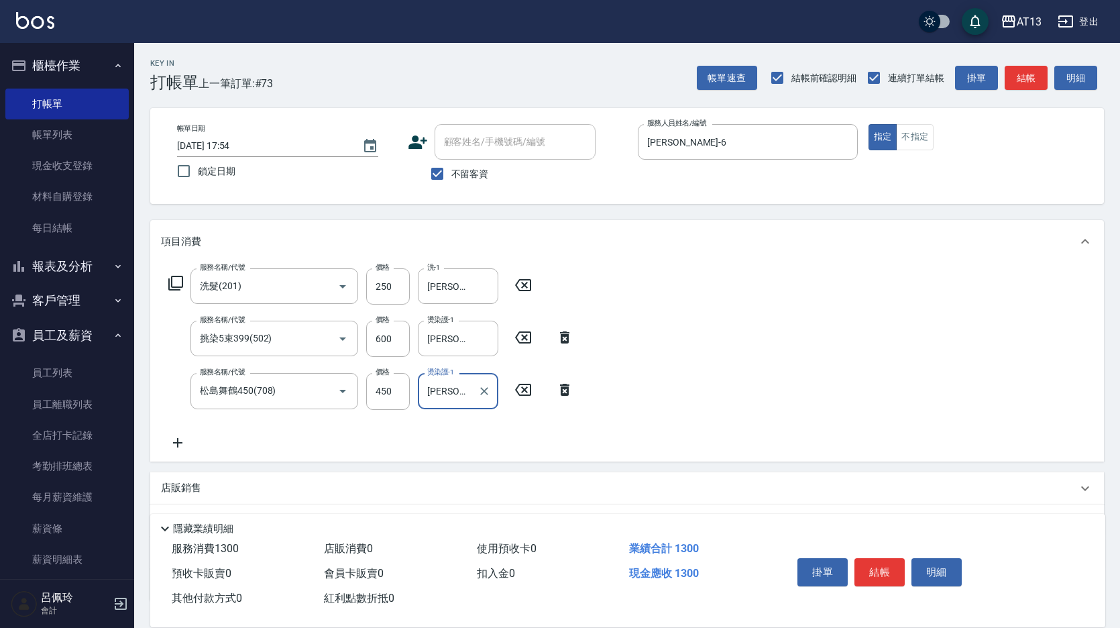
click at [787, 463] on div "項目消費 服務名稱/代號 洗髮(201) 服務名稱/代號 價格 250 價格 洗-1 [PERSON_NAME]-33 洗-1 服務名稱/代號 挑染5束399…" at bounding box center [626, 410] width 953 height 380
click at [881, 563] on button "結帳" at bounding box center [879, 572] width 50 height 28
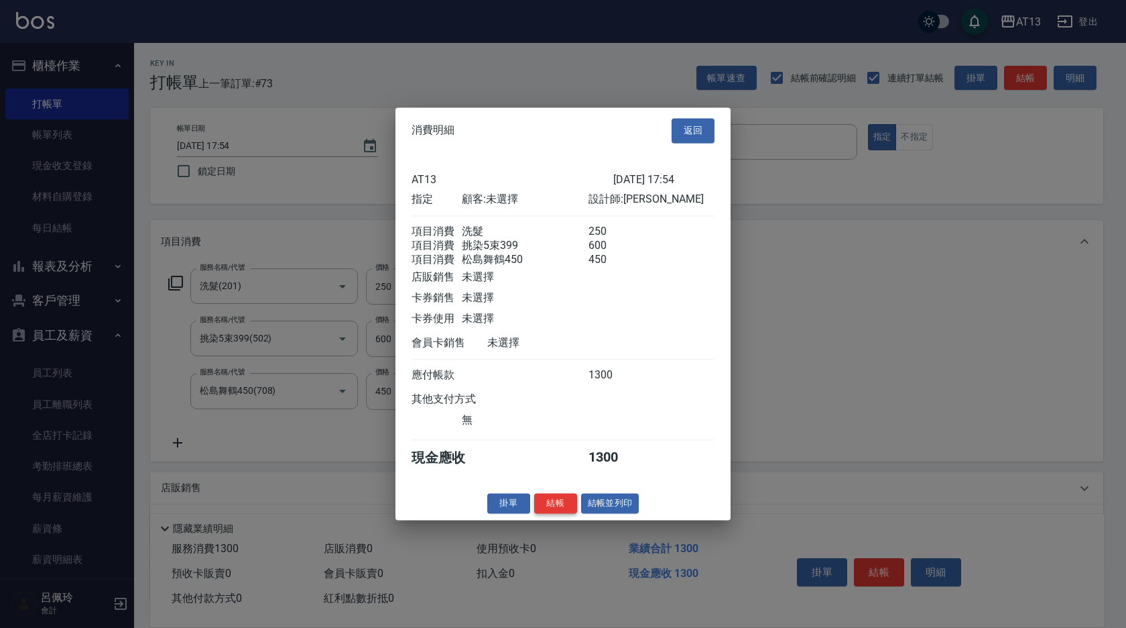
click at [550, 514] on button "結帳" at bounding box center [555, 503] width 43 height 21
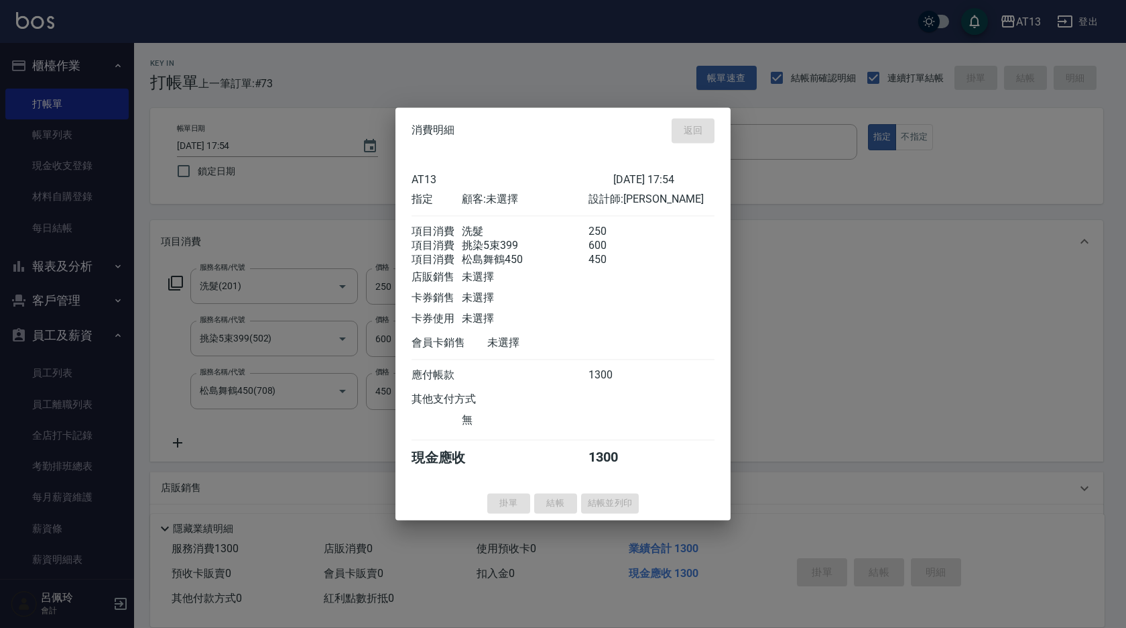
type input "[DATE] 17:55"
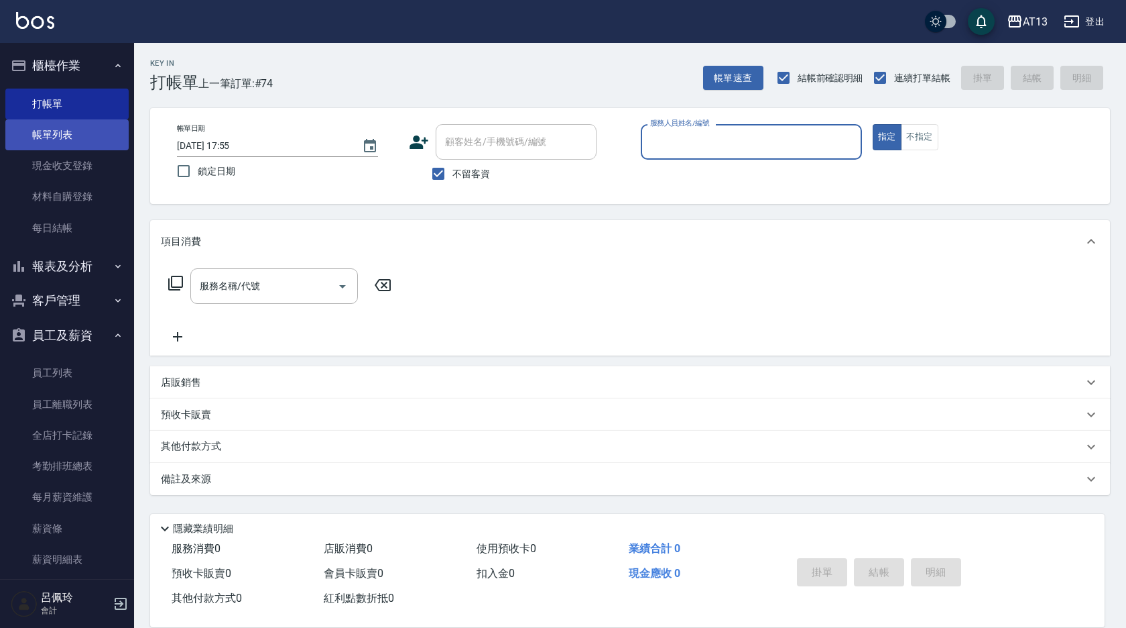
drag, startPoint x: 49, startPoint y: 147, endPoint x: 43, endPoint y: 133, distance: 15.9
click at [49, 147] on link "帳單列表" at bounding box center [66, 134] width 123 height 31
click at [45, 133] on link "帳單列表" at bounding box center [66, 134] width 123 height 31
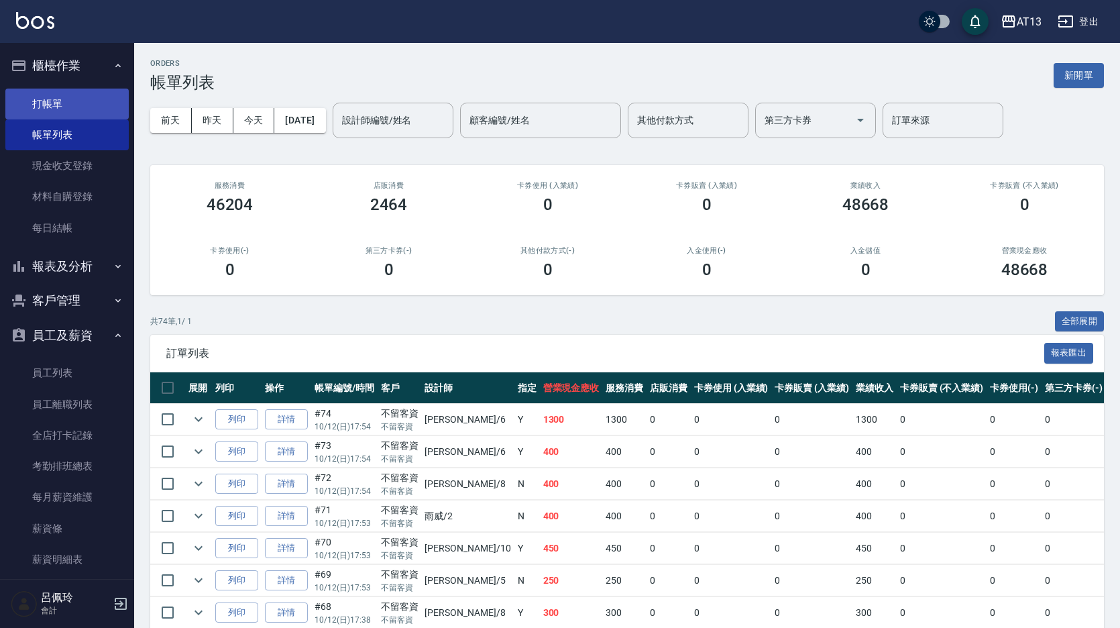
click at [66, 102] on link "打帳單" at bounding box center [66, 103] width 123 height 31
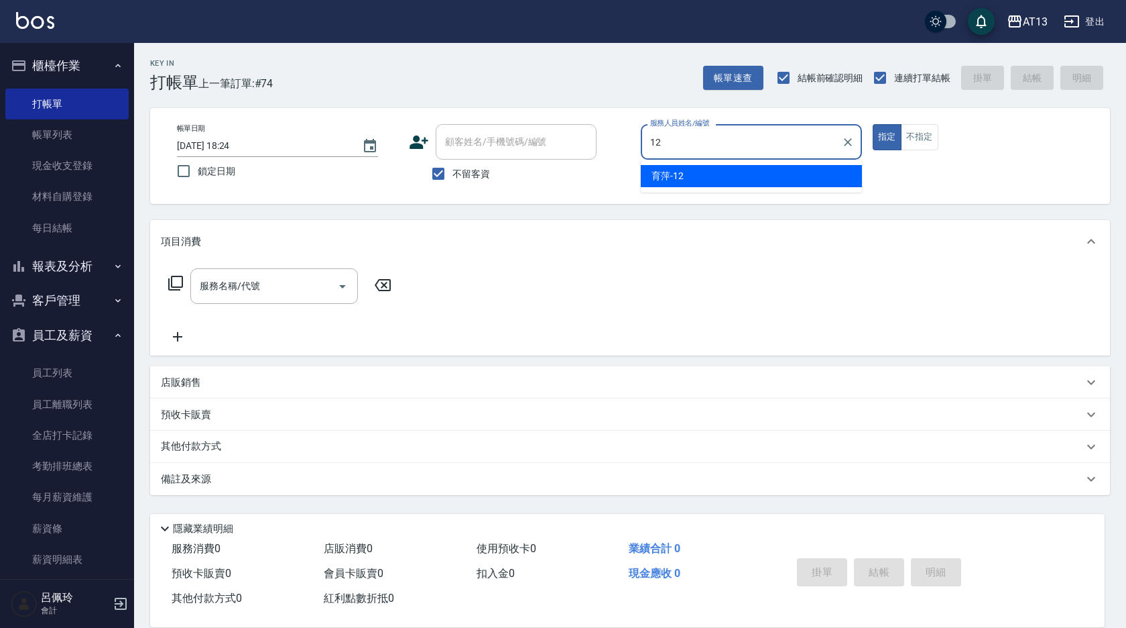
click at [684, 174] on div "育萍 -12" at bounding box center [751, 176] width 221 height 22
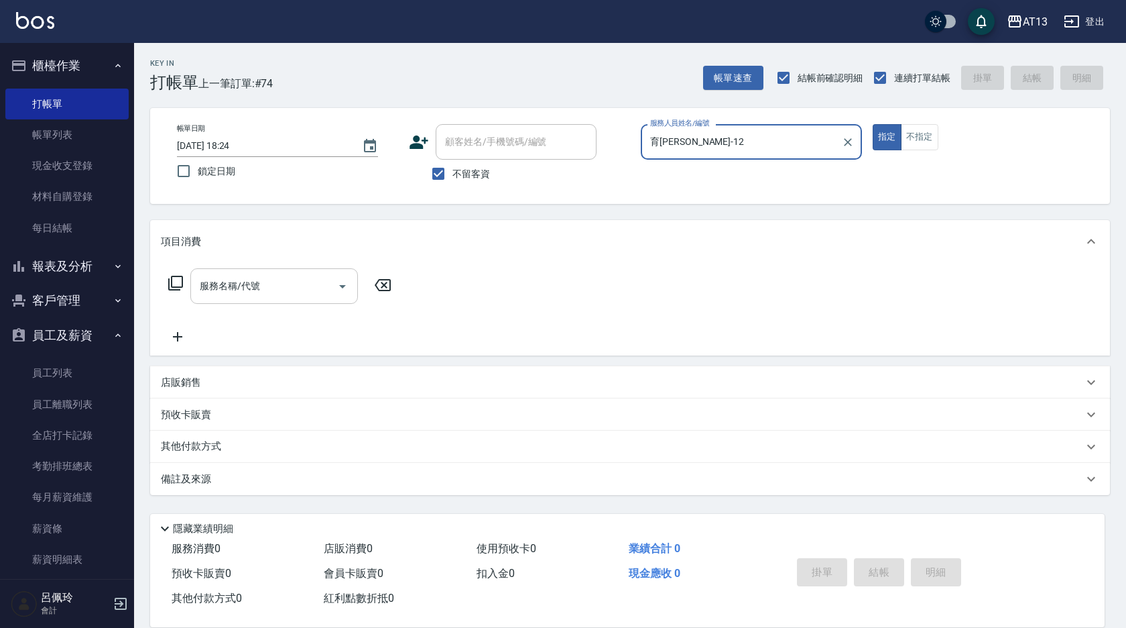
type input "育[PERSON_NAME]-12"
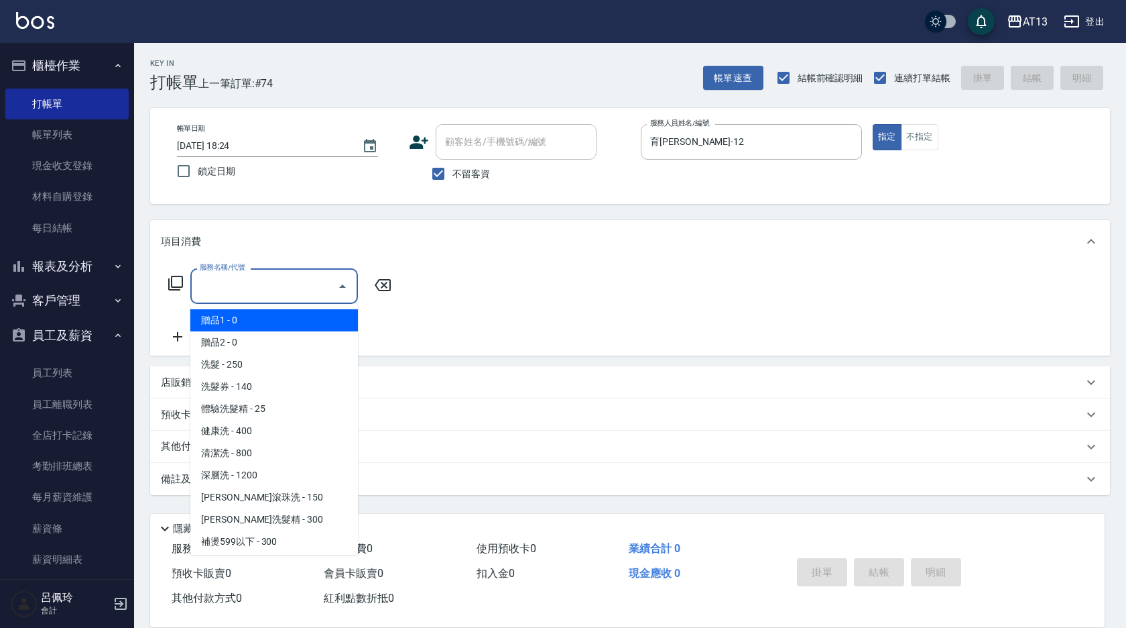
click at [304, 280] on input "服務名稱/代號" at bounding box center [263, 285] width 135 height 23
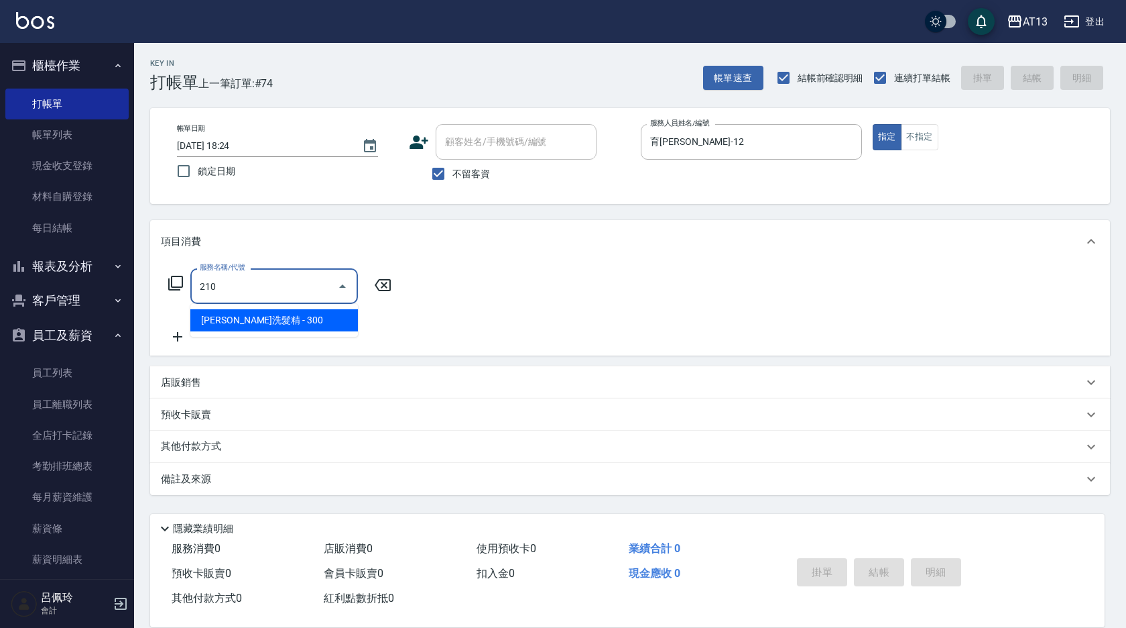
type input "[PERSON_NAME]洗髮精(210)"
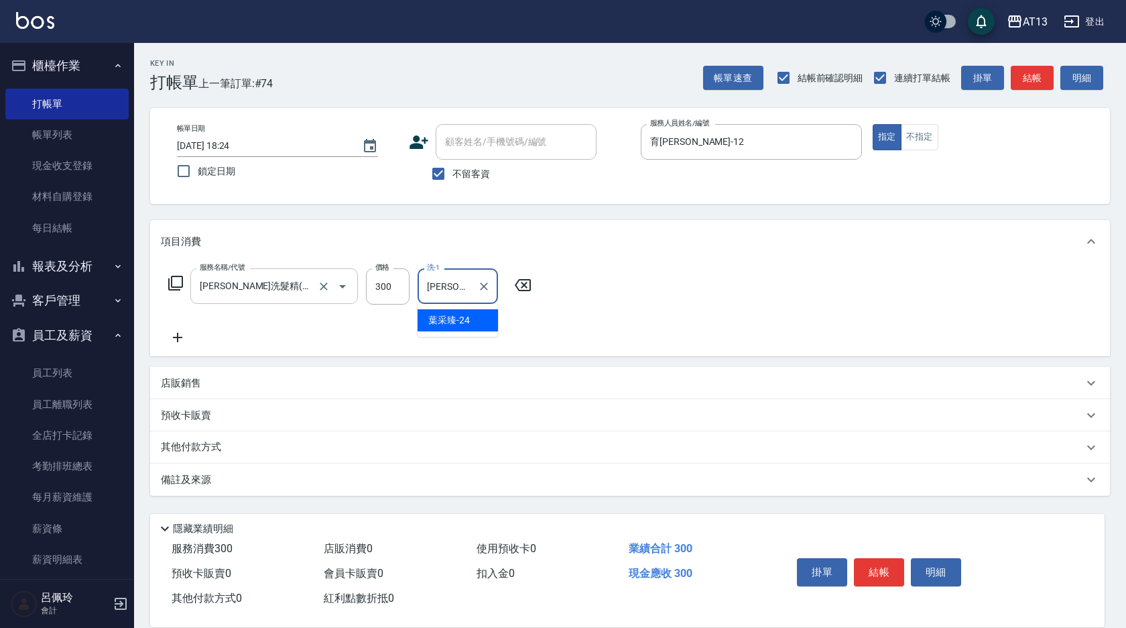
type input "[PERSON_NAME]-24"
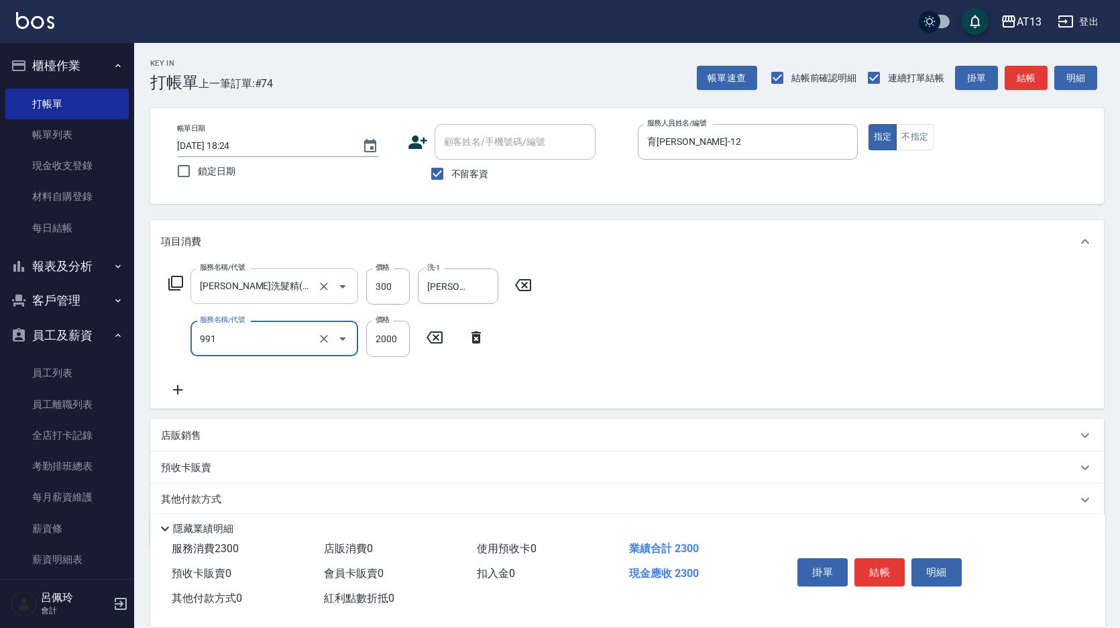
type input "接髮勞本(991)"
type input "2600"
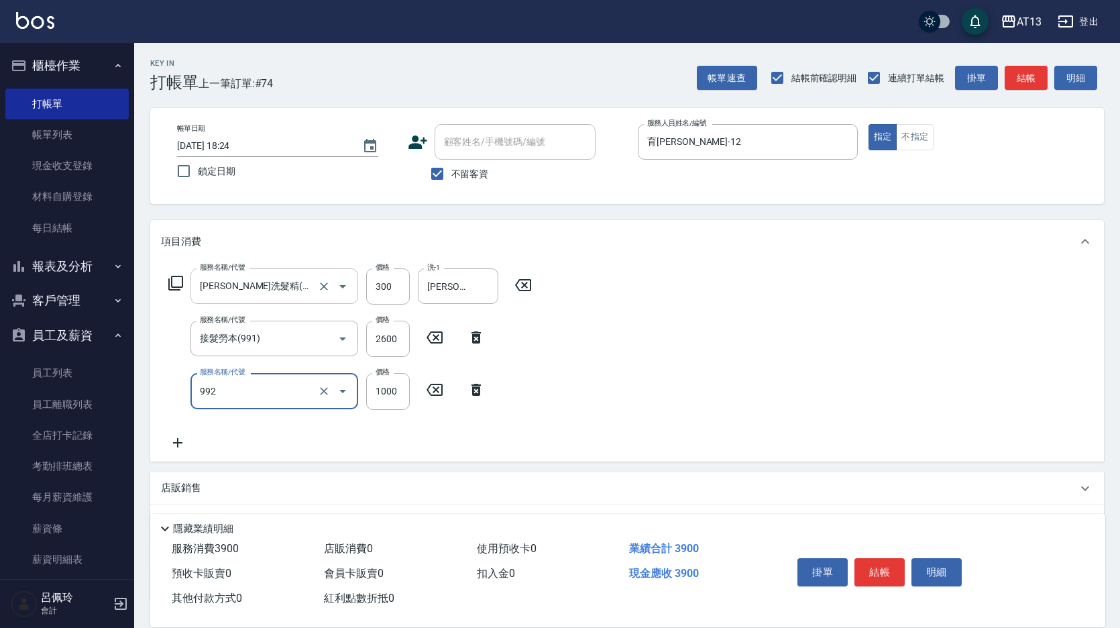
type input "接髮(992)"
type input "1000"
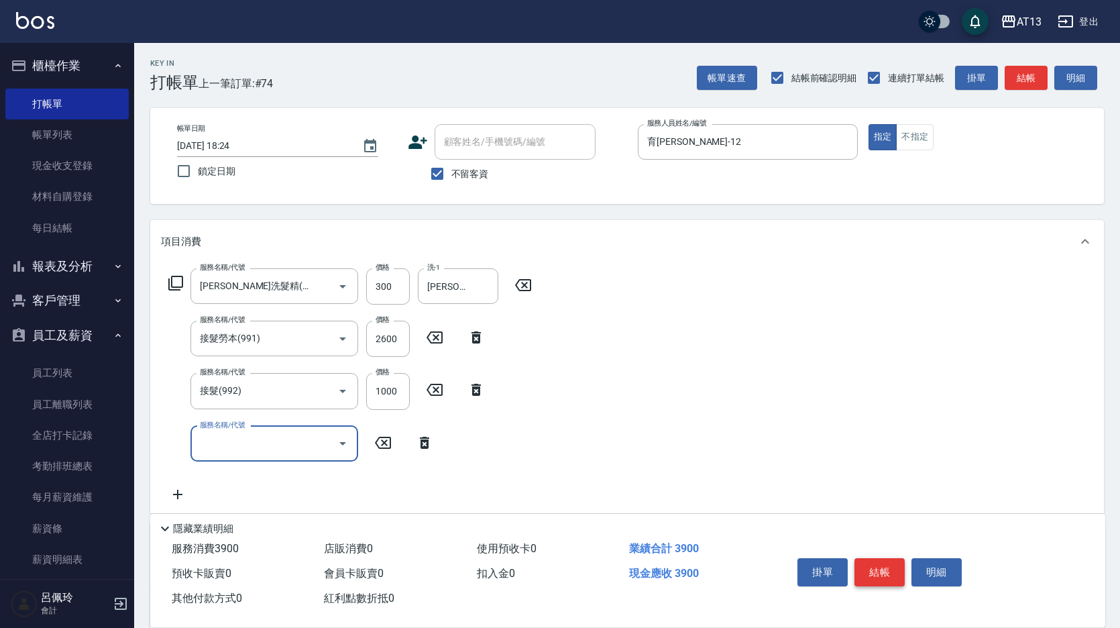
click at [889, 568] on button "結帳" at bounding box center [879, 572] width 50 height 28
click at [882, 567] on button "結帳" at bounding box center [879, 572] width 50 height 28
click at [886, 563] on button "結帳" at bounding box center [879, 572] width 50 height 28
click at [872, 558] on button "結帳" at bounding box center [879, 572] width 50 height 28
click at [883, 567] on button "結帳" at bounding box center [879, 572] width 50 height 28
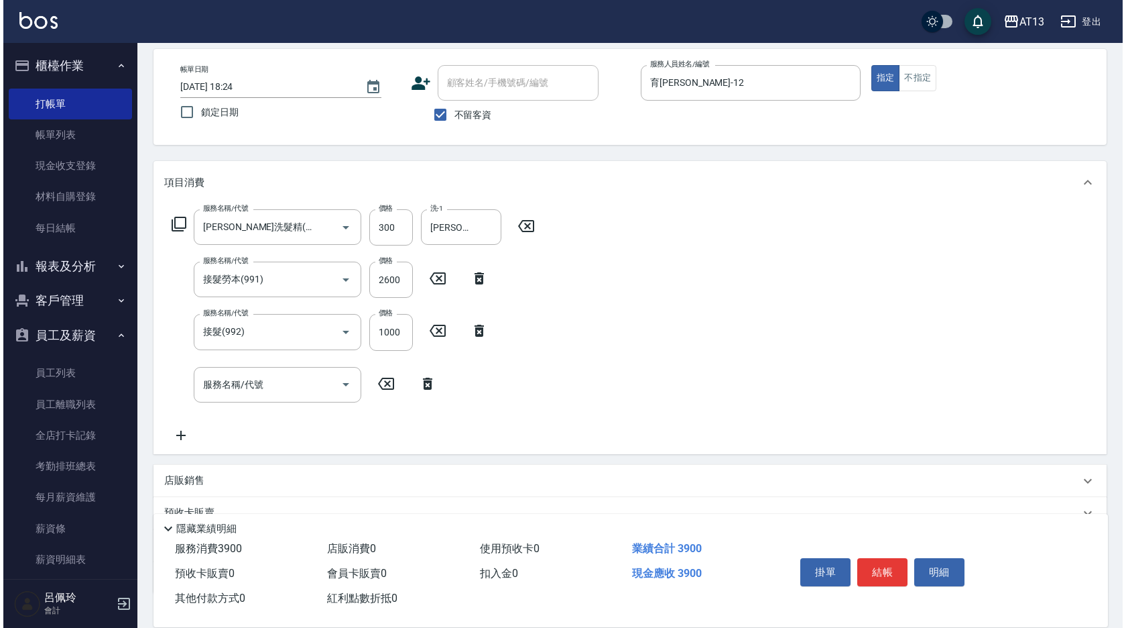
scroll to position [154, 0]
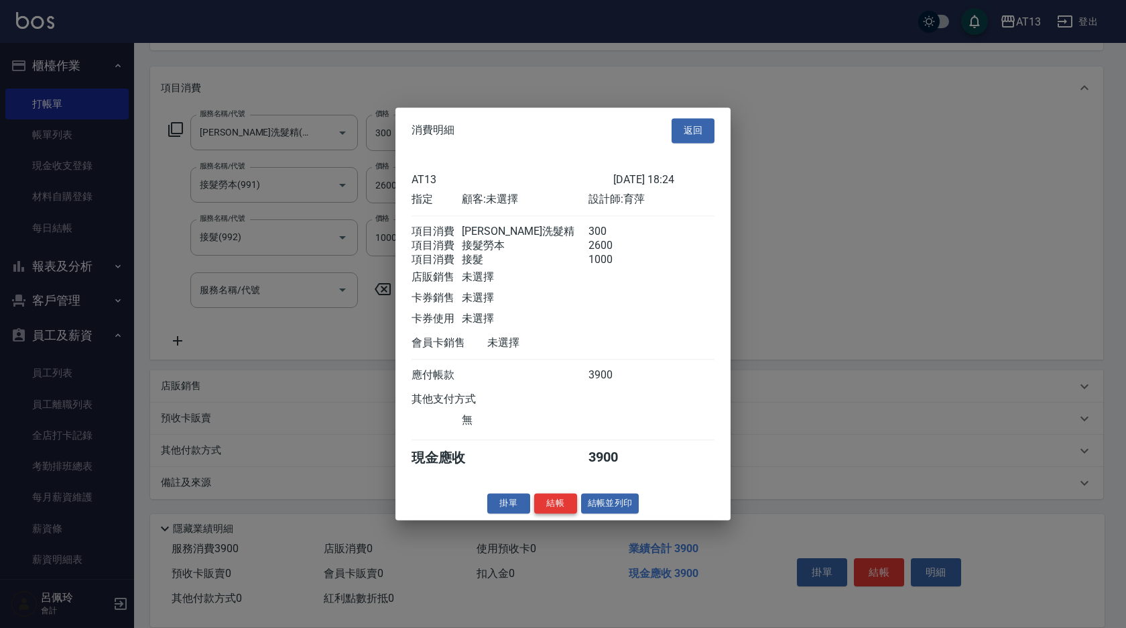
click at [574, 514] on button "結帳" at bounding box center [555, 503] width 43 height 21
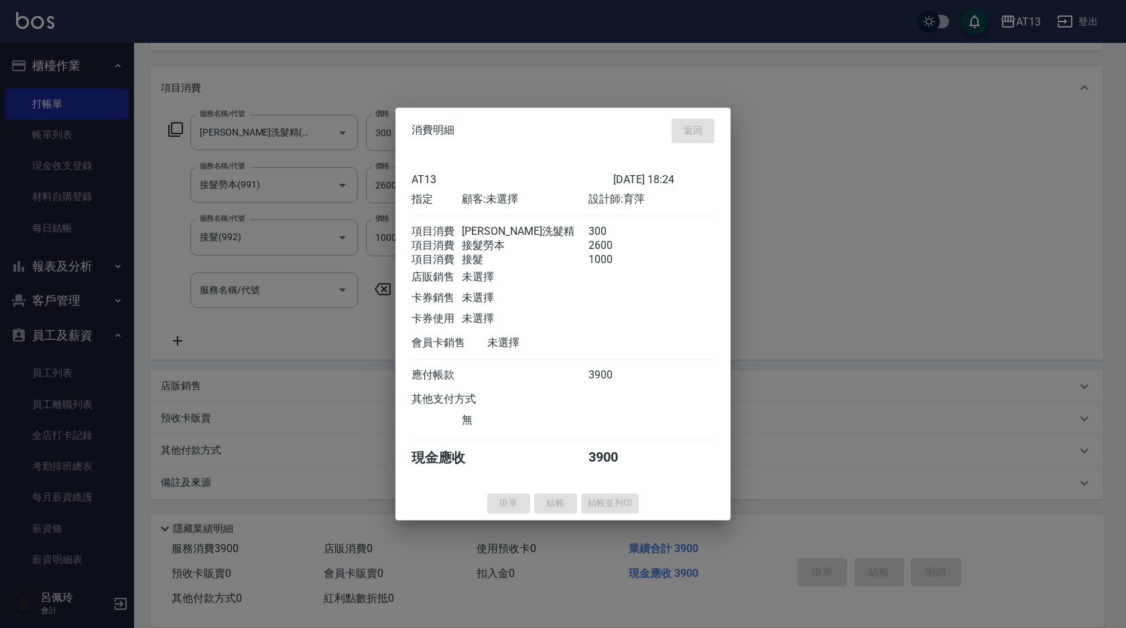
type input "[DATE] 18:30"
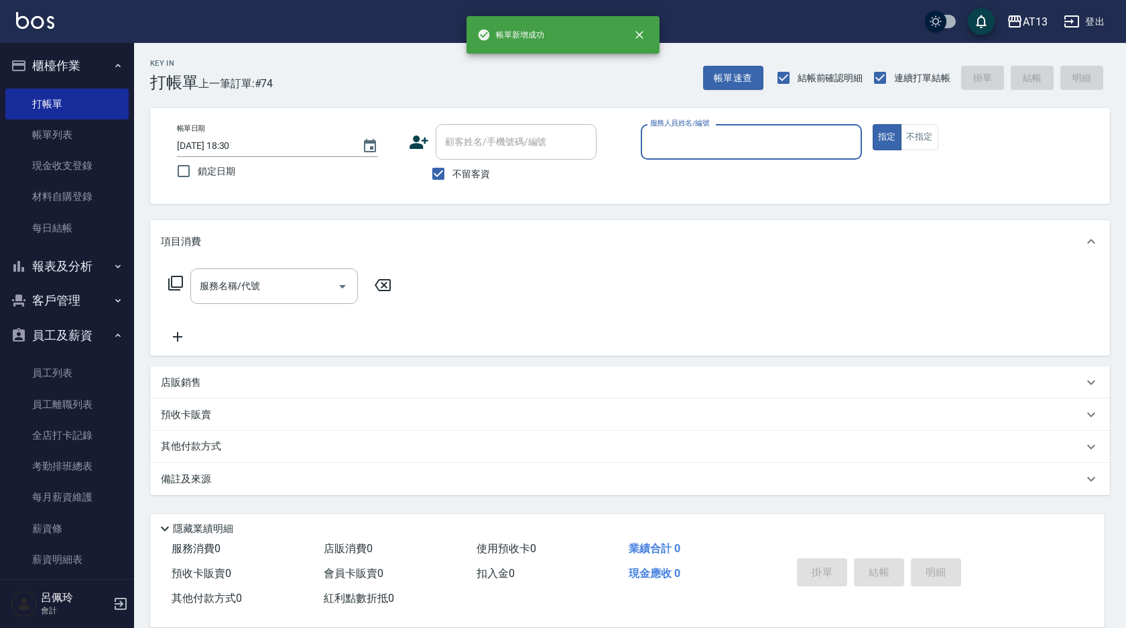
scroll to position [0, 0]
click at [574, 520] on div "隱藏業績明細" at bounding box center [631, 528] width 948 height 16
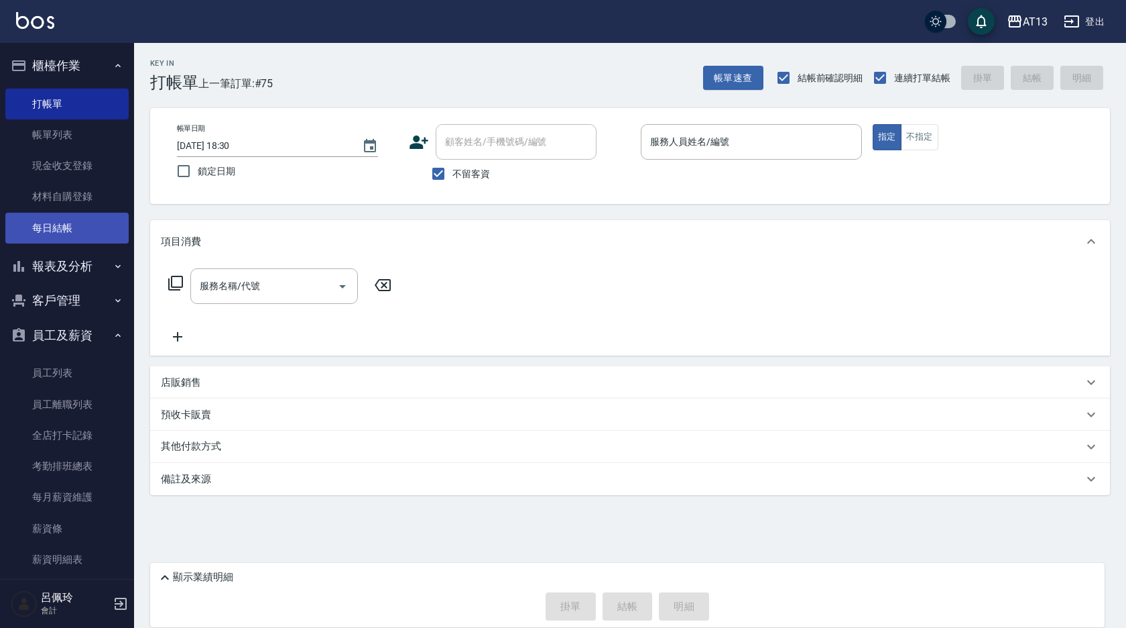
click at [60, 224] on link "每日結帳" at bounding box center [66, 228] width 123 height 31
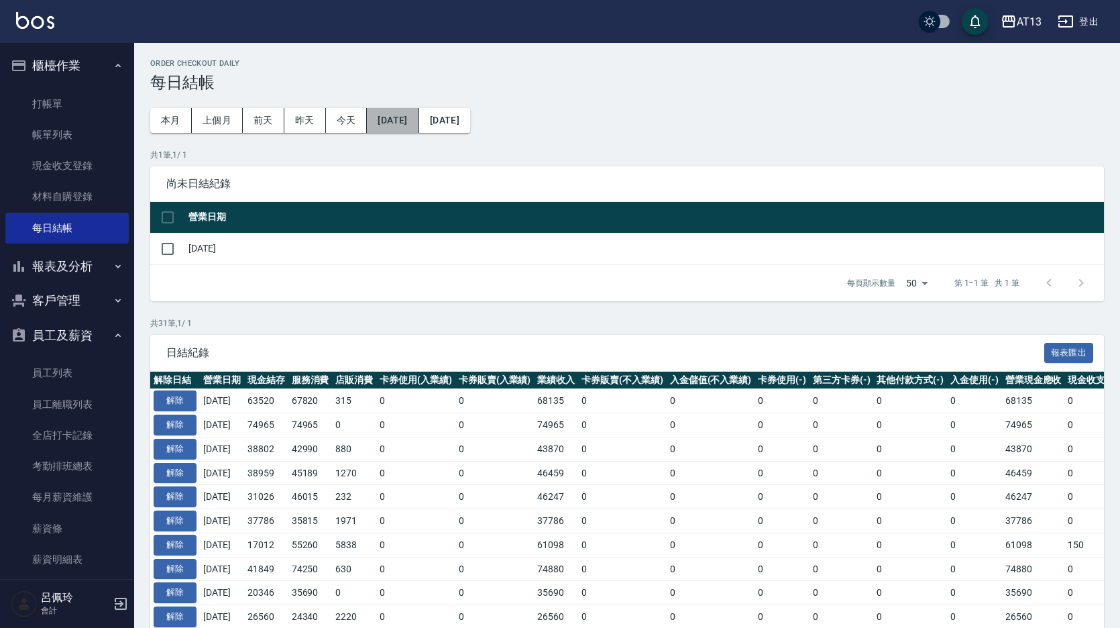
click at [404, 125] on button "[DATE]" at bounding box center [393, 120] width 52 height 25
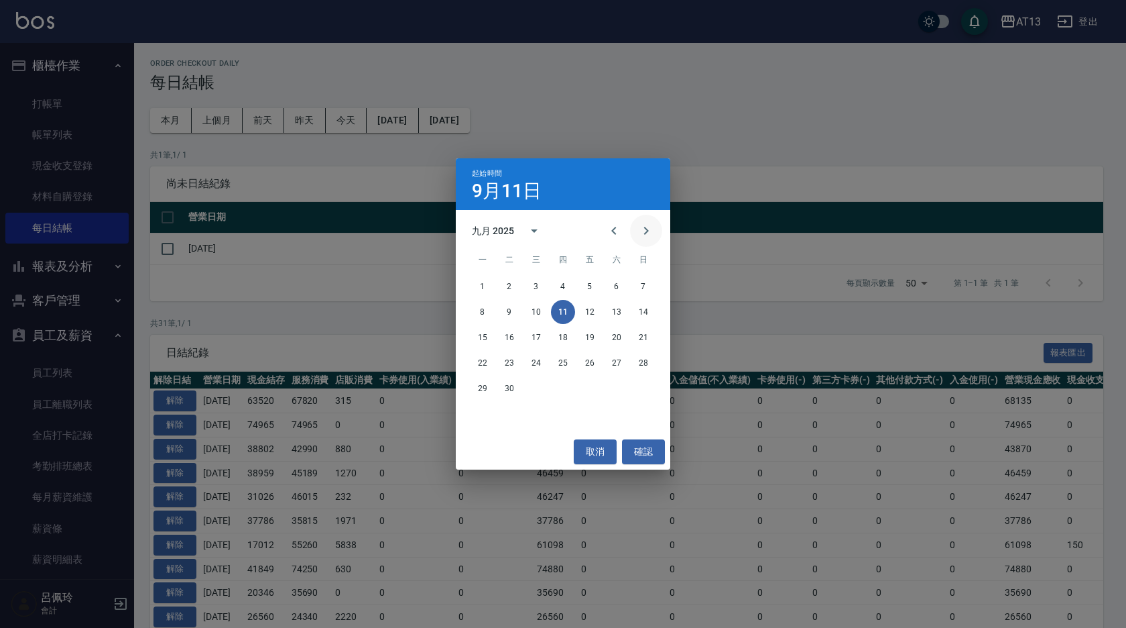
click at [645, 235] on icon "Next month" at bounding box center [646, 231] width 5 height 8
click at [593, 285] on button "3" at bounding box center [590, 286] width 24 height 24
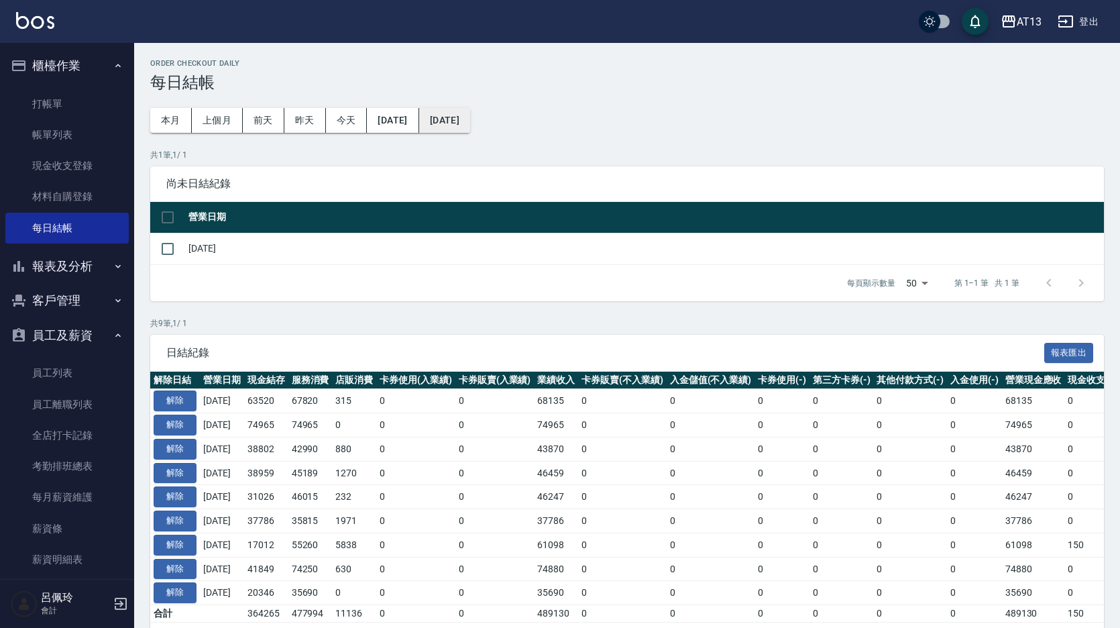
click at [470, 127] on button "[DATE]" at bounding box center [444, 120] width 51 height 25
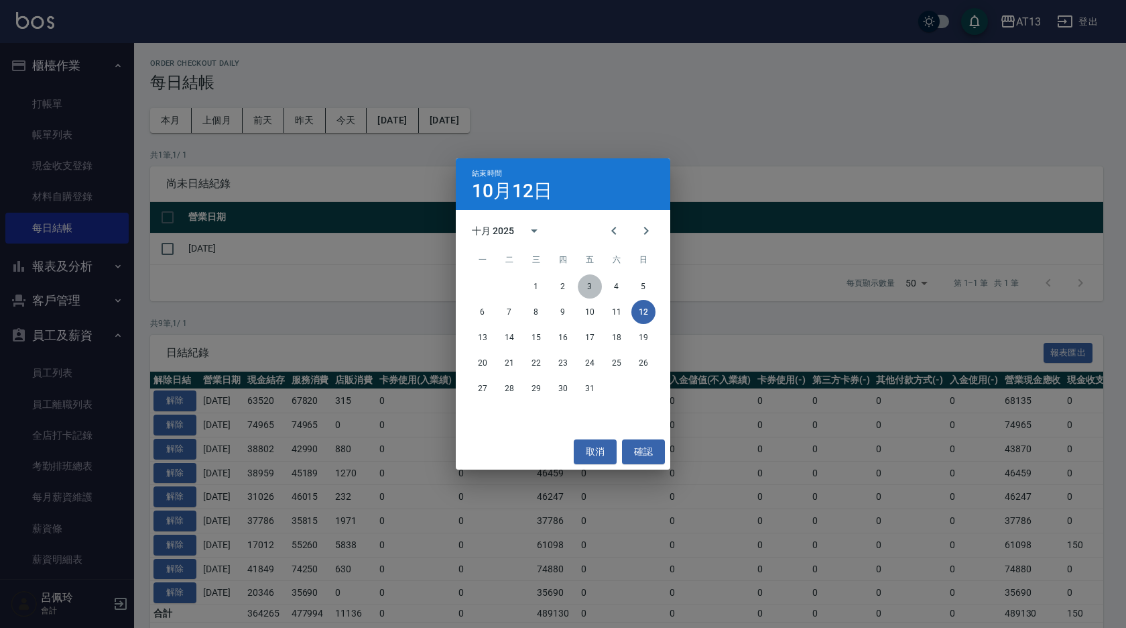
click at [584, 283] on button "3" at bounding box center [590, 286] width 24 height 24
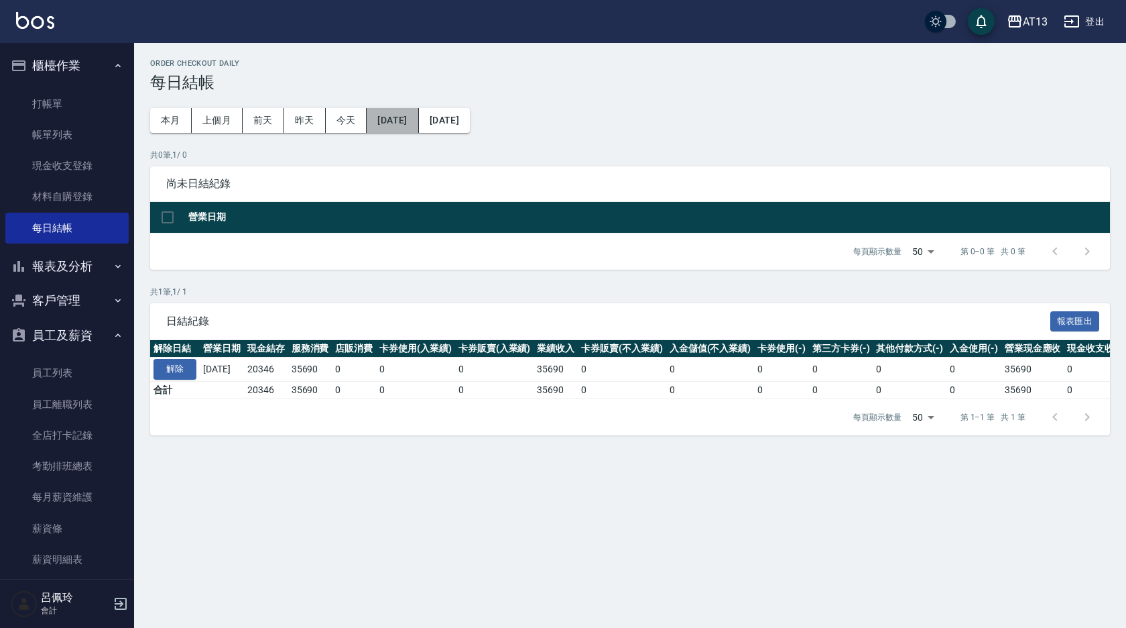
click at [387, 115] on button "[DATE]" at bounding box center [393, 120] width 52 height 25
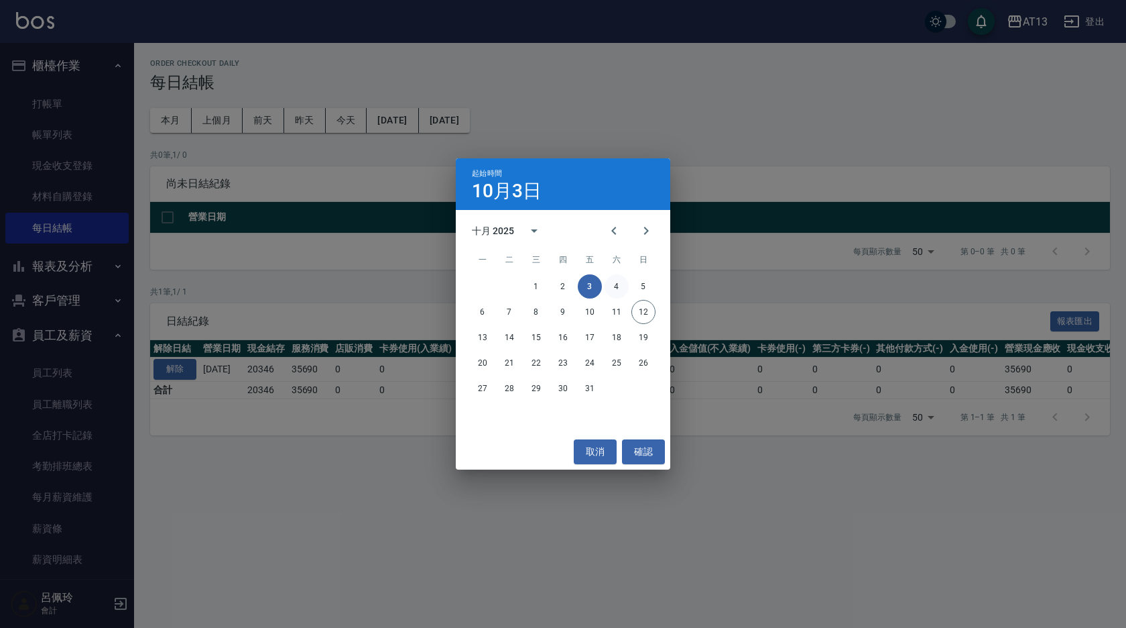
click at [619, 286] on button "4" at bounding box center [617, 286] width 24 height 24
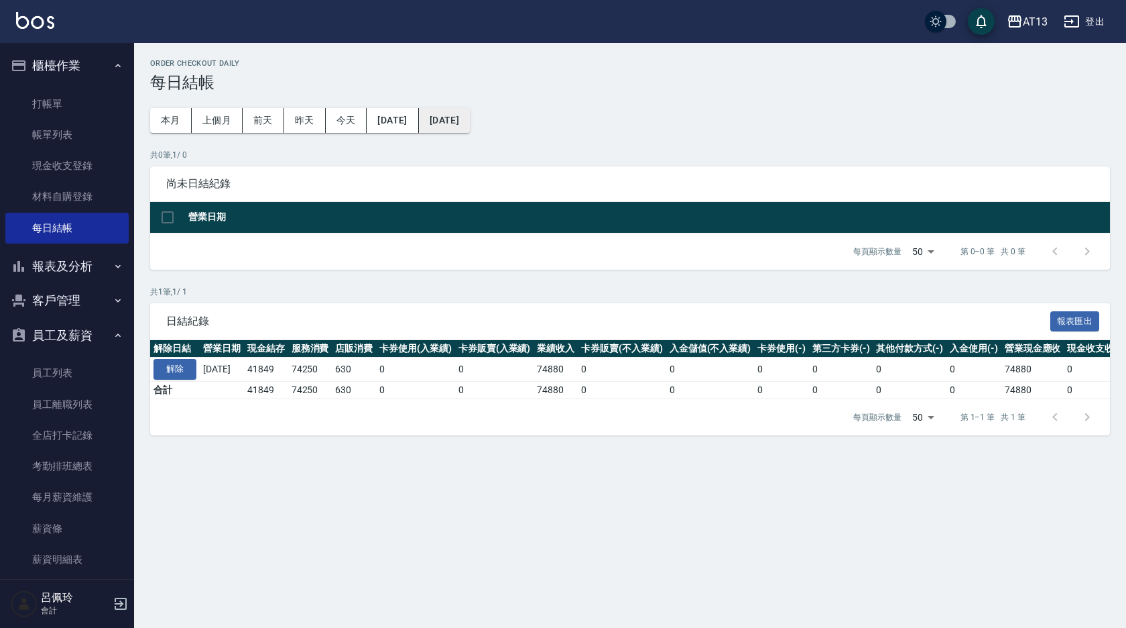
click at [470, 119] on button "[DATE]" at bounding box center [444, 120] width 51 height 25
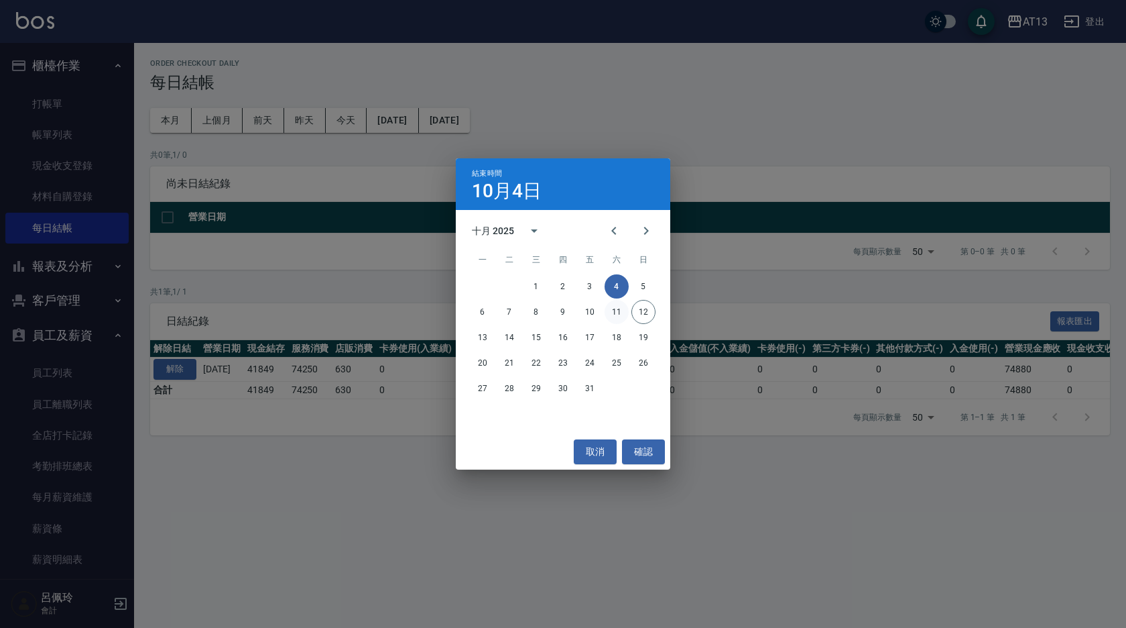
click at [618, 315] on button "11" at bounding box center [617, 312] width 24 height 24
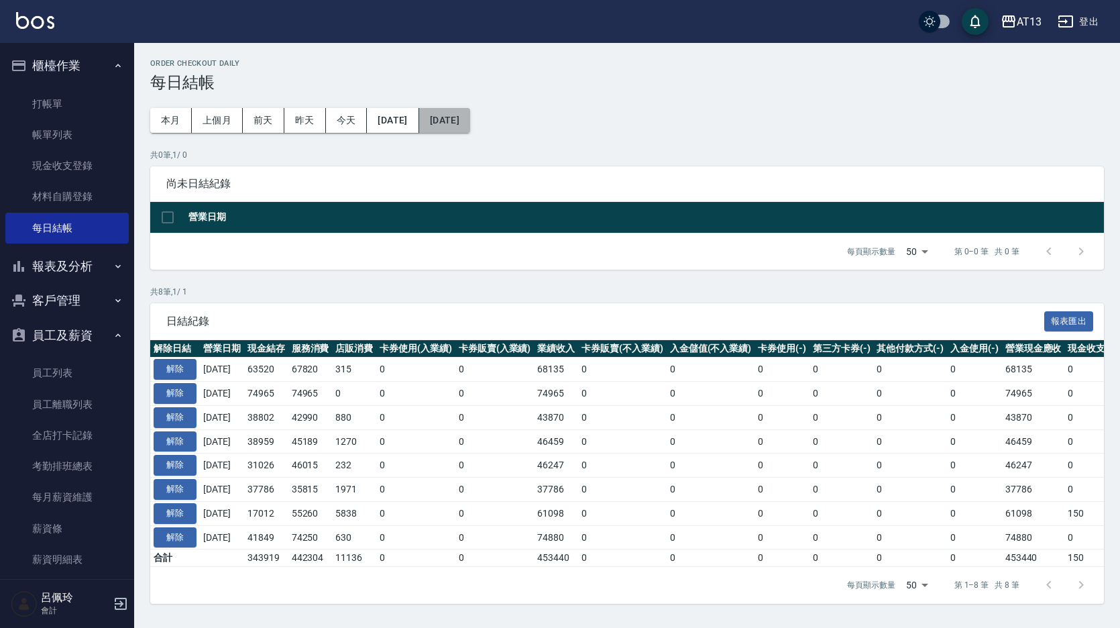
click at [470, 121] on button "[DATE]" at bounding box center [444, 120] width 51 height 25
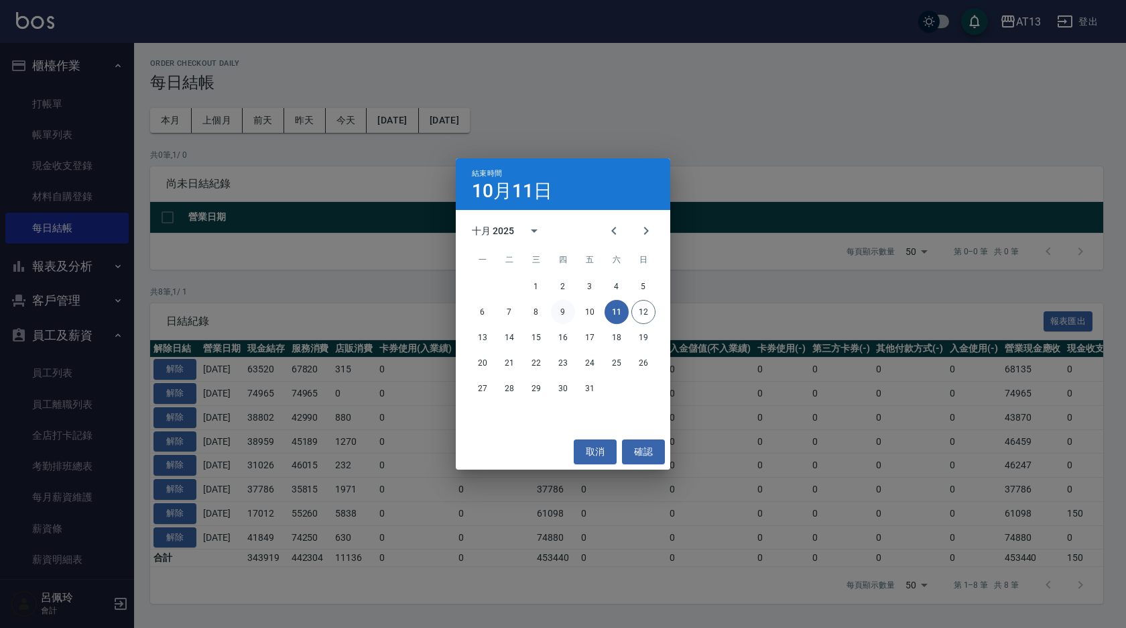
click at [562, 310] on button "9" at bounding box center [563, 312] width 24 height 24
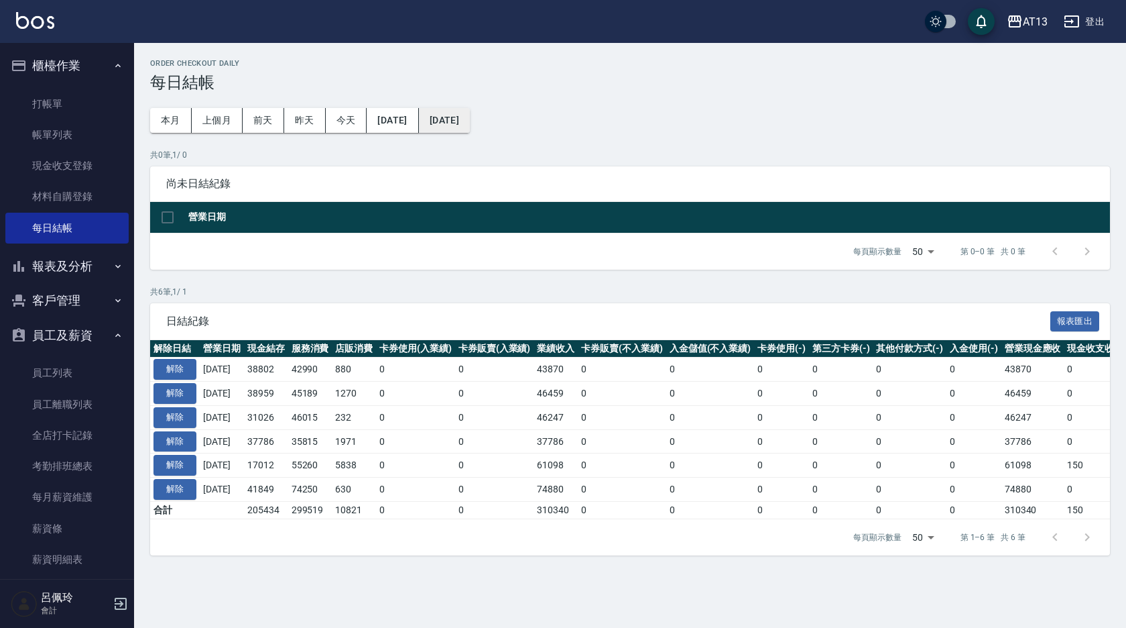
click at [470, 131] on button "[DATE]" at bounding box center [444, 120] width 51 height 25
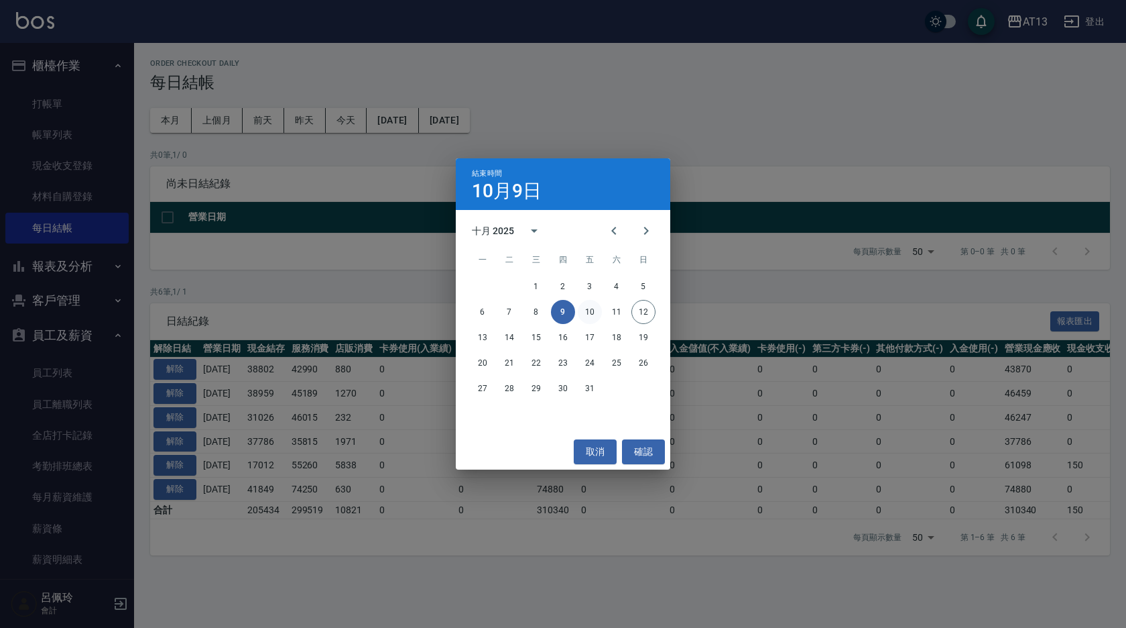
click at [589, 307] on button "10" at bounding box center [590, 312] width 24 height 24
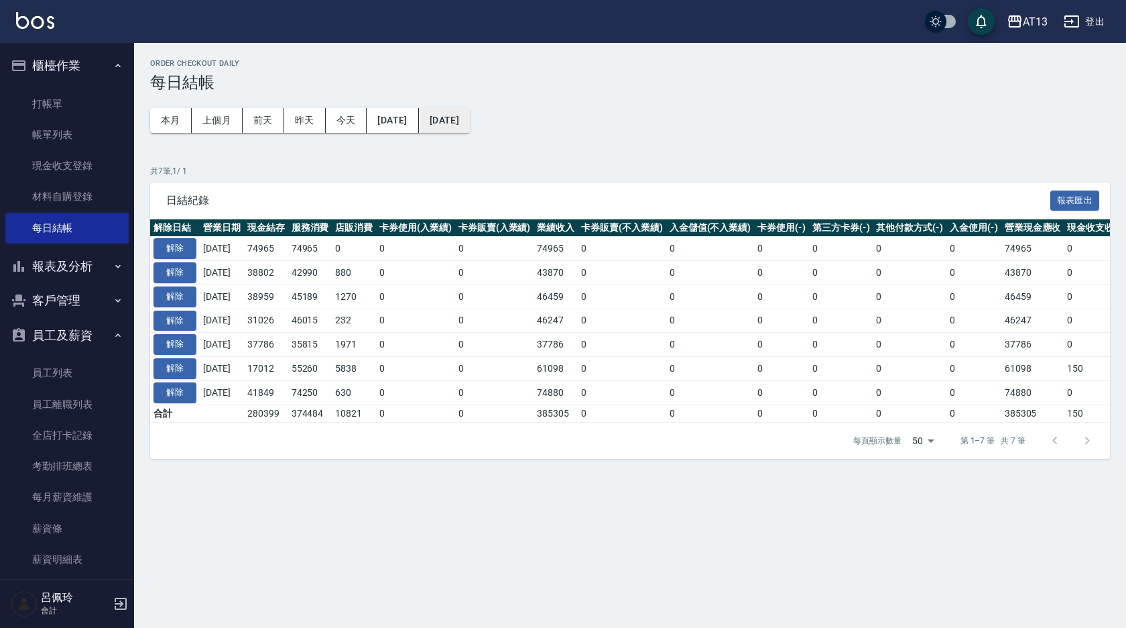
click at [470, 125] on button "[DATE]" at bounding box center [444, 120] width 51 height 25
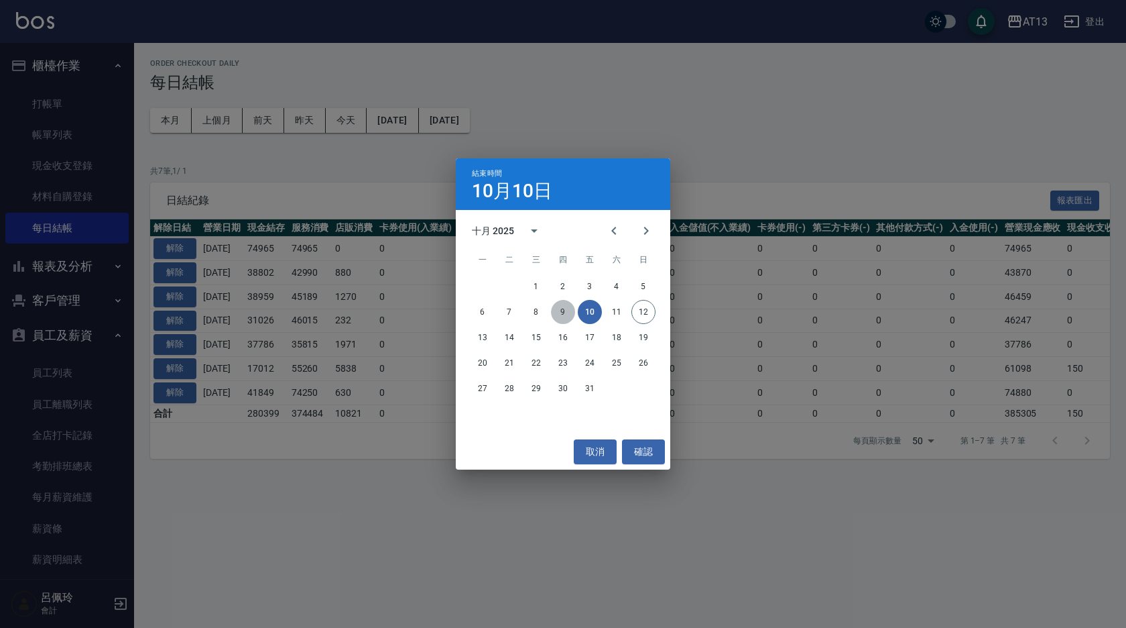
click at [565, 309] on button "9" at bounding box center [563, 312] width 24 height 24
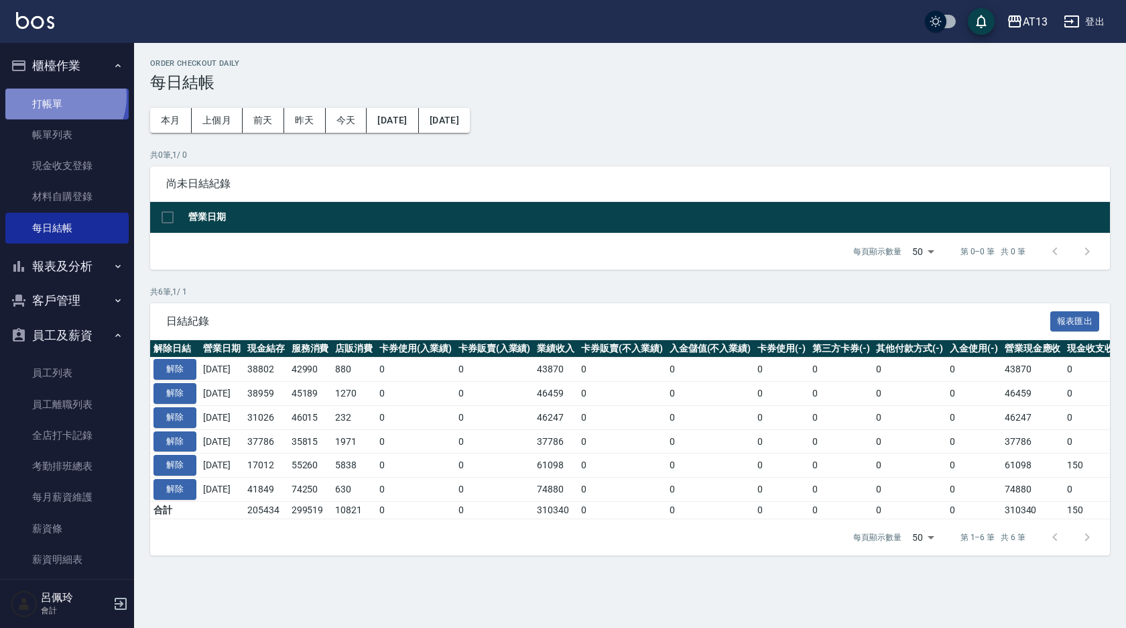
drag, startPoint x: 56, startPoint y: 96, endPoint x: 51, endPoint y: 91, distance: 7.1
click at [56, 97] on link "打帳單" at bounding box center [66, 103] width 123 height 31
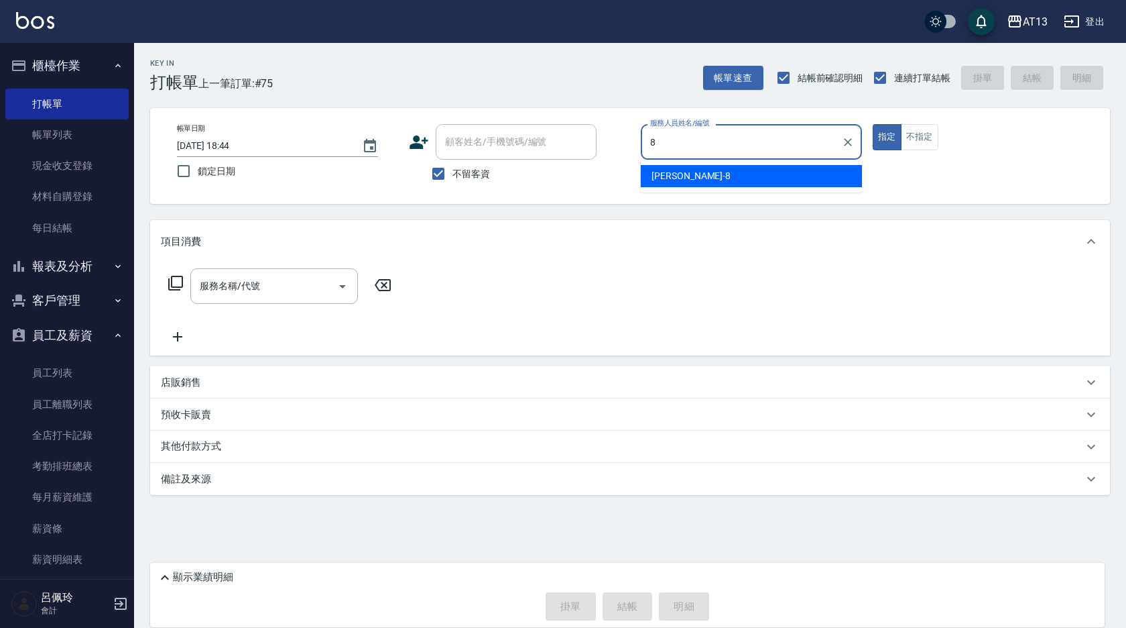
click at [671, 175] on span "[PERSON_NAME] -8" at bounding box center [691, 176] width 79 height 14
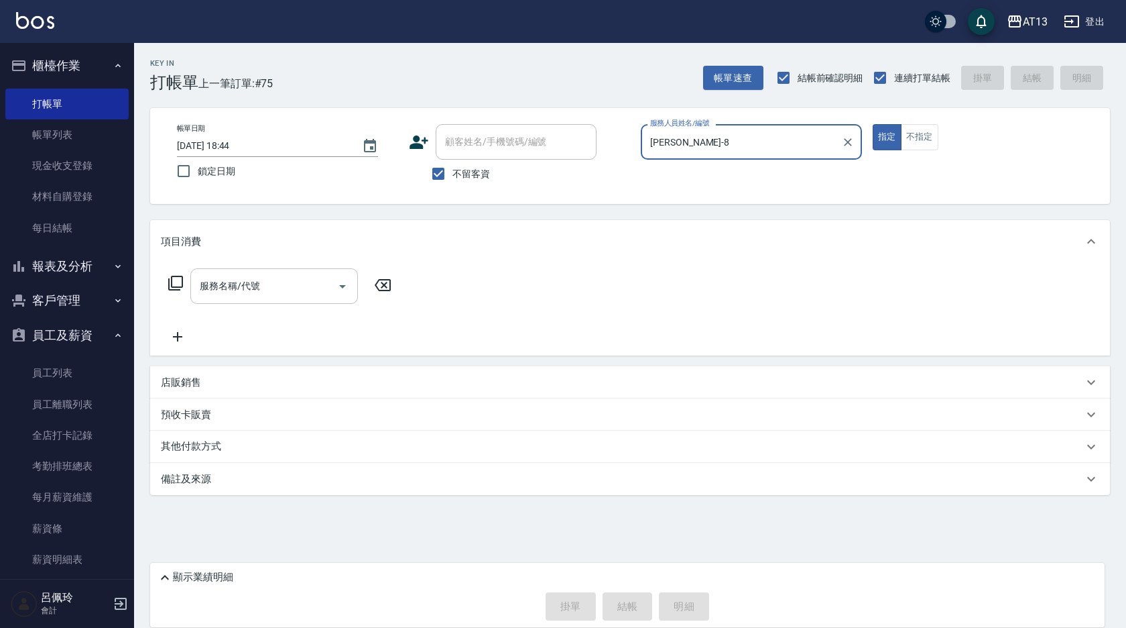
type input "[PERSON_NAME]-8"
click at [288, 278] on input "服務名稱/代號" at bounding box center [263, 285] width 135 height 23
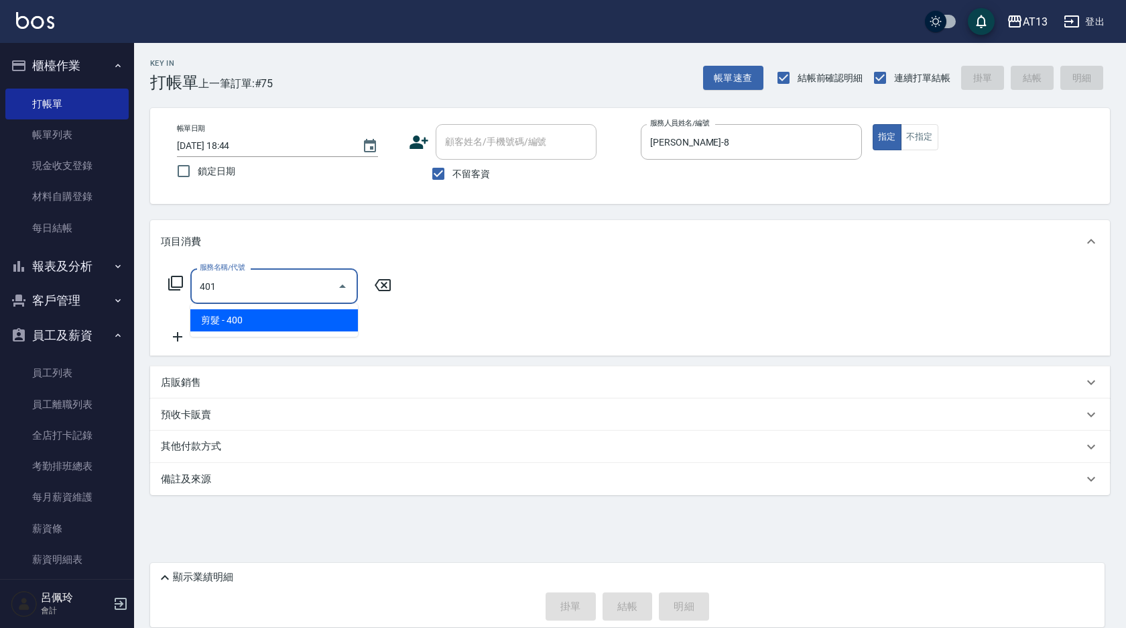
type input "剪髮(401)"
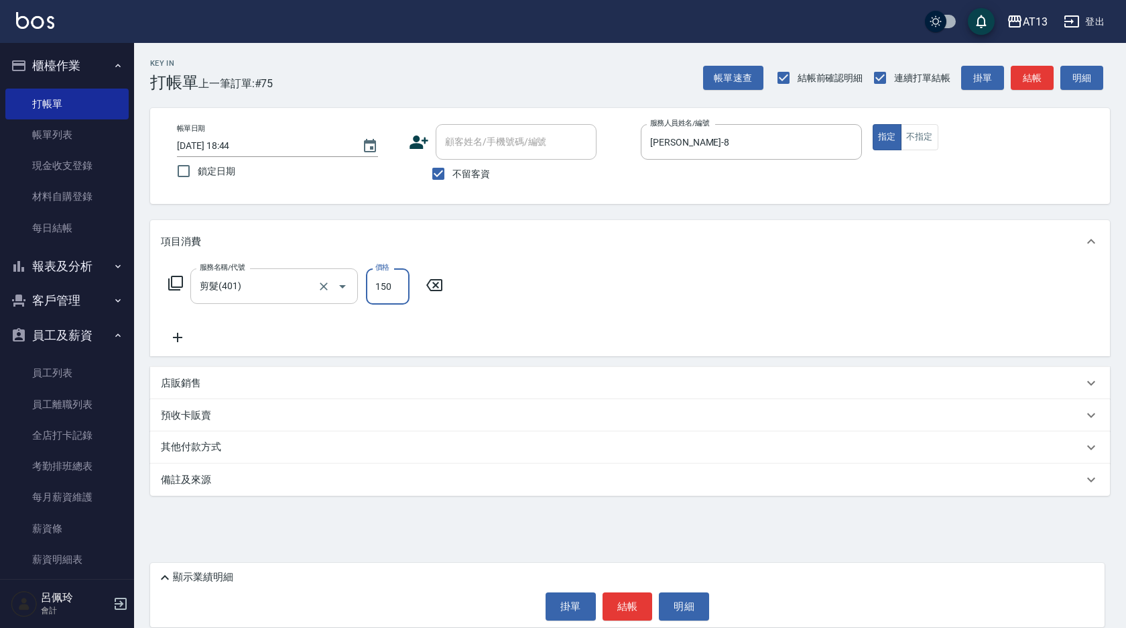
type input "150"
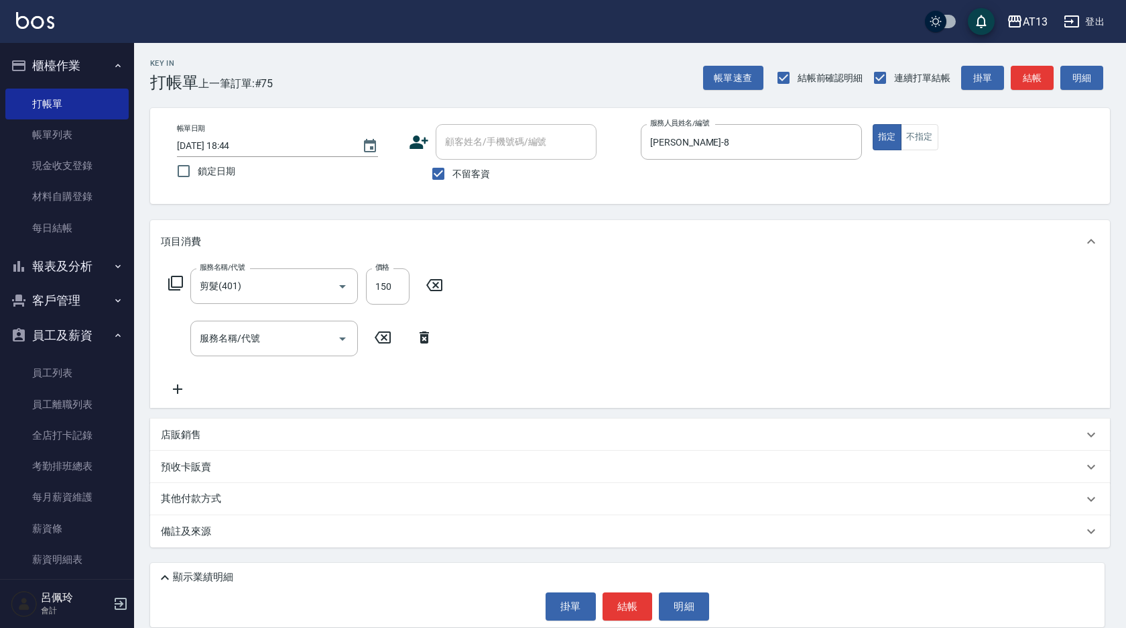
click at [534, 308] on div "服務名稱/代號 剪髮(401) 服務名稱/代號 價格 150 價格 服務名稱/代號 服務名稱/代號" at bounding box center [630, 335] width 960 height 145
click at [641, 599] on button "結帳" at bounding box center [628, 606] width 50 height 28
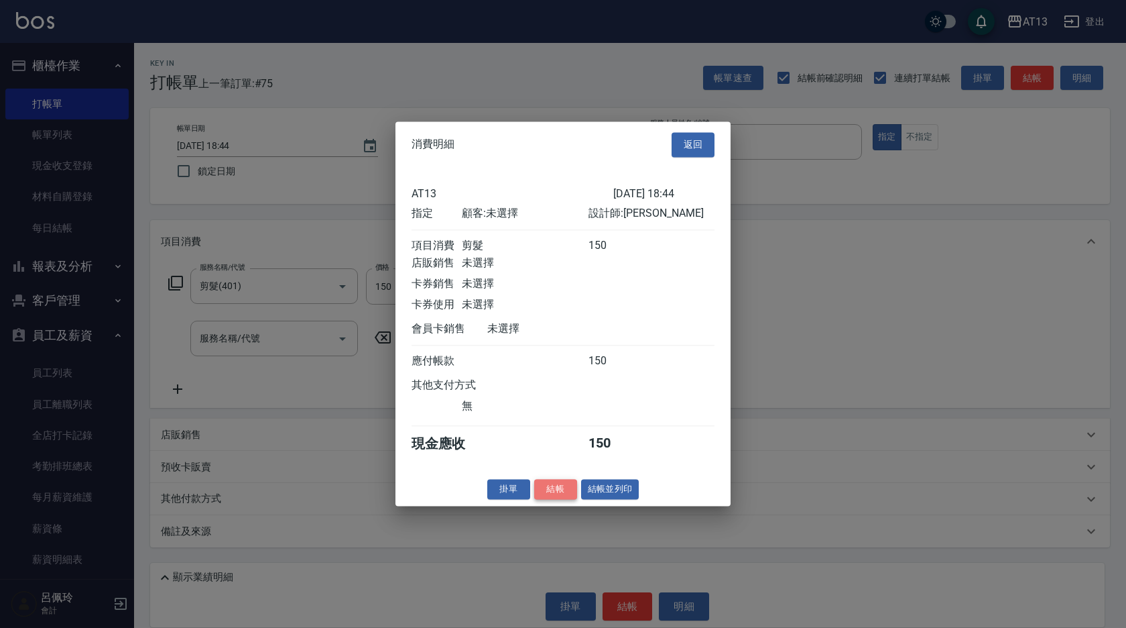
click at [552, 499] on button "結帳" at bounding box center [555, 489] width 43 height 21
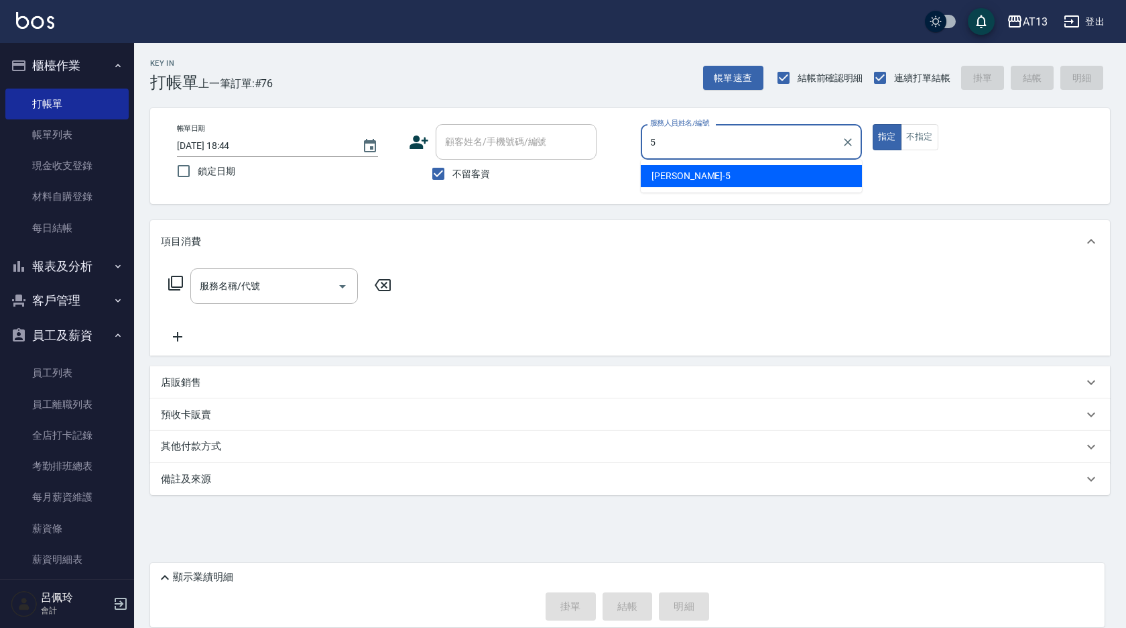
click at [725, 172] on div "[PERSON_NAME] -5" at bounding box center [751, 176] width 221 height 22
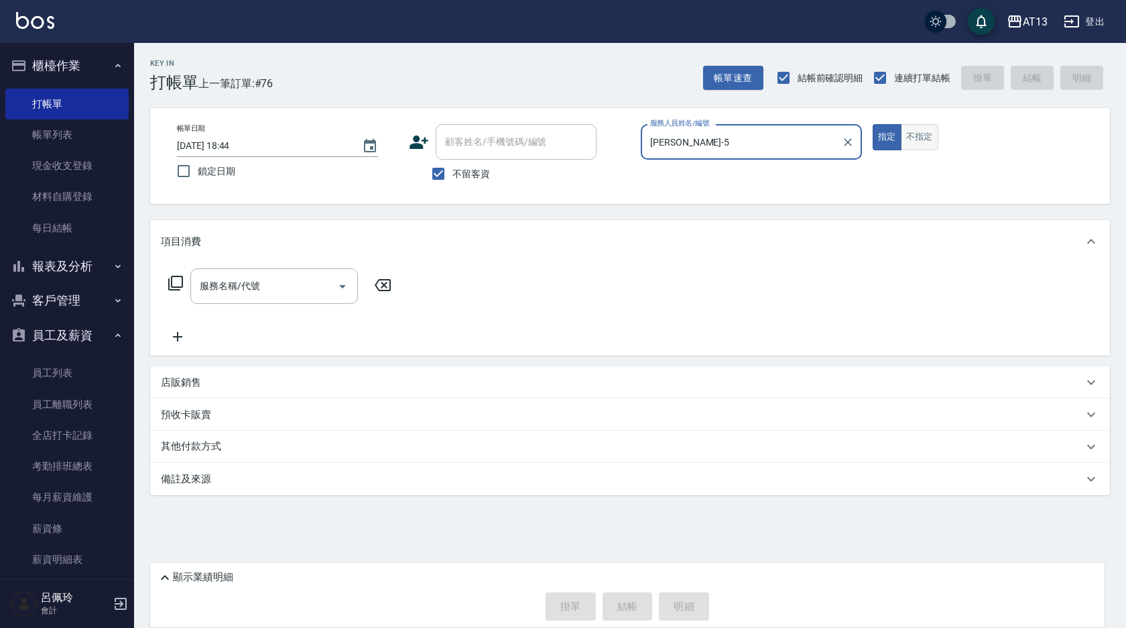
type input "[PERSON_NAME]-5"
drag, startPoint x: 910, startPoint y: 139, endPoint x: 911, endPoint y: 132, distance: 7.4
click at [910, 139] on button "不指定" at bounding box center [920, 137] width 38 height 26
click at [286, 289] on input "服務名稱/代號" at bounding box center [263, 285] width 135 height 23
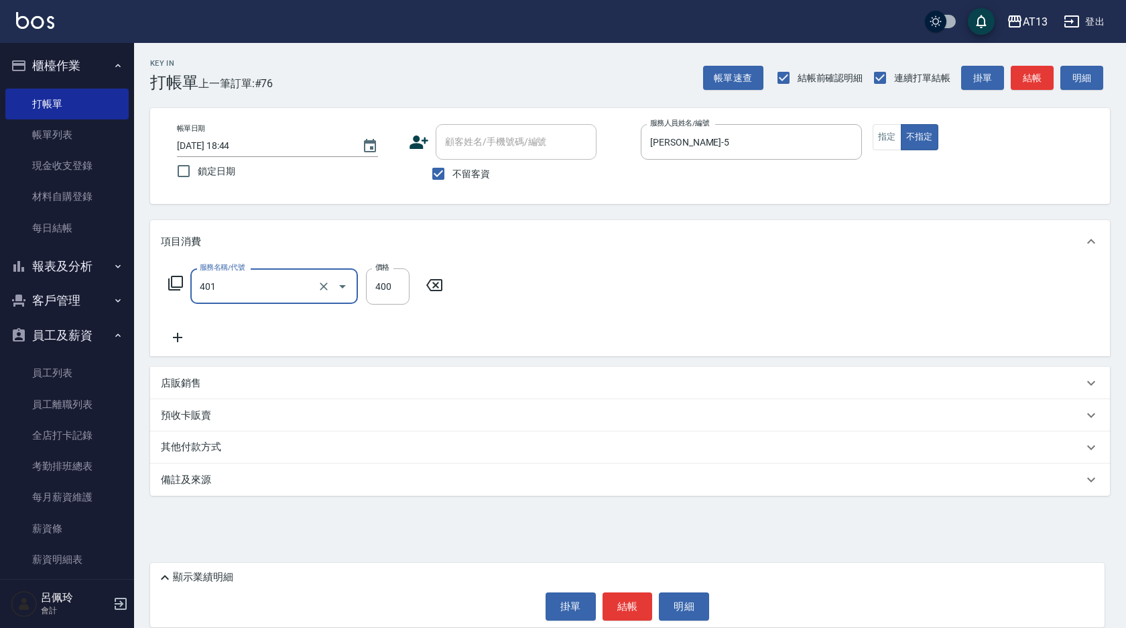
type input "剪髮(401)"
type input "200"
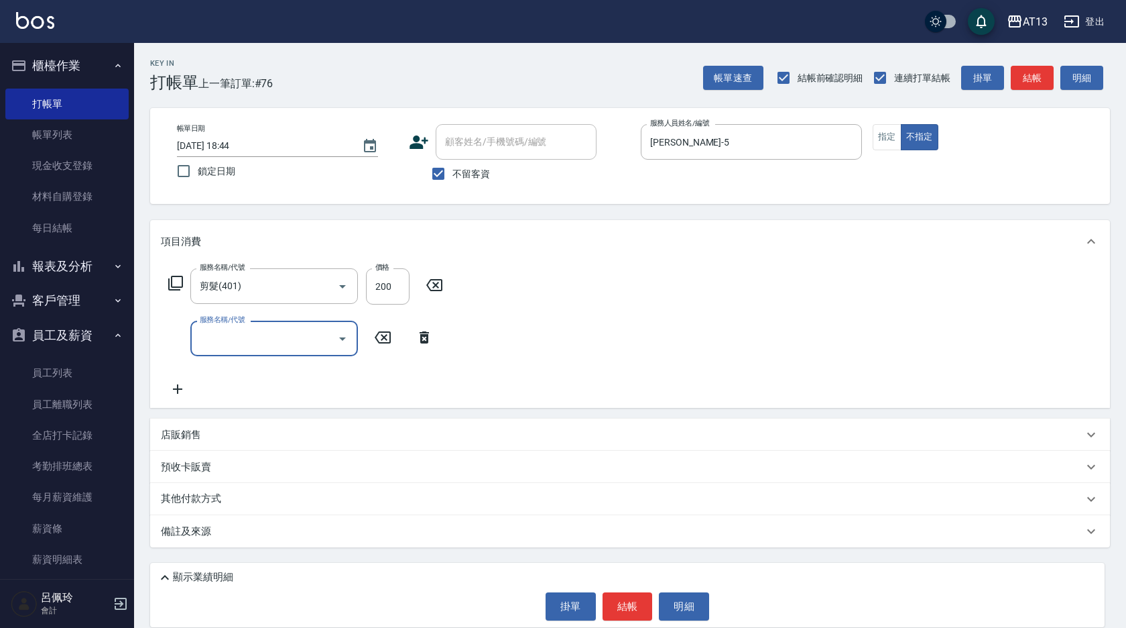
click at [545, 340] on div "服務名稱/代號 剪髮(401) 服務名稱/代號 價格 200 價格 服務名稱/代號 服務名稱/代號" at bounding box center [630, 335] width 960 height 145
click at [627, 593] on div "顯示業績明細 掛單 結帳 明細" at bounding box center [627, 595] width 955 height 64
click at [622, 594] on button "結帳" at bounding box center [628, 606] width 50 height 28
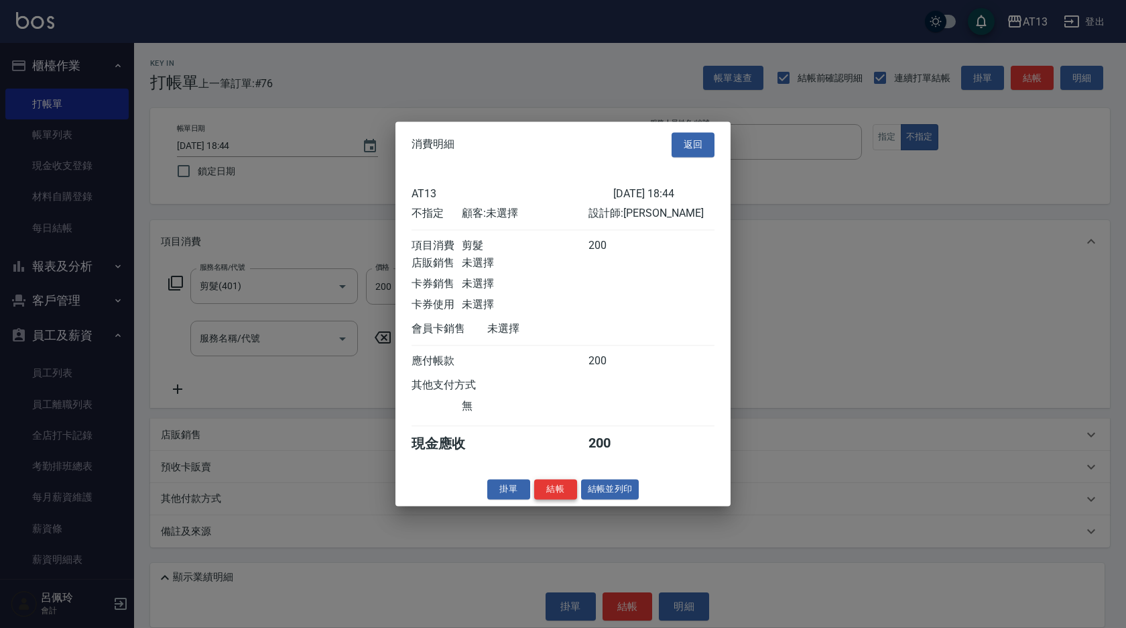
click at [546, 493] on button "結帳" at bounding box center [555, 489] width 43 height 21
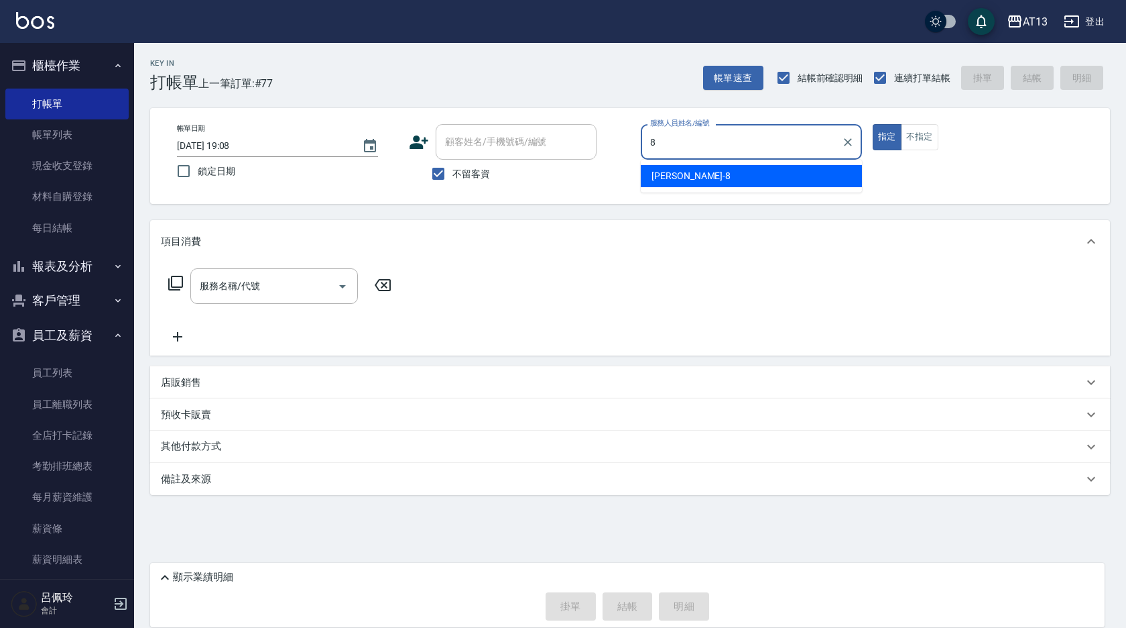
click at [670, 156] on div "8 服務人員姓名/編號" at bounding box center [751, 142] width 221 height 36
click at [688, 165] on div "[PERSON_NAME] -8" at bounding box center [751, 176] width 221 height 22
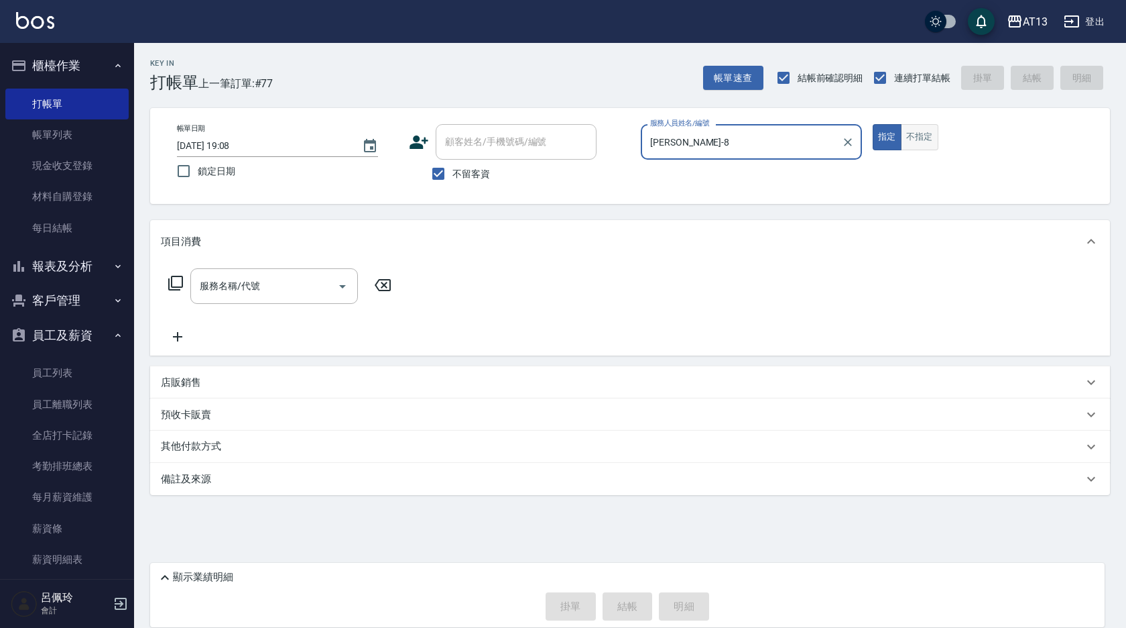
click at [925, 135] on button "不指定" at bounding box center [920, 137] width 38 height 26
click at [265, 287] on input "服務名稱/代號" at bounding box center [263, 285] width 135 height 23
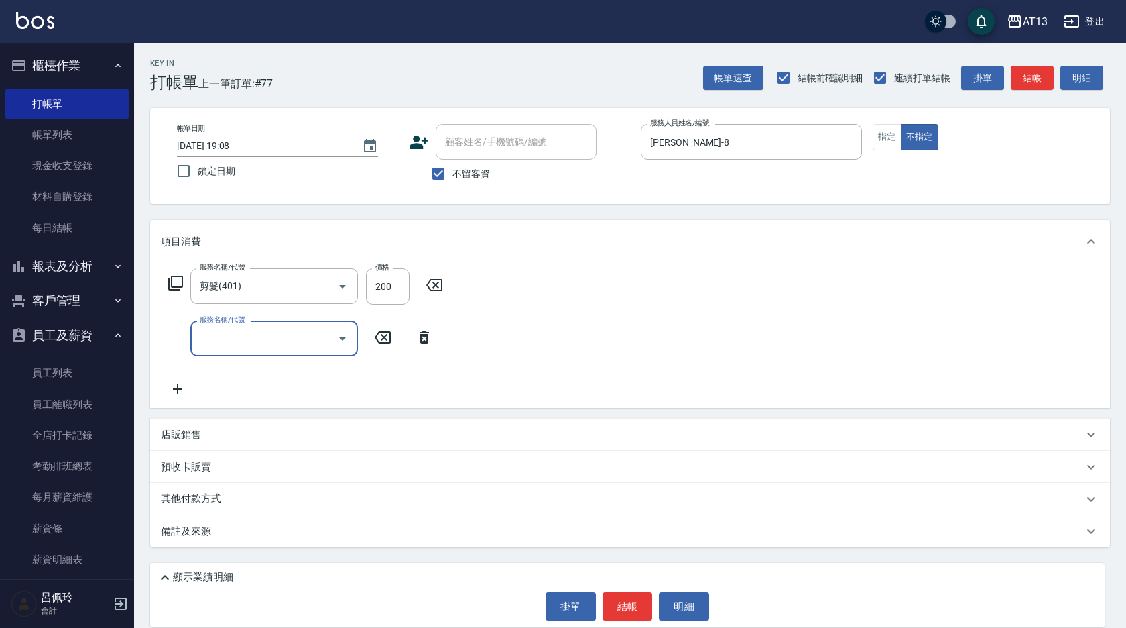
click at [596, 288] on div "服務名稱/代號 剪髮(401) 服務名稱/代號 價格 200 價格 服務名稱/代號 服務名稱/代號" at bounding box center [630, 335] width 960 height 145
click at [630, 601] on button "結帳" at bounding box center [628, 606] width 50 height 28
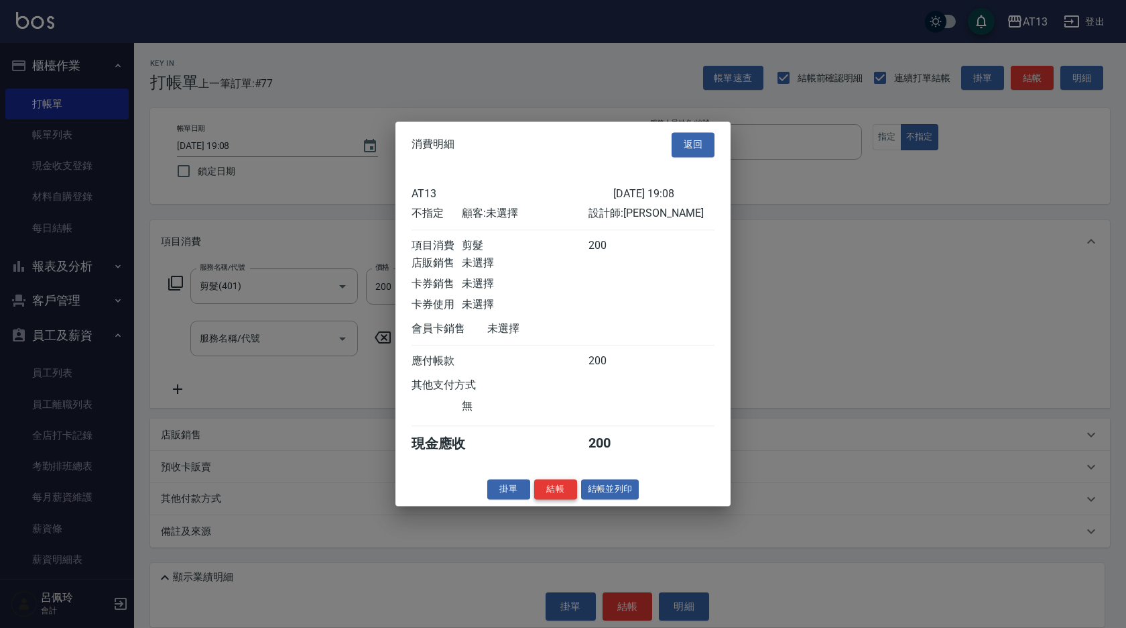
click at [550, 494] on button "結帳" at bounding box center [555, 489] width 43 height 21
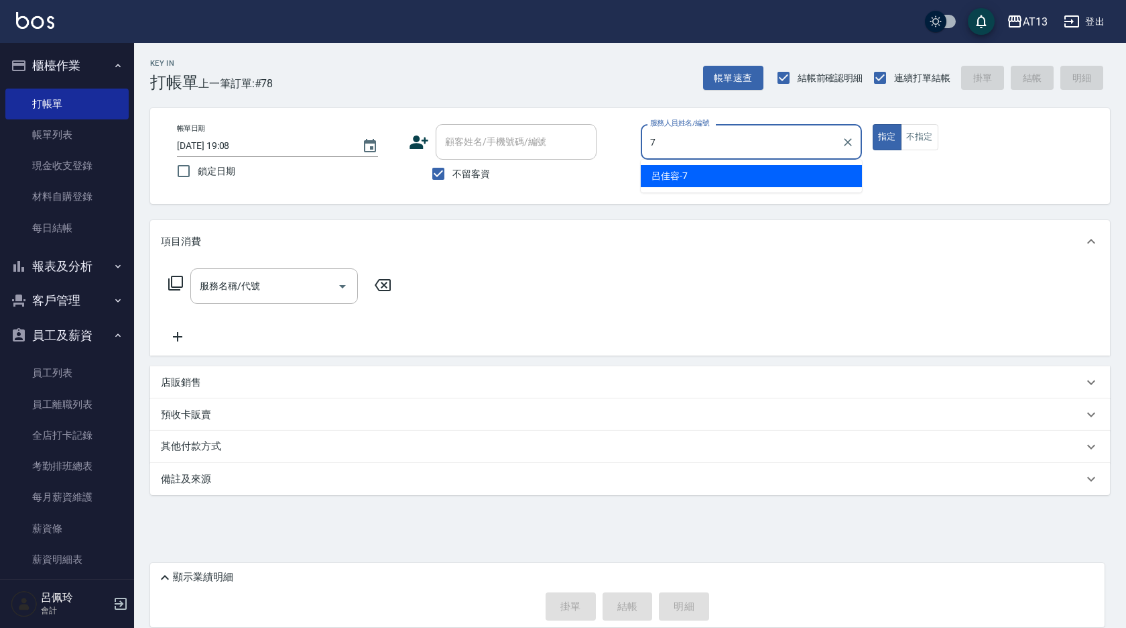
click at [694, 181] on div "[PERSON_NAME]-7" at bounding box center [751, 176] width 221 height 22
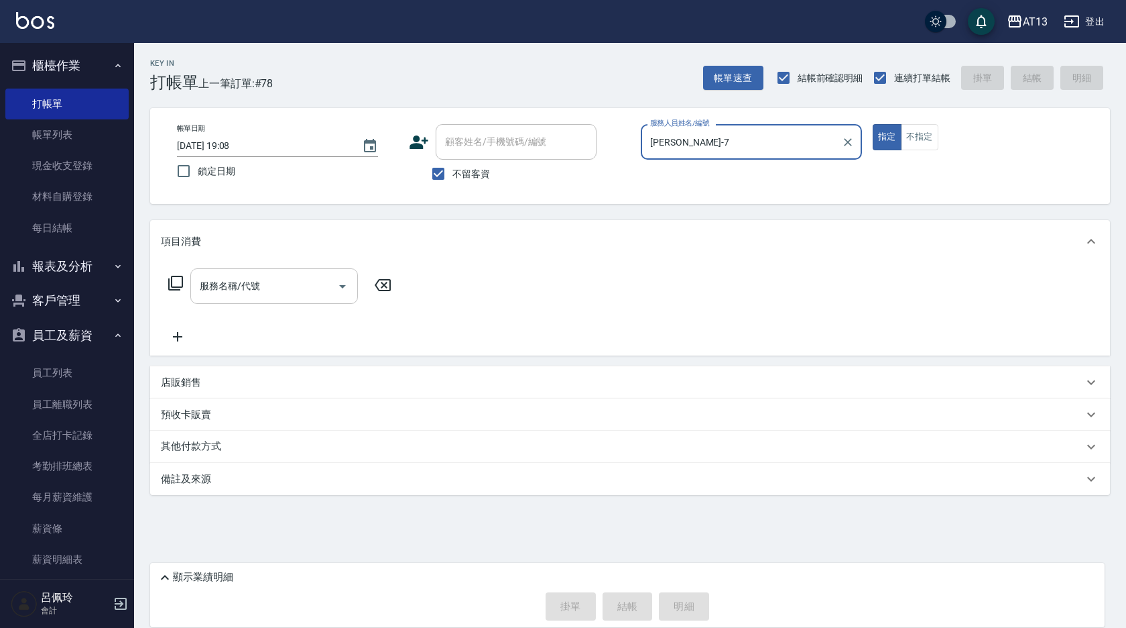
click at [270, 284] on input "服務名稱/代號" at bounding box center [263, 285] width 135 height 23
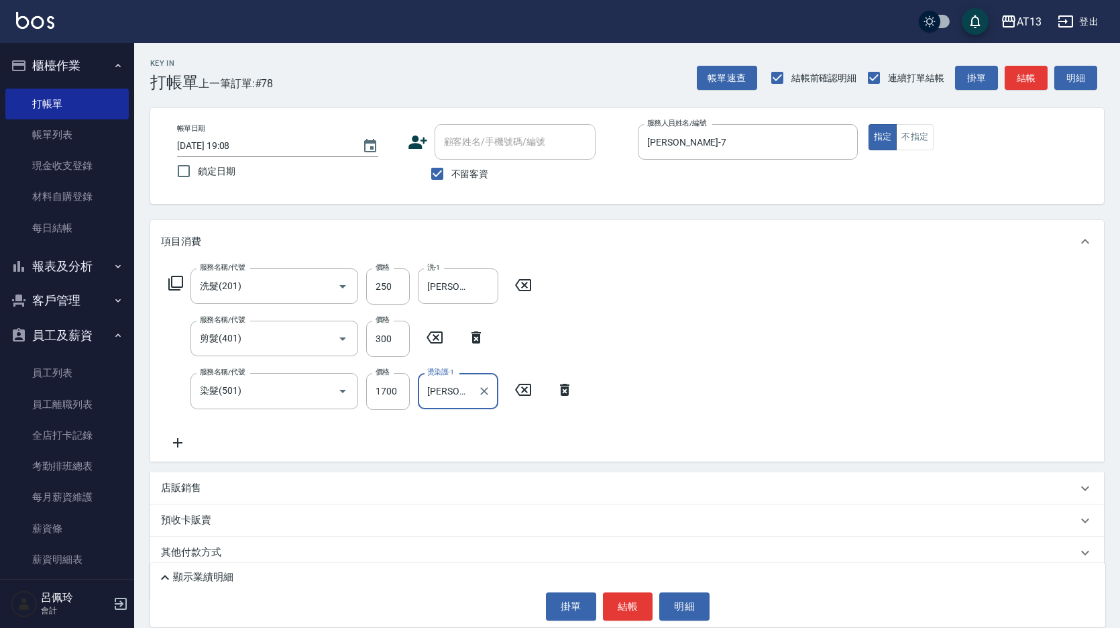
click at [704, 413] on div "服務名稱/代號 洗髮(201) 服務名稱/代號 價格 250 價格 洗-1 [PERSON_NAME]-26 洗-1 服務名稱/代號 剪髮(401) 服務名稱…" at bounding box center [626, 362] width 953 height 198
click at [638, 595] on button "結帳" at bounding box center [628, 606] width 50 height 28
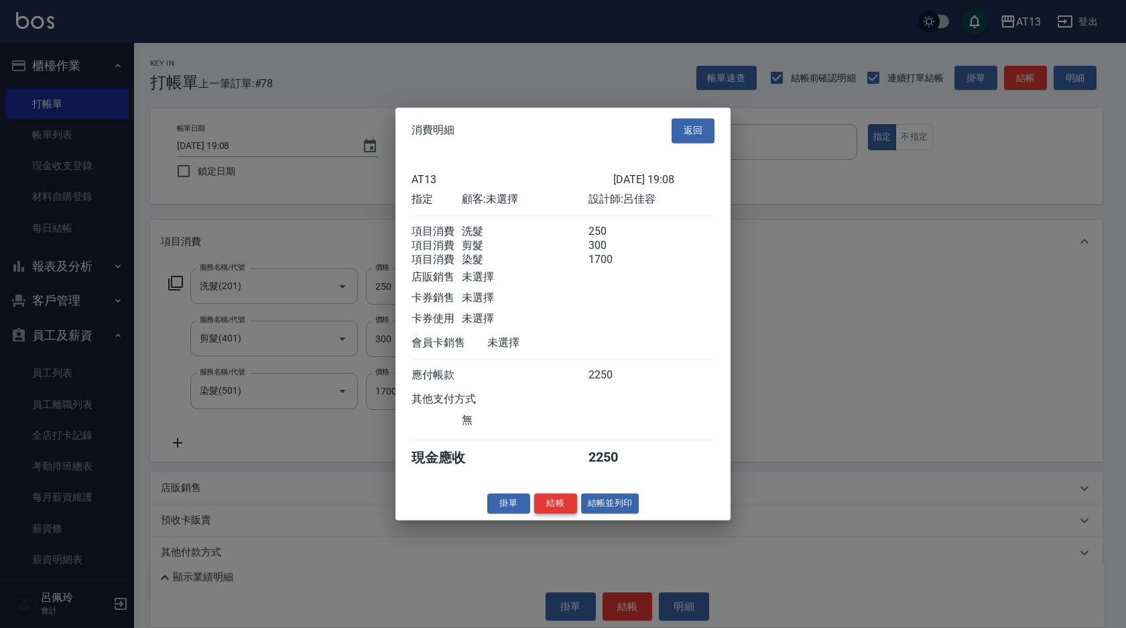
click at [560, 514] on button "結帳" at bounding box center [555, 503] width 43 height 21
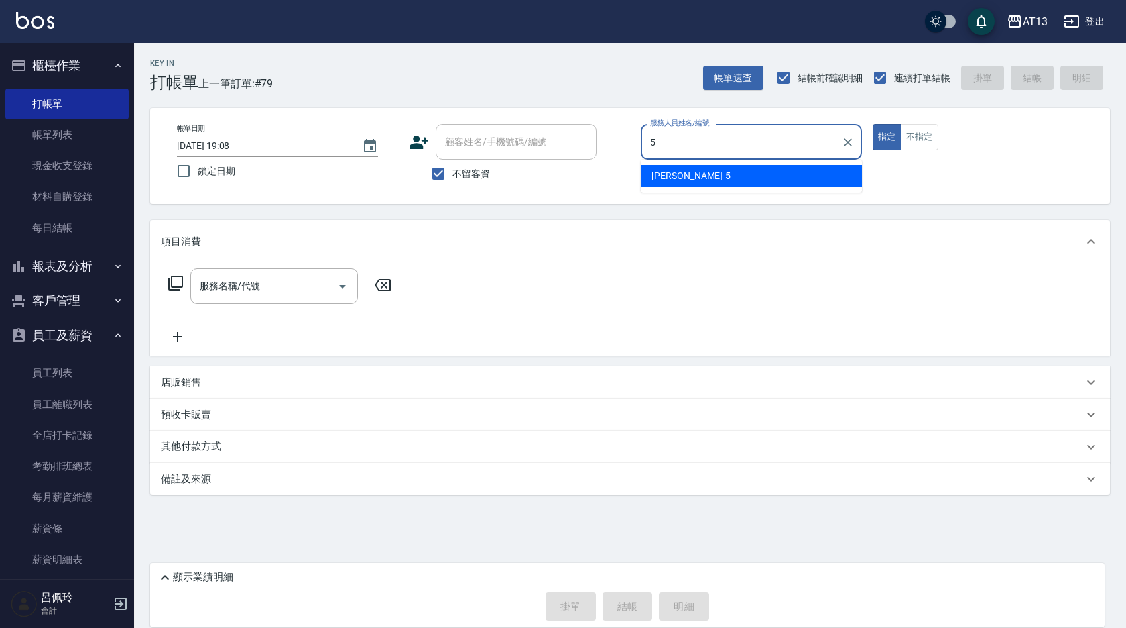
click at [785, 176] on div "[PERSON_NAME] -5" at bounding box center [751, 176] width 221 height 22
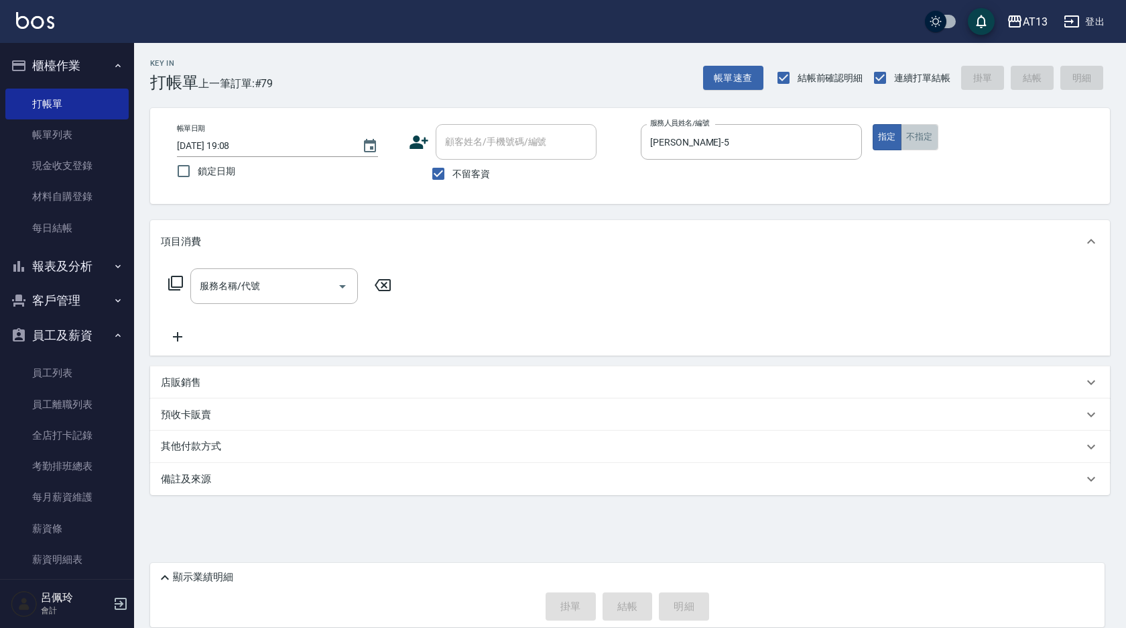
click at [907, 134] on button "不指定" at bounding box center [920, 137] width 38 height 26
click at [282, 284] on input "服務名稱/代號" at bounding box center [263, 285] width 135 height 23
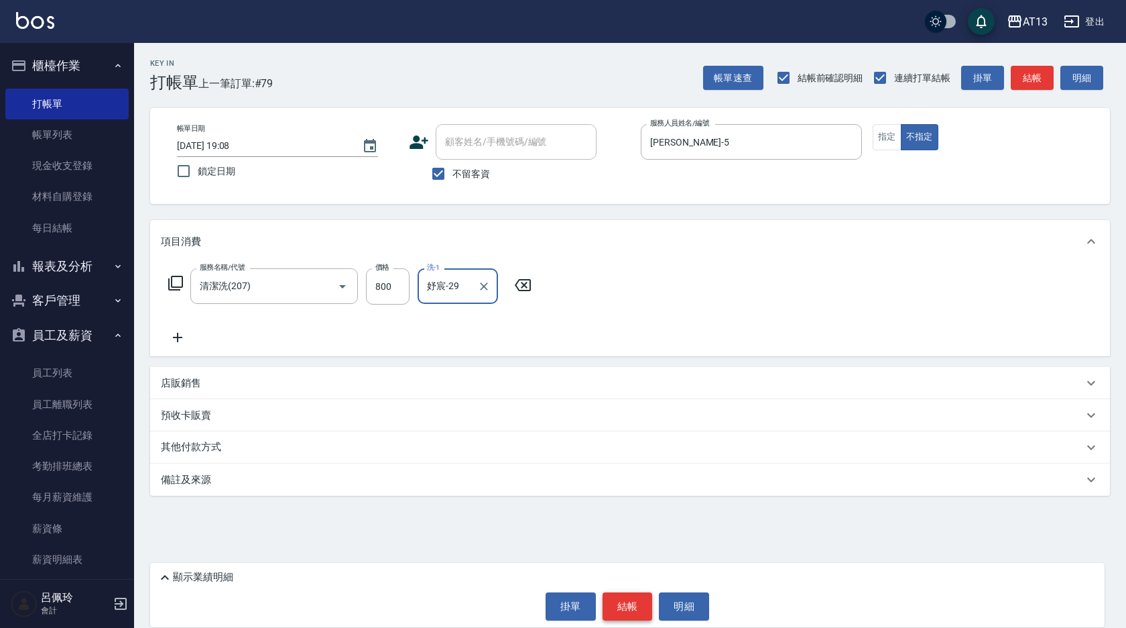
click at [646, 606] on button "結帳" at bounding box center [628, 606] width 50 height 28
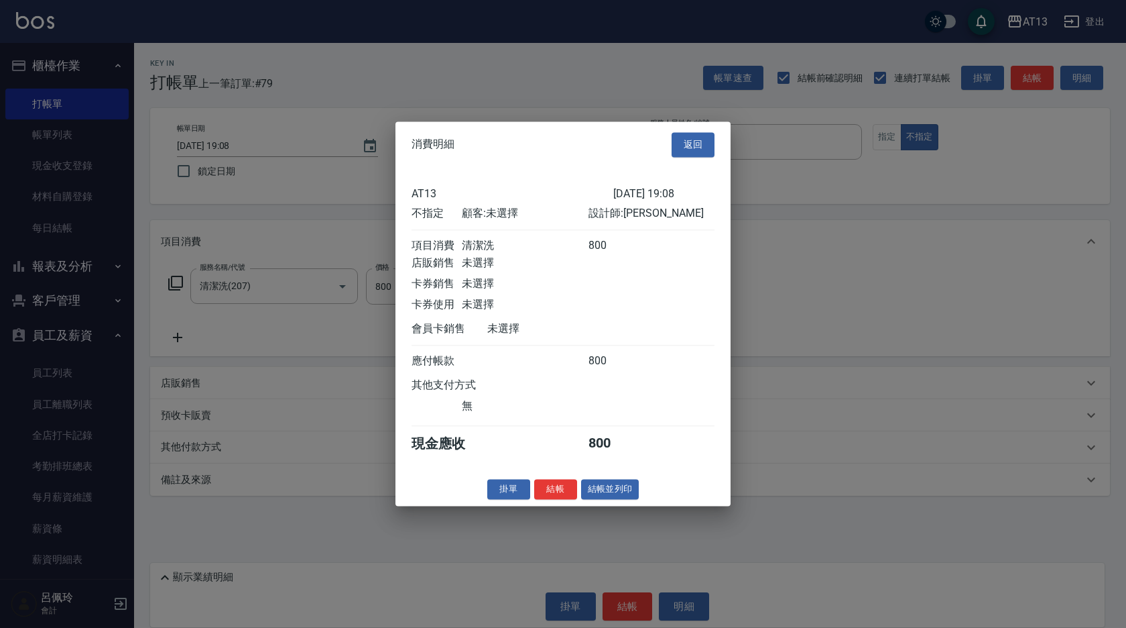
click at [542, 499] on button "結帳" at bounding box center [555, 489] width 43 height 21
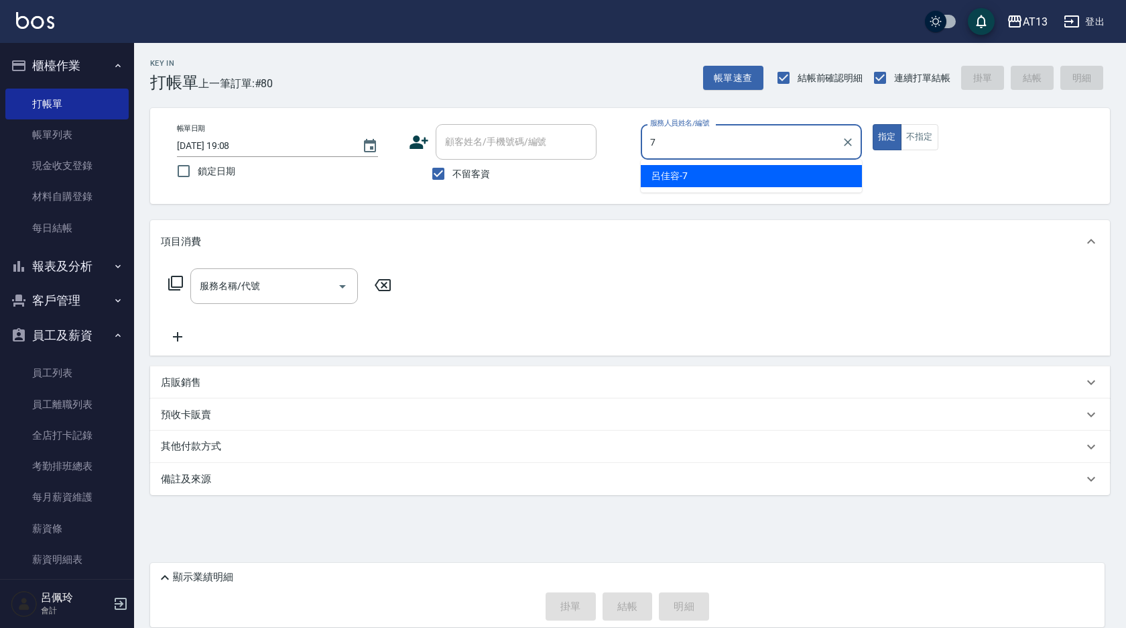
click at [718, 171] on div "[PERSON_NAME]-7" at bounding box center [751, 176] width 221 height 22
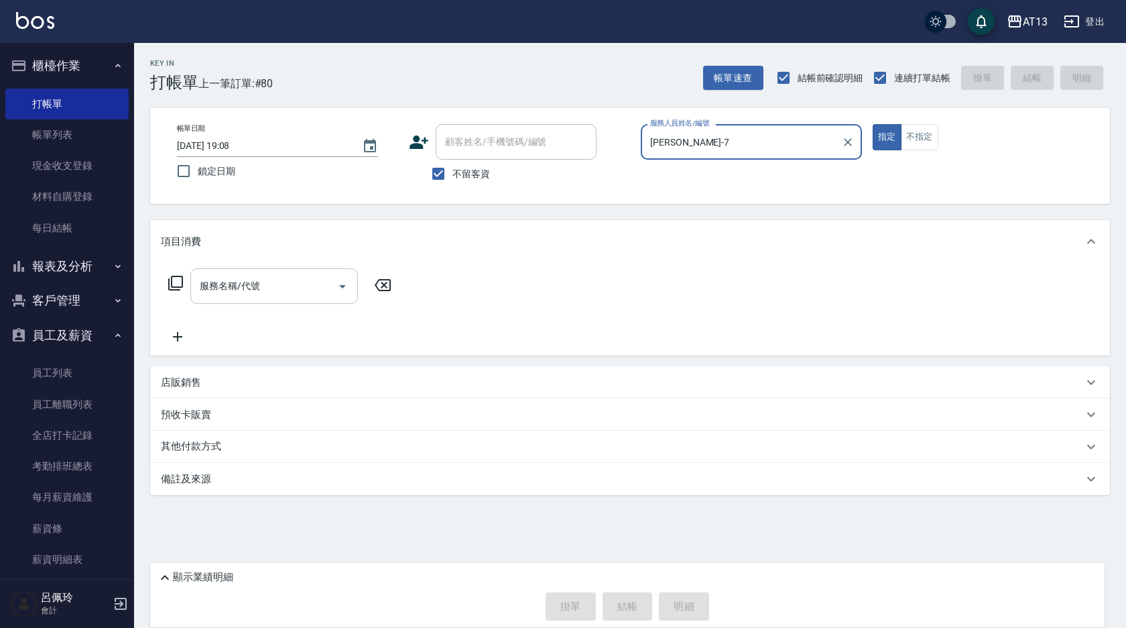
click at [309, 293] on input "服務名稱/代號" at bounding box center [263, 285] width 135 height 23
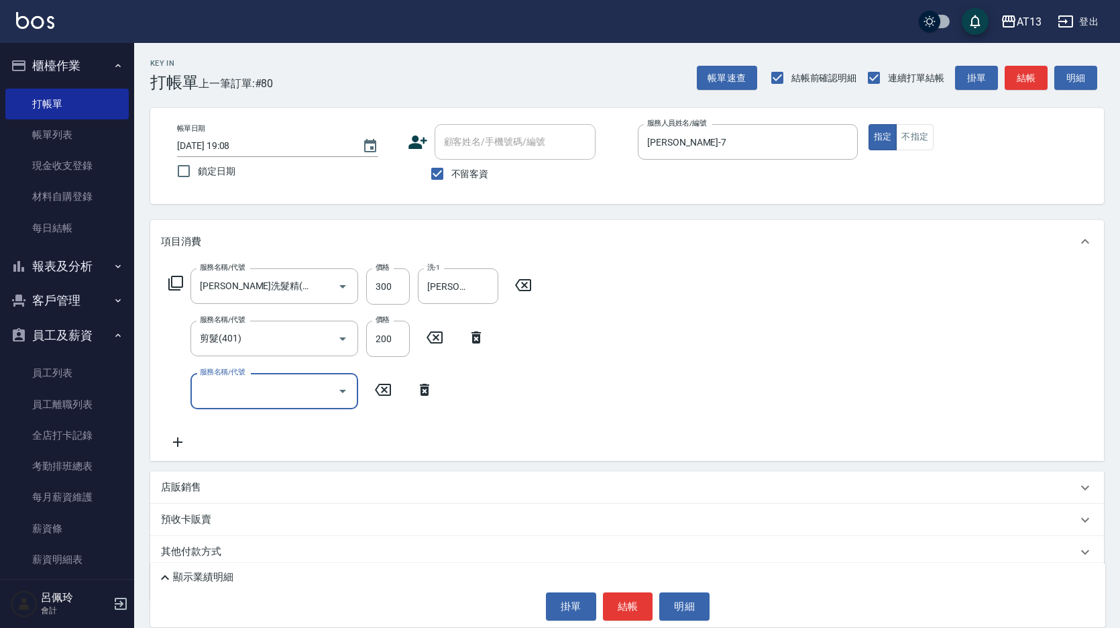
drag, startPoint x: 703, startPoint y: 314, endPoint x: 710, endPoint y: 410, distance: 96.2
click at [704, 320] on div "服務名稱/代號 [PERSON_NAME]洗髮精(210) 服務名稱/代號 價格 300 價格 洗-1 [PERSON_NAME]-33 洗-1 服務名稱/代…" at bounding box center [626, 361] width 953 height 197
click at [640, 598] on button "結帳" at bounding box center [628, 606] width 50 height 28
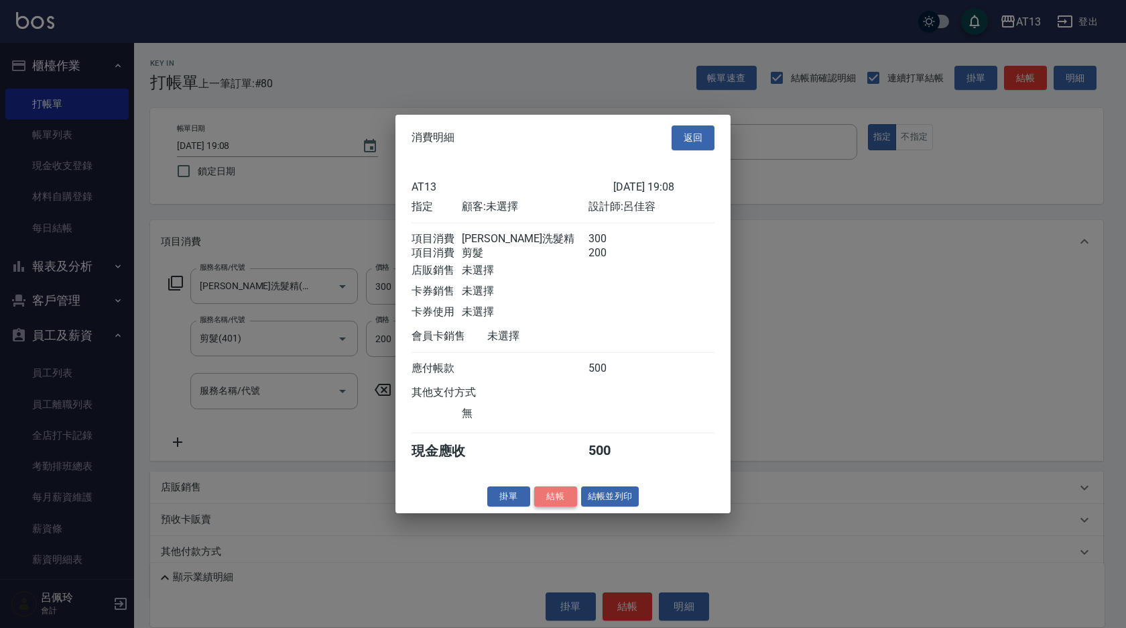
click at [548, 503] on button "結帳" at bounding box center [555, 495] width 43 height 21
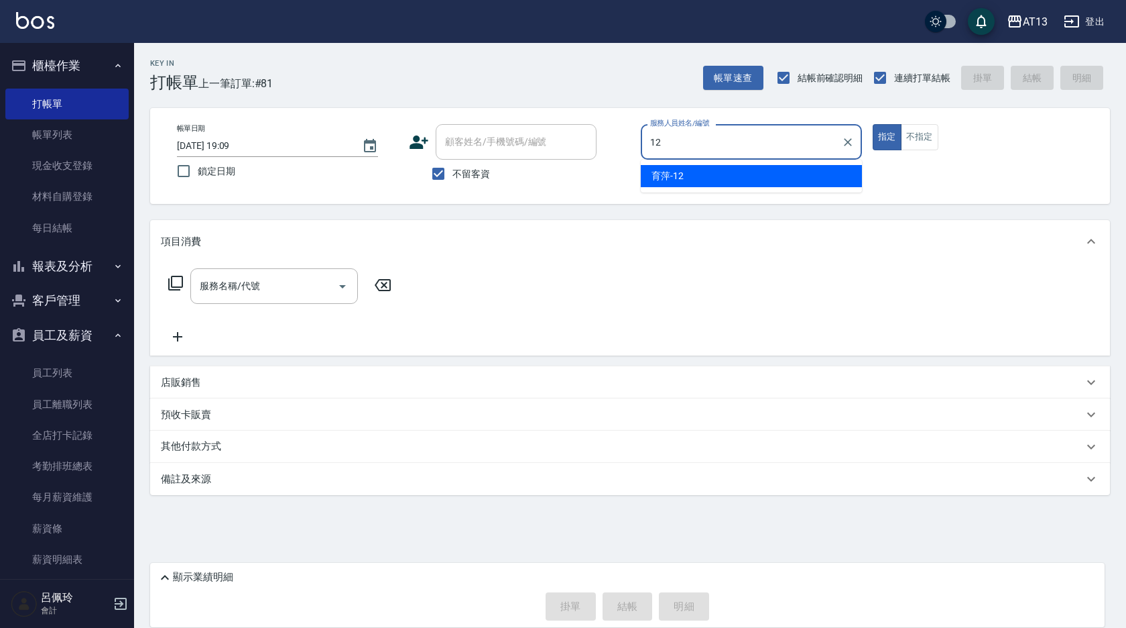
click at [681, 178] on span "育萍 -12" at bounding box center [668, 176] width 32 height 14
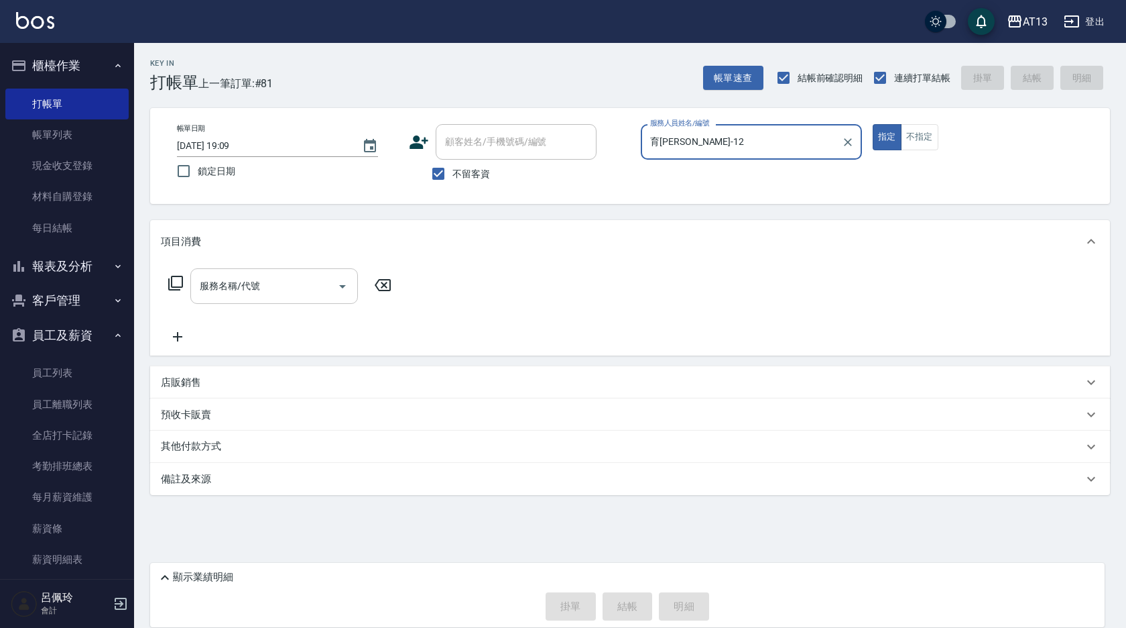
click at [231, 290] on div "服務名稱/代號 服務名稱/代號" at bounding box center [274, 286] width 168 height 36
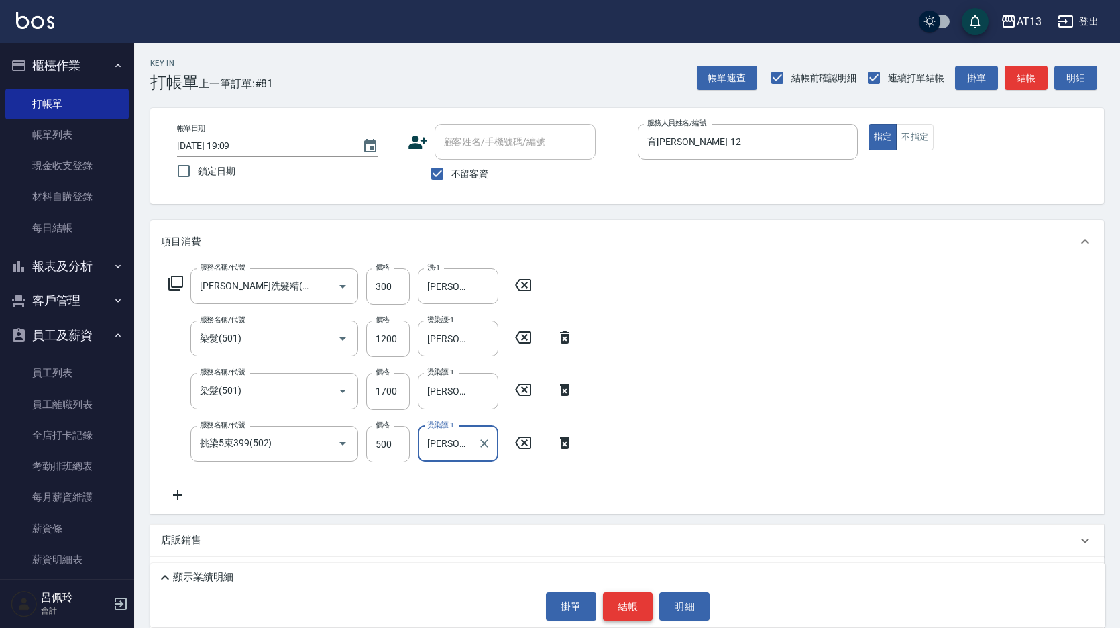
click at [619, 593] on button "結帳" at bounding box center [628, 606] width 50 height 28
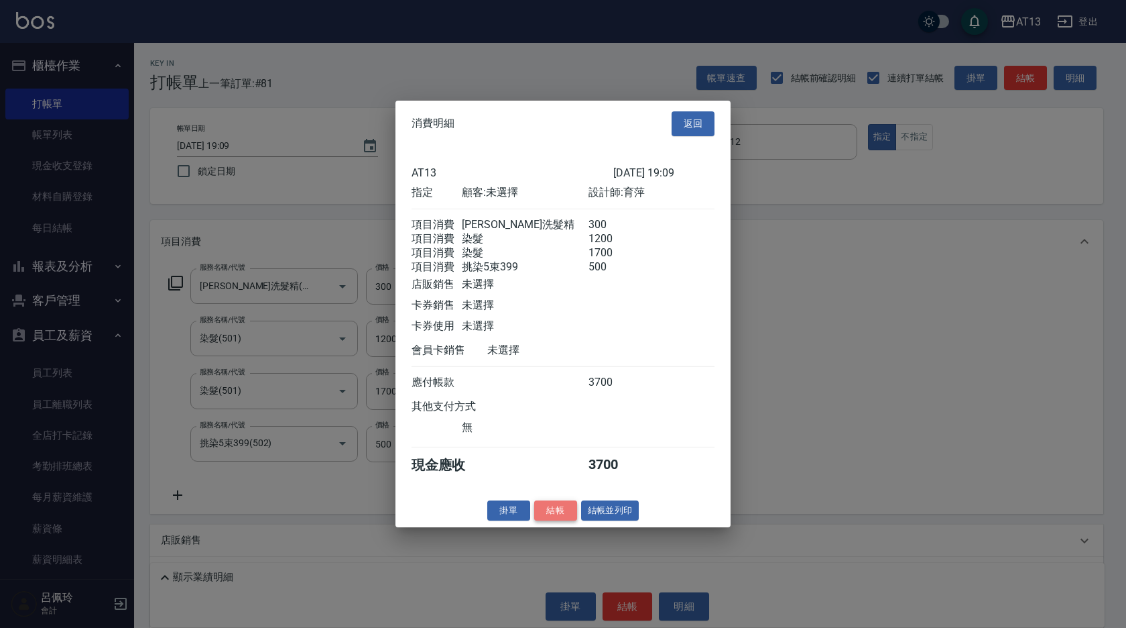
click at [554, 520] on button "結帳" at bounding box center [555, 509] width 43 height 21
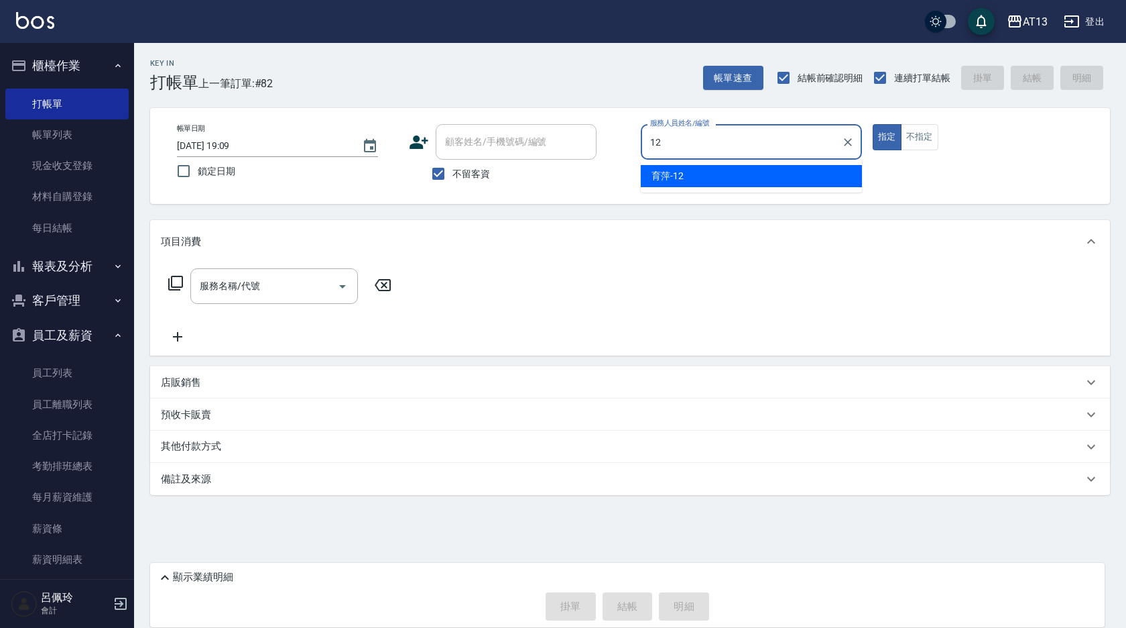
click at [673, 178] on span "育萍 -12" at bounding box center [668, 176] width 32 height 14
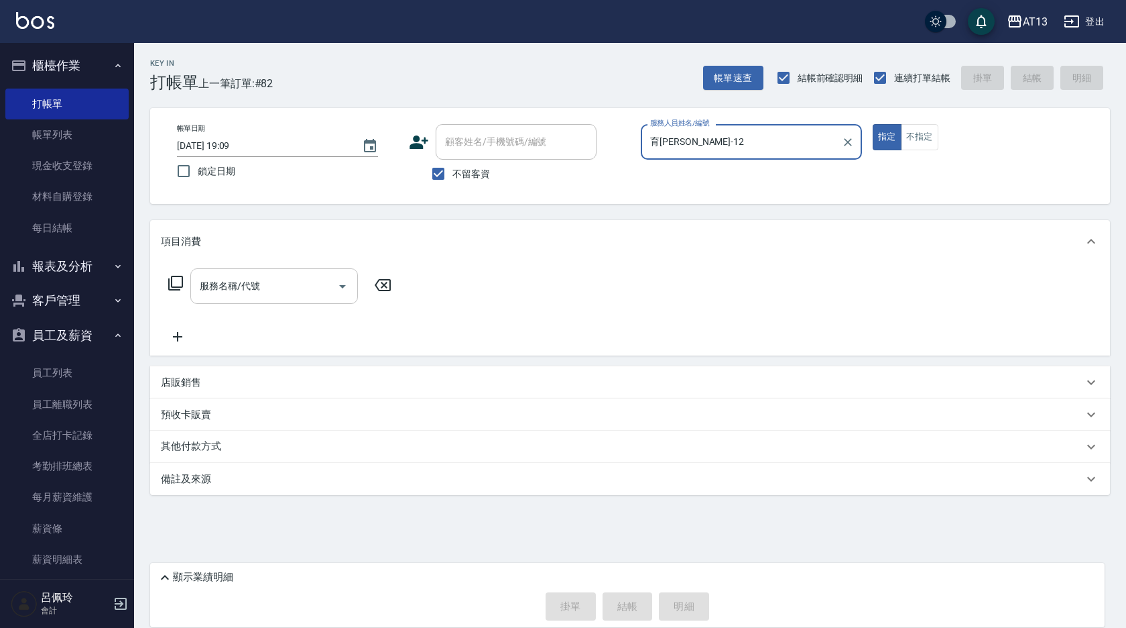
click at [292, 294] on input "服務名稱/代號" at bounding box center [263, 285] width 135 height 23
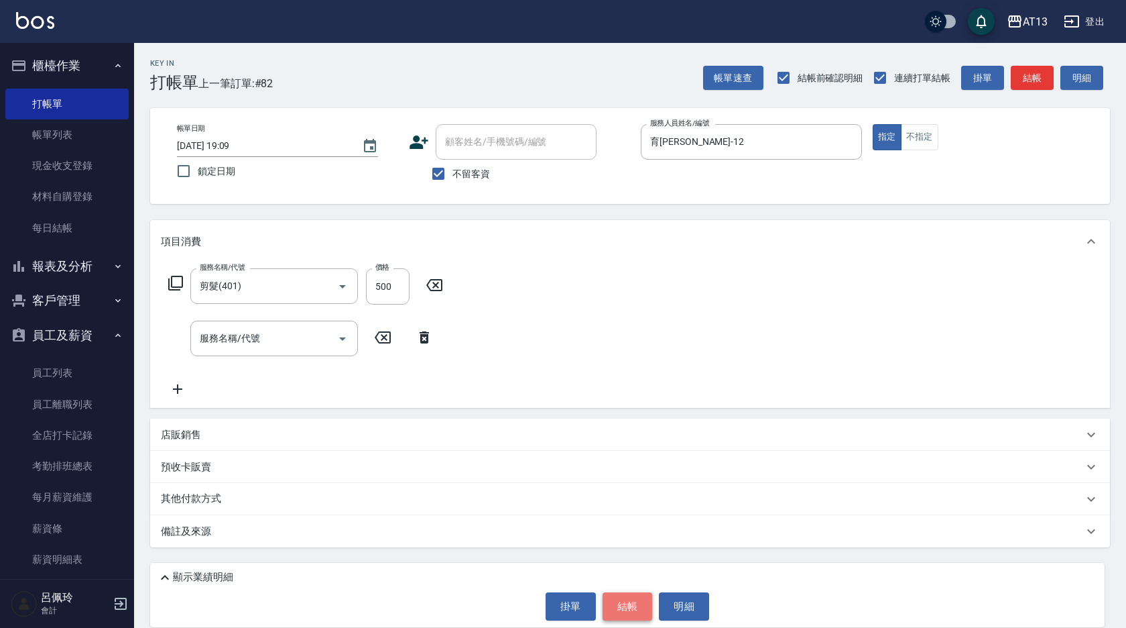
click at [648, 599] on button "結帳" at bounding box center [628, 606] width 50 height 28
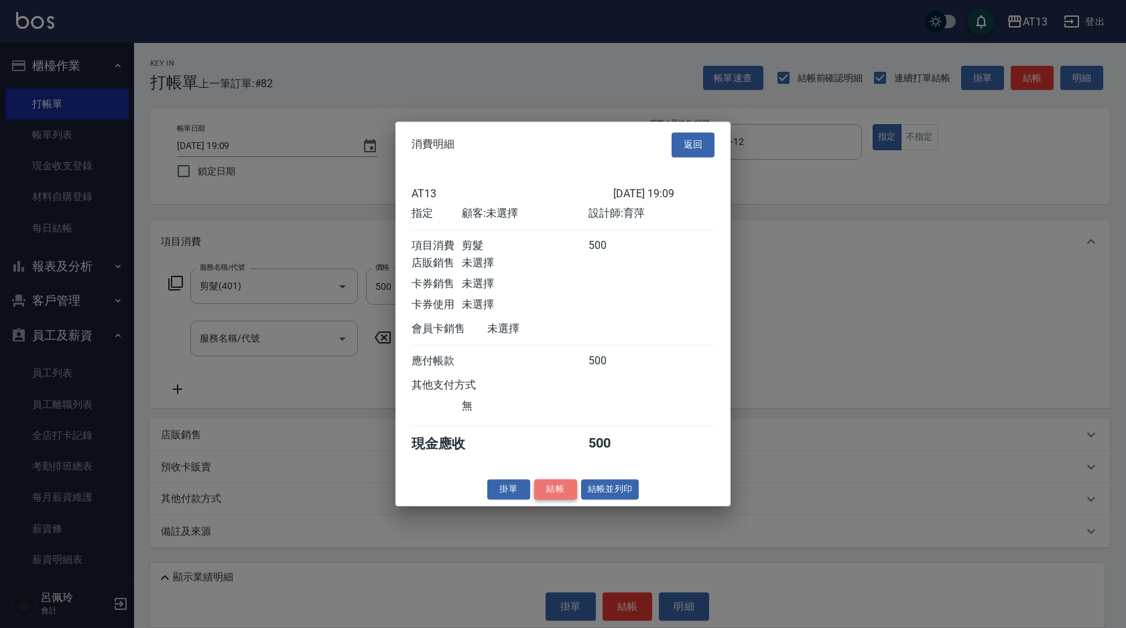
click at [546, 497] on button "結帳" at bounding box center [555, 489] width 43 height 21
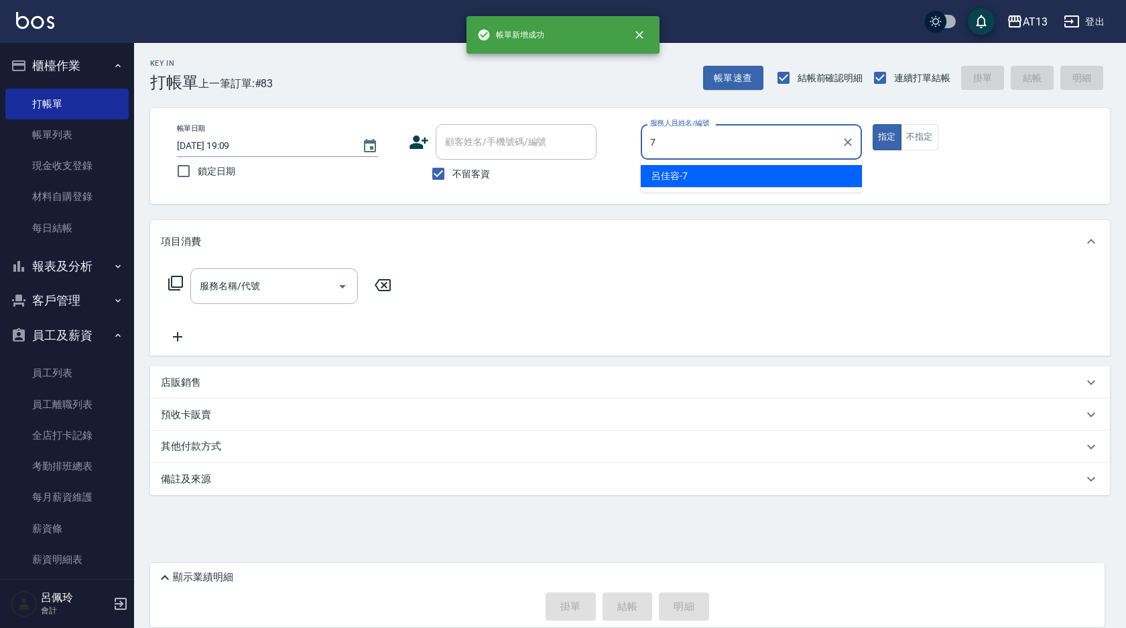
click at [654, 183] on div "[PERSON_NAME]-7" at bounding box center [751, 176] width 221 height 22
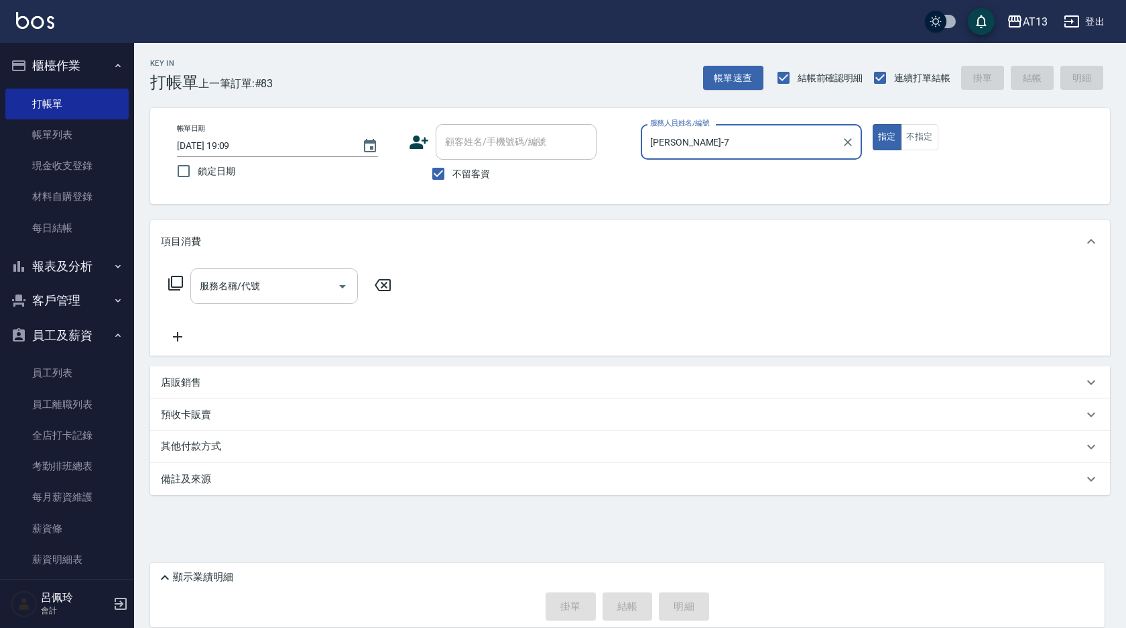
click at [317, 278] on input "服務名稱/代號" at bounding box center [263, 285] width 135 height 23
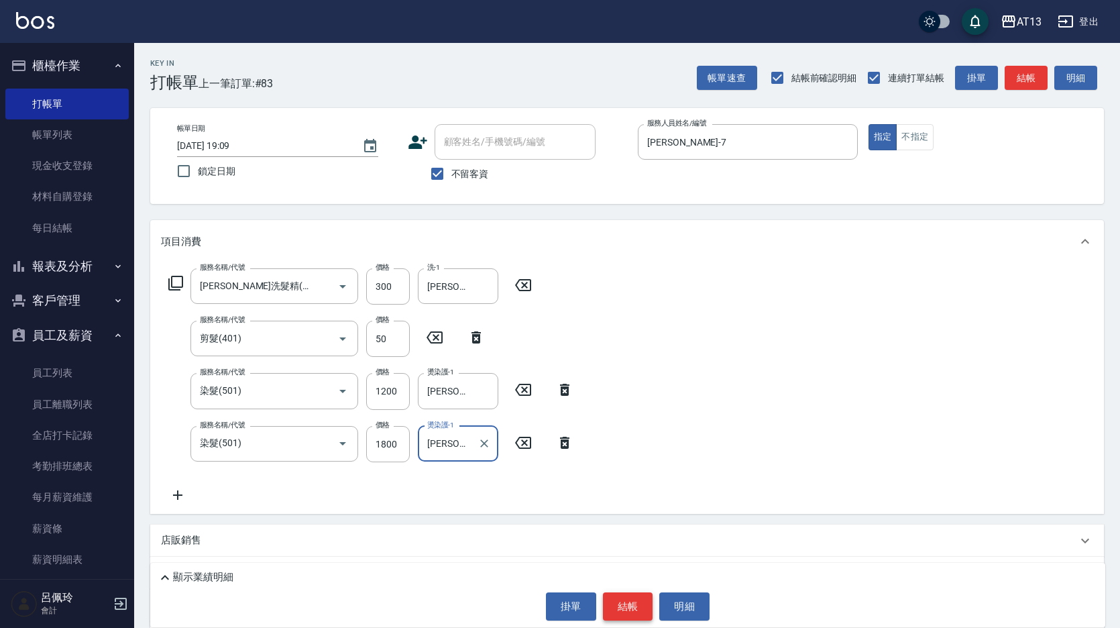
click at [624, 601] on button "結帳" at bounding box center [628, 606] width 50 height 28
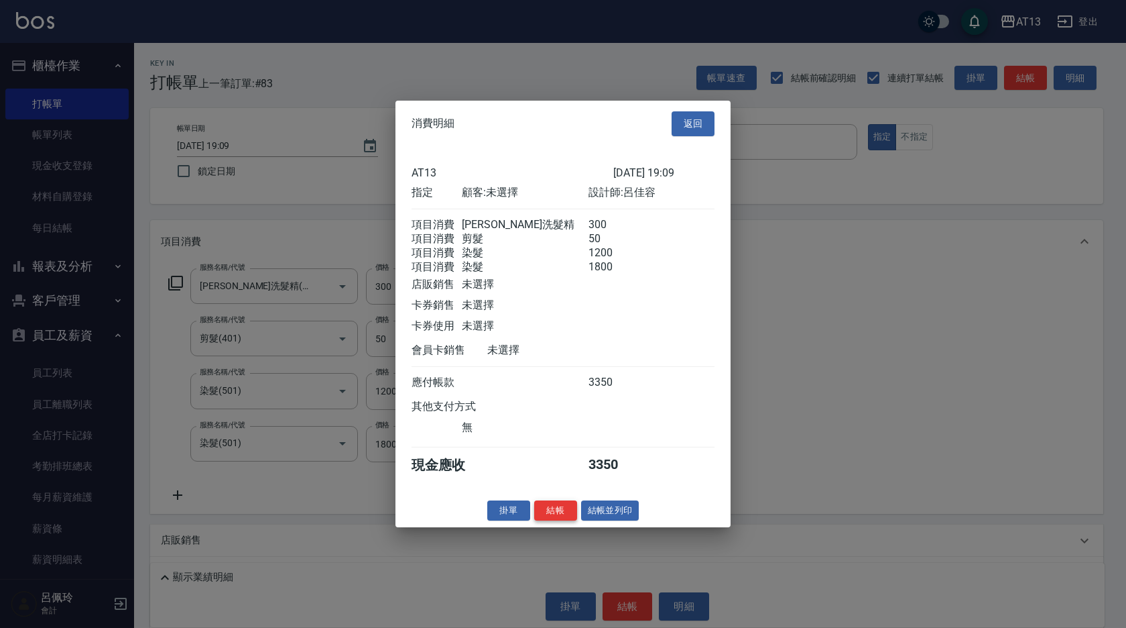
click at [546, 520] on button "結帳" at bounding box center [555, 509] width 43 height 21
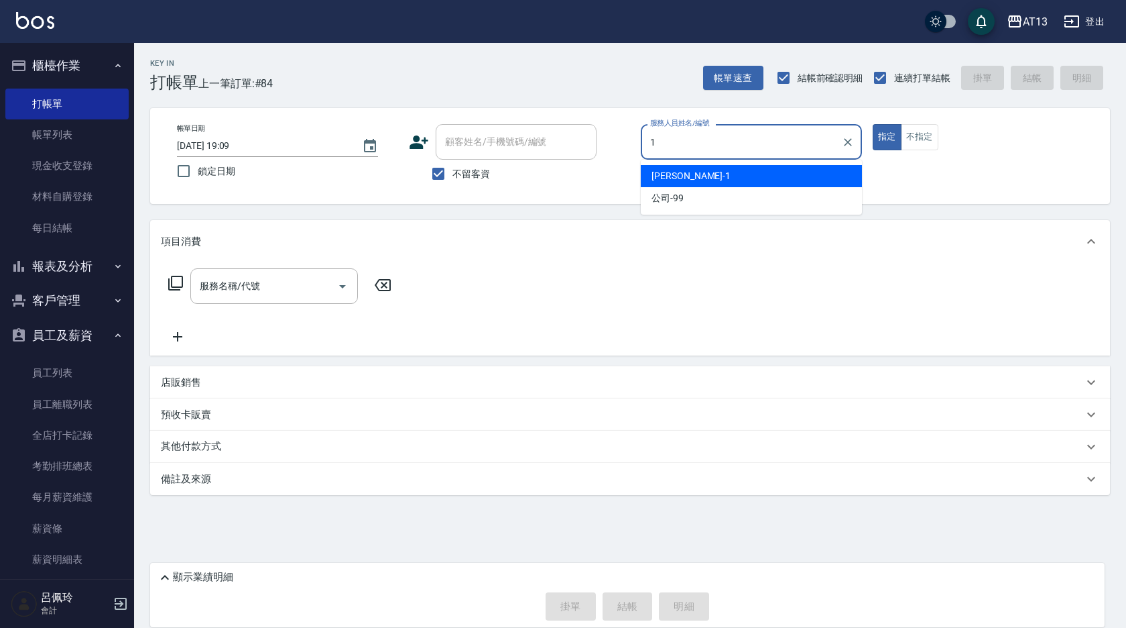
click at [784, 174] on div "[PERSON_NAME] -1" at bounding box center [751, 176] width 221 height 22
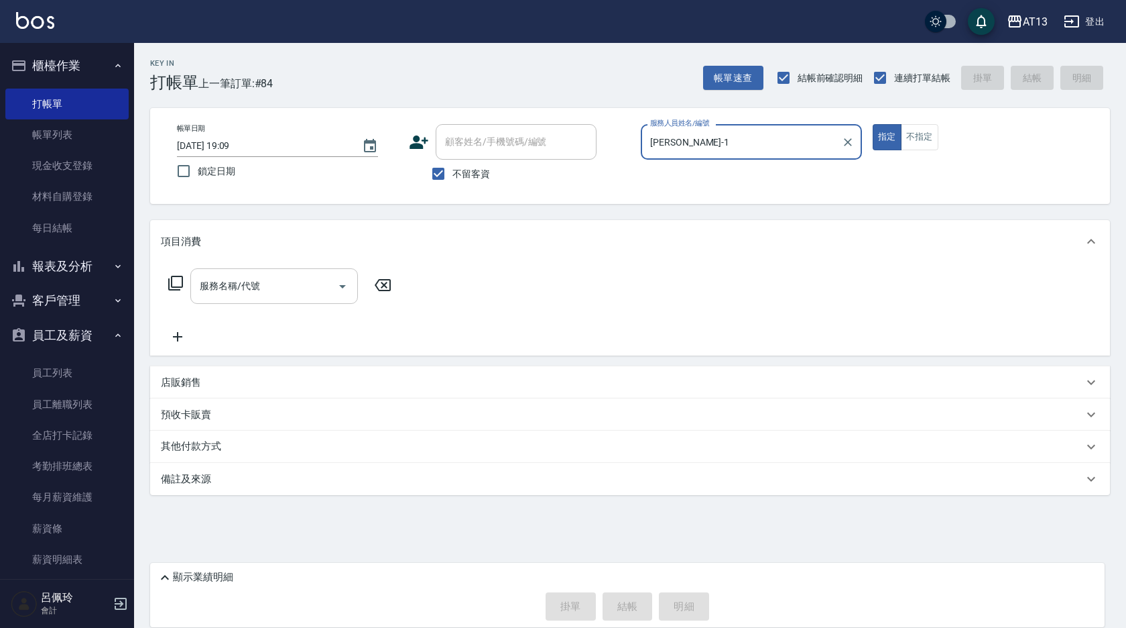
click at [294, 289] on input "服務名稱/代號" at bounding box center [263, 285] width 135 height 23
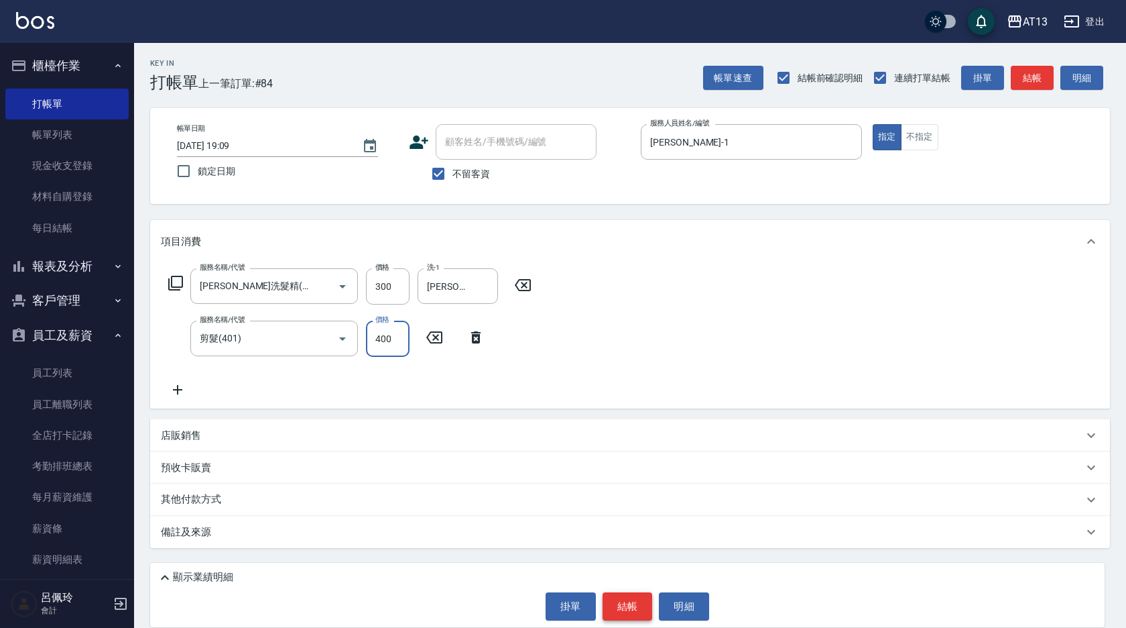
click at [647, 607] on button "結帳" at bounding box center [628, 606] width 50 height 28
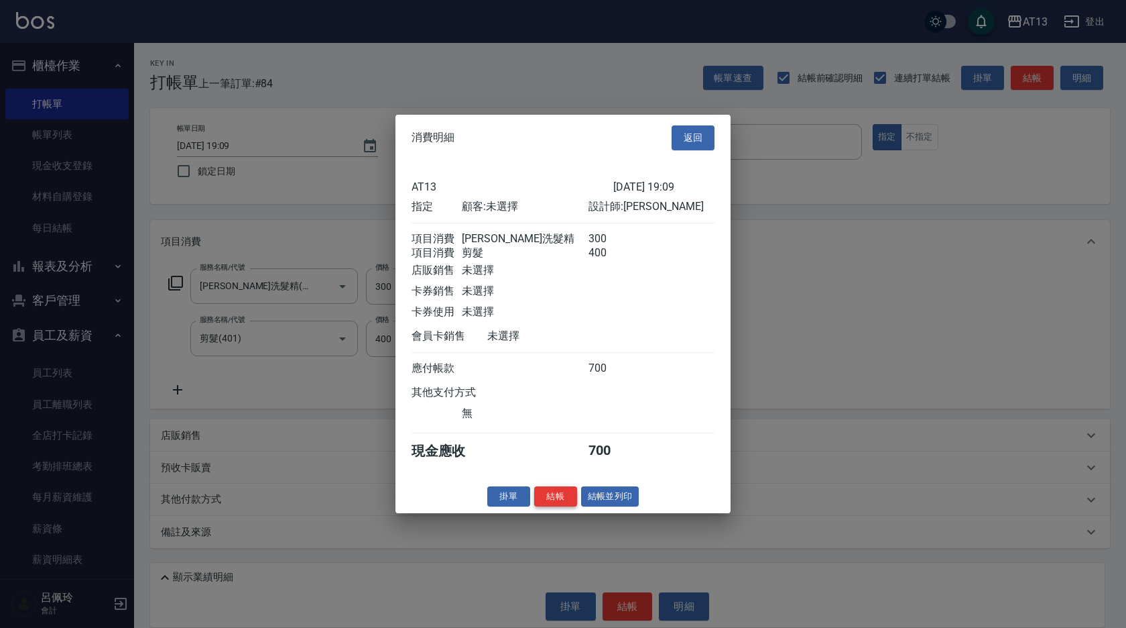
click at [550, 505] on button "結帳" at bounding box center [555, 495] width 43 height 21
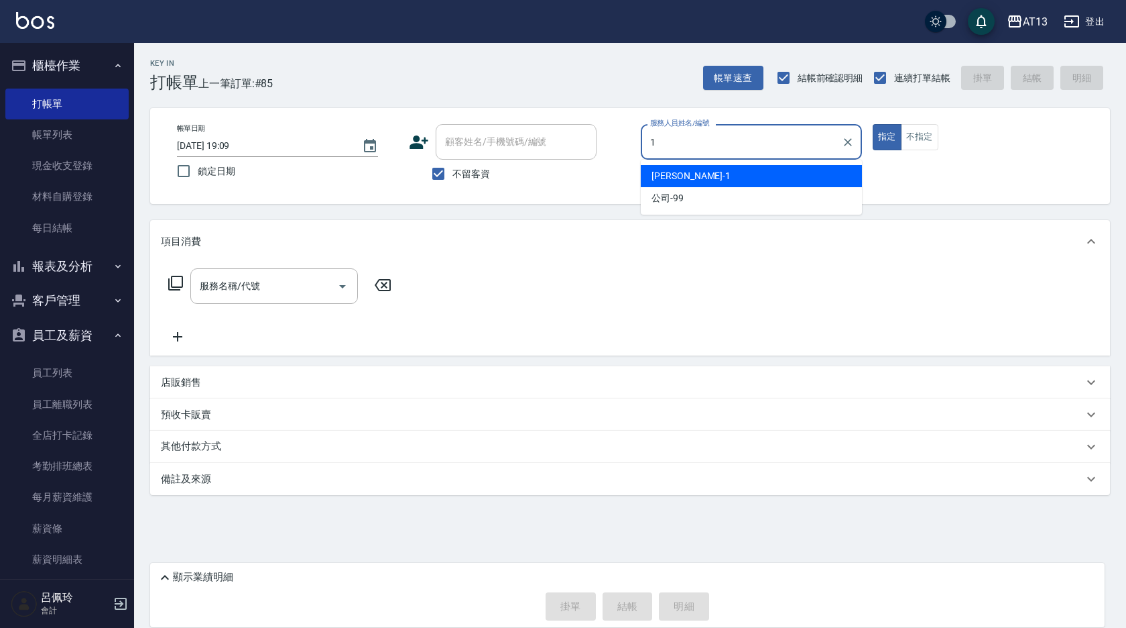
click at [677, 177] on span "[PERSON_NAME] -1" at bounding box center [691, 176] width 79 height 14
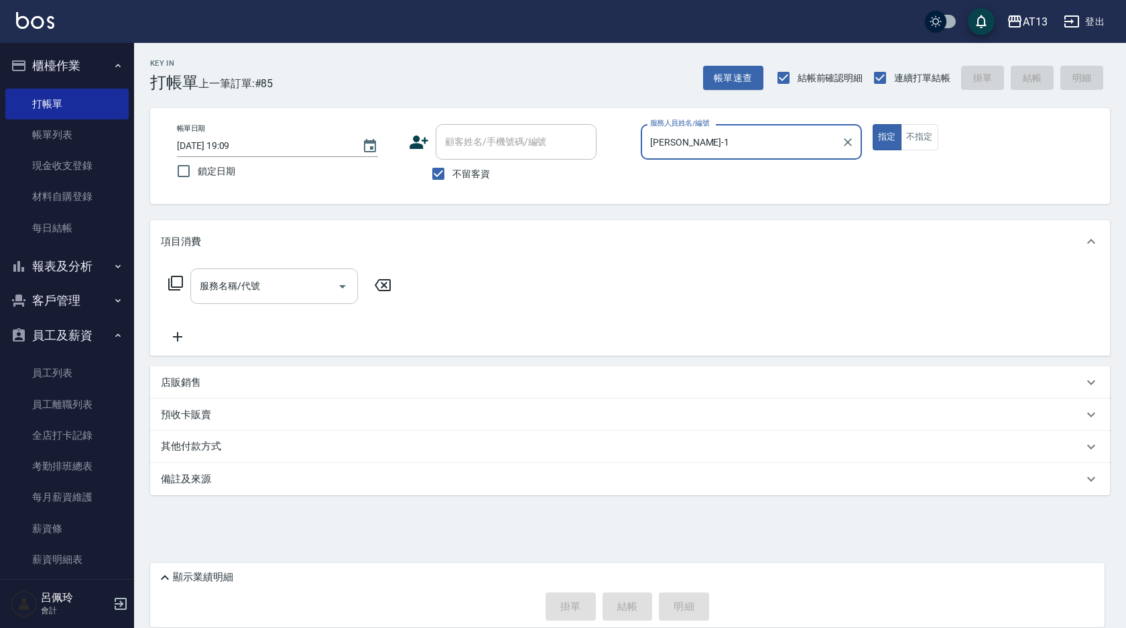
click at [295, 290] on input "服務名稱/代號" at bounding box center [263, 285] width 135 height 23
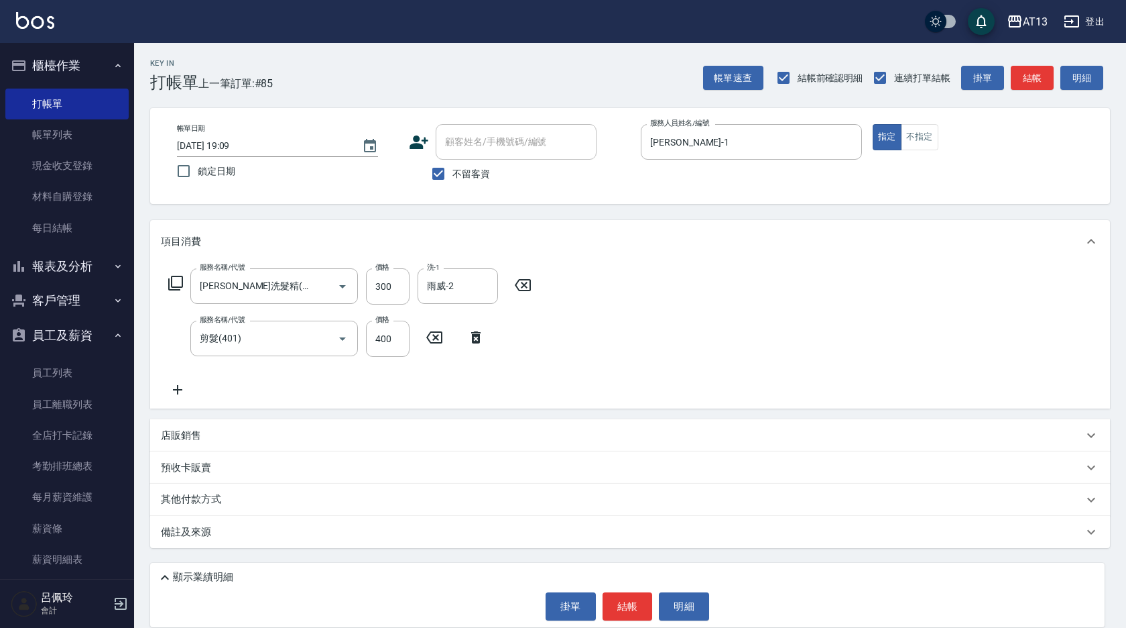
drag, startPoint x: 573, startPoint y: 328, endPoint x: 597, endPoint y: 467, distance: 140.9
click at [573, 329] on div "服務名稱/代號 [PERSON_NAME]洗髮精(210) 服務名稱/代號 價格 300 價格 洗-1 雨威-2 洗-1 服務名稱/代號 剪髮(401) 服務…" at bounding box center [630, 335] width 960 height 145
click at [624, 593] on button "結帳" at bounding box center [628, 606] width 50 height 28
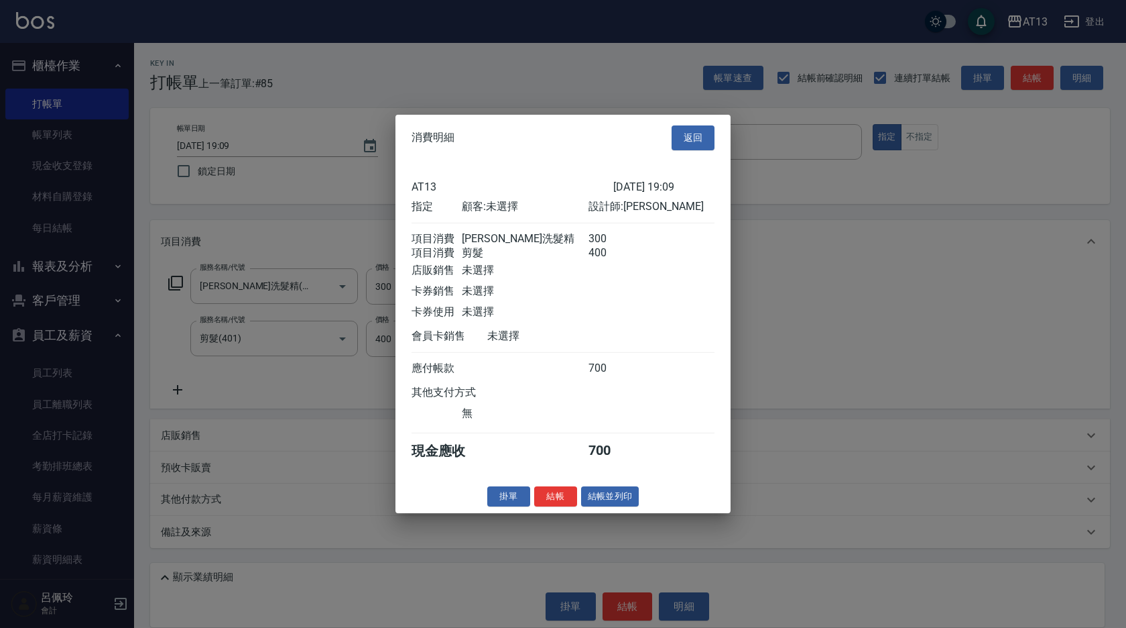
click at [543, 506] on button "結帳" at bounding box center [555, 495] width 43 height 21
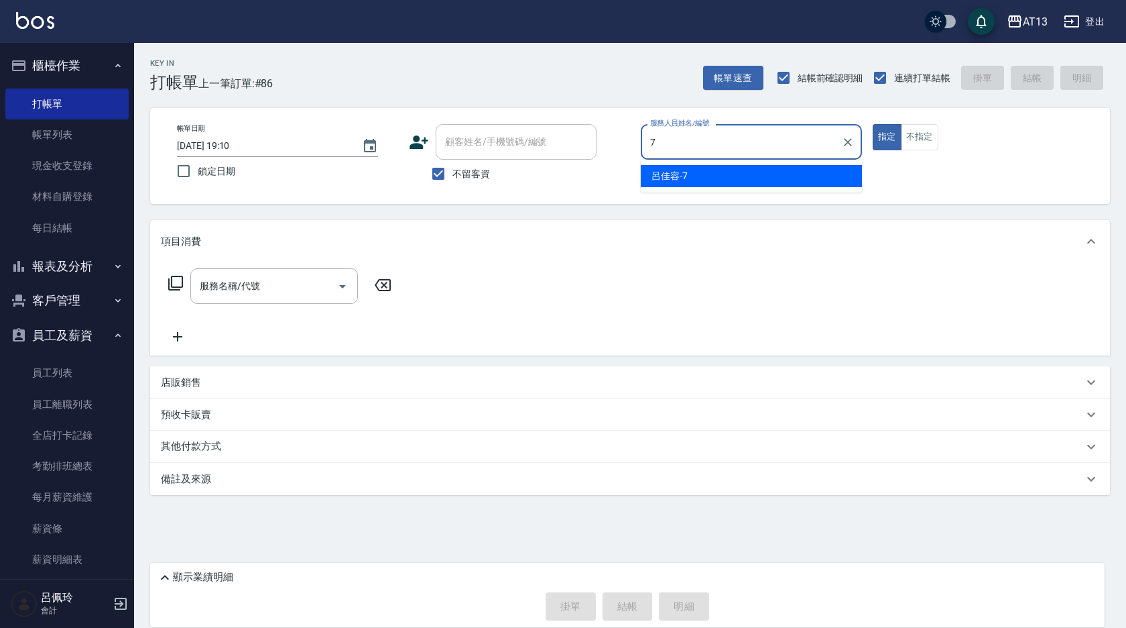
drag, startPoint x: 686, startPoint y: 151, endPoint x: 691, endPoint y: 183, distance: 32.5
click at [686, 154] on div "7 服務人員姓名/編號" at bounding box center [751, 142] width 221 height 36
click at [691, 183] on div "[PERSON_NAME]-7" at bounding box center [751, 176] width 221 height 22
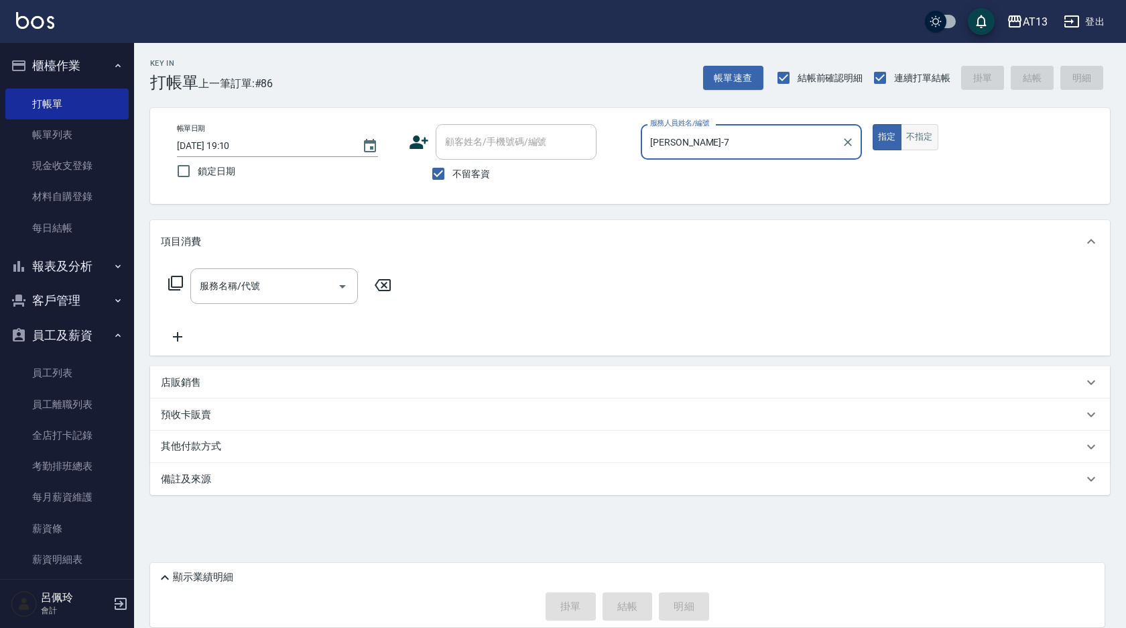
click at [932, 138] on button "不指定" at bounding box center [920, 137] width 38 height 26
click at [216, 297] on input "服務名稱/代號" at bounding box center [263, 285] width 135 height 23
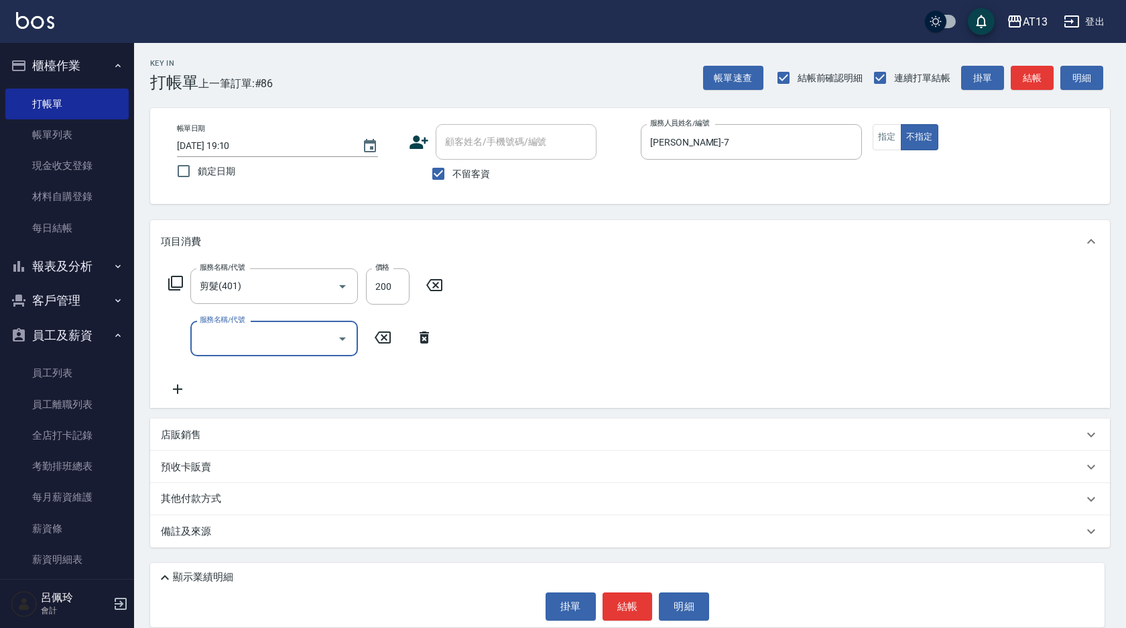
click at [723, 327] on div "服務名稱/代號 剪髮(401) 服務名稱/代號 價格 200 價格 服務名稱/代號 服務名稱/代號" at bounding box center [630, 335] width 960 height 145
click at [631, 605] on button "結帳" at bounding box center [628, 606] width 50 height 28
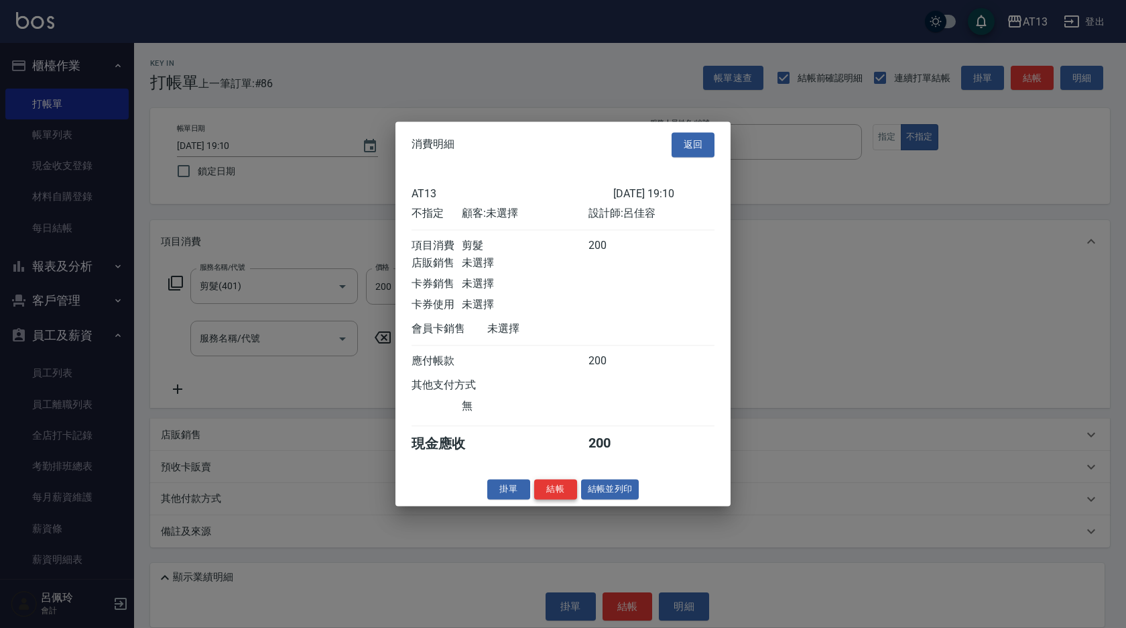
click at [544, 492] on button "結帳" at bounding box center [555, 489] width 43 height 21
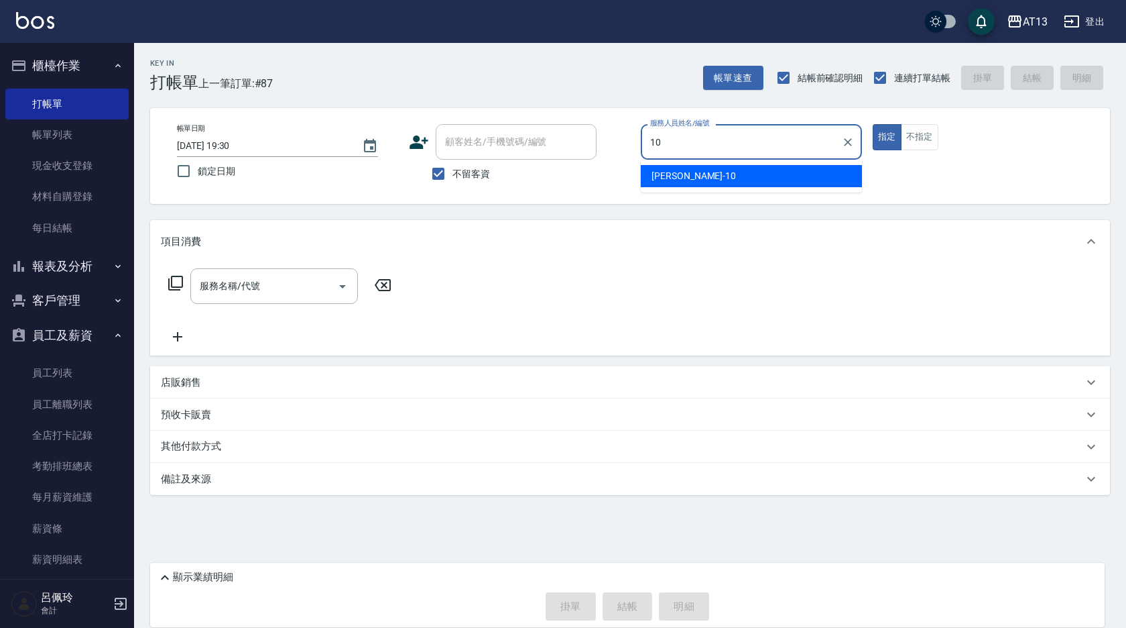
click at [693, 178] on div "[PERSON_NAME] -10" at bounding box center [751, 176] width 221 height 22
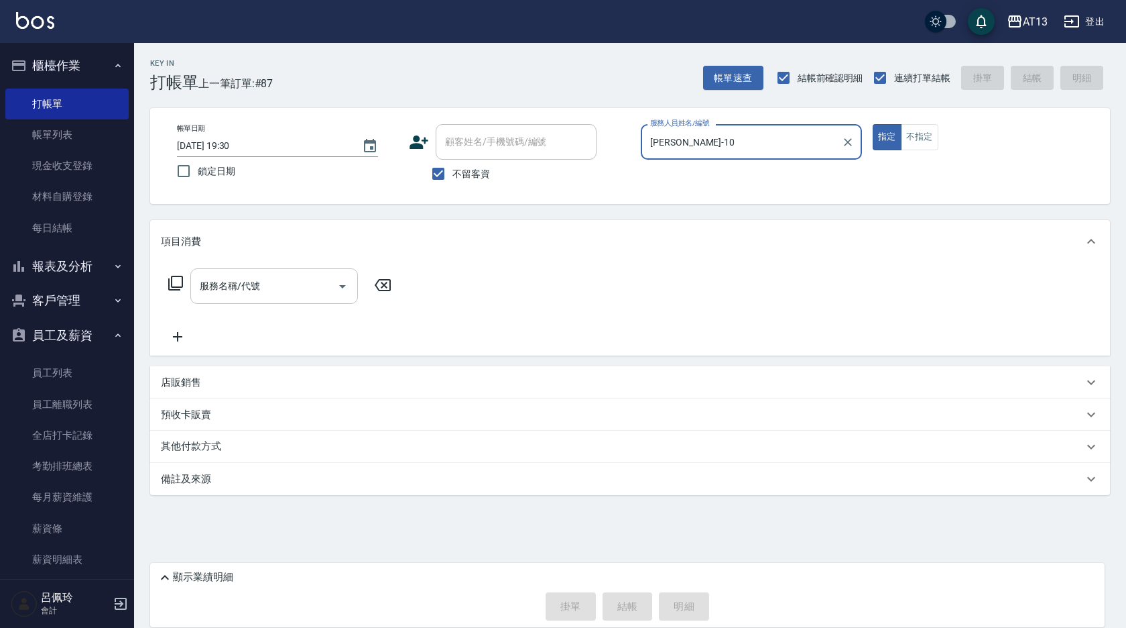
click at [252, 293] on input "服務名稱/代號" at bounding box center [263, 285] width 135 height 23
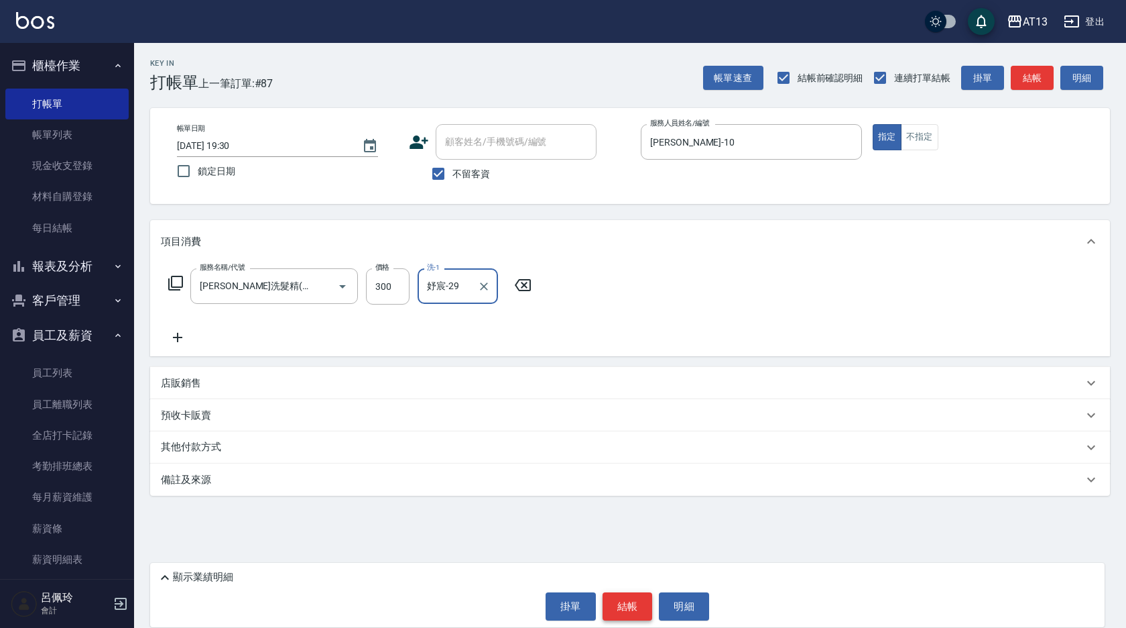
click at [634, 605] on button "結帳" at bounding box center [628, 606] width 50 height 28
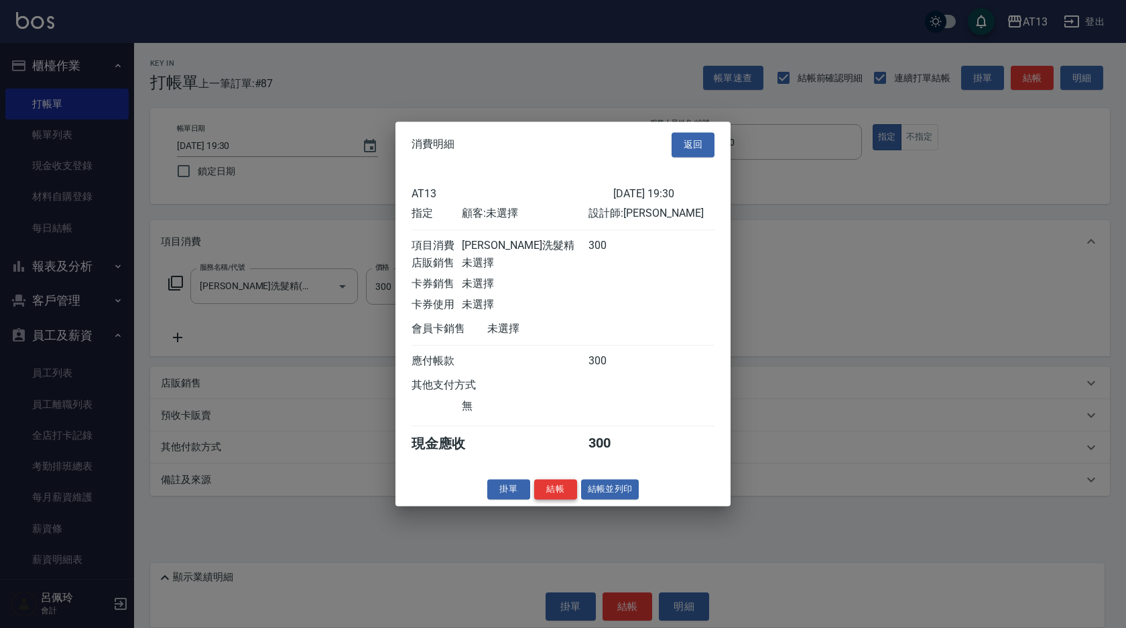
click at [563, 496] on button "結帳" at bounding box center [555, 489] width 43 height 21
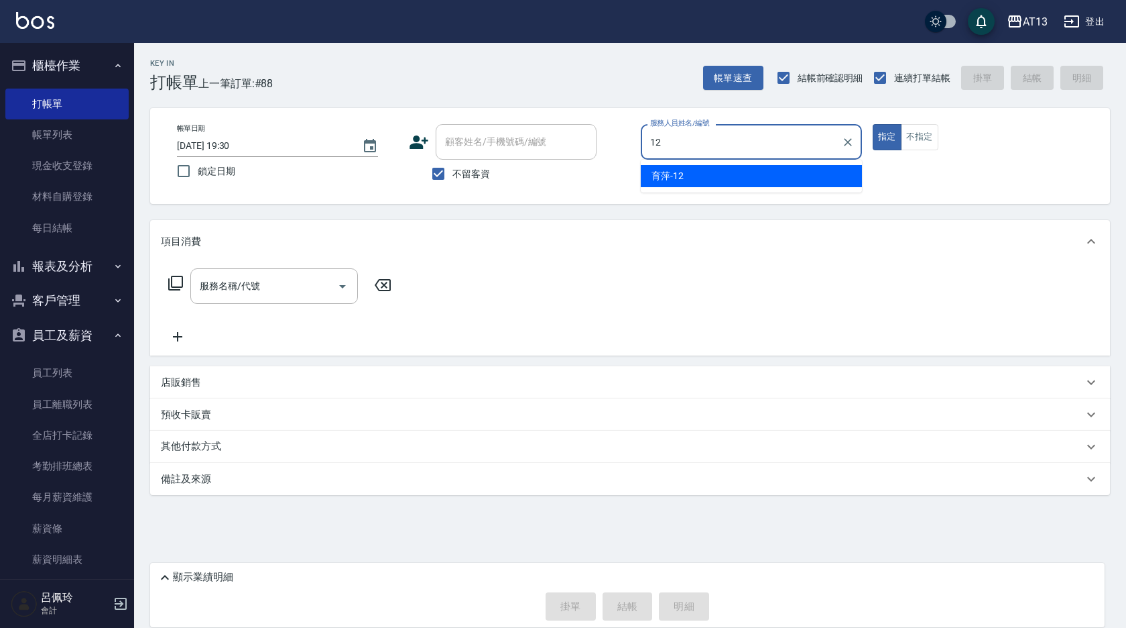
click at [745, 173] on div "育萍 -12" at bounding box center [751, 176] width 221 height 22
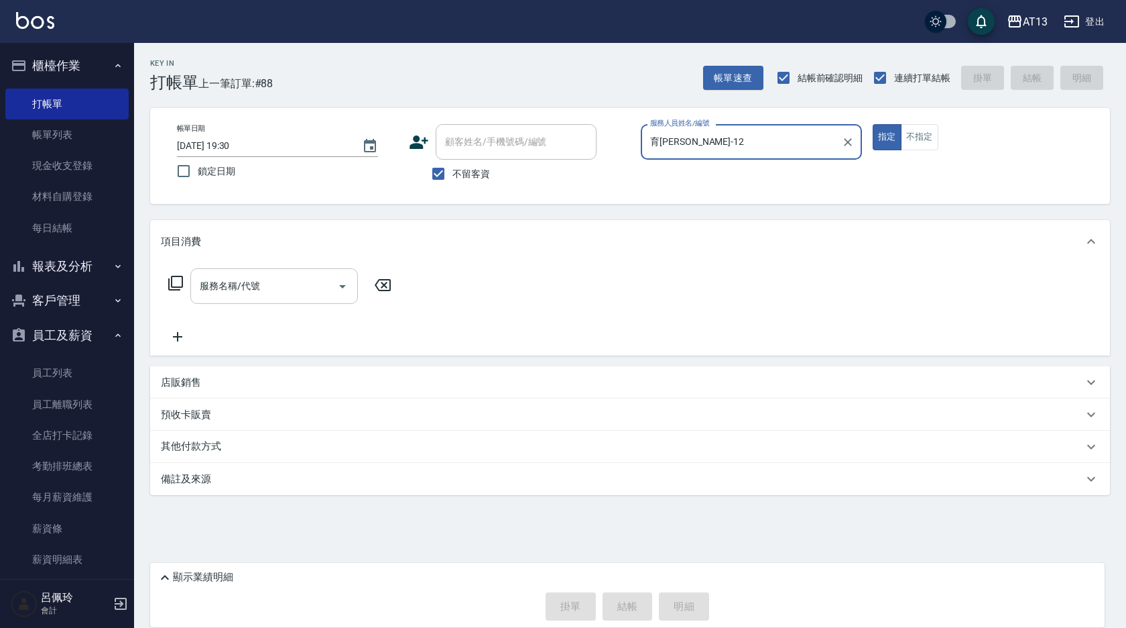
click at [292, 291] on input "服務名稱/代號" at bounding box center [263, 285] width 135 height 23
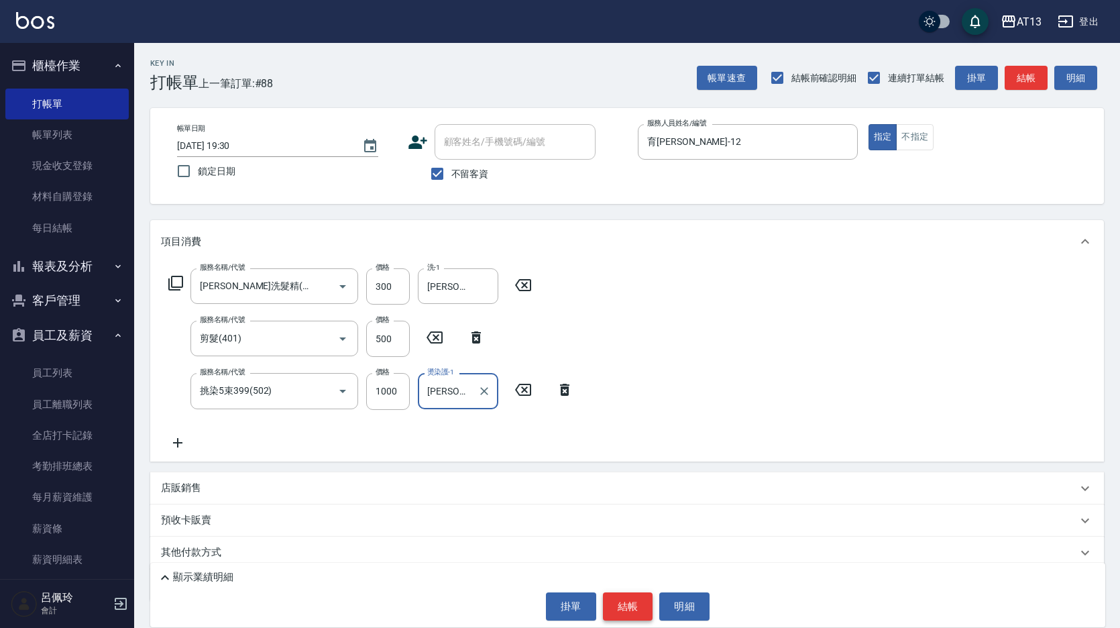
click at [630, 599] on button "結帳" at bounding box center [628, 606] width 50 height 28
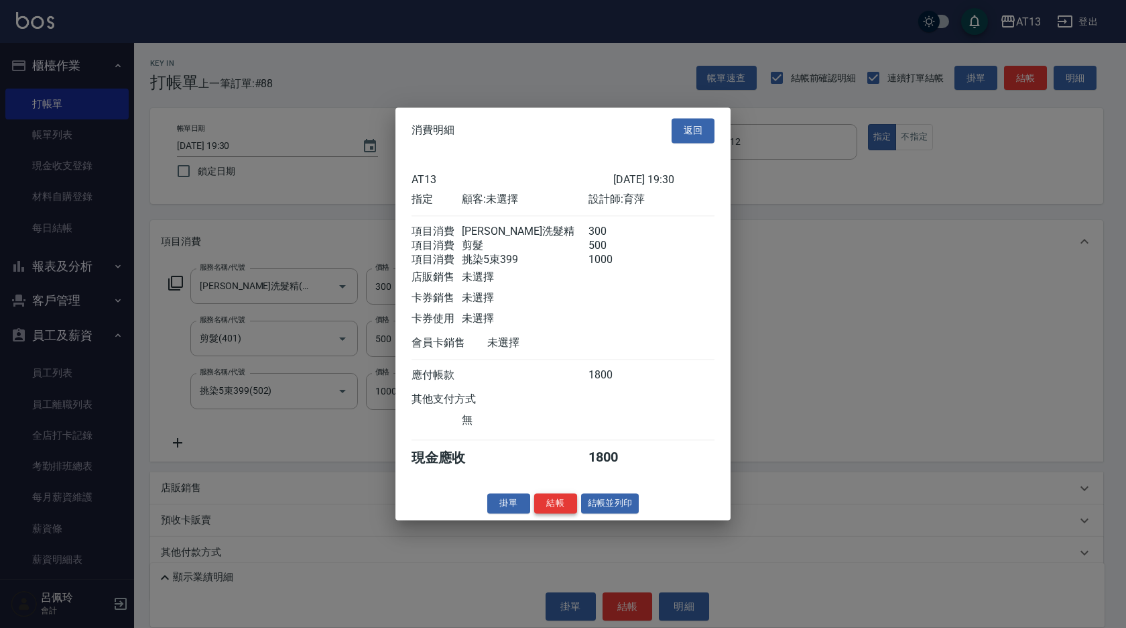
click at [563, 514] on button "結帳" at bounding box center [555, 503] width 43 height 21
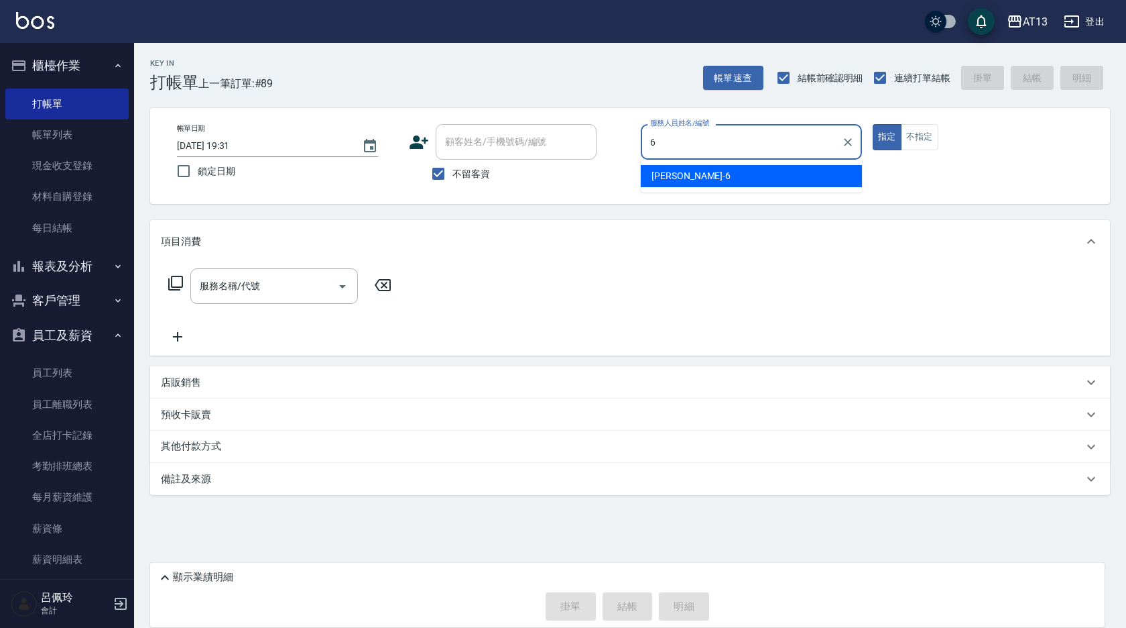
click at [782, 173] on div "亭妤 -6" at bounding box center [751, 176] width 221 height 22
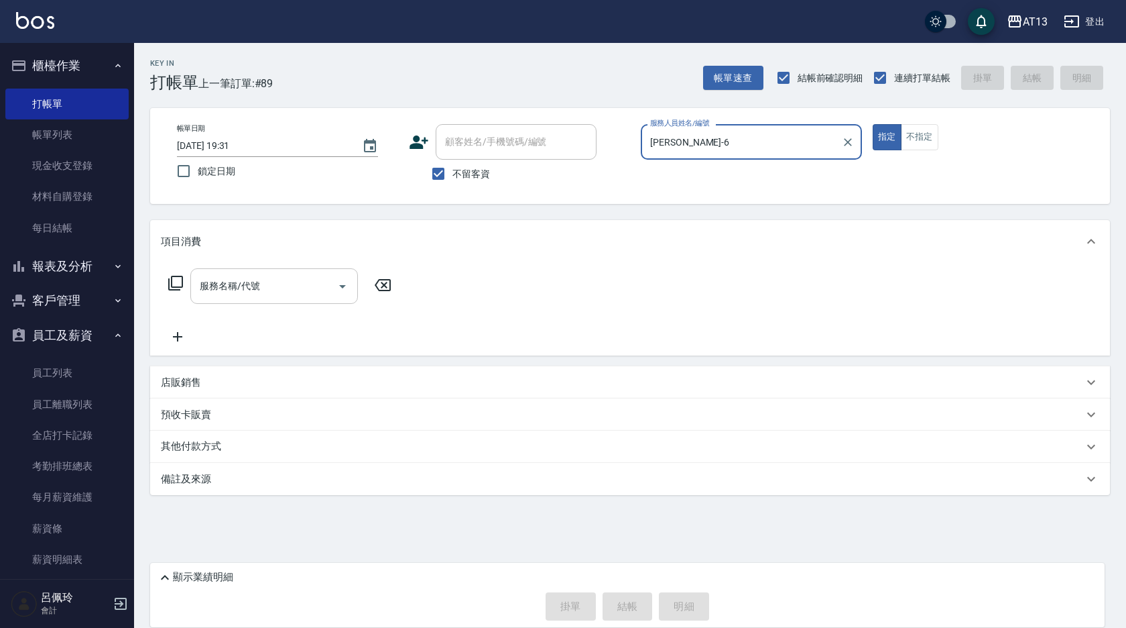
click at [239, 277] on input "服務名稱/代號" at bounding box center [263, 285] width 135 height 23
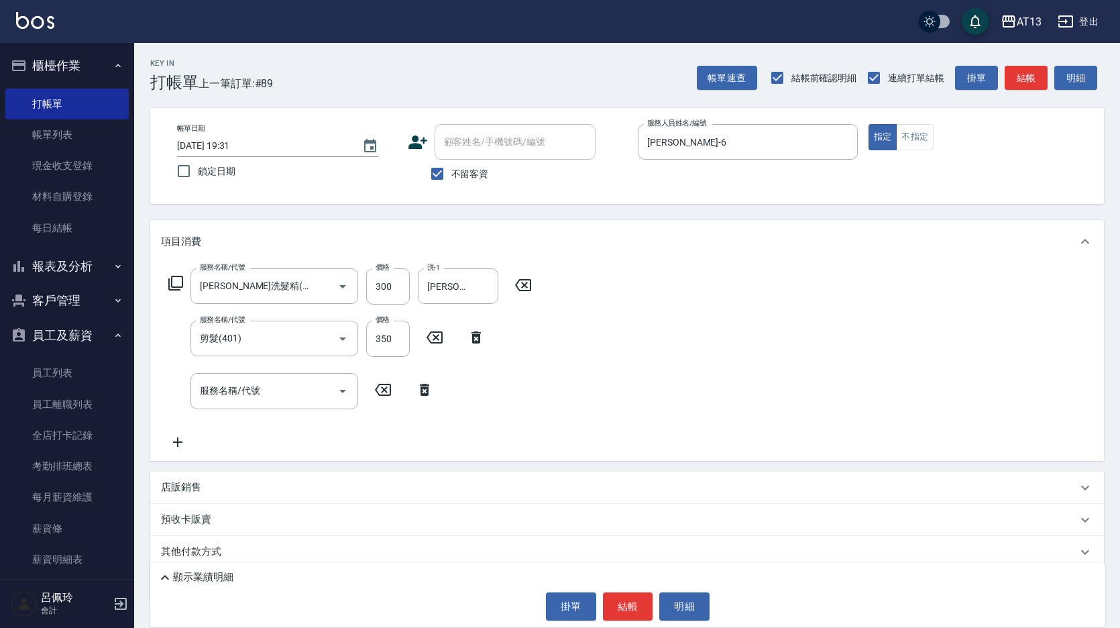
click at [637, 324] on div "服務名稱/代號 [PERSON_NAME]洗髮精(210) 服務名稱/代號 價格 300 價格 洗-1 [PERSON_NAME]-33 洗-1 服務名稱/代…" at bounding box center [626, 361] width 953 height 197
click at [613, 605] on button "結帳" at bounding box center [628, 606] width 50 height 28
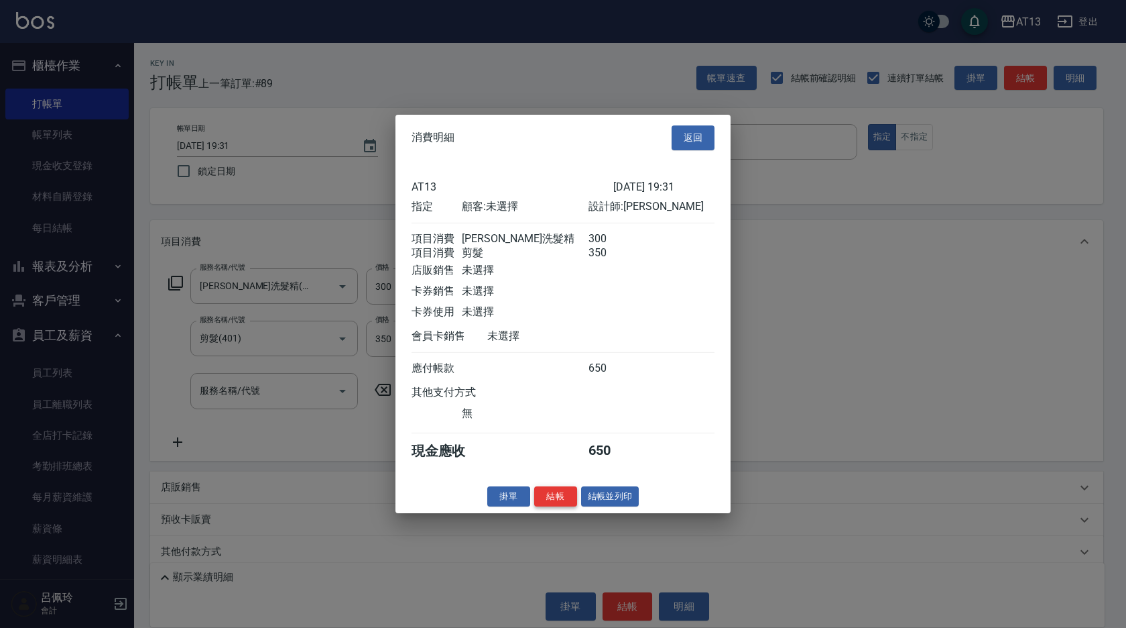
click at [547, 506] on button "結帳" at bounding box center [555, 495] width 43 height 21
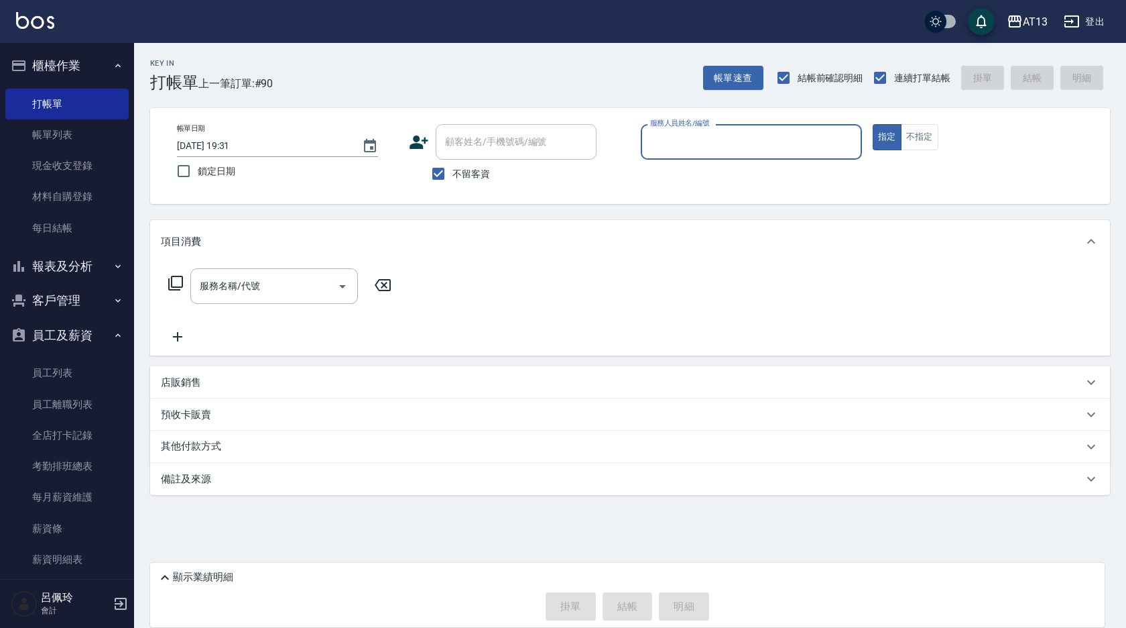
click at [922, 627] on html "AT13 登出 櫃檯作業 打帳單 帳單列表 現金收支登錄 材料自購登錄 每日結帳 報表及分析 報表目錄 店家區間累計表 店家日報表 互助日報表 互助月報表 互…" at bounding box center [563, 314] width 1126 height 628
drag, startPoint x: 707, startPoint y: 135, endPoint x: 722, endPoint y: 133, distance: 14.9
click at [711, 135] on div "服務人員姓名/編號 服務人員姓名/編號" at bounding box center [751, 142] width 221 height 36
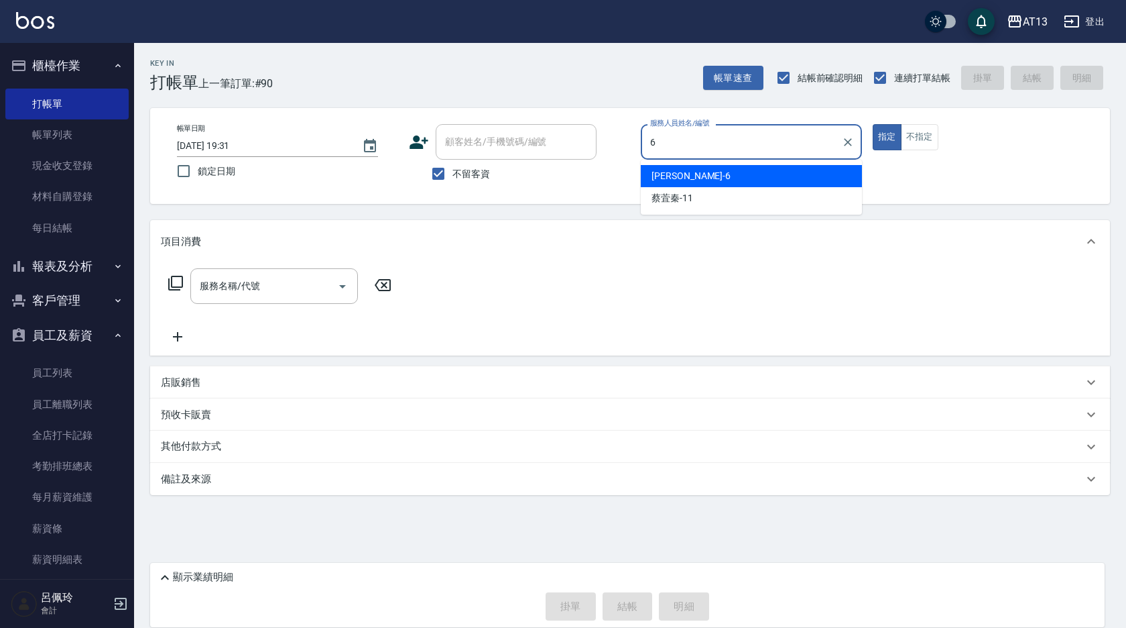
click at [699, 168] on div "亭妤 -6" at bounding box center [751, 176] width 221 height 22
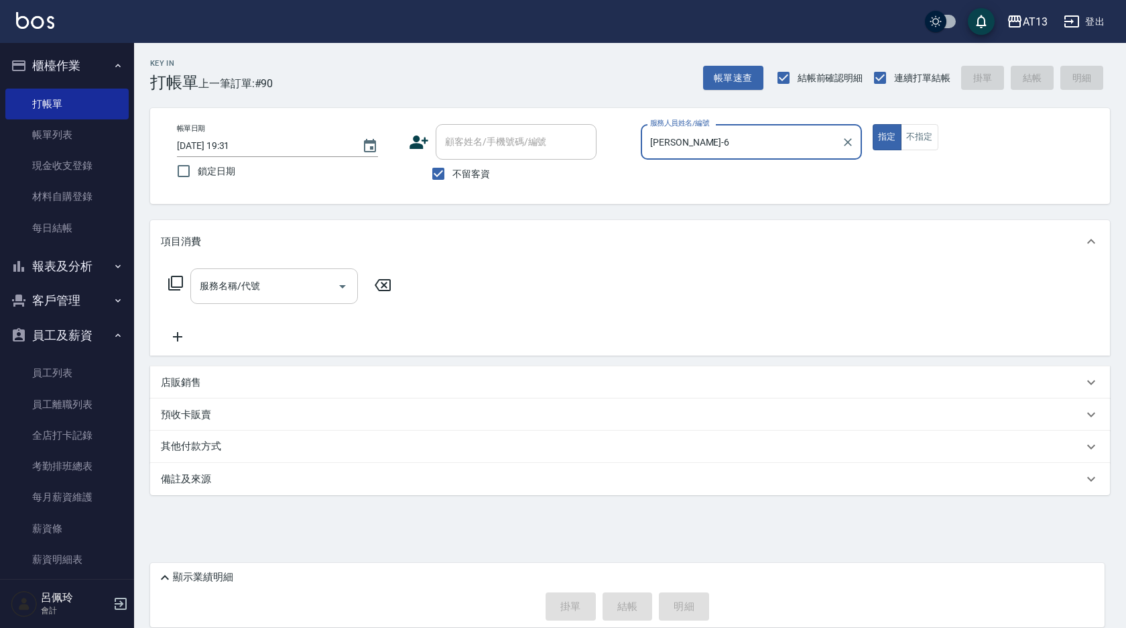
click at [242, 282] on input "服務名稱/代號" at bounding box center [263, 285] width 135 height 23
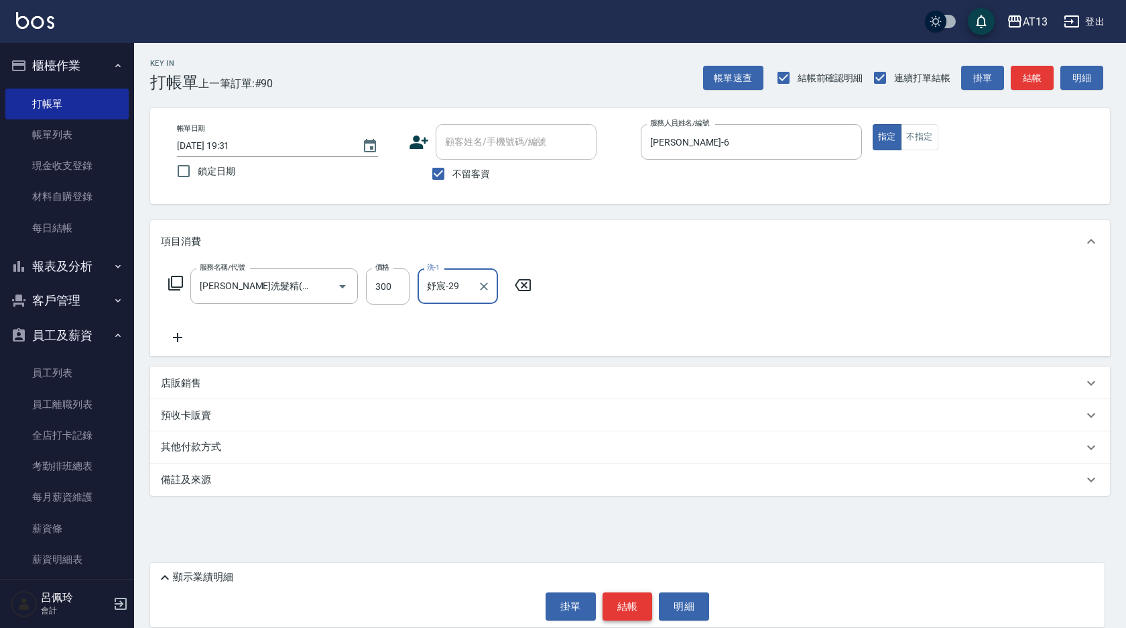
click at [626, 619] on button "結帳" at bounding box center [628, 606] width 50 height 28
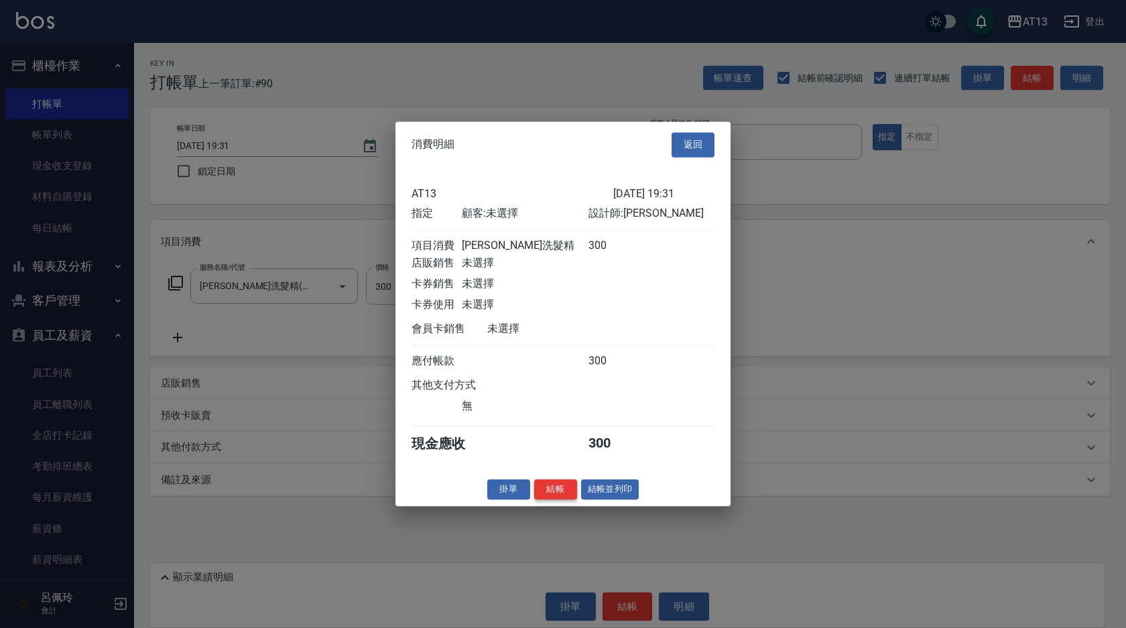
click at [540, 499] on button "結帳" at bounding box center [555, 489] width 43 height 21
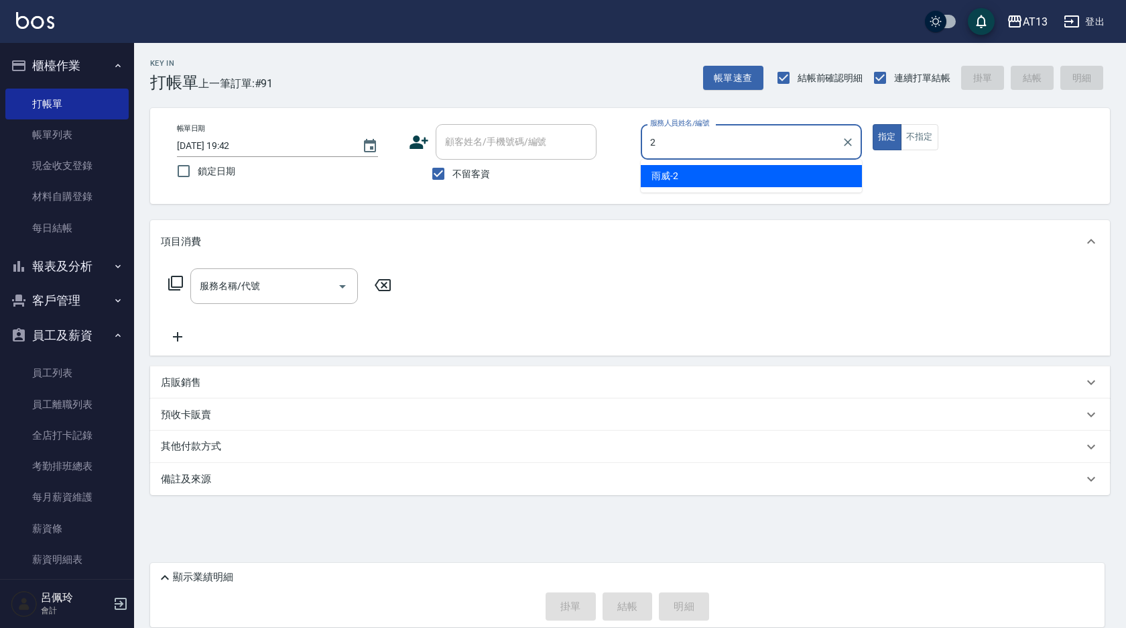
click at [569, 524] on div "Key In 打帳單 上一筆訂單:#91 帳單速查 結帳前確認明細 連續打單結帳 掛單 結帳 明細 帳單日期 [DATE] 19:42 鎖定日期 顧客姓名/手…" at bounding box center [630, 306] width 992 height 526
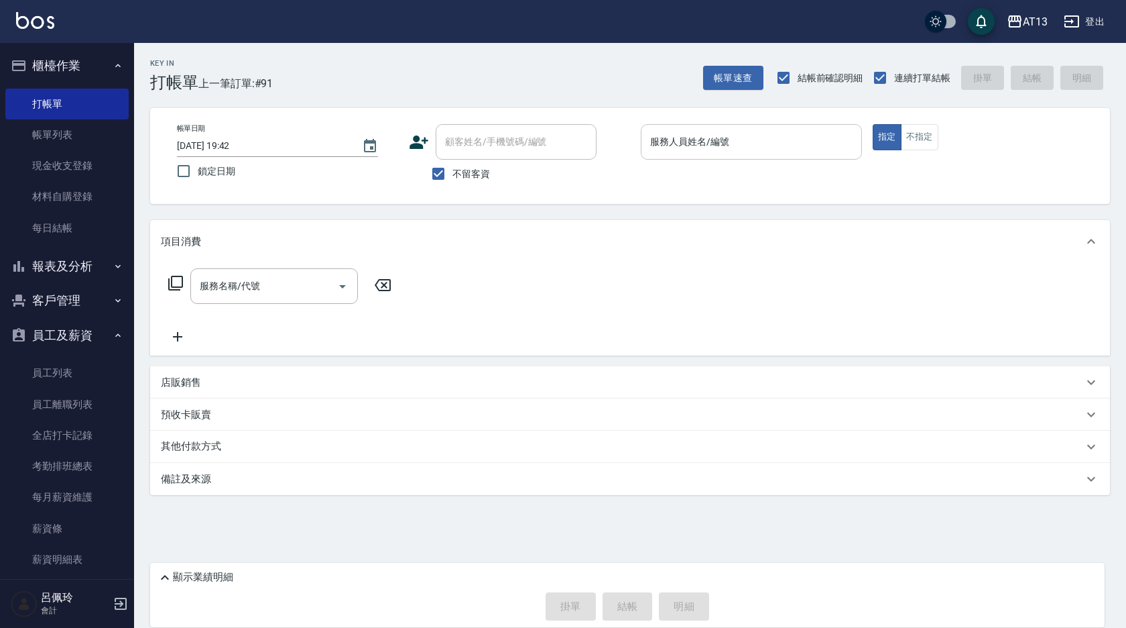
click at [709, 147] on input "服務人員姓名/編號" at bounding box center [751, 141] width 209 height 23
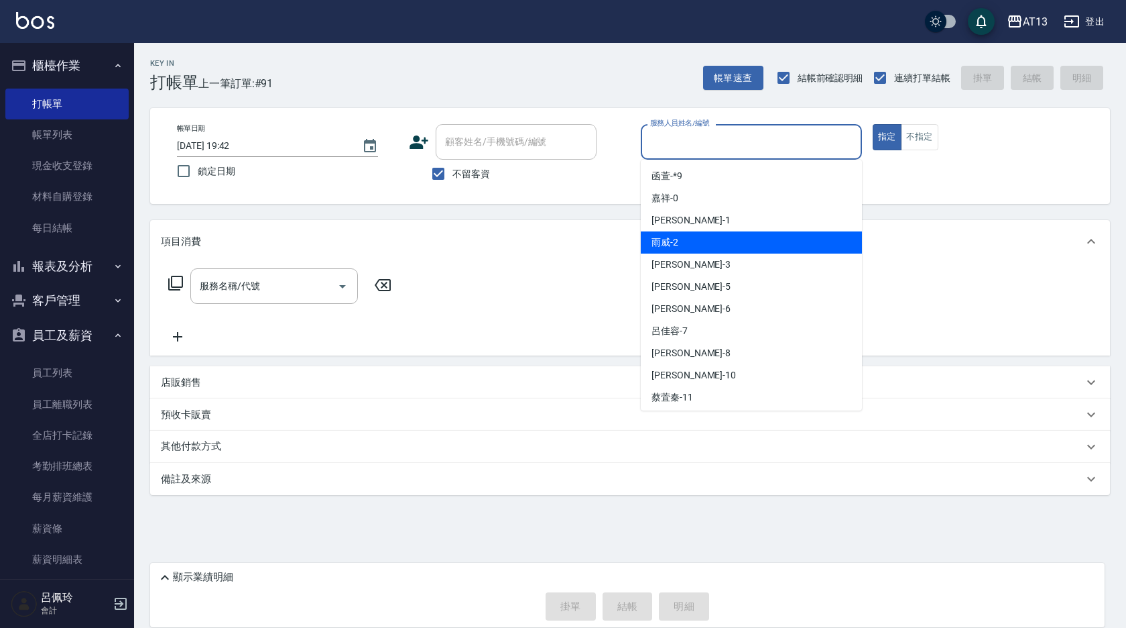
click at [661, 243] on span "雨威 -2" at bounding box center [665, 242] width 27 height 14
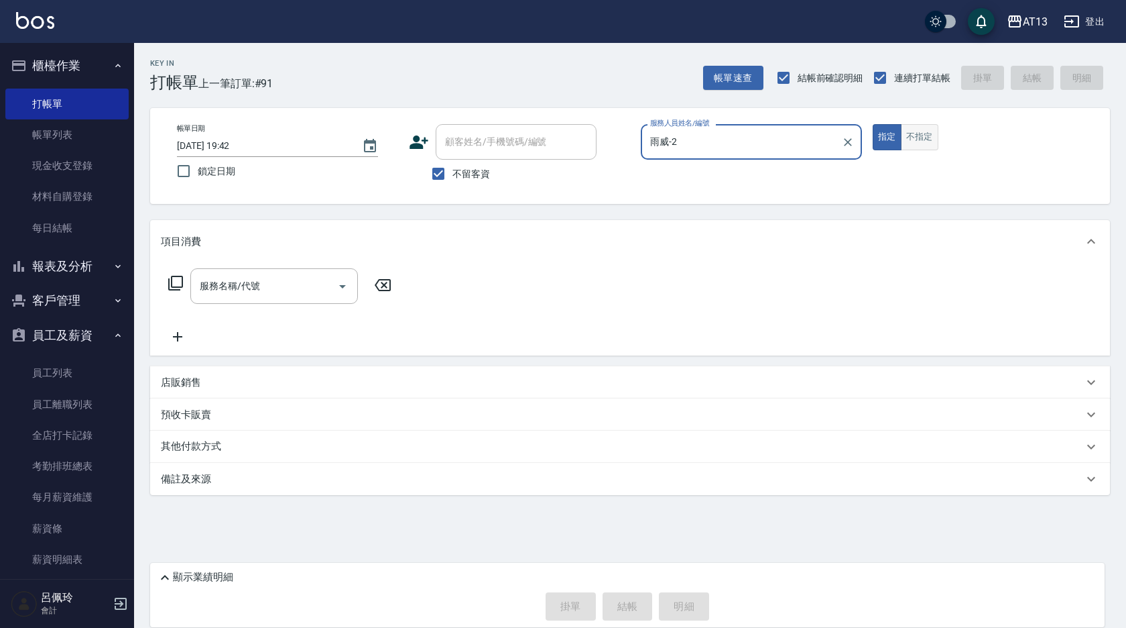
click at [924, 142] on button "不指定" at bounding box center [920, 137] width 38 height 26
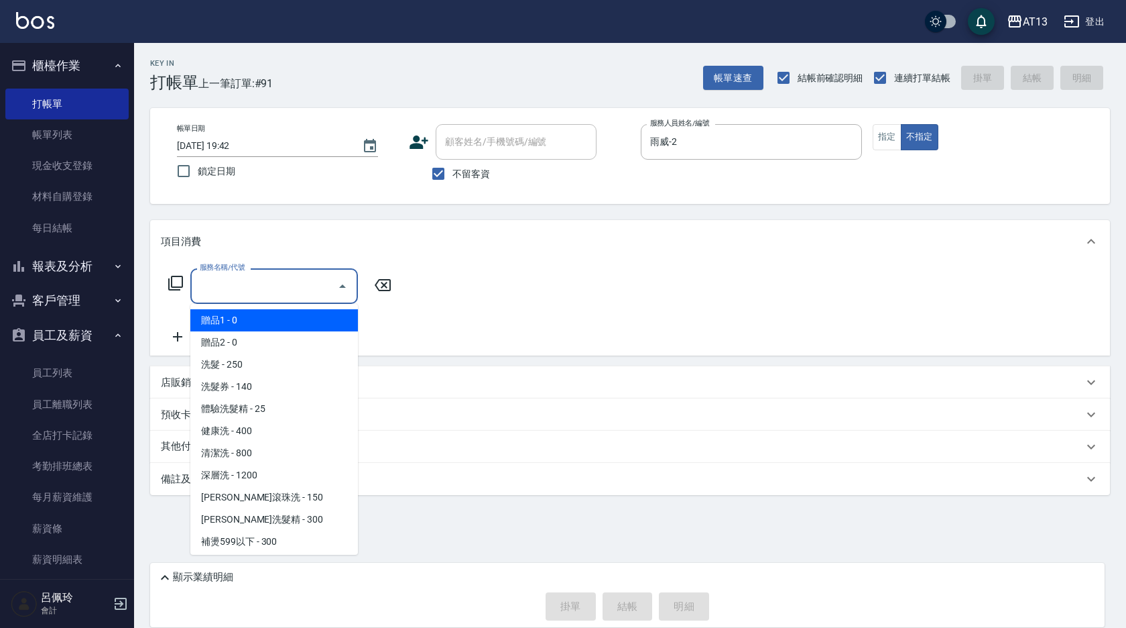
click at [289, 280] on input "服務名稱/代號" at bounding box center [263, 285] width 135 height 23
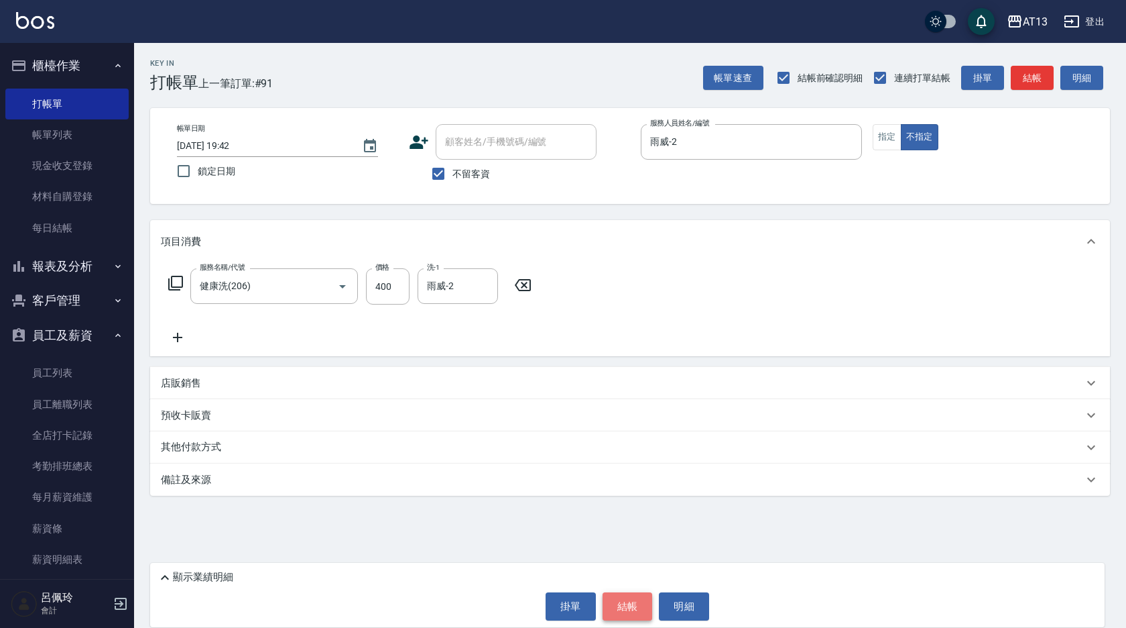
click at [628, 597] on button "結帳" at bounding box center [628, 606] width 50 height 28
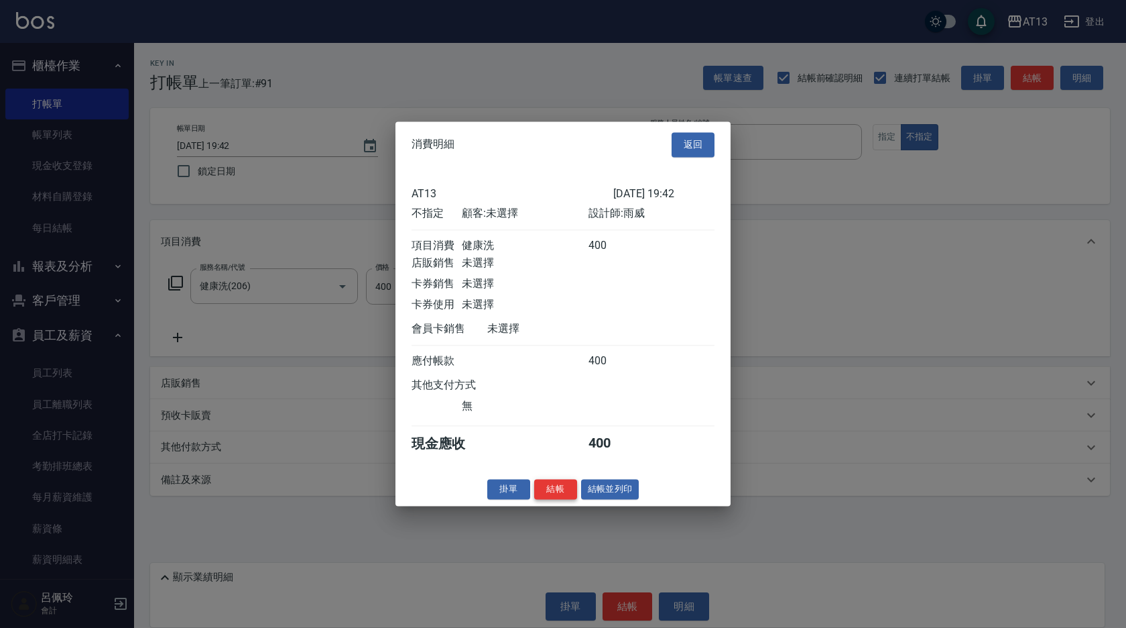
click at [556, 495] on button "結帳" at bounding box center [555, 489] width 43 height 21
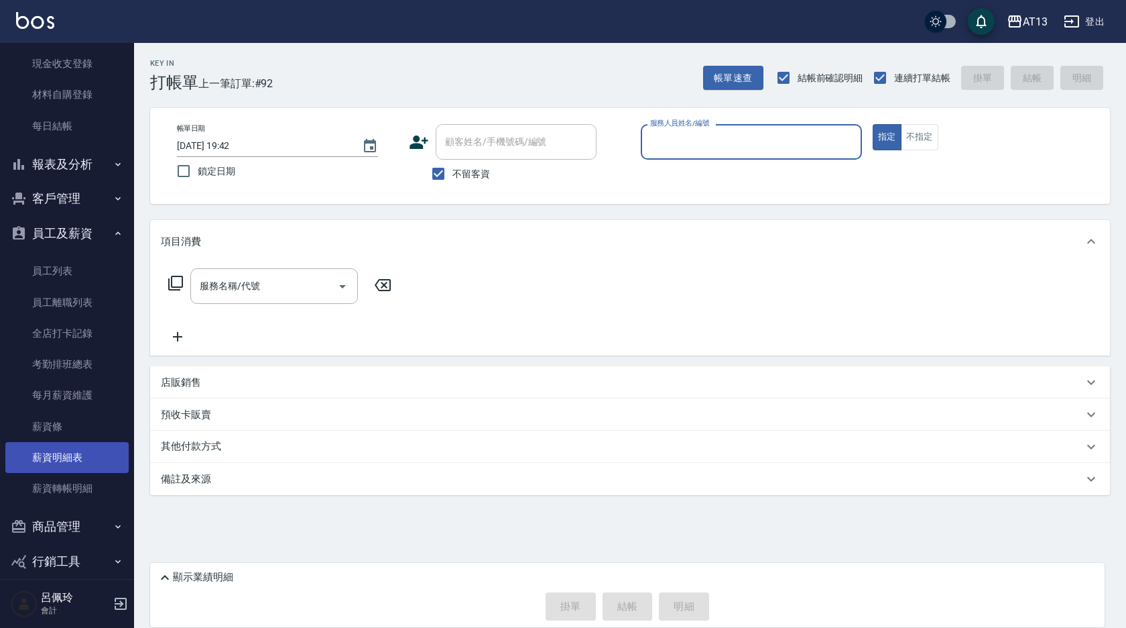
scroll to position [117, 0]
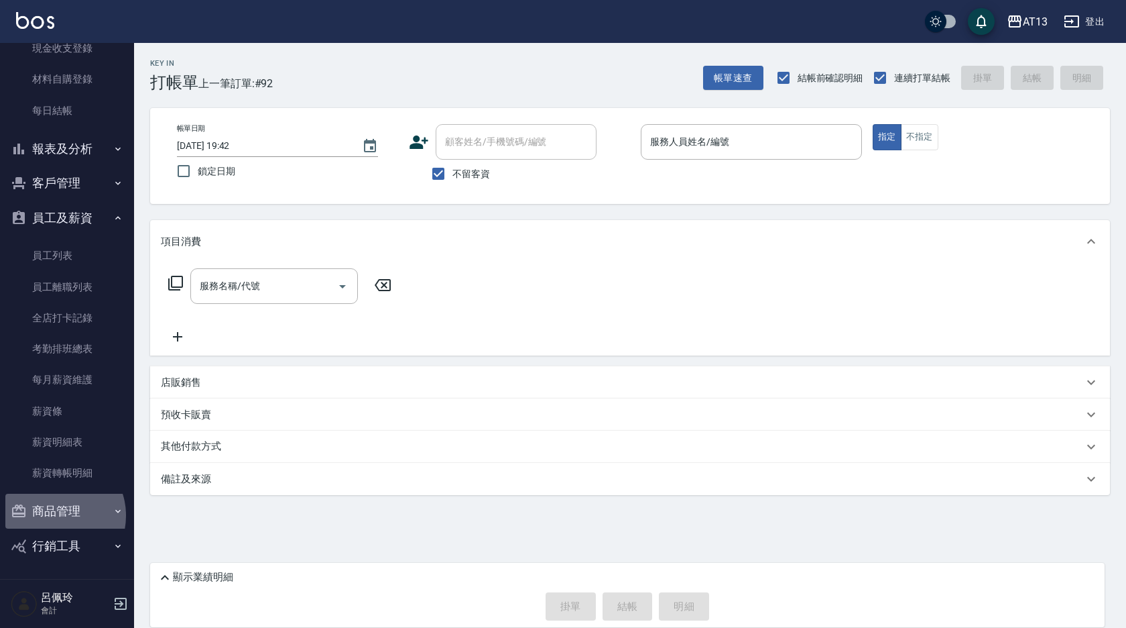
click at [55, 515] on button "商品管理" at bounding box center [66, 510] width 123 height 35
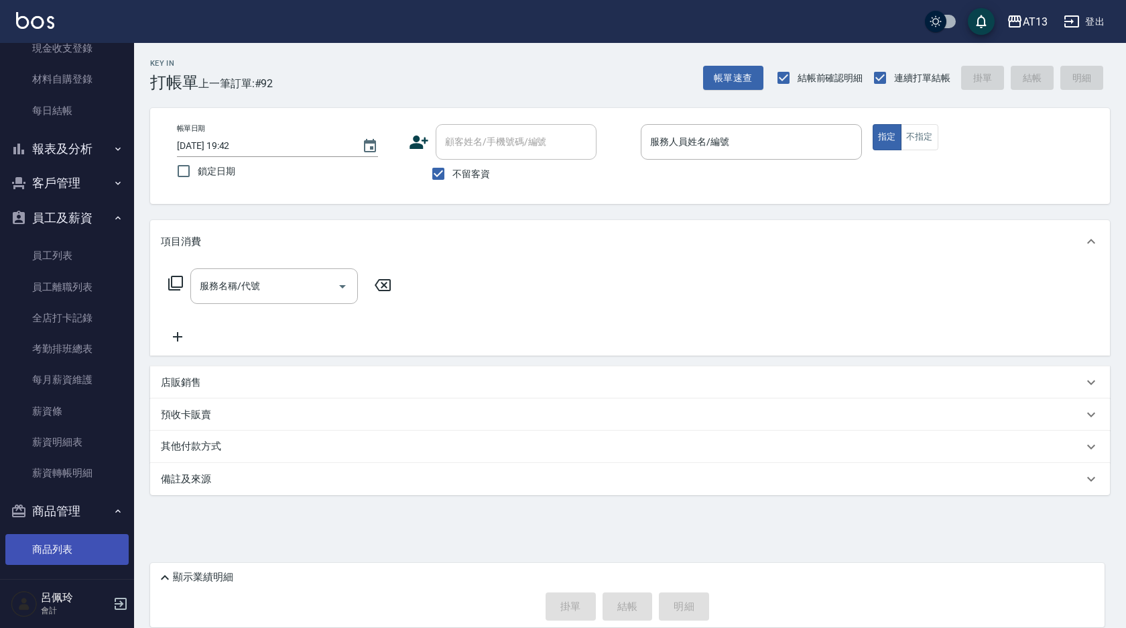
click at [86, 551] on link "商品列表" at bounding box center [66, 549] width 123 height 31
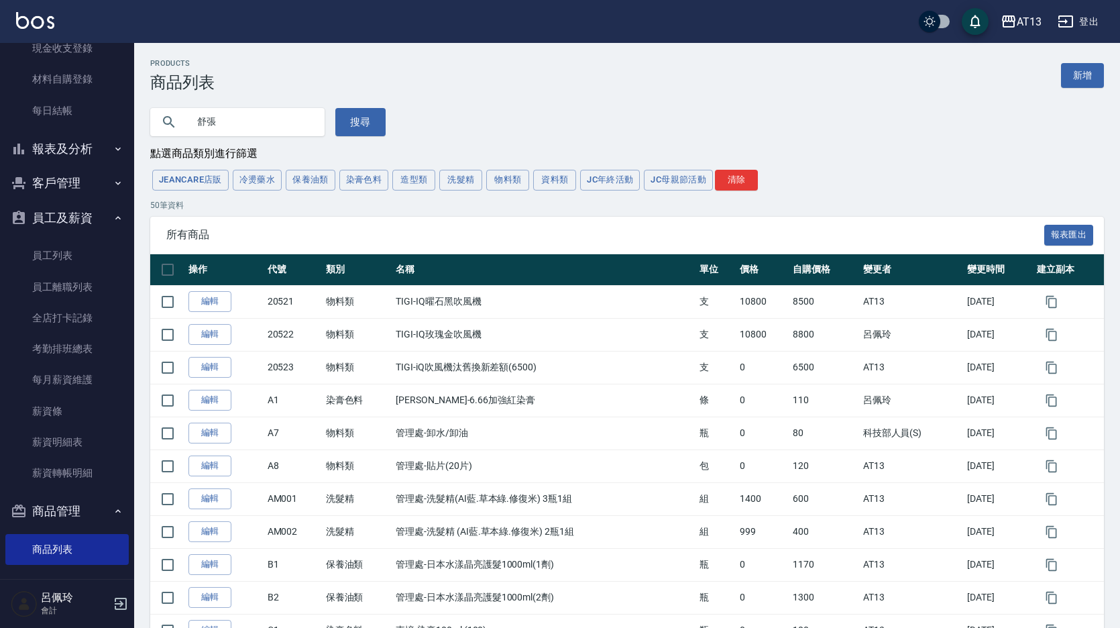
click at [361, 113] on button "搜尋" at bounding box center [360, 122] width 50 height 28
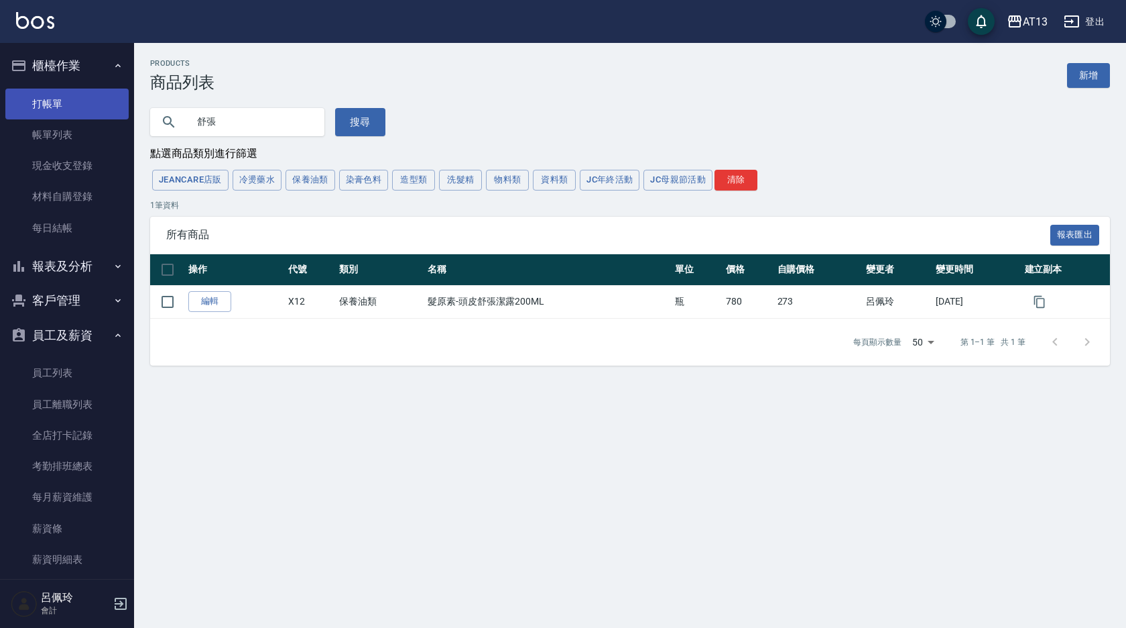
click at [40, 100] on link "打帳單" at bounding box center [66, 103] width 123 height 31
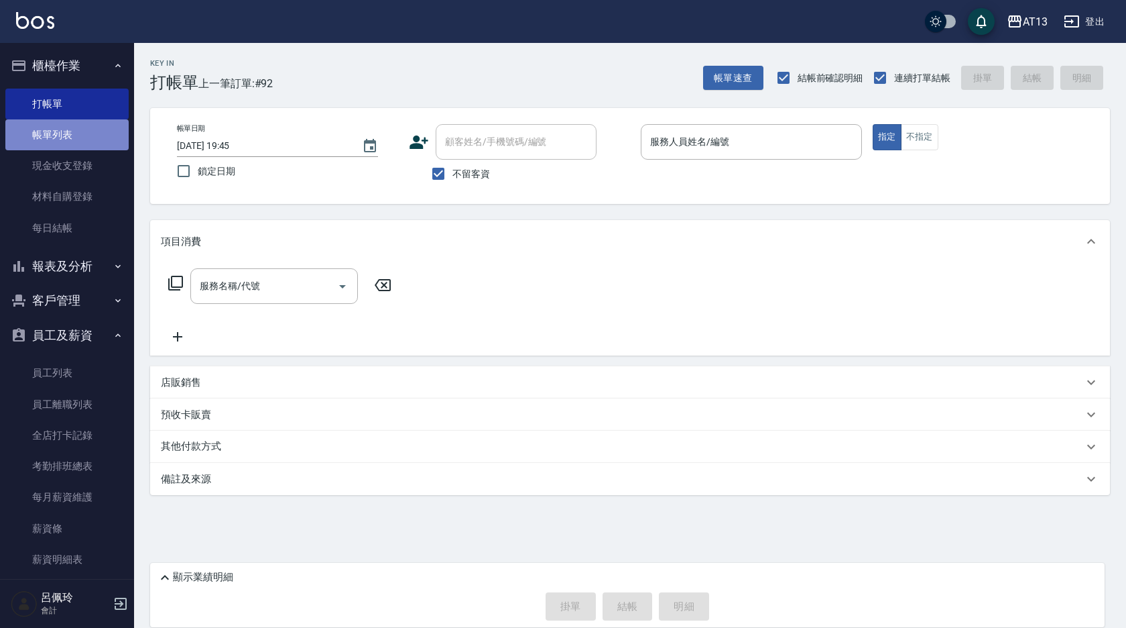
click at [83, 137] on link "帳單列表" at bounding box center [66, 134] width 123 height 31
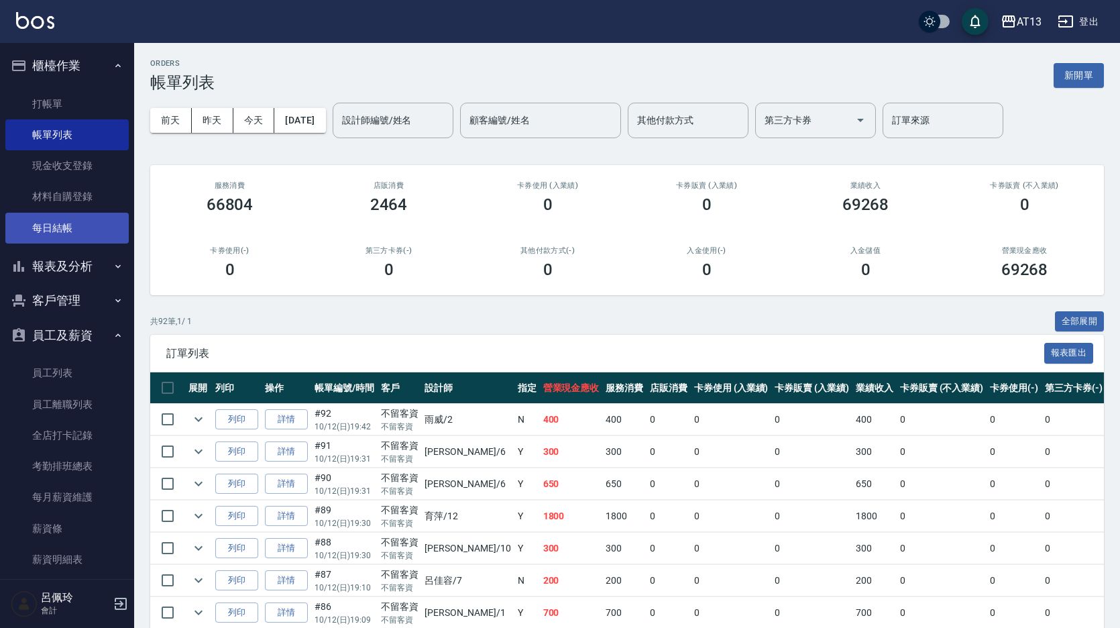
click at [52, 241] on link "每日結帳" at bounding box center [66, 228] width 123 height 31
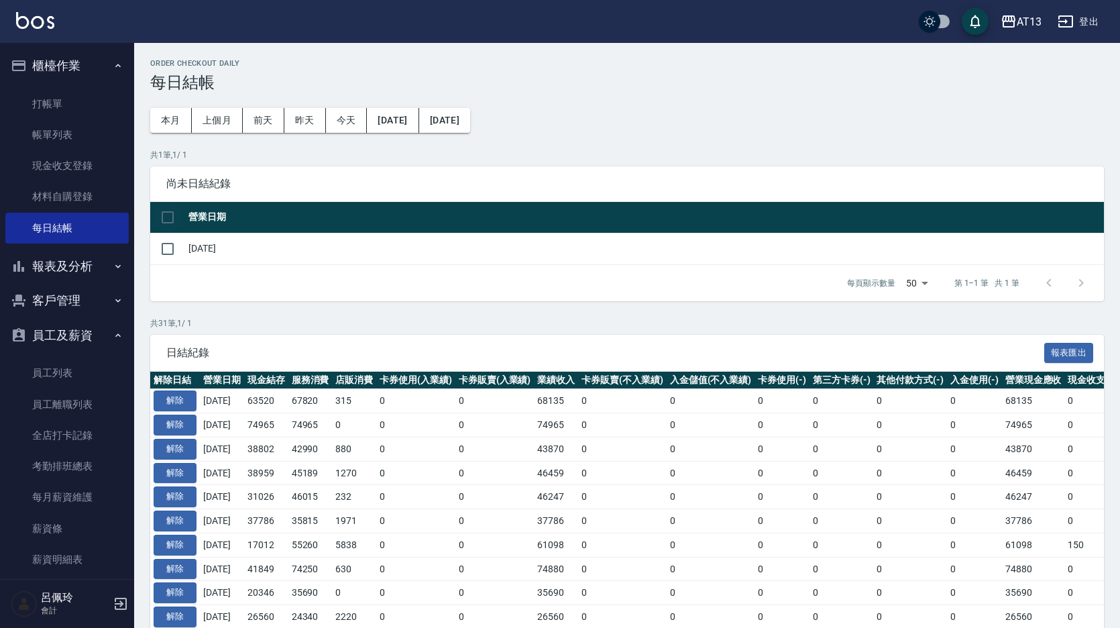
click at [166, 215] on input "checkbox" at bounding box center [168, 217] width 28 height 28
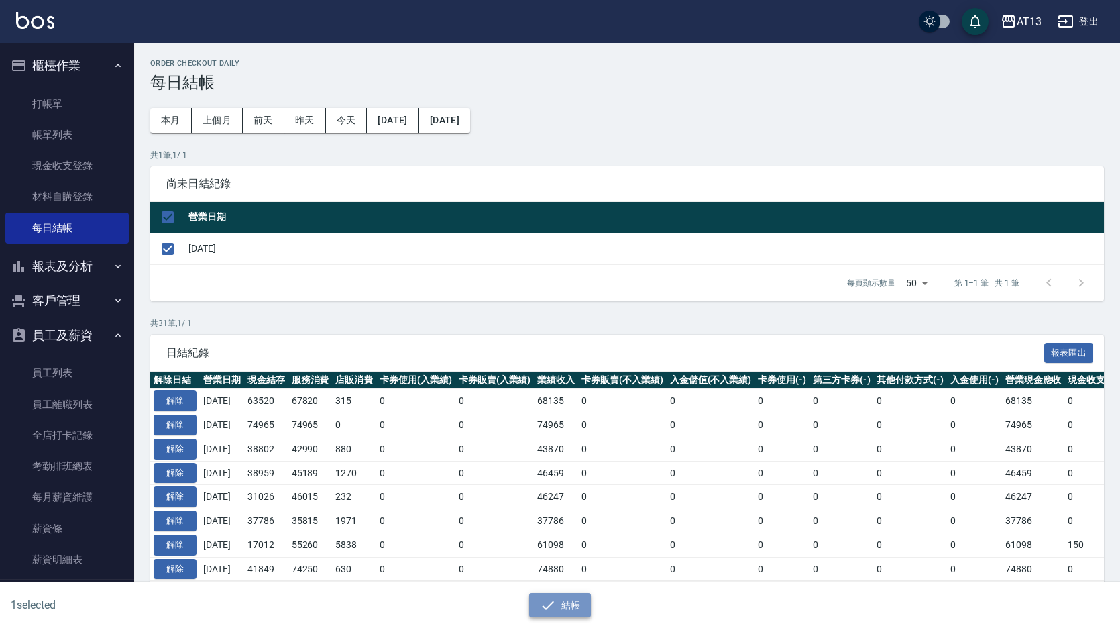
click at [582, 607] on button "結帳" at bounding box center [560, 605] width 62 height 25
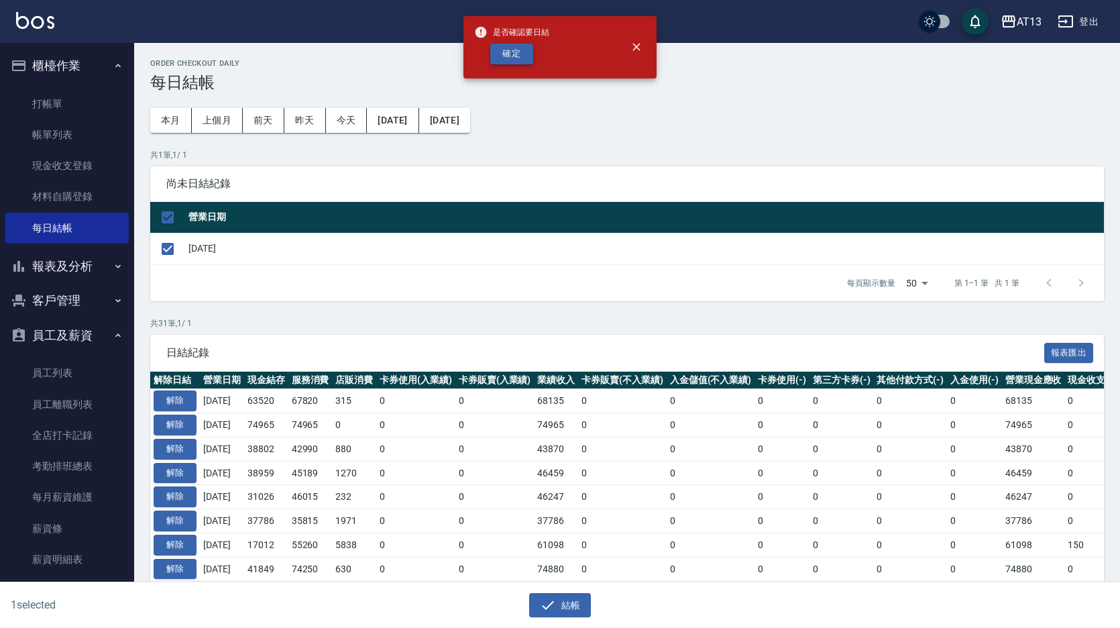
click at [515, 57] on button "確定" at bounding box center [511, 54] width 43 height 21
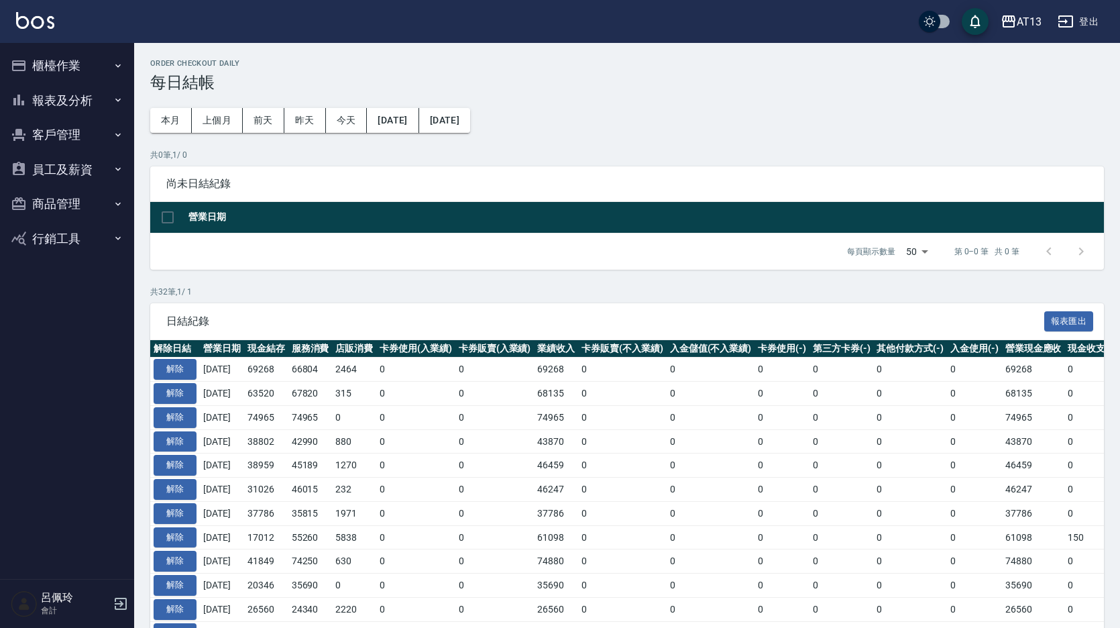
click at [44, 105] on button "報表及分析" at bounding box center [66, 100] width 123 height 35
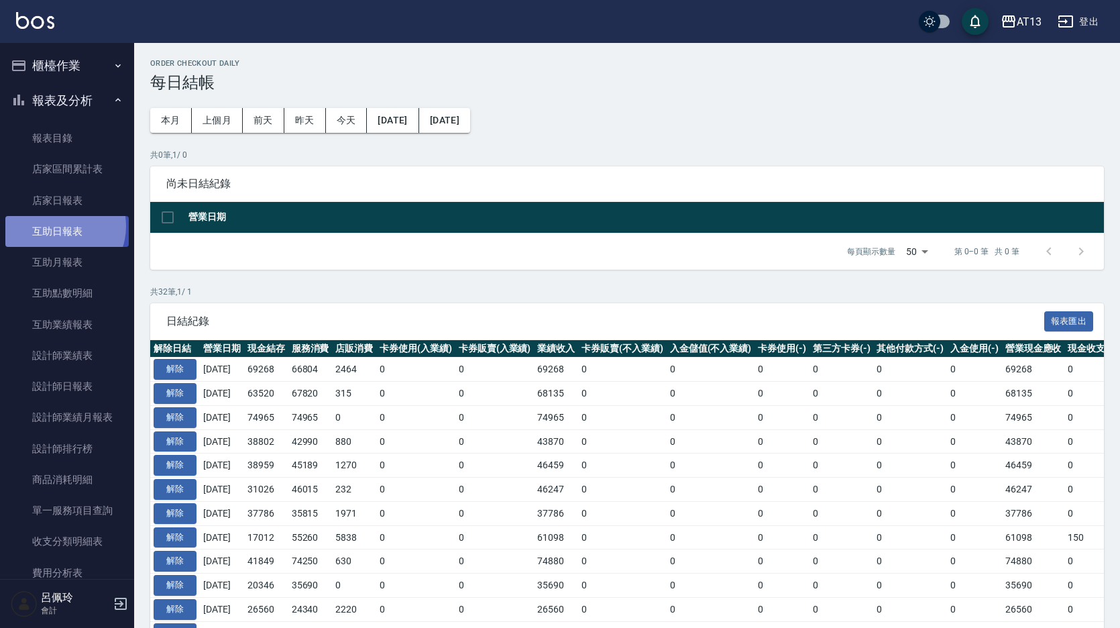
click at [58, 226] on link "互助日報表" at bounding box center [66, 231] width 123 height 31
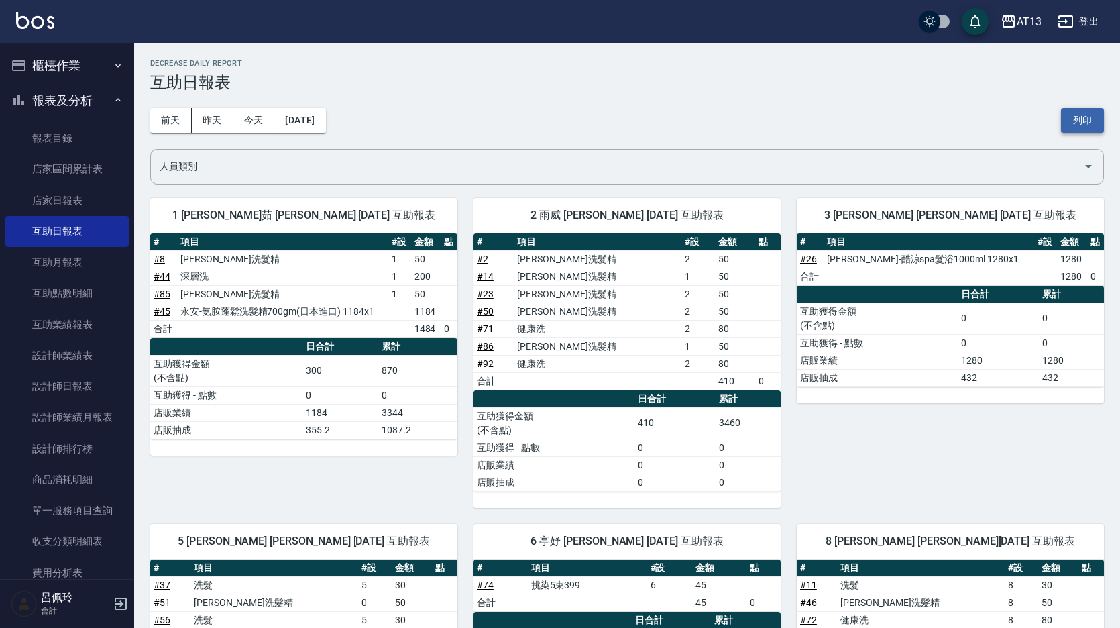
click at [1089, 115] on button "列印" at bounding box center [1082, 120] width 43 height 25
click at [74, 379] on link "設計師日報表" at bounding box center [66, 386] width 123 height 31
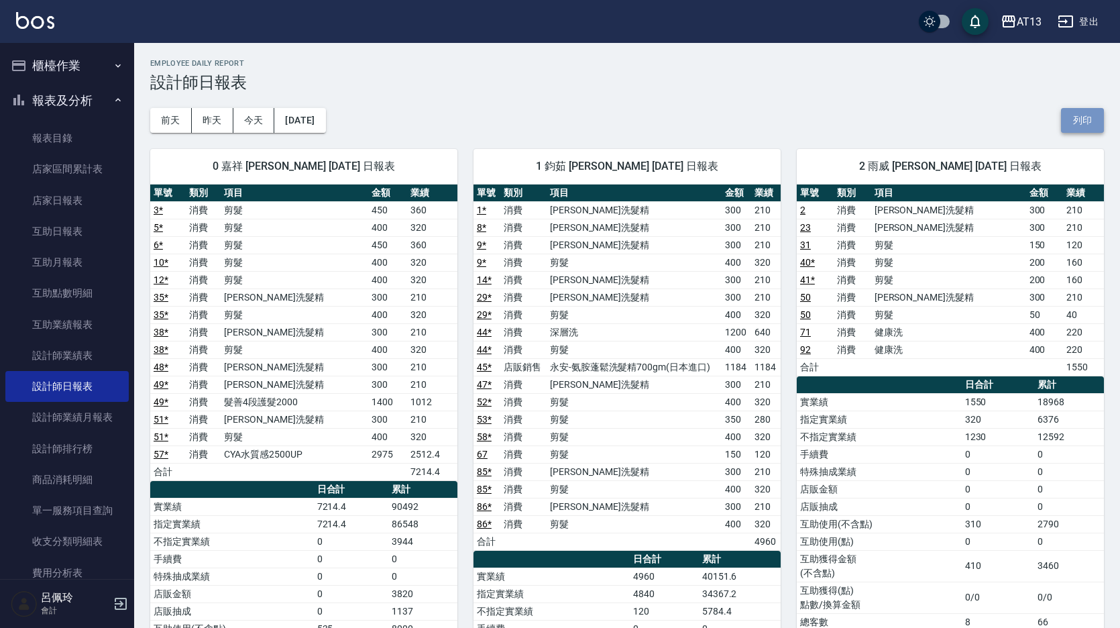
click at [1089, 118] on button "列印" at bounding box center [1082, 120] width 43 height 25
click at [77, 202] on link "店家日報表" at bounding box center [66, 200] width 123 height 31
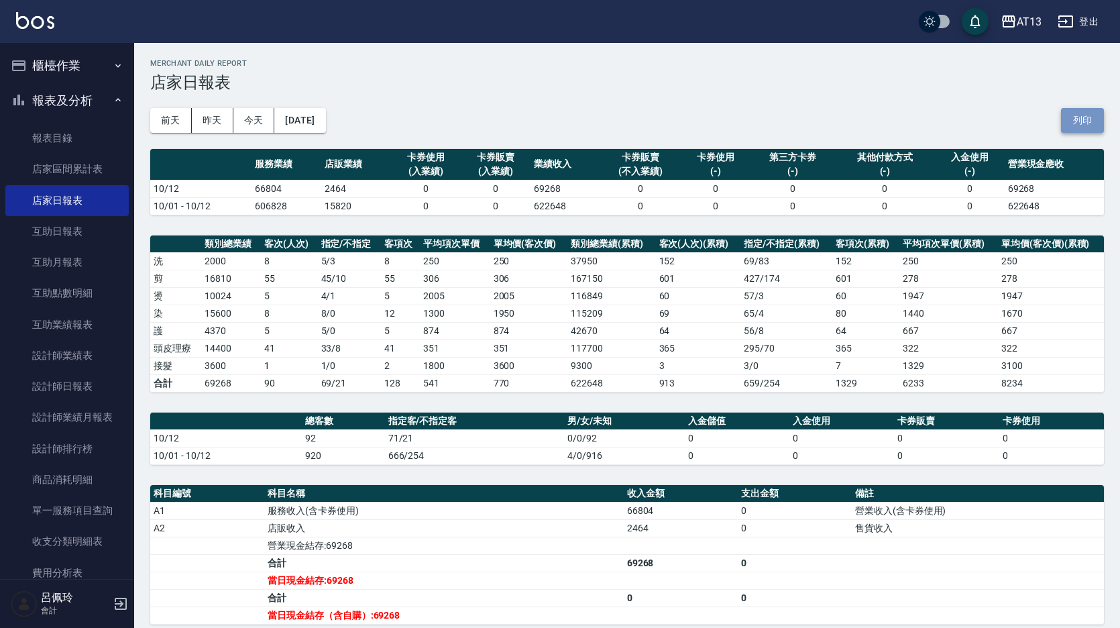
click at [1085, 125] on button "列印" at bounding box center [1082, 120] width 43 height 25
